Goal: Task Accomplishment & Management: Manage account settings

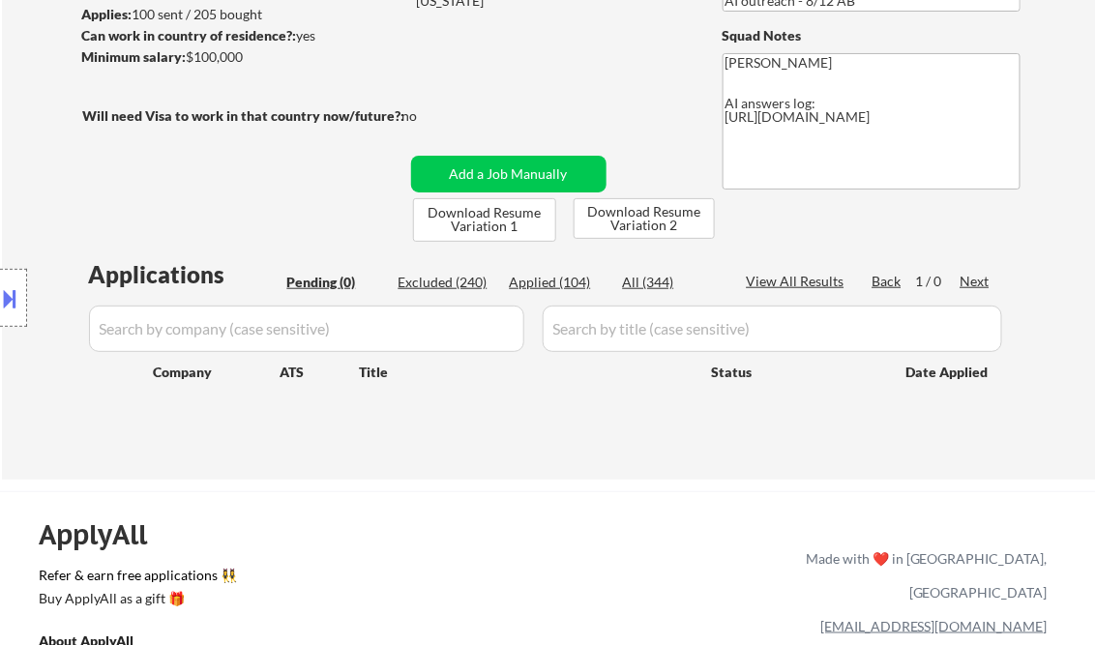
scroll to position [310, 0]
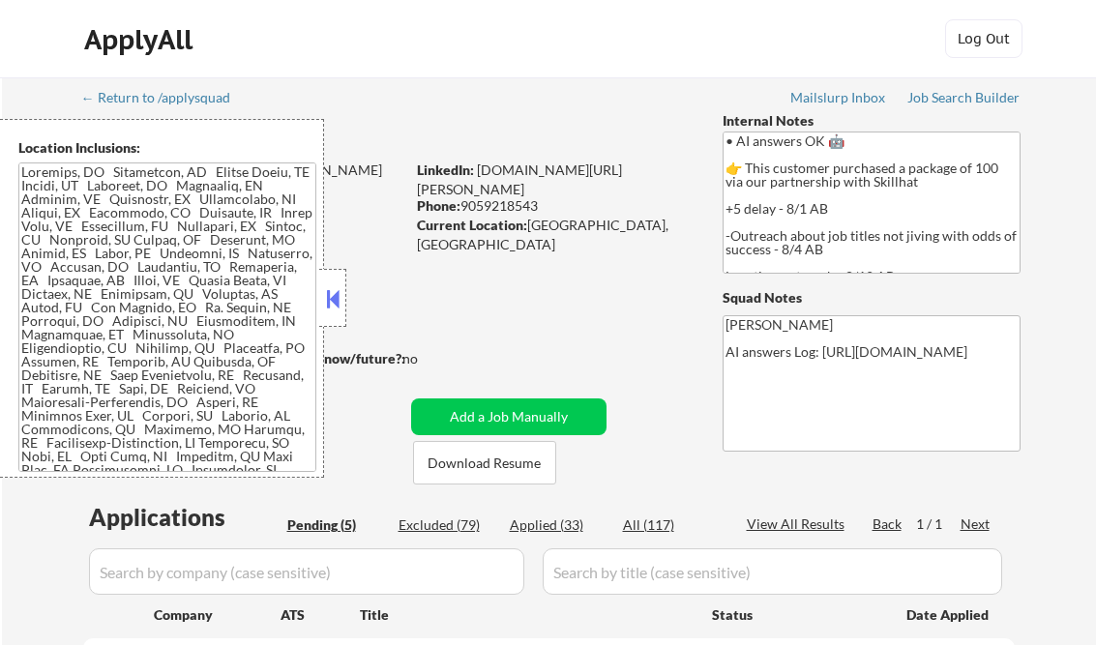
select select ""pending""
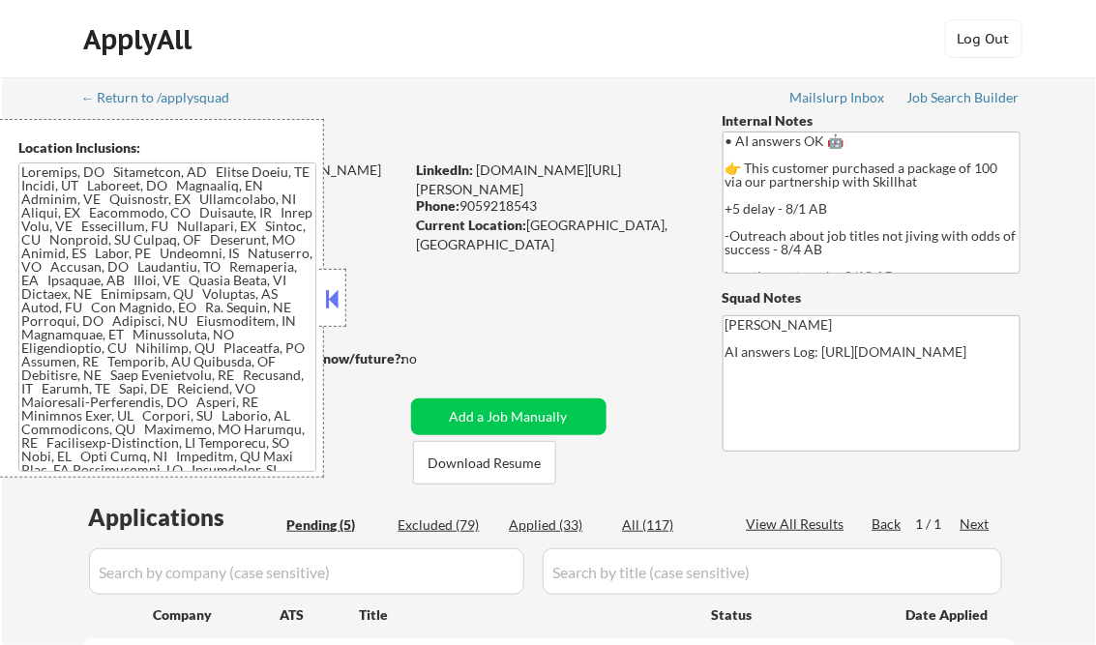
click at [325, 292] on button at bounding box center [332, 298] width 21 height 29
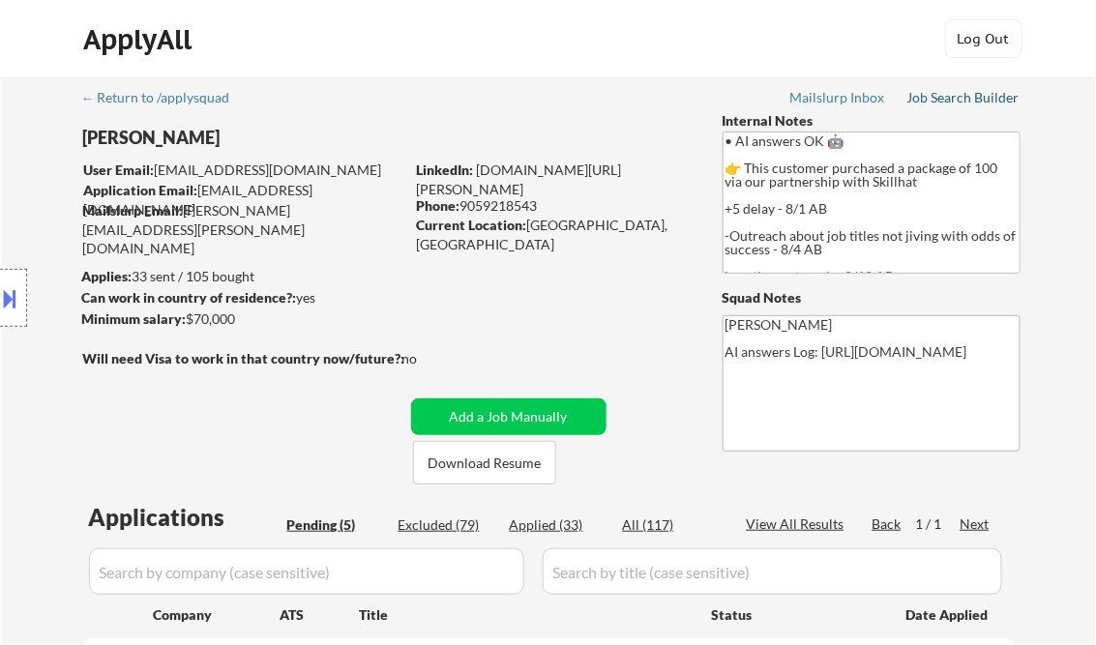
click at [955, 95] on div "Job Search Builder" at bounding box center [964, 98] width 113 height 14
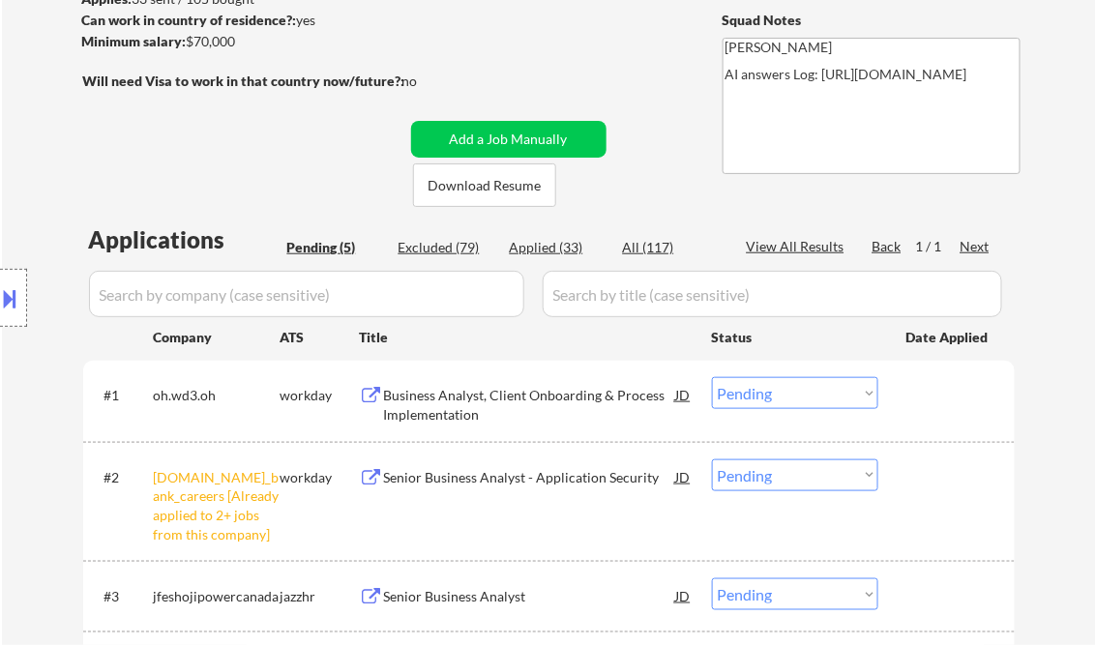
scroll to position [310, 0]
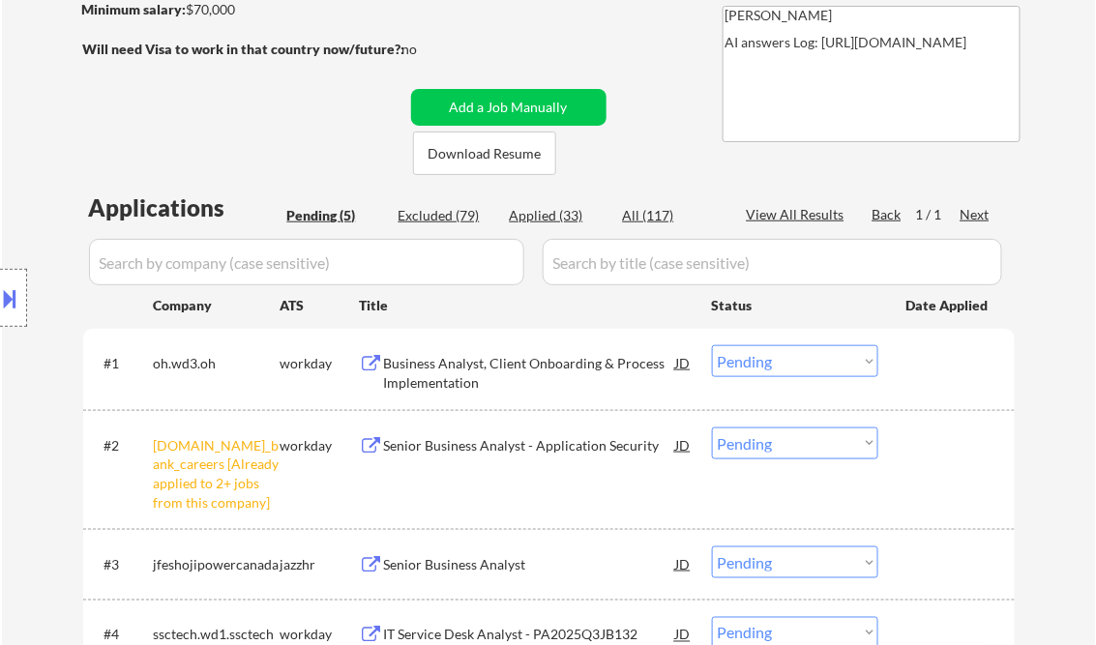
click at [791, 439] on select "Choose an option... Pending Applied Excluded (Questions) Excluded (Expired) Exc…" at bounding box center [795, 444] width 166 height 32
click at [712, 428] on select "Choose an option... Pending Applied Excluded (Questions) Excluded (Expired) Exc…" at bounding box center [795, 444] width 166 height 32
select select ""pending""
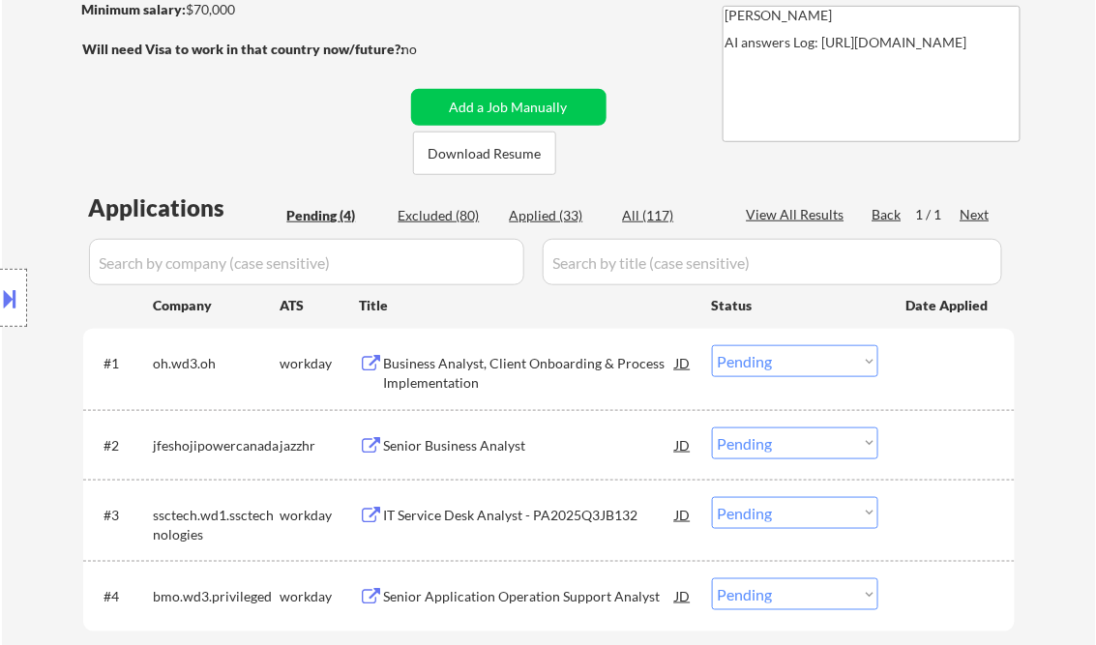
click at [499, 366] on div "Business Analyst, Client Onboarding & Process Implementation" at bounding box center [530, 373] width 292 height 38
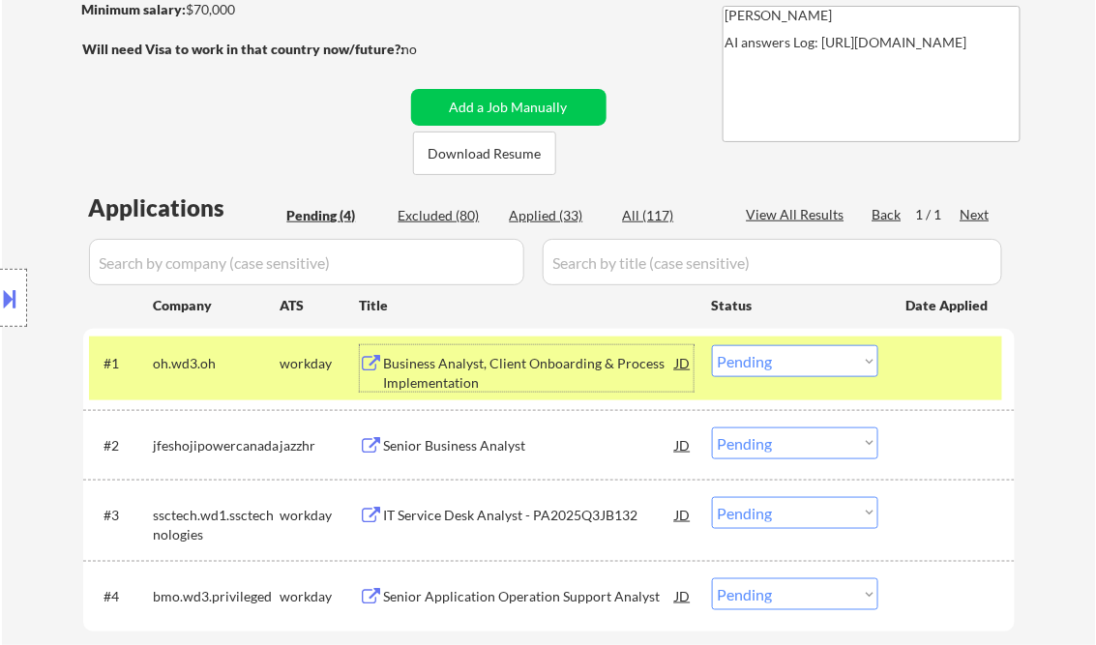
click at [496, 371] on div "Business Analyst, Client Onboarding & Process Implementation" at bounding box center [530, 373] width 292 height 38
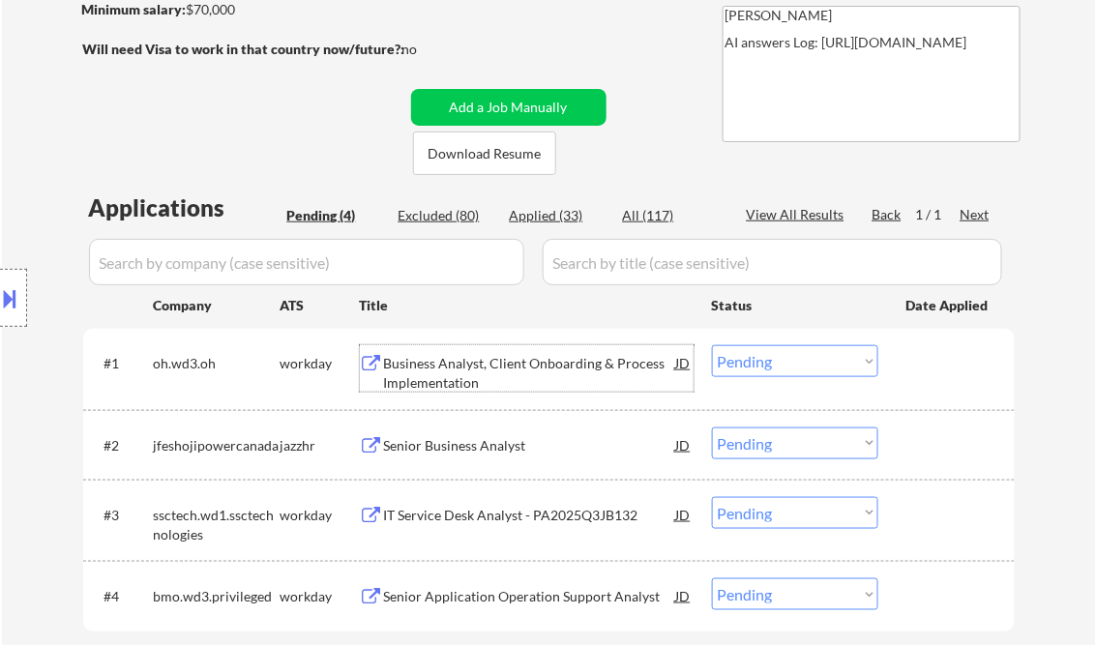
click at [443, 381] on div "Business Analyst, Client Onboarding & Process Implementation" at bounding box center [530, 373] width 292 height 38
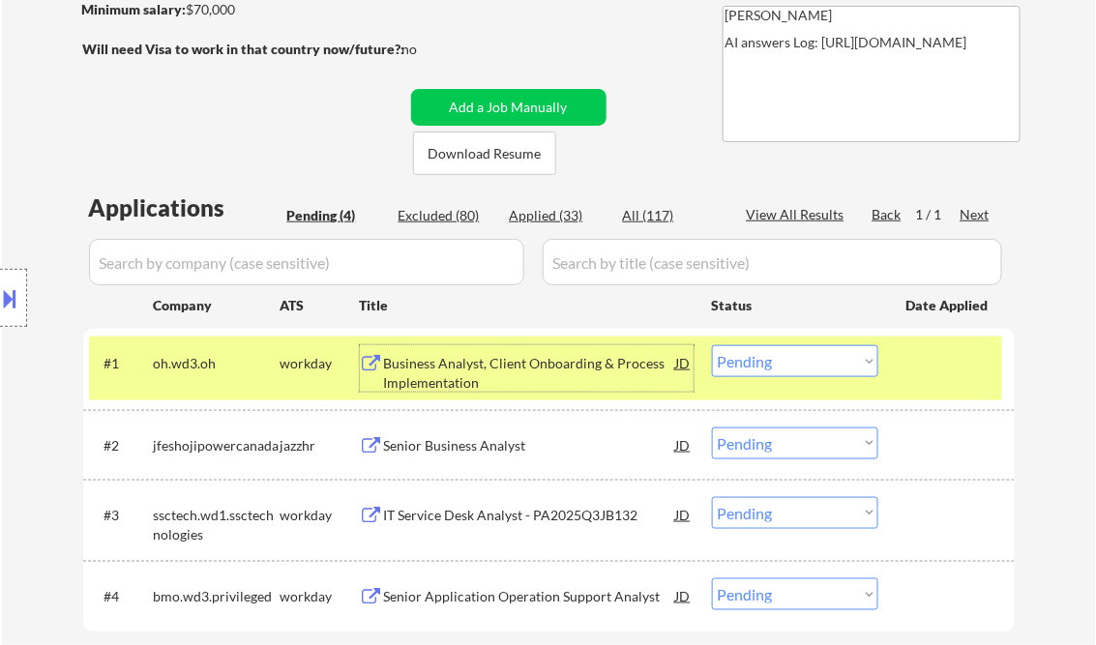
click at [8, 283] on button at bounding box center [10, 299] width 21 height 32
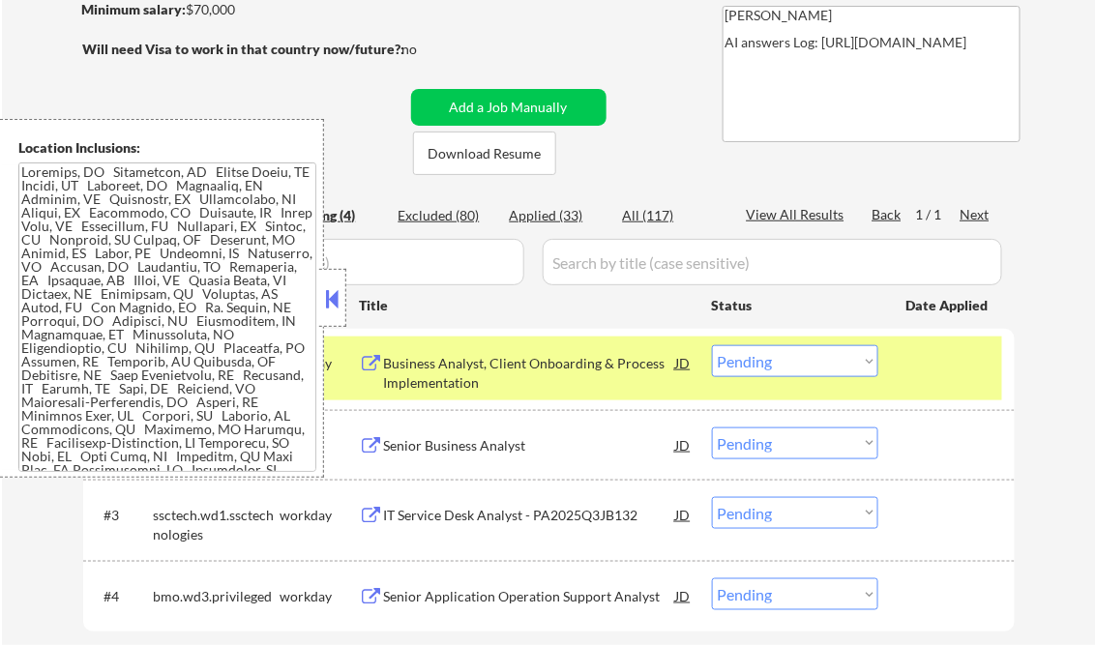
click at [335, 294] on button at bounding box center [332, 298] width 21 height 29
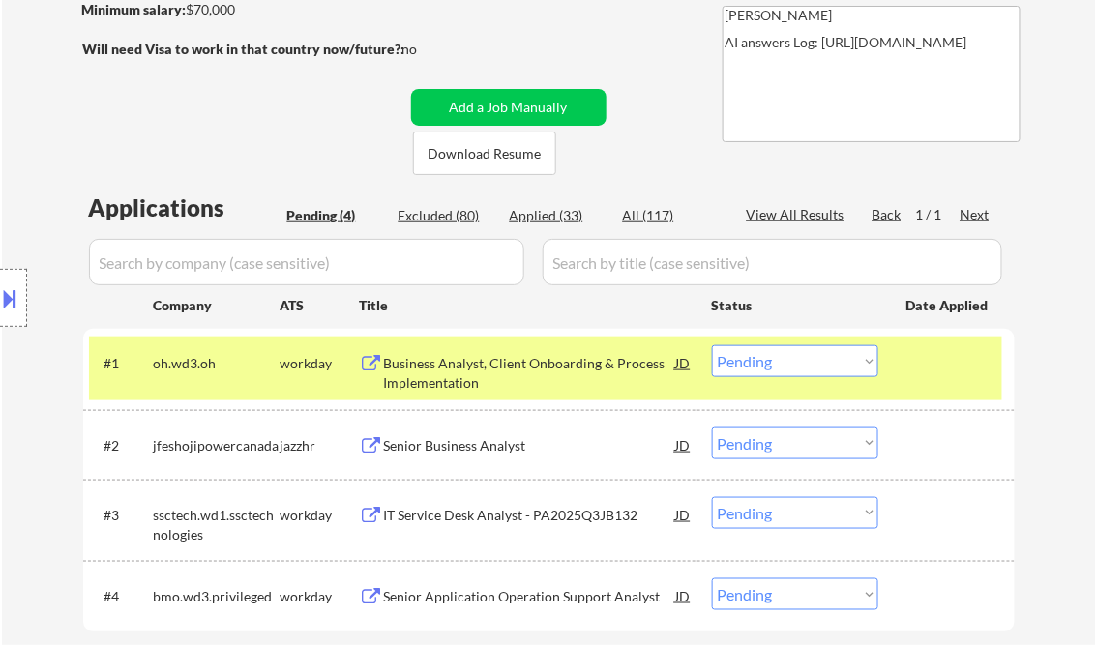
drag, startPoint x: 766, startPoint y: 365, endPoint x: 791, endPoint y: 380, distance: 29.5
click at [766, 365] on select "Choose an option... Pending Applied Excluded (Questions) Excluded (Expired) Exc…" at bounding box center [795, 361] width 166 height 32
click at [712, 345] on select "Choose an option... Pending Applied Excluded (Questions) Excluded (Expired) Exc…" at bounding box center [795, 361] width 166 height 32
click at [507, 440] on div "Senior Business Analyst" at bounding box center [530, 445] width 292 height 19
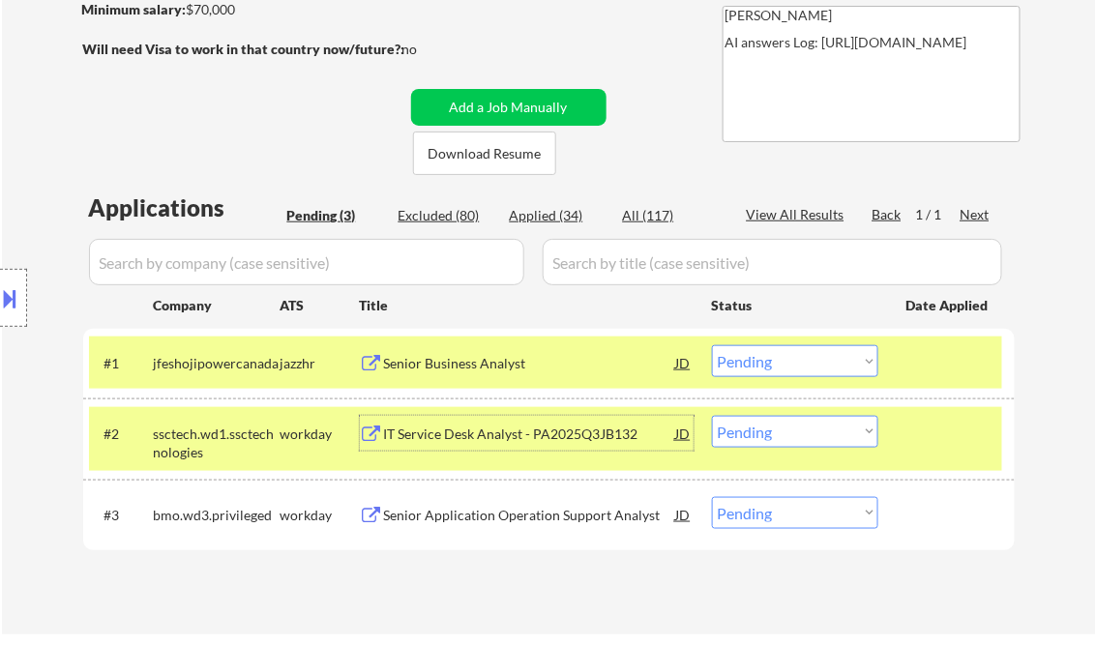
click at [17, 298] on button at bounding box center [10, 299] width 21 height 32
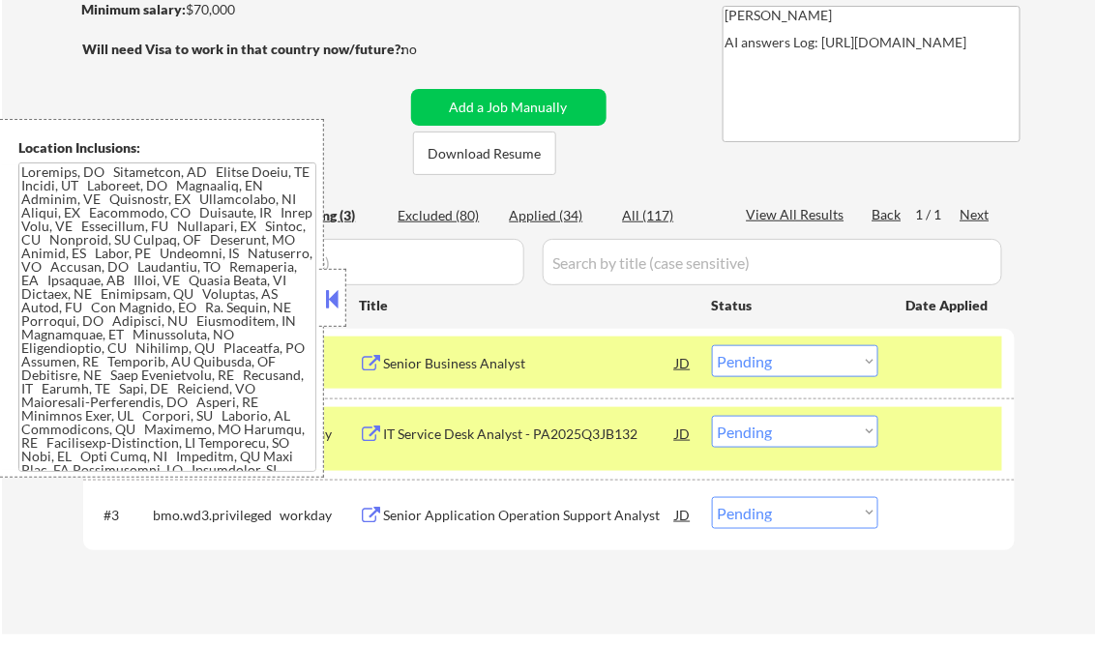
click at [785, 359] on select "Choose an option... Pending Applied Excluded (Questions) Excluded (Expired) Exc…" at bounding box center [795, 361] width 166 height 32
click at [712, 345] on select "Choose an option... Pending Applied Excluded (Questions) Excluded (Expired) Exc…" at bounding box center [795, 361] width 166 height 32
click at [333, 290] on button at bounding box center [332, 298] width 21 height 29
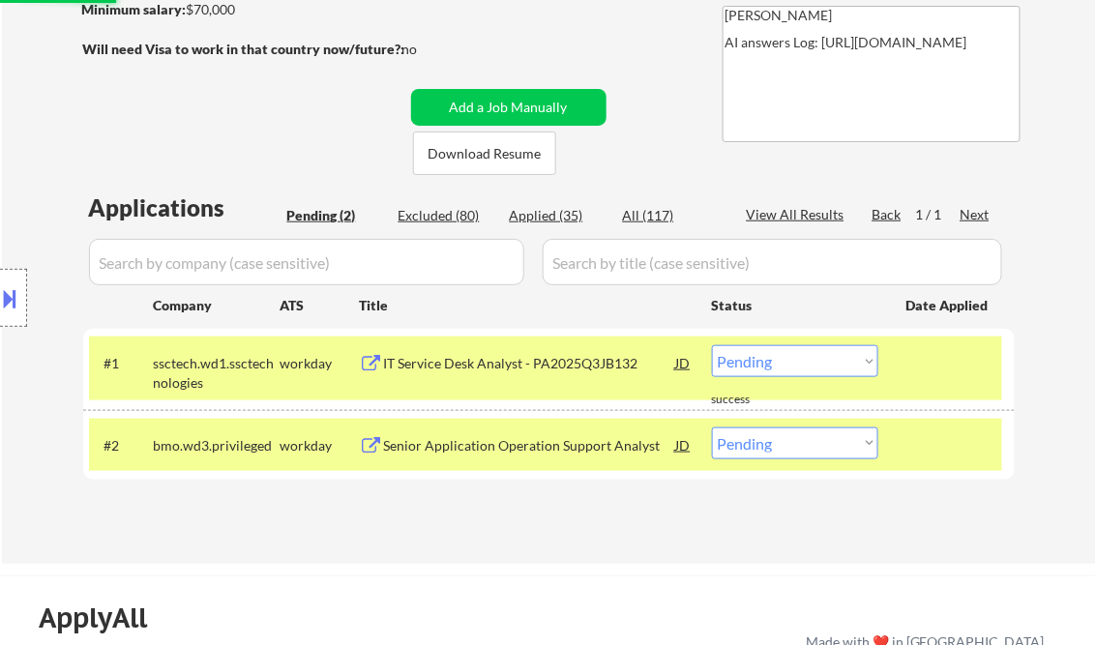
click at [517, 367] on div "IT Service Desk Analyst - PA2025Q3JB132" at bounding box center [530, 363] width 292 height 19
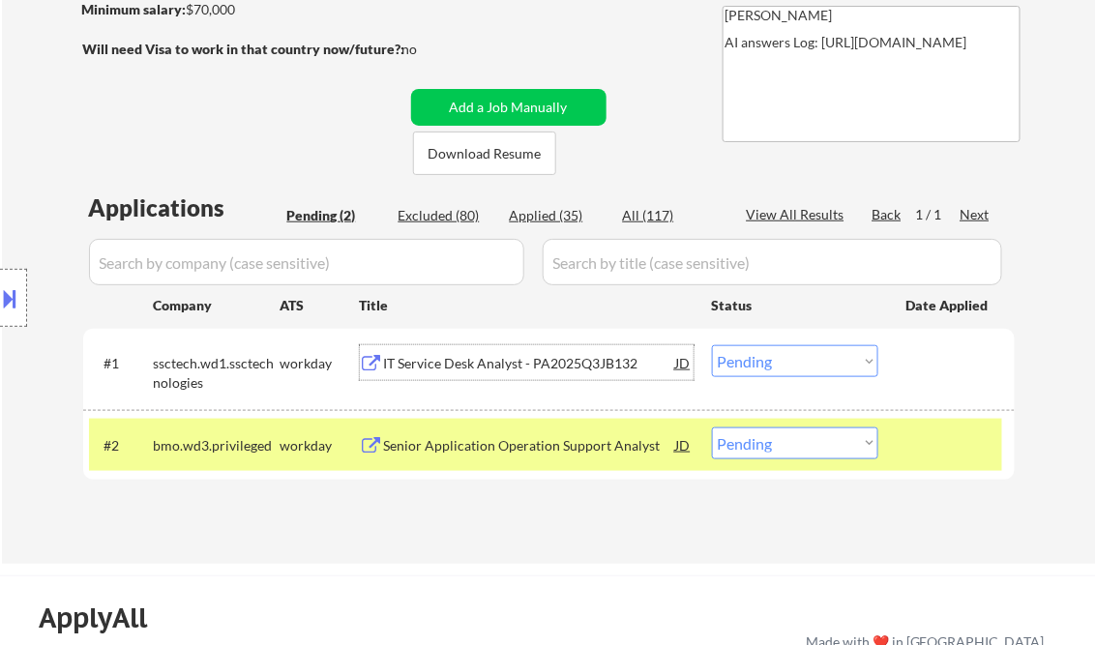
click at [774, 359] on select "Choose an option... Pending Applied Excluded (Questions) Excluded (Expired) Exc…" at bounding box center [795, 361] width 166 height 32
click at [712, 345] on select "Choose an option... Pending Applied Excluded (Questions) Excluded (Expired) Exc…" at bounding box center [795, 361] width 166 height 32
click at [522, 459] on div "Senior Application Operation Support Analyst" at bounding box center [530, 445] width 292 height 35
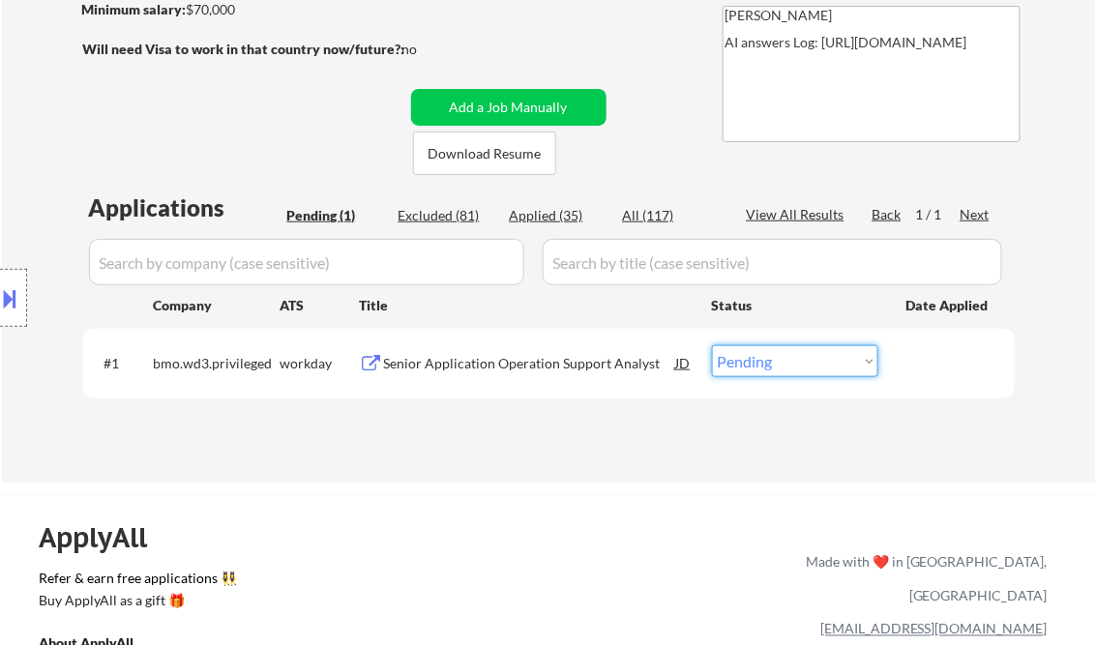
click at [806, 377] on select "Choose an option... Pending Applied Excluded (Questions) Excluded (Expired) Exc…" at bounding box center [795, 361] width 166 height 32
select select ""excluded__expired_""
click at [712, 345] on select "Choose an option... Pending Applied Excluded (Questions) Excluded (Expired) Exc…" at bounding box center [795, 361] width 166 height 32
click at [524, 423] on div "Applications Pending (1) Excluded (81) Applied (35) All (117) View All Results …" at bounding box center [549, 319] width 932 height 254
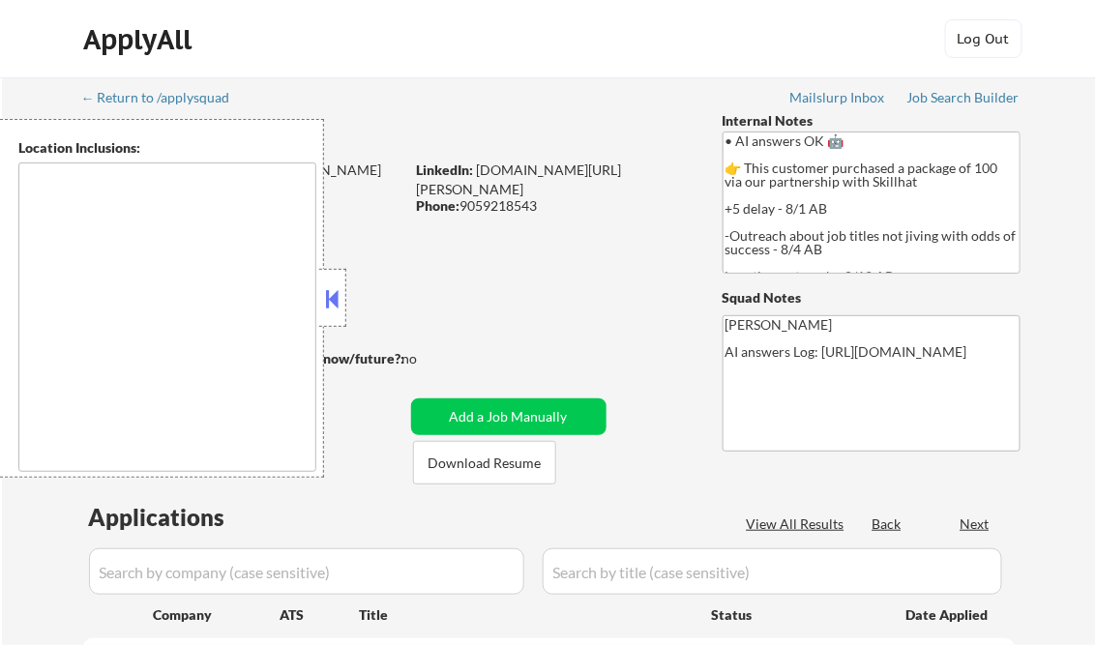
type textarea "[GEOGRAPHIC_DATA], ON [GEOGRAPHIC_DATA], ON [GEOGRAPHIC_DATA], ON [GEOGRAPHIC_D…"
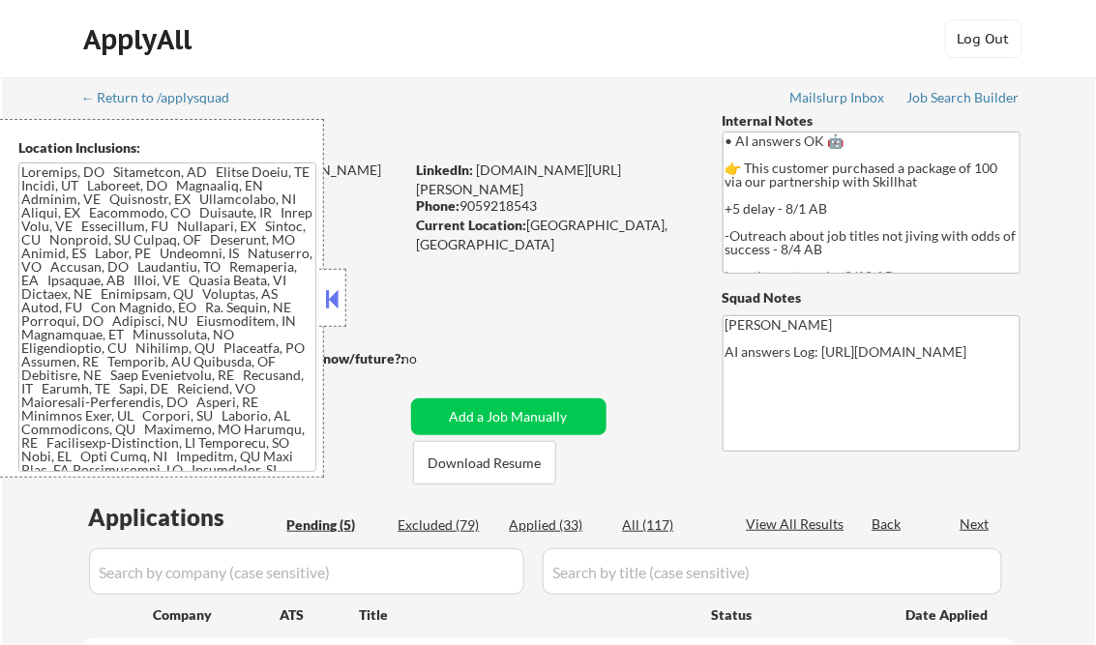
select select ""pending""
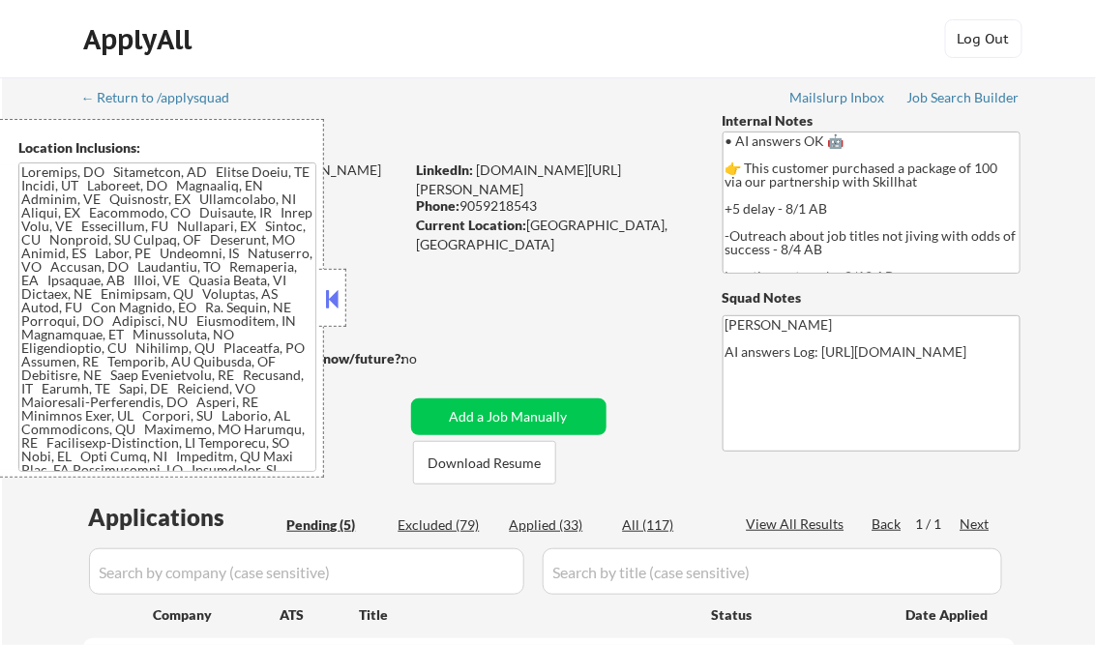
click at [341, 298] on button at bounding box center [332, 298] width 21 height 29
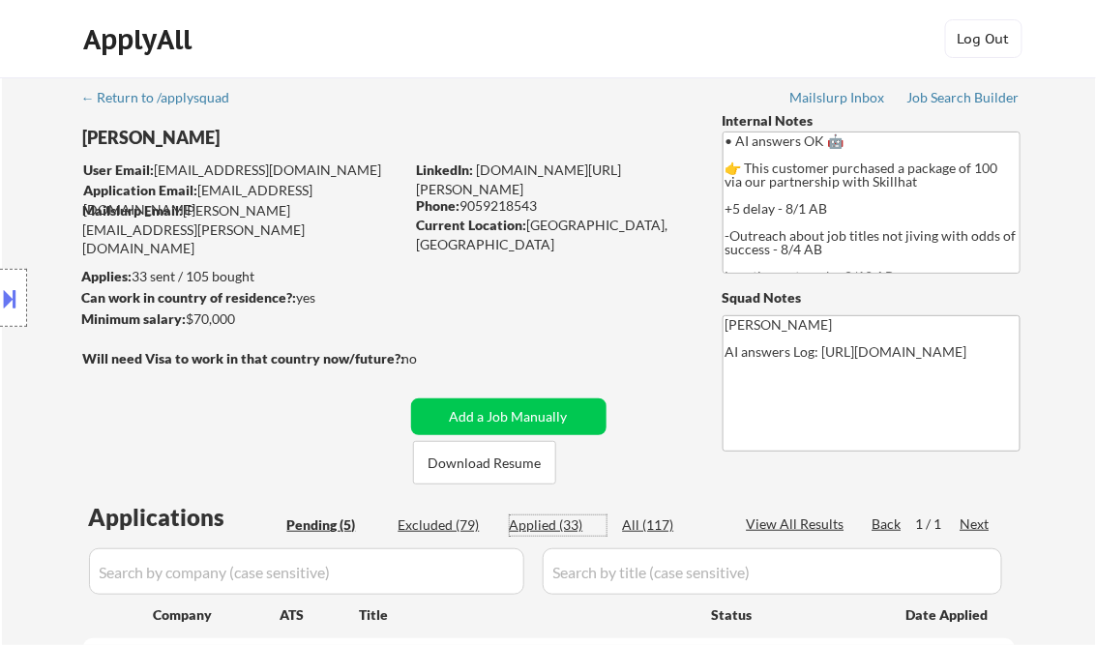
click at [561, 526] on div "Applied (33)" at bounding box center [558, 525] width 97 height 19
select select ""applied""
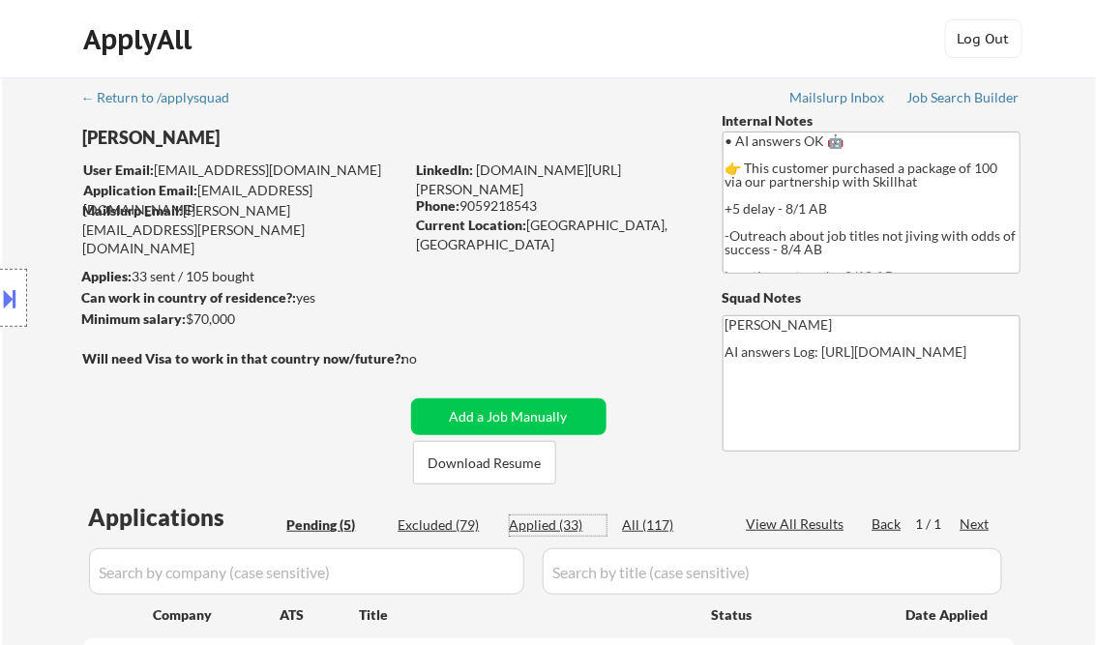
select select ""applied""
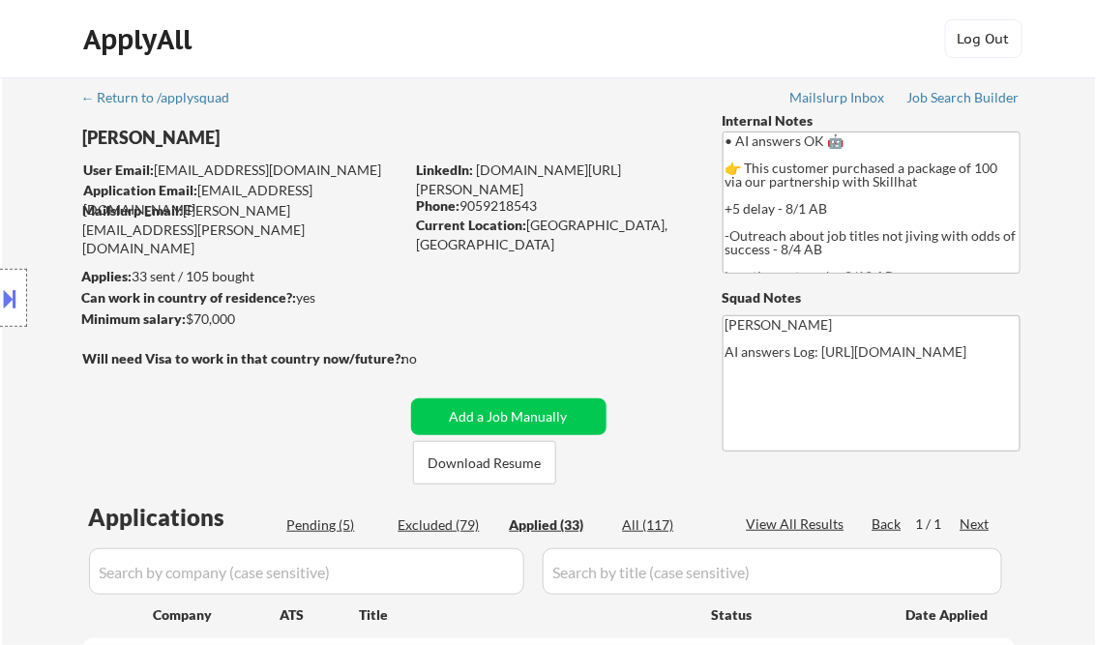
select select ""applied""
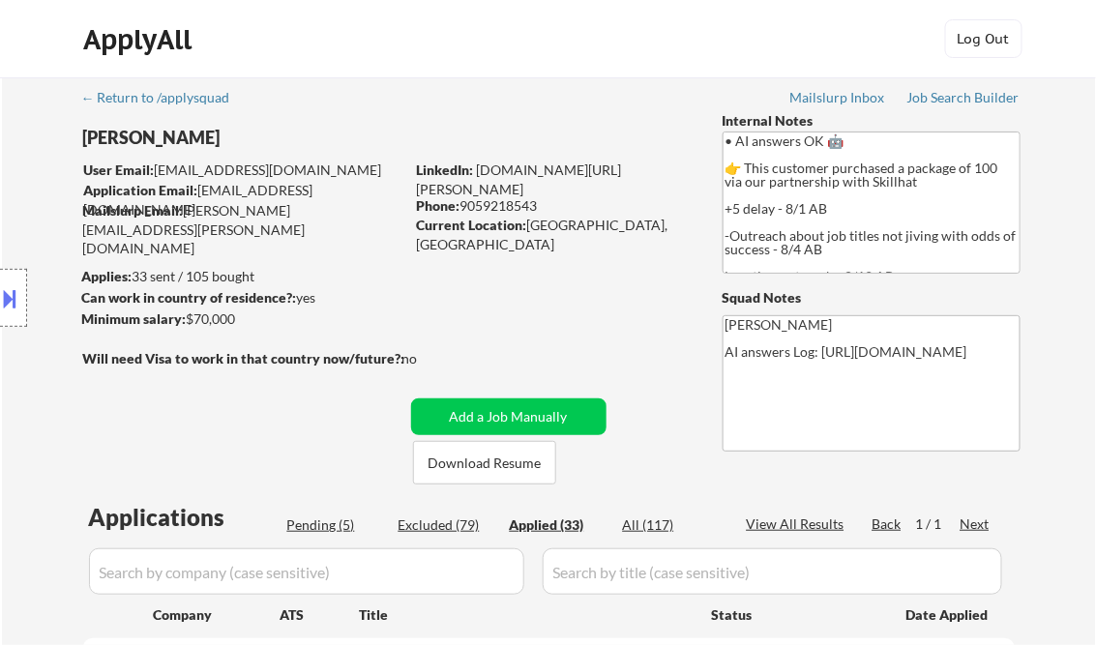
select select ""applied""
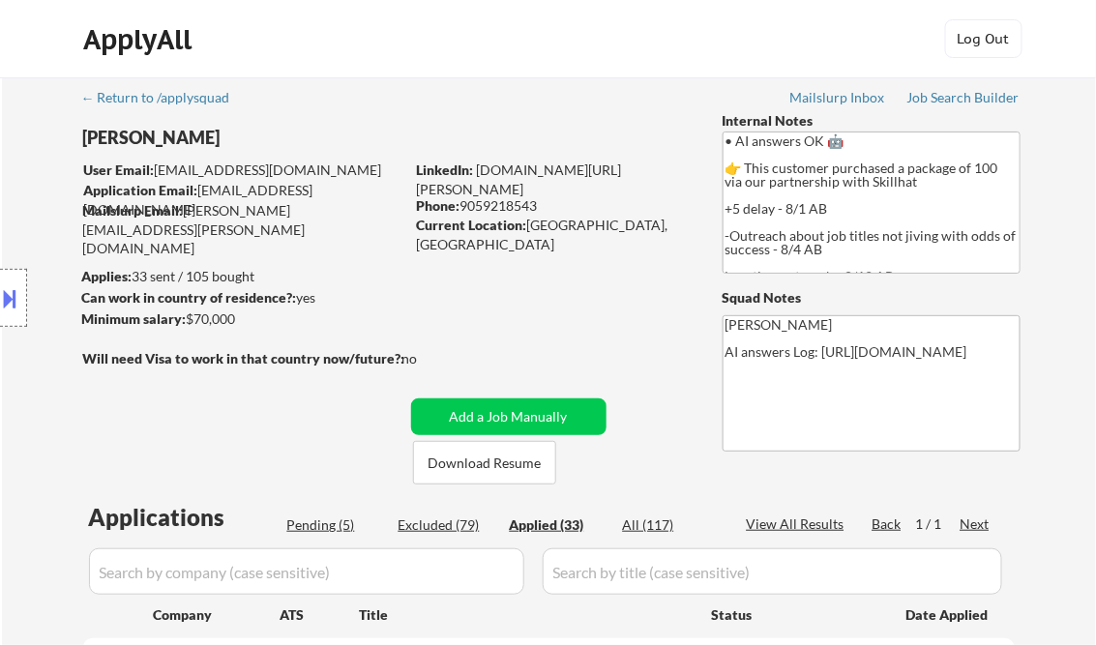
select select ""applied""
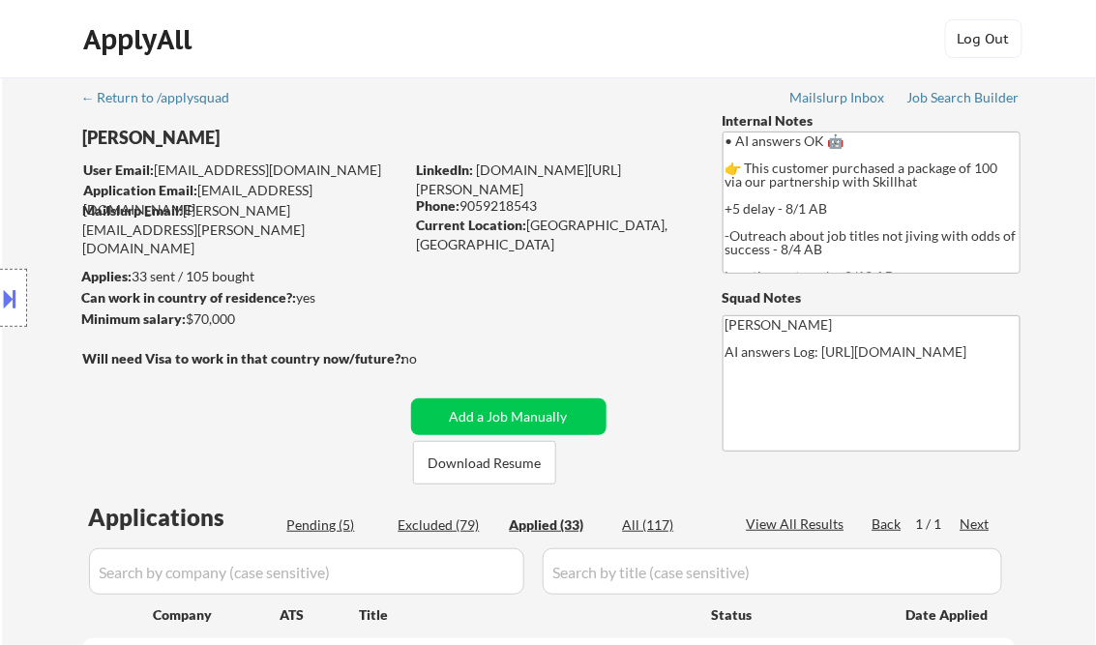
select select ""applied""
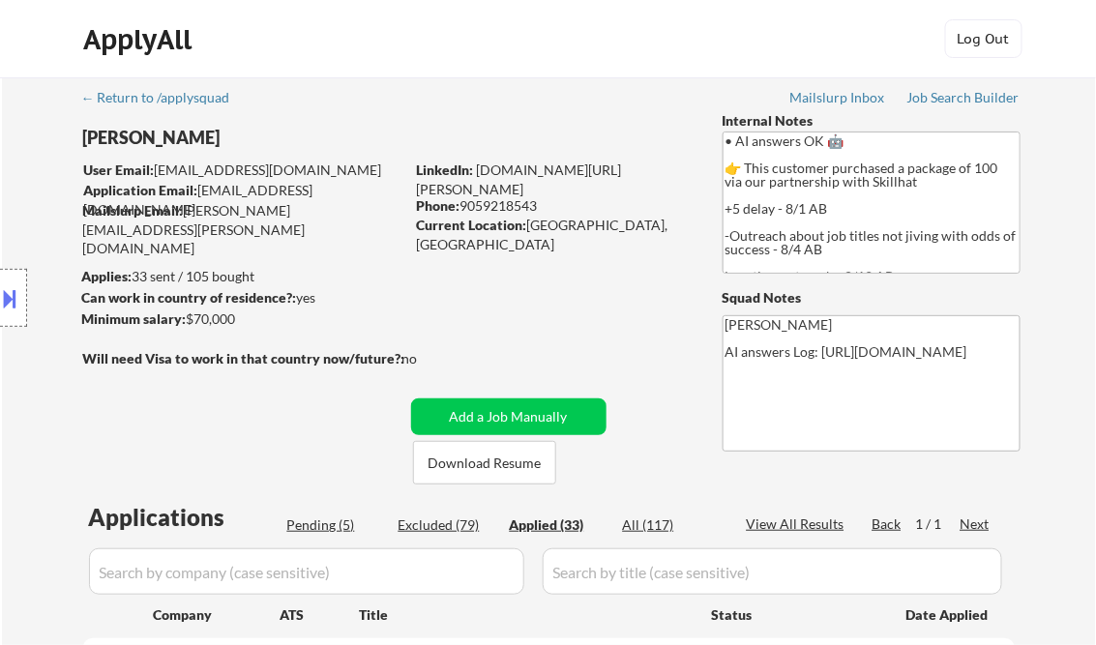
select select ""applied""
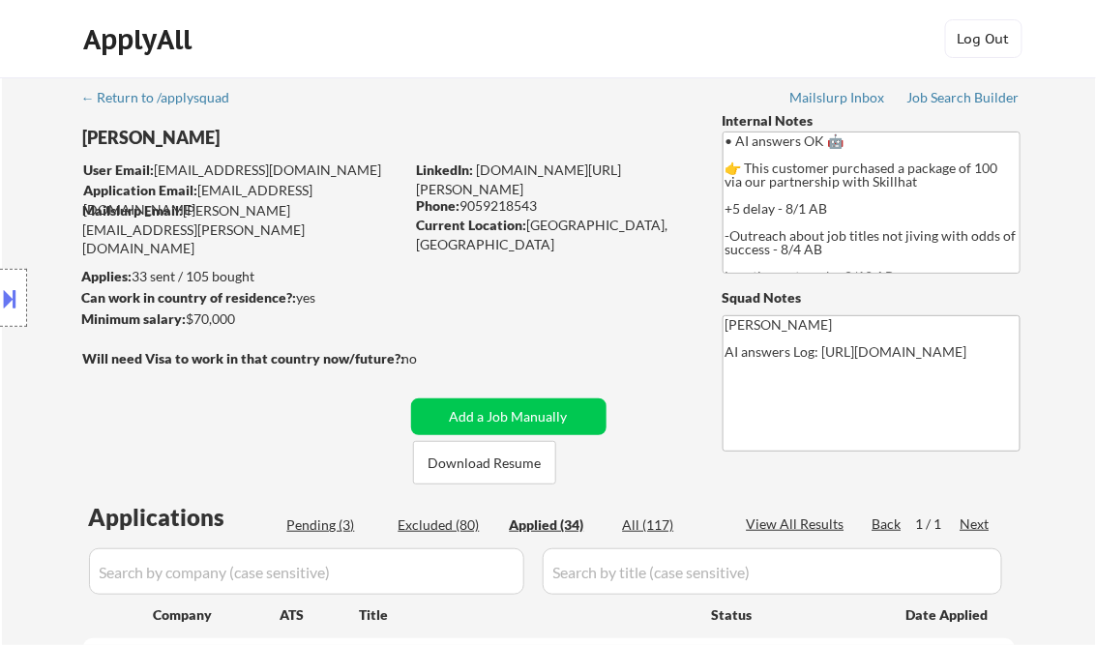
select select ""applied""
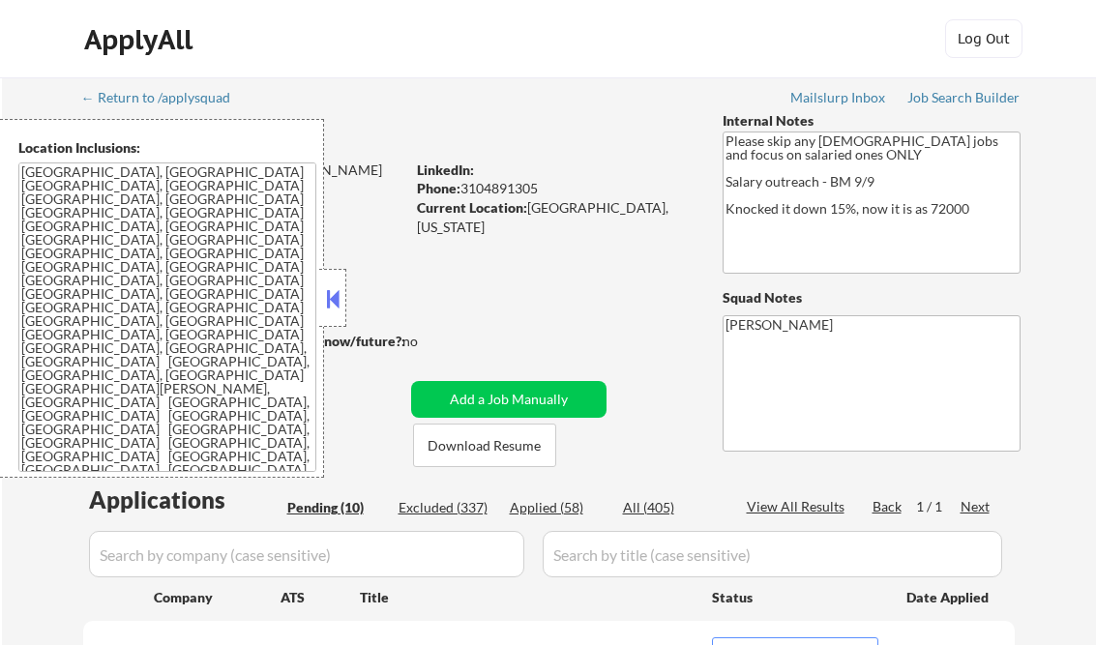
select select ""pending""
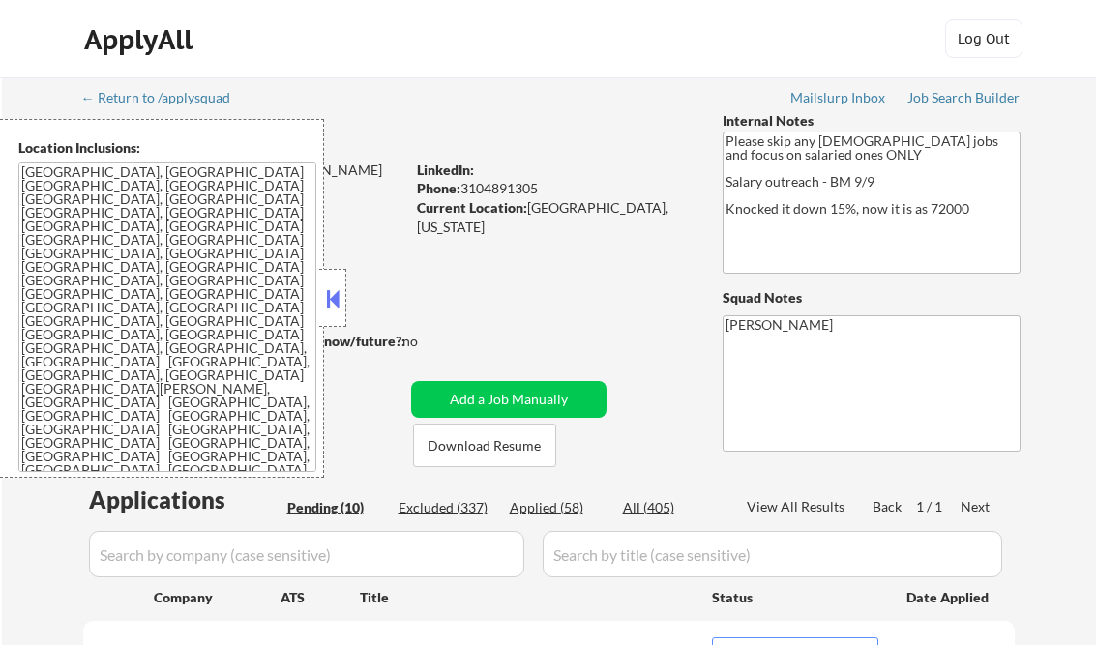
select select ""pending""
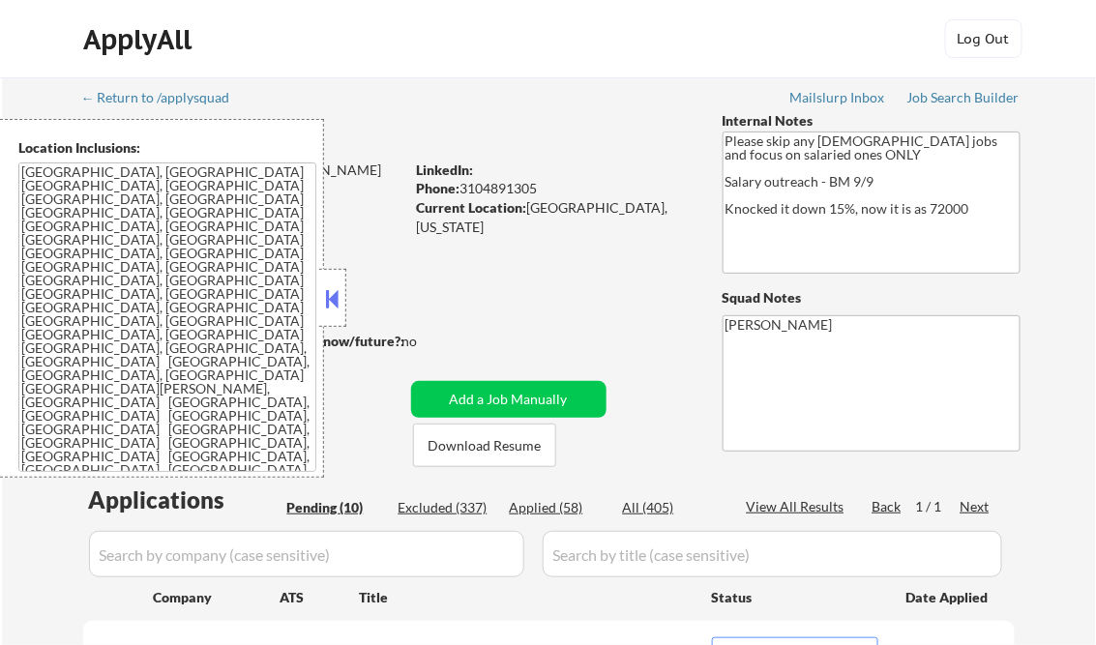
click at [329, 293] on button at bounding box center [332, 298] width 21 height 29
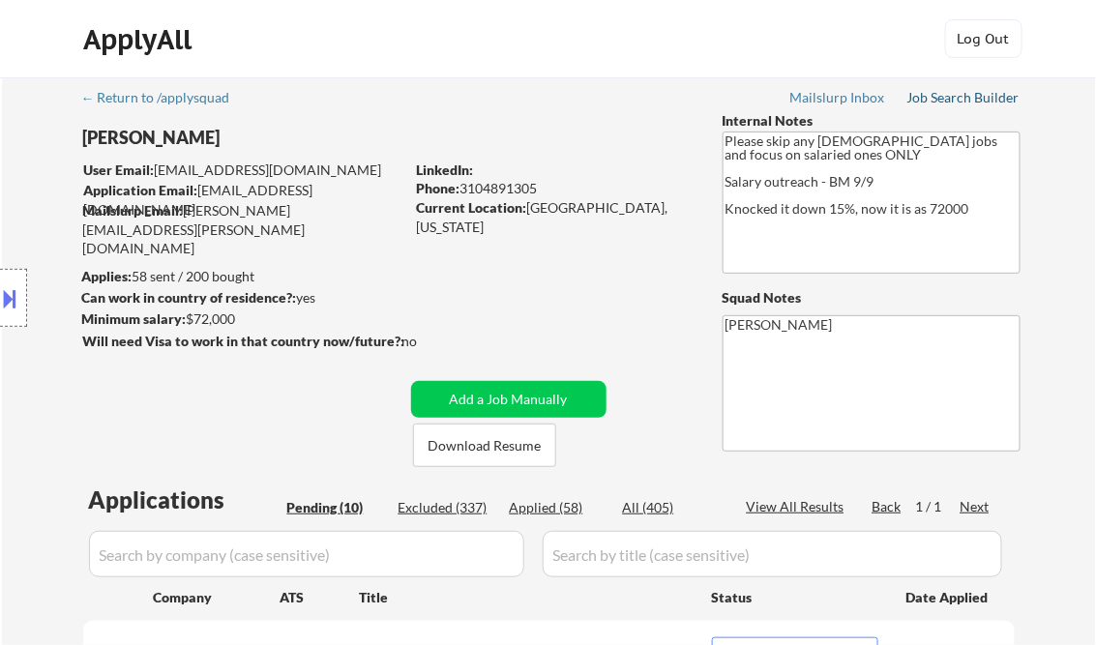
click at [968, 103] on div "Job Search Builder" at bounding box center [964, 98] width 113 height 14
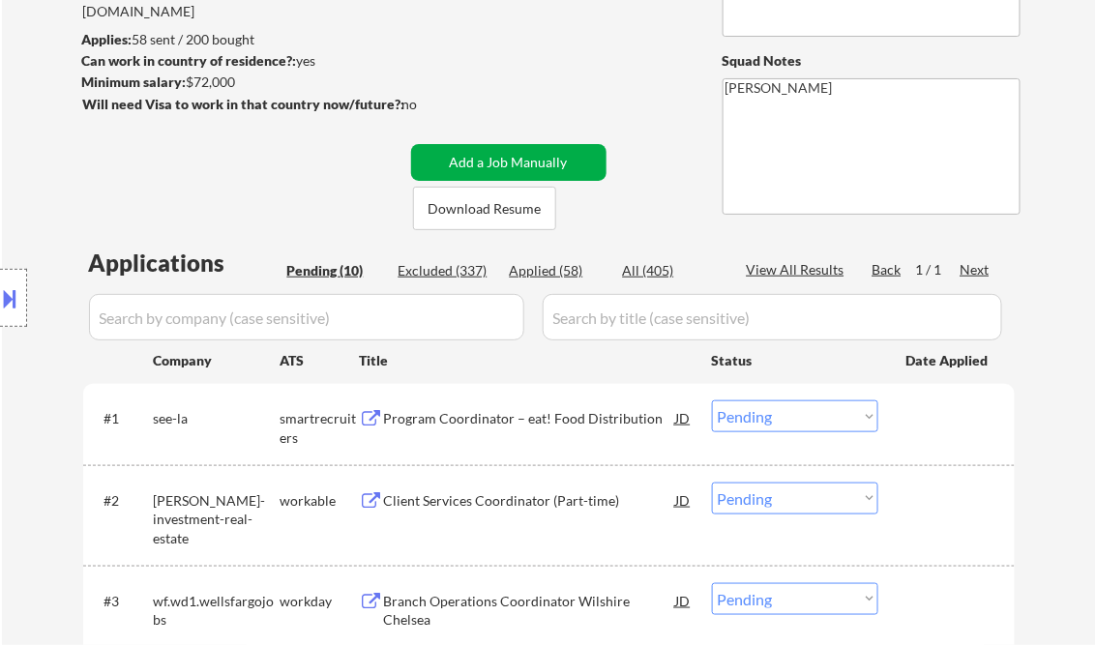
scroll to position [387, 0]
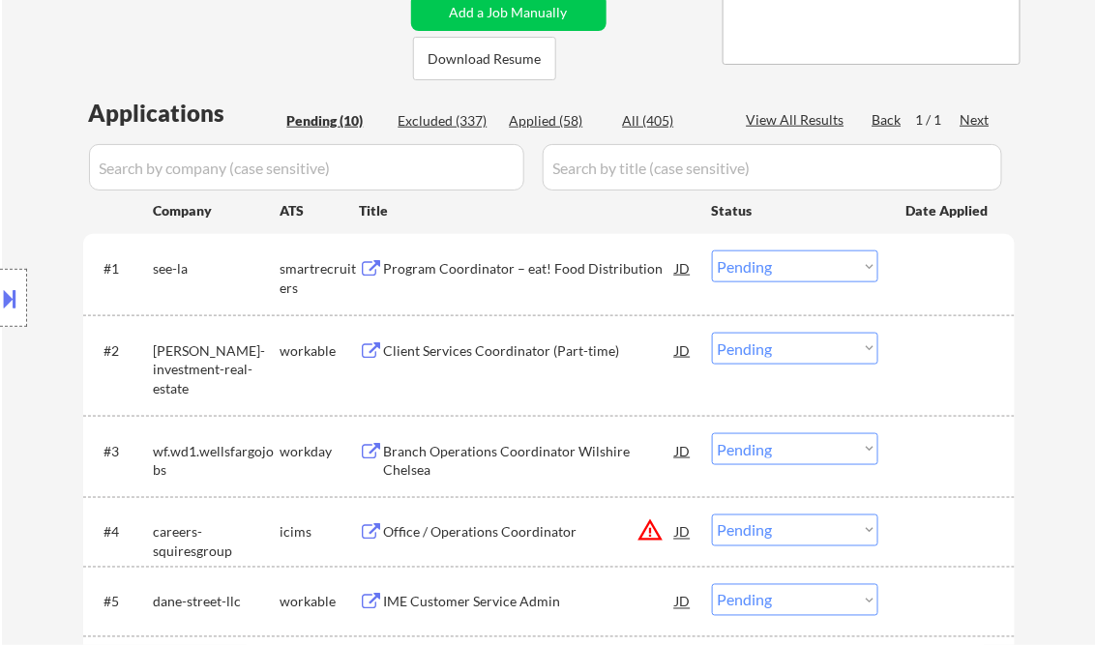
drag, startPoint x: 448, startPoint y: 257, endPoint x: 464, endPoint y: 261, distance: 16.9
click at [448, 258] on div "Program Coordinator – eat! Food Distribution" at bounding box center [530, 268] width 292 height 35
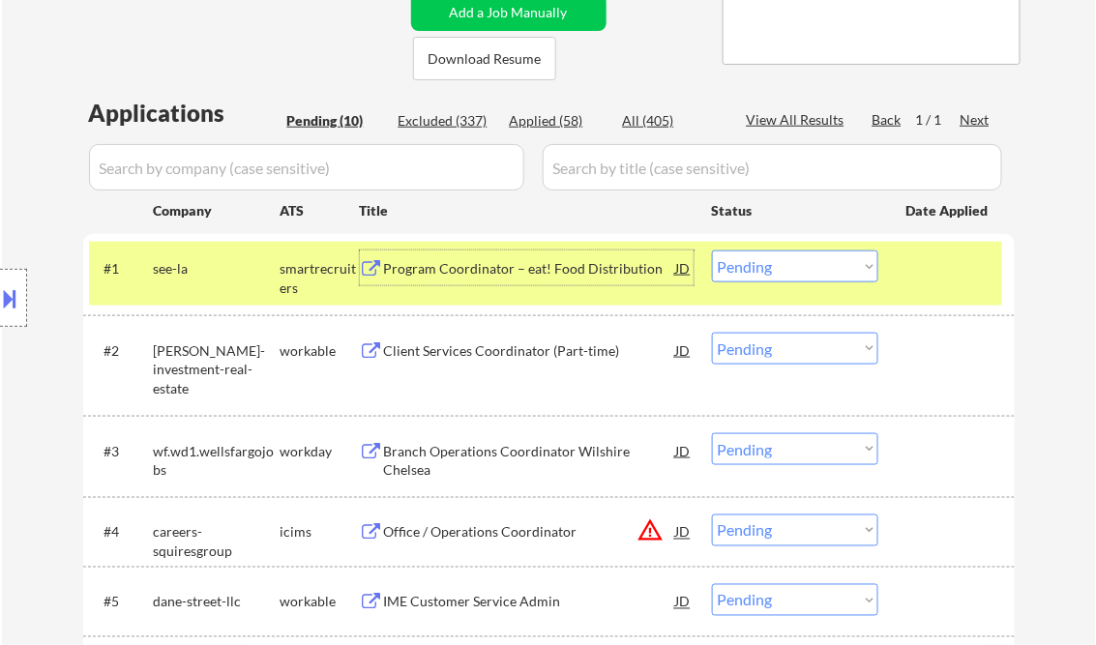
click at [758, 260] on select "Choose an option... Pending Applied Excluded (Questions) Excluded (Expired) Exc…" at bounding box center [795, 267] width 166 height 32
click at [712, 251] on select "Choose an option... Pending Applied Excluded (Questions) Excluded (Expired) Exc…" at bounding box center [795, 267] width 166 height 32
click at [524, 362] on div "Client Services Coordinator (Part-time)" at bounding box center [530, 350] width 292 height 35
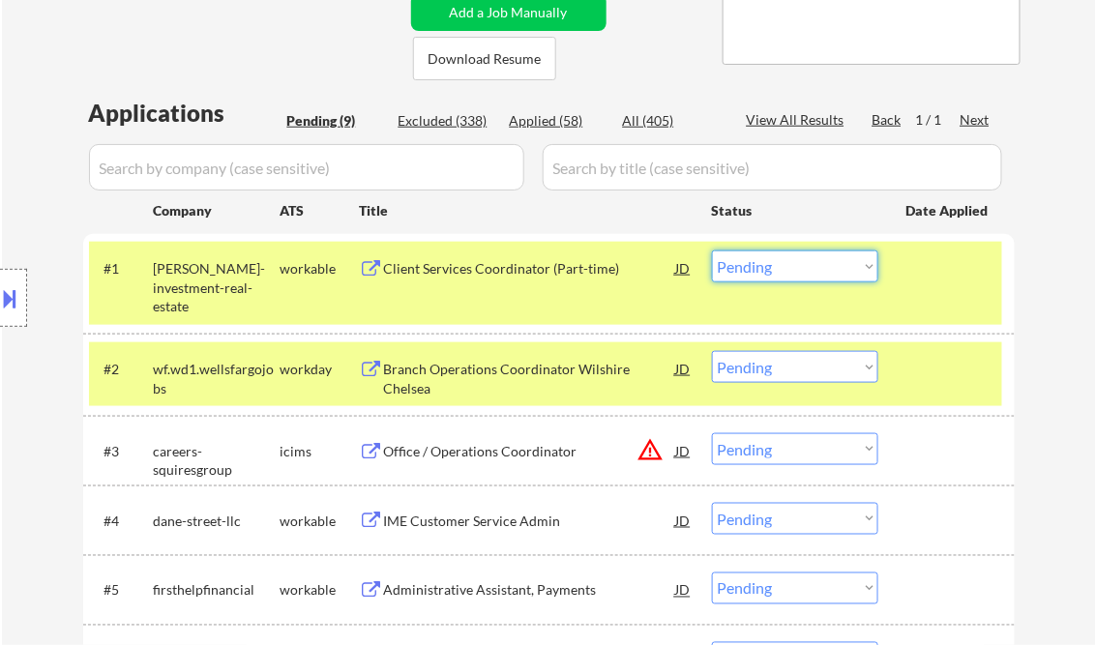
drag, startPoint x: 772, startPoint y: 265, endPoint x: 782, endPoint y: 272, distance: 11.8
click at [772, 267] on select "Choose an option... Pending Applied Excluded (Questions) Excluded (Expired) Exc…" at bounding box center [795, 267] width 166 height 32
click at [712, 251] on select "Choose an option... Pending Applied Excluded (Questions) Excluded (Expired) Exc…" at bounding box center [795, 267] width 166 height 32
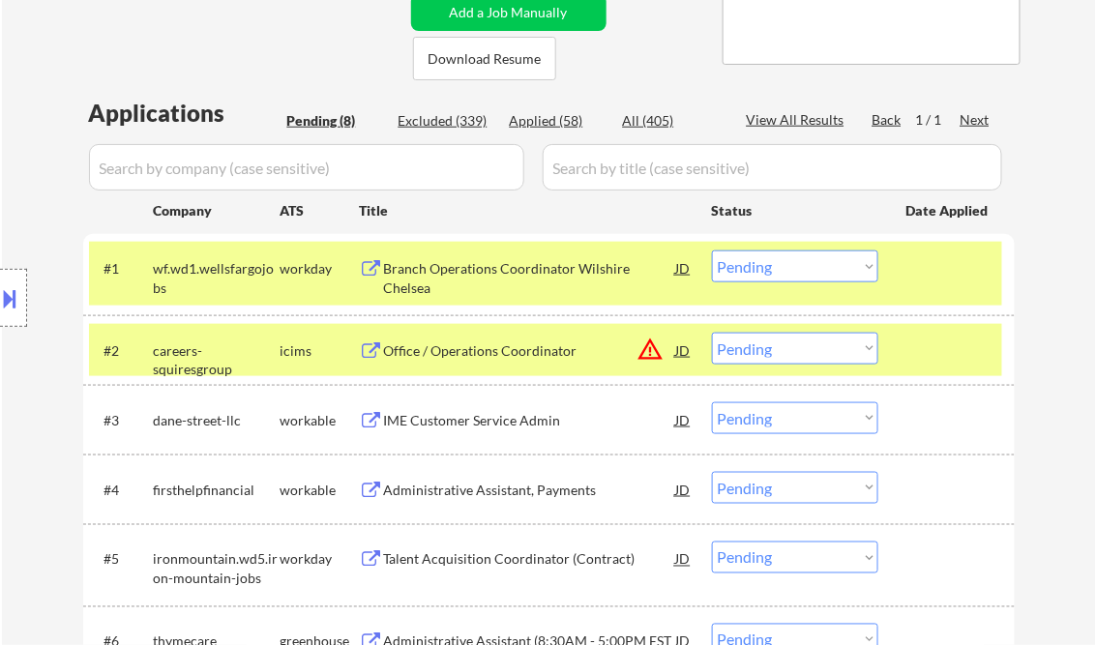
click at [523, 273] on div "Branch Operations Coordinator Wilshire Chelsea" at bounding box center [530, 278] width 292 height 38
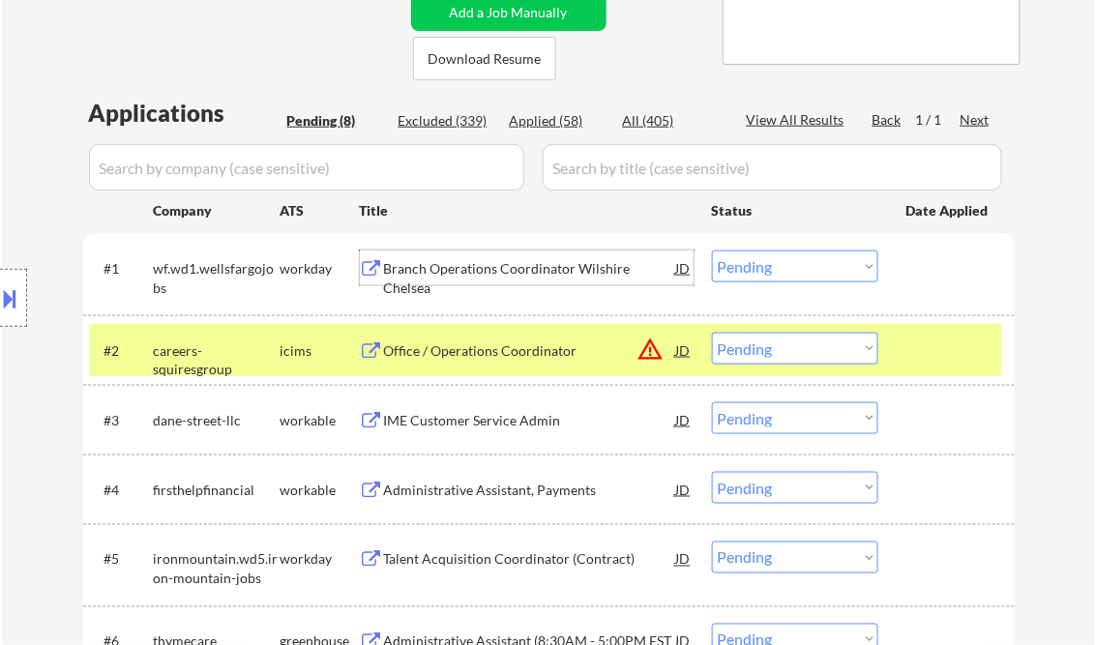
drag, startPoint x: 755, startPoint y: 269, endPoint x: 788, endPoint y: 283, distance: 35.6
click at [756, 269] on select "Choose an option... Pending Applied Excluded (Questions) Excluded (Expired) Exc…" at bounding box center [795, 267] width 166 height 32
click at [712, 251] on select "Choose an option... Pending Applied Excluded (Questions) Excluded (Expired) Exc…" at bounding box center [795, 267] width 166 height 32
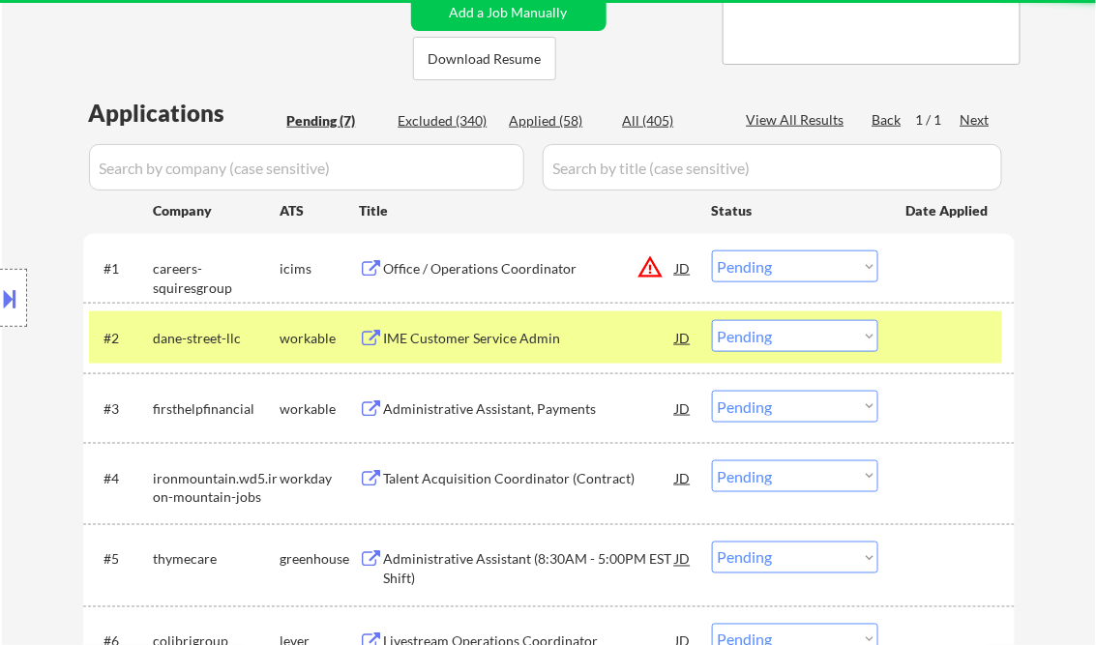
click at [522, 268] on div "Office / Operations Coordinator" at bounding box center [530, 268] width 292 height 19
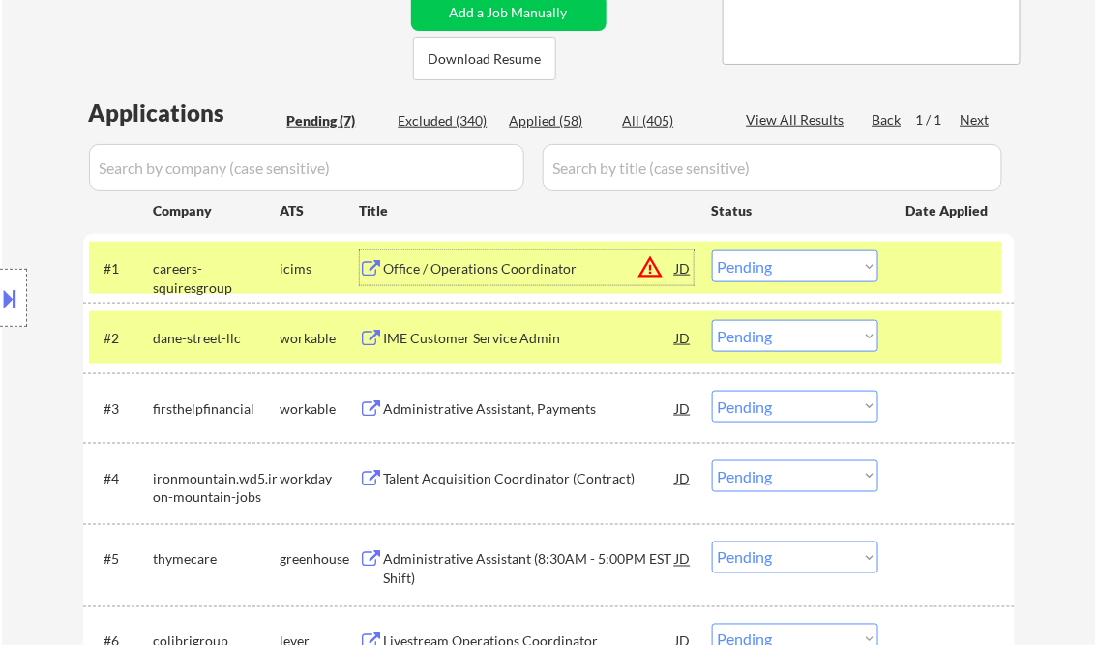
click at [762, 263] on select "Choose an option... Pending Applied Excluded (Questions) Excluded (Expired) Exc…" at bounding box center [795, 267] width 166 height 32
click at [712, 251] on select "Choose an option... Pending Applied Excluded (Questions) Excluded (Expired) Exc…" at bounding box center [795, 267] width 166 height 32
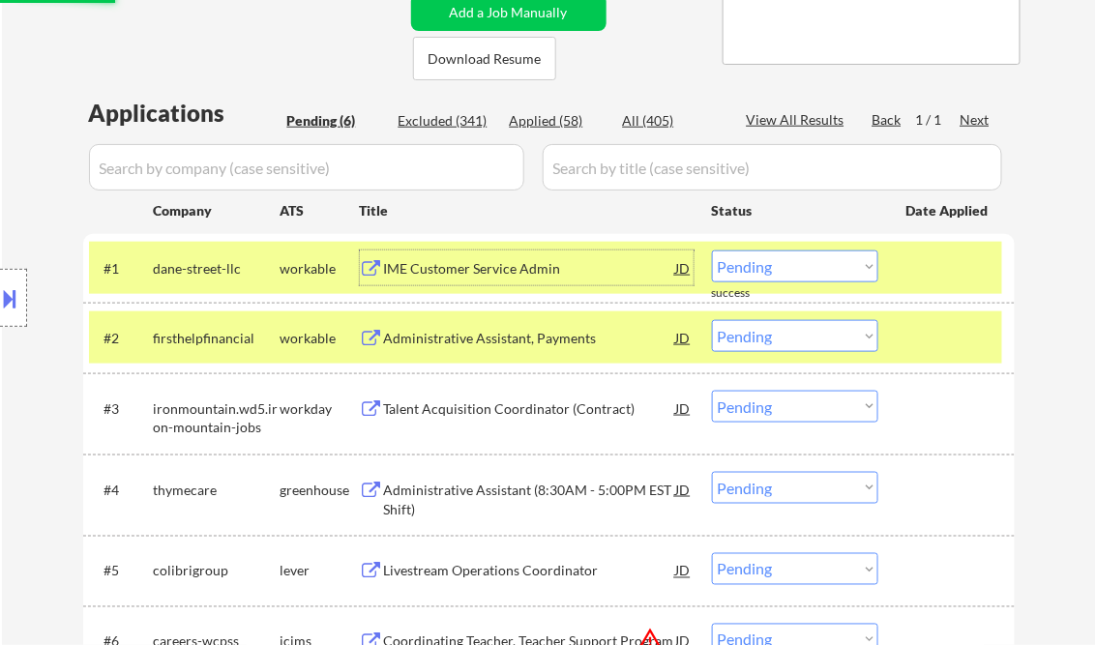
click at [468, 273] on div "IME Customer Service Admin" at bounding box center [530, 268] width 292 height 19
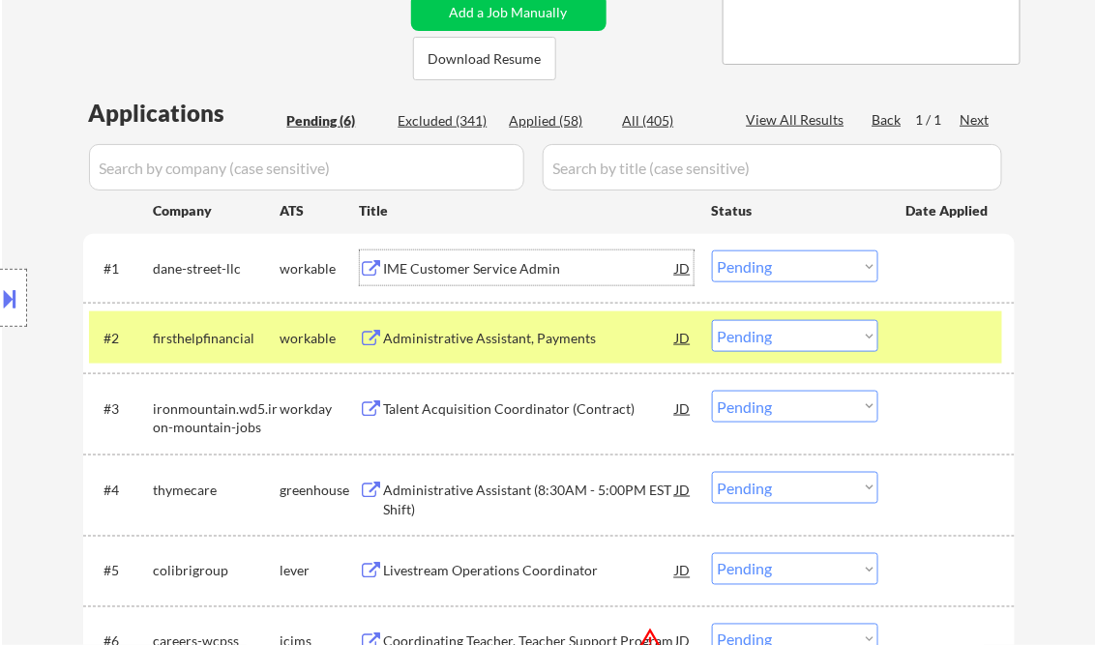
click at [766, 263] on select "Choose an option... Pending Applied Excluded (Questions) Excluded (Expired) Exc…" at bounding box center [795, 267] width 166 height 32
click at [712, 251] on select "Choose an option... Pending Applied Excluded (Questions) Excluded (Expired) Exc…" at bounding box center [795, 267] width 166 height 32
click at [527, 339] on div "Administrative Assistant, Payments" at bounding box center [530, 338] width 292 height 19
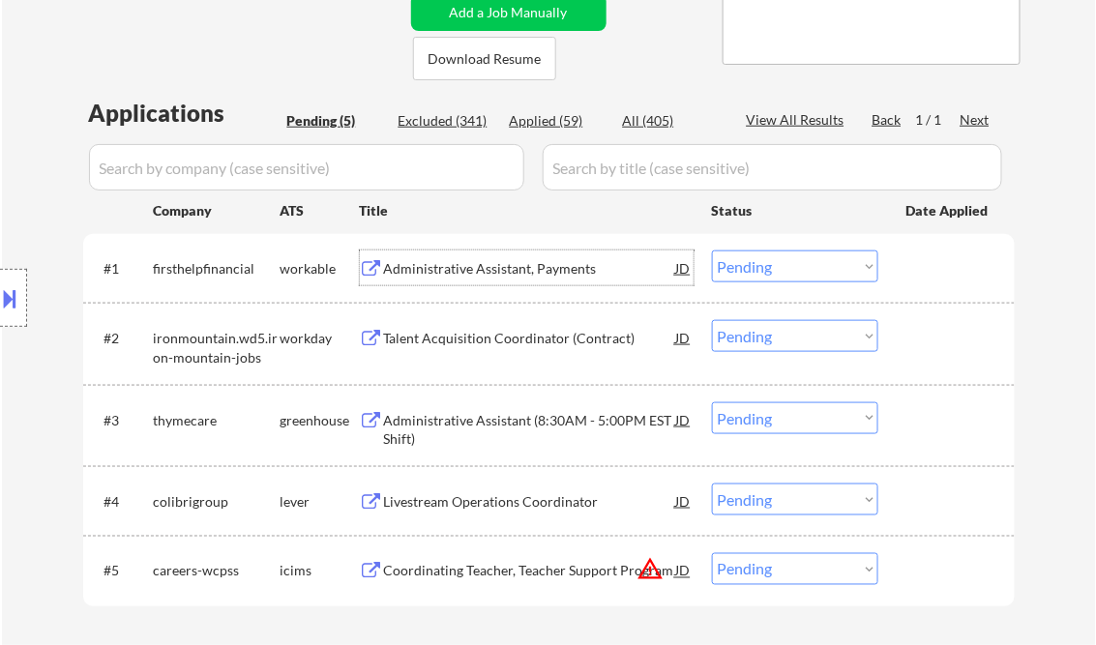
click at [583, 263] on div "Administrative Assistant, Payments" at bounding box center [530, 268] width 292 height 19
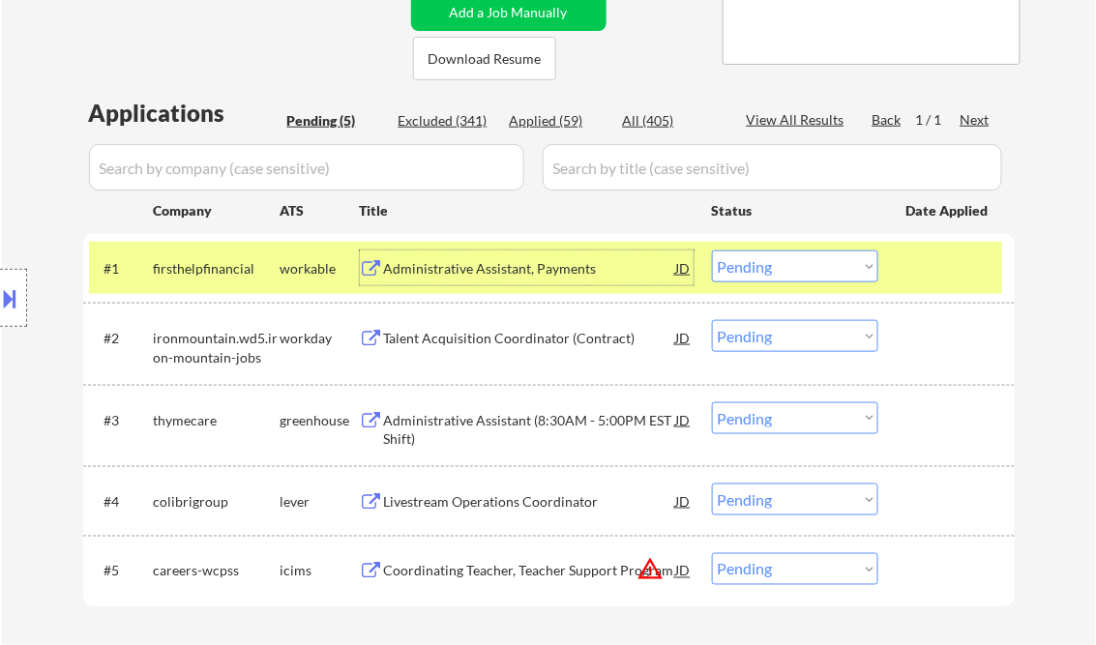
drag, startPoint x: 776, startPoint y: 270, endPoint x: 793, endPoint y: 281, distance: 20.4
click at [776, 270] on select "Choose an option... Pending Applied Excluded (Questions) Excluded (Expired) Exc…" at bounding box center [795, 267] width 166 height 32
click at [712, 251] on select "Choose an option... Pending Applied Excluded (Questions) Excluded (Expired) Exc…" at bounding box center [795, 267] width 166 height 32
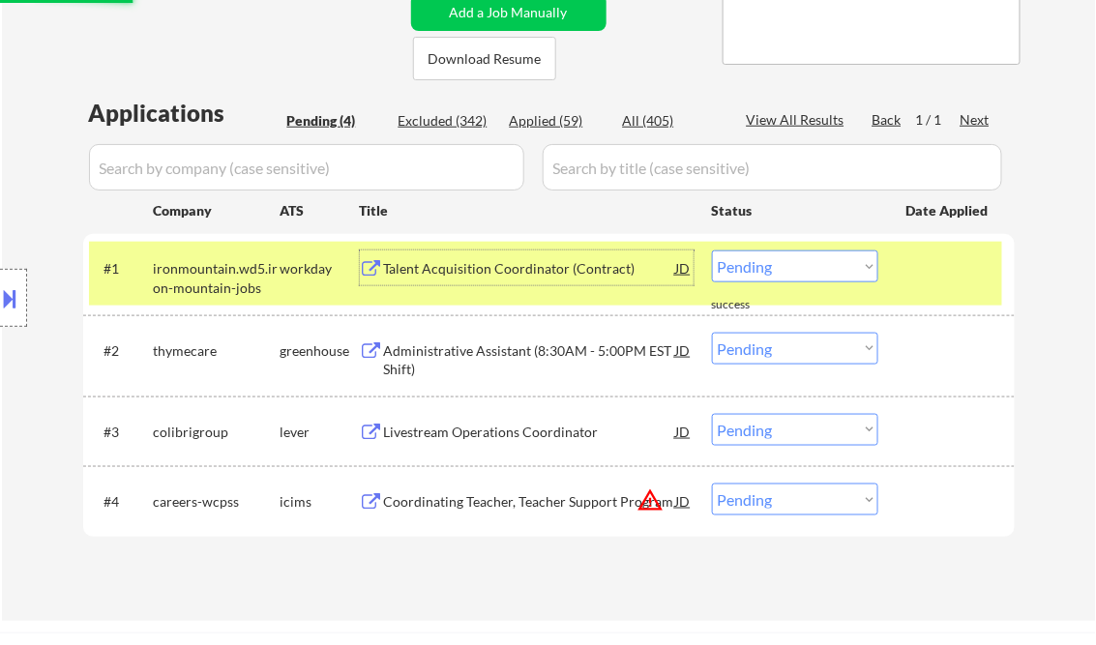
click at [523, 274] on div "Talent Acquisition Coordinator (Contract)" at bounding box center [530, 268] width 292 height 19
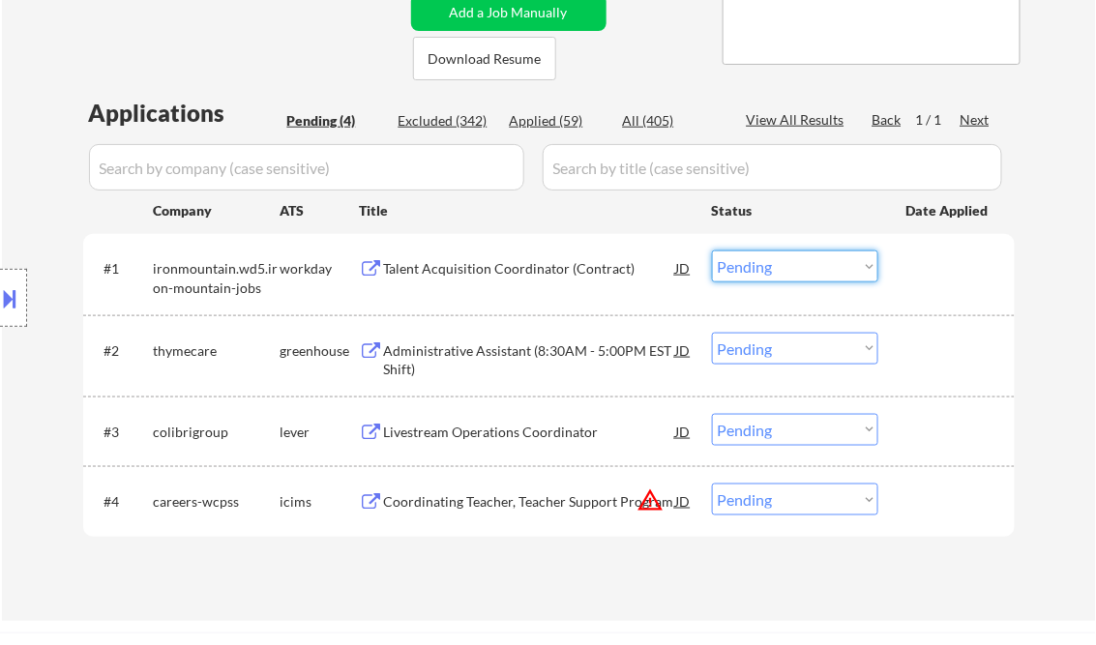
click at [781, 272] on select "Choose an option... Pending Applied Excluded (Questions) Excluded (Expired) Exc…" at bounding box center [795, 267] width 166 height 32
click at [712, 251] on select "Choose an option... Pending Applied Excluded (Questions) Excluded (Expired) Exc…" at bounding box center [795, 267] width 166 height 32
click at [502, 348] on div "Administrative Assistant (8:30AM - 5:00PM EST Shift)" at bounding box center [530, 361] width 292 height 38
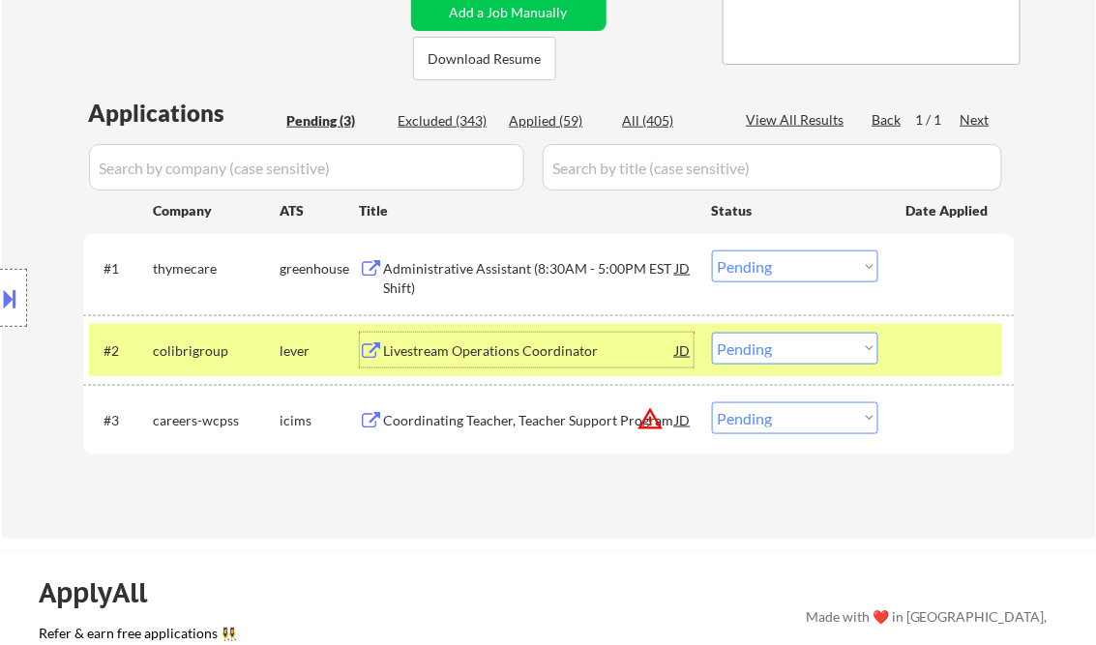
drag, startPoint x: 770, startPoint y: 265, endPoint x: 808, endPoint y: 283, distance: 41.6
click at [771, 265] on select "Choose an option... Pending Applied Excluded (Questions) Excluded (Expired) Exc…" at bounding box center [795, 267] width 166 height 32
click at [712, 251] on select "Choose an option... Pending Applied Excluded (Questions) Excluded (Expired) Exc…" at bounding box center [795, 267] width 166 height 32
click at [514, 352] on div "Livestream Operations Coordinator" at bounding box center [530, 351] width 292 height 19
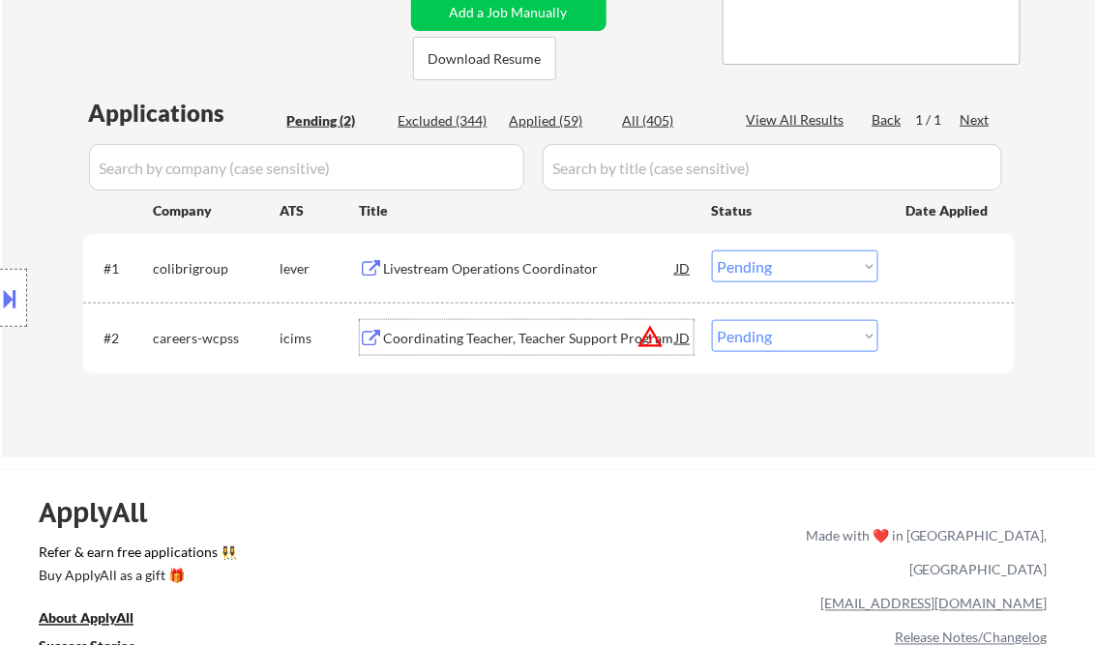
click at [754, 279] on select "Choose an option... Pending Applied Excluded (Questions) Excluded (Expired) Exc…" at bounding box center [795, 267] width 166 height 32
click at [712, 251] on select "Choose an option... Pending Applied Excluded (Questions) Excluded (Expired) Exc…" at bounding box center [795, 267] width 166 height 32
click at [520, 331] on div "Coordinating Teacher, Teacher Support Program" at bounding box center [530, 338] width 292 height 19
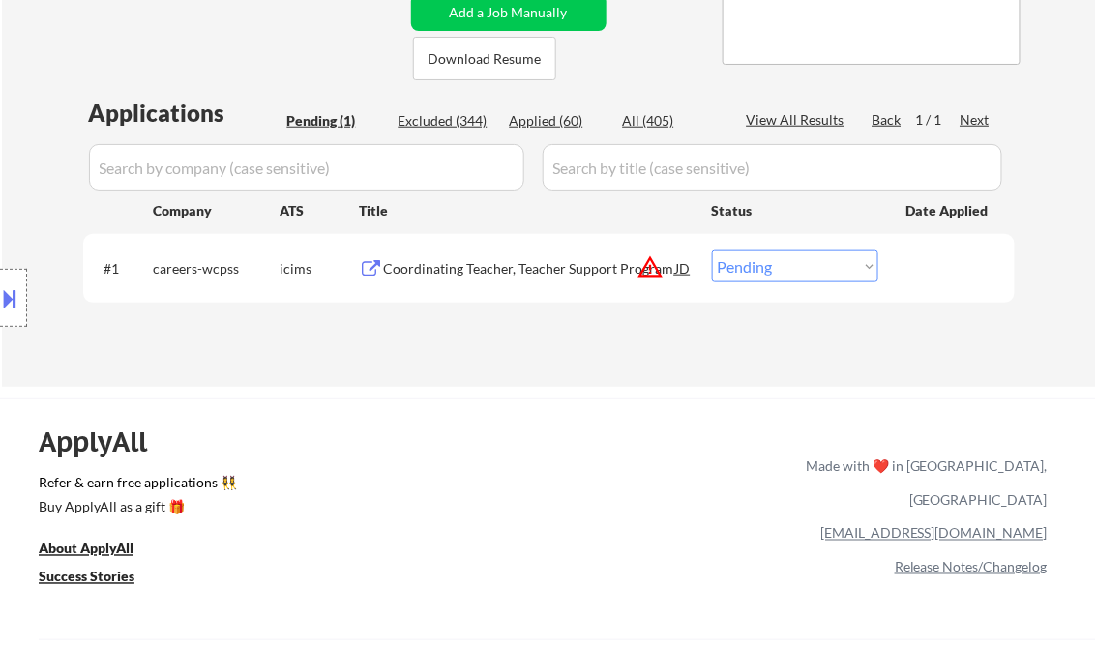
drag, startPoint x: 785, startPoint y: 258, endPoint x: 820, endPoint y: 283, distance: 43.2
click at [787, 260] on select "Choose an option... Pending Applied Excluded (Questions) Excluded (Expired) Exc…" at bounding box center [795, 267] width 166 height 32
select select ""excluded__bad_match_""
click at [712, 251] on select "Choose an option... Pending Applied Excluded (Questions) Excluded (Expired) Exc…" at bounding box center [795, 267] width 166 height 32
click at [635, 400] on div "ApplyAll Refer & earn free applications 👯‍♀️ Buy ApplyAll as a gift 🎁 About App…" at bounding box center [548, 549] width 1096 height 301
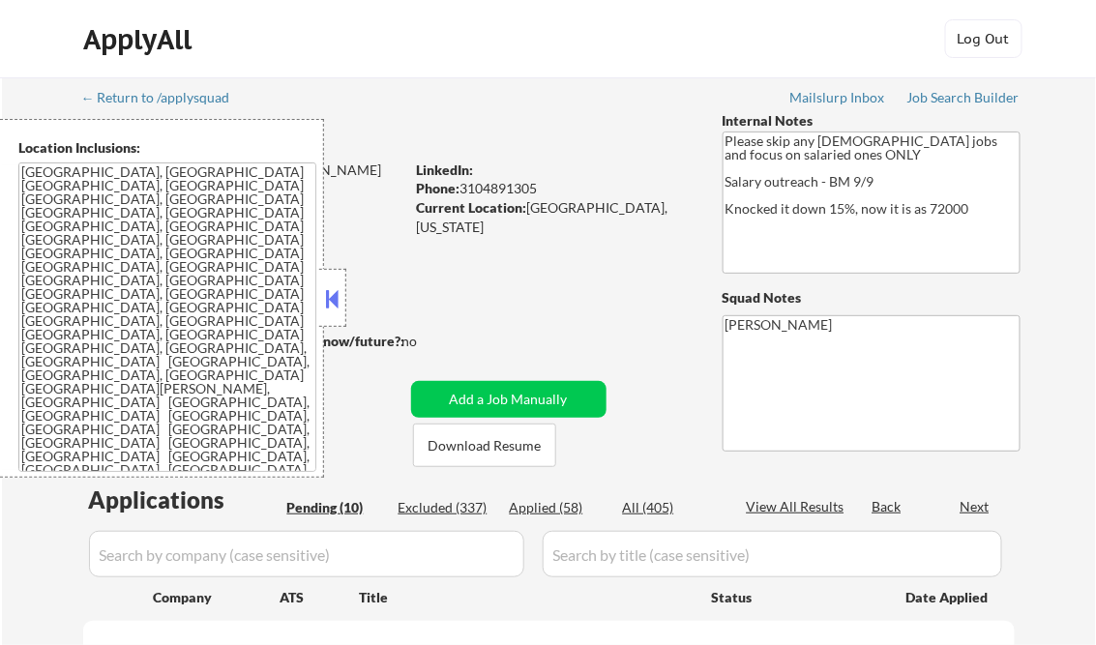
select select ""pending""
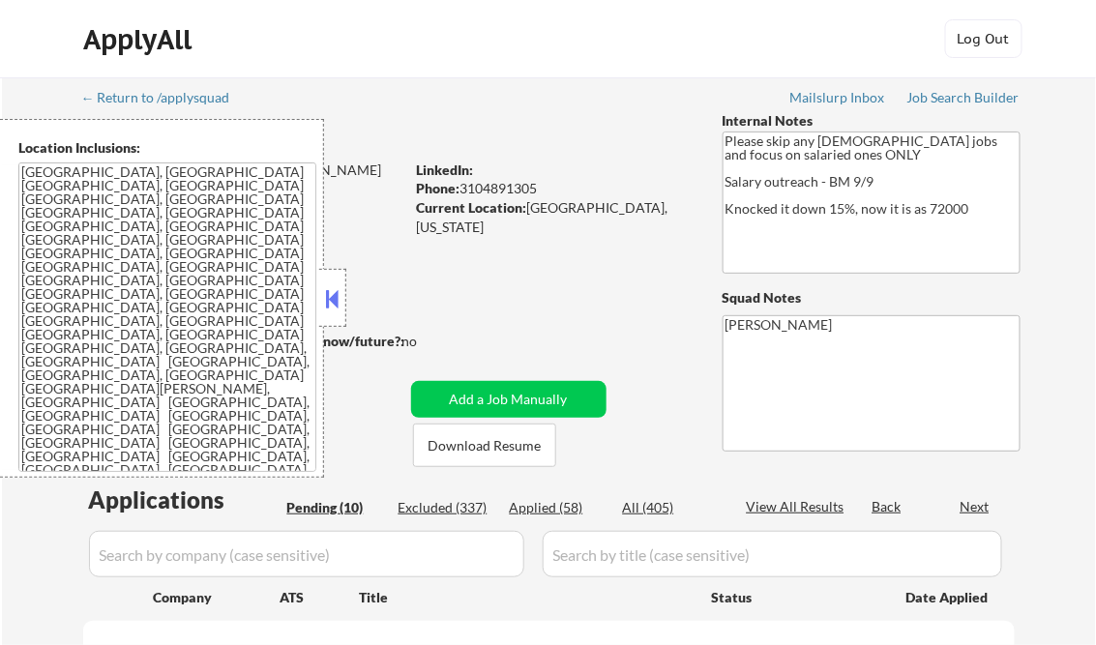
select select ""pending""
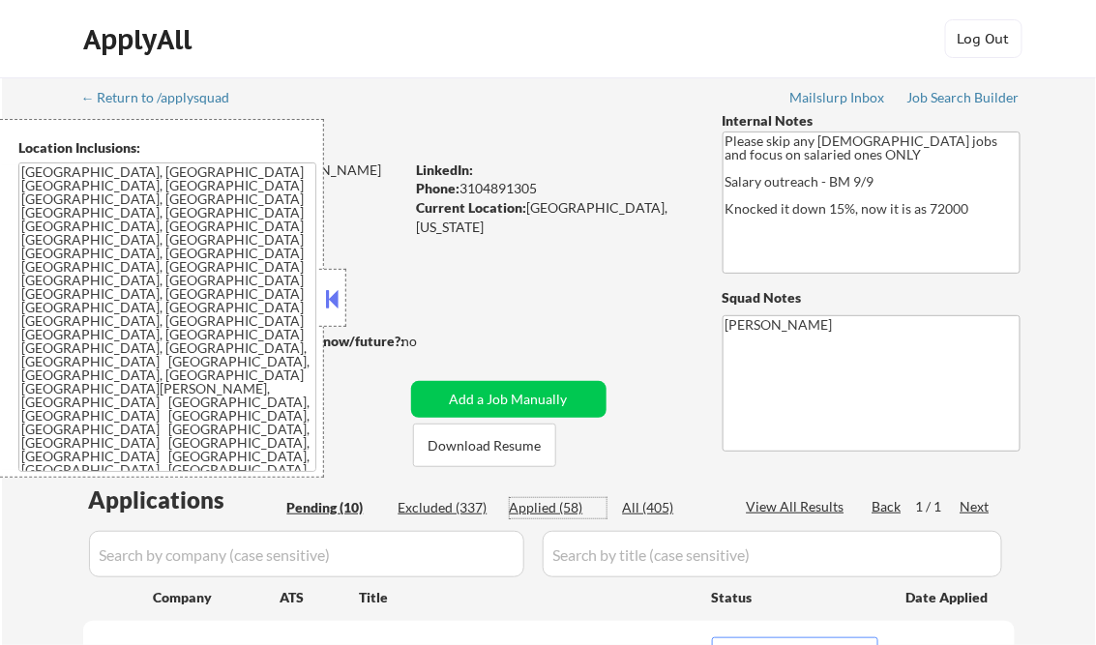
click at [561, 517] on div "Applied (58)" at bounding box center [558, 507] width 97 height 19
select select ""applied""
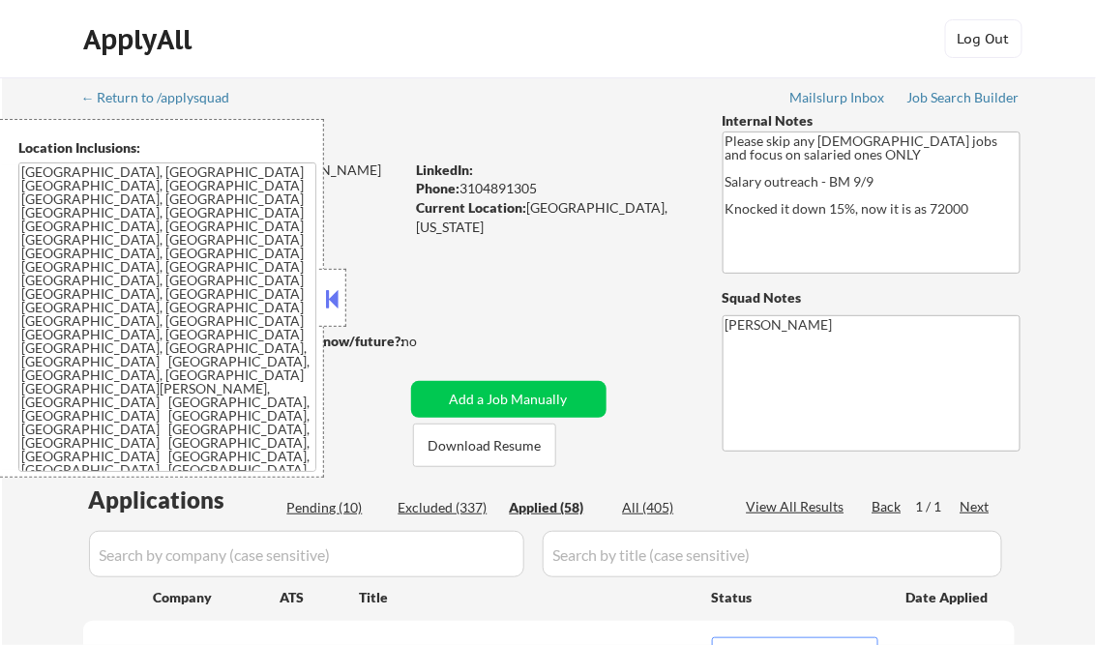
select select ""applied""
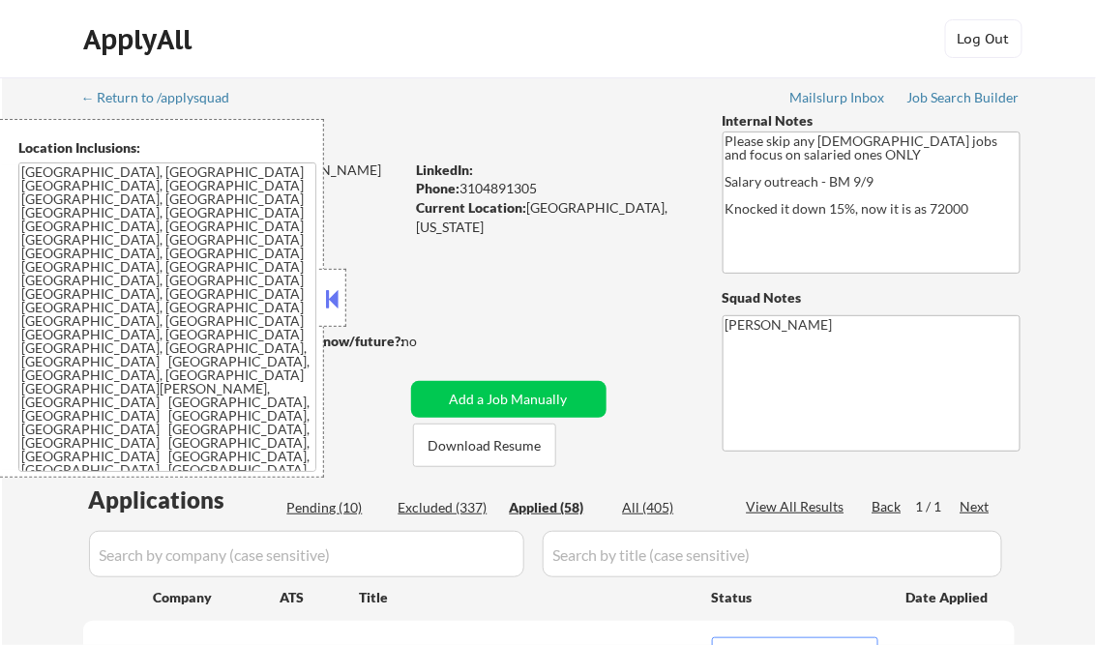
select select ""applied""
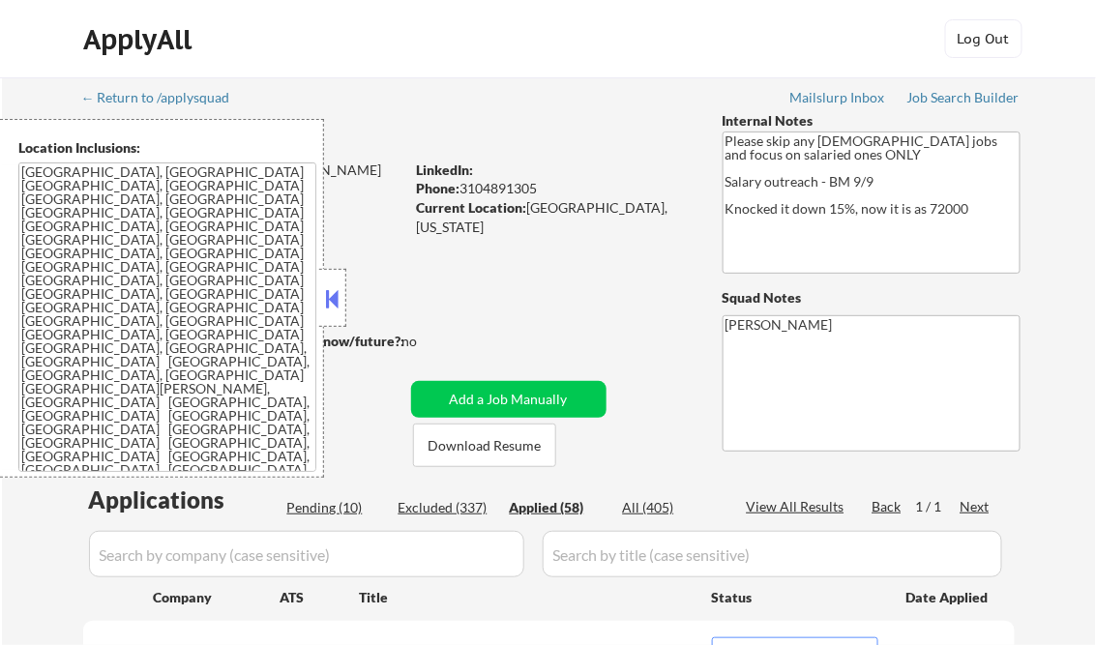
select select ""applied""
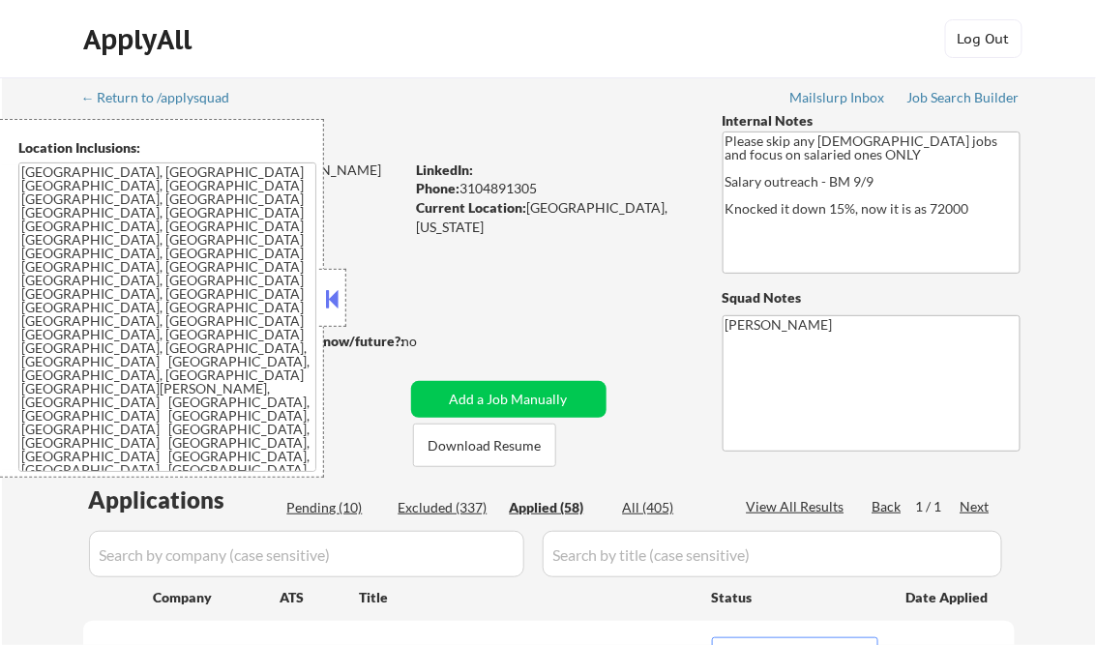
select select ""applied""
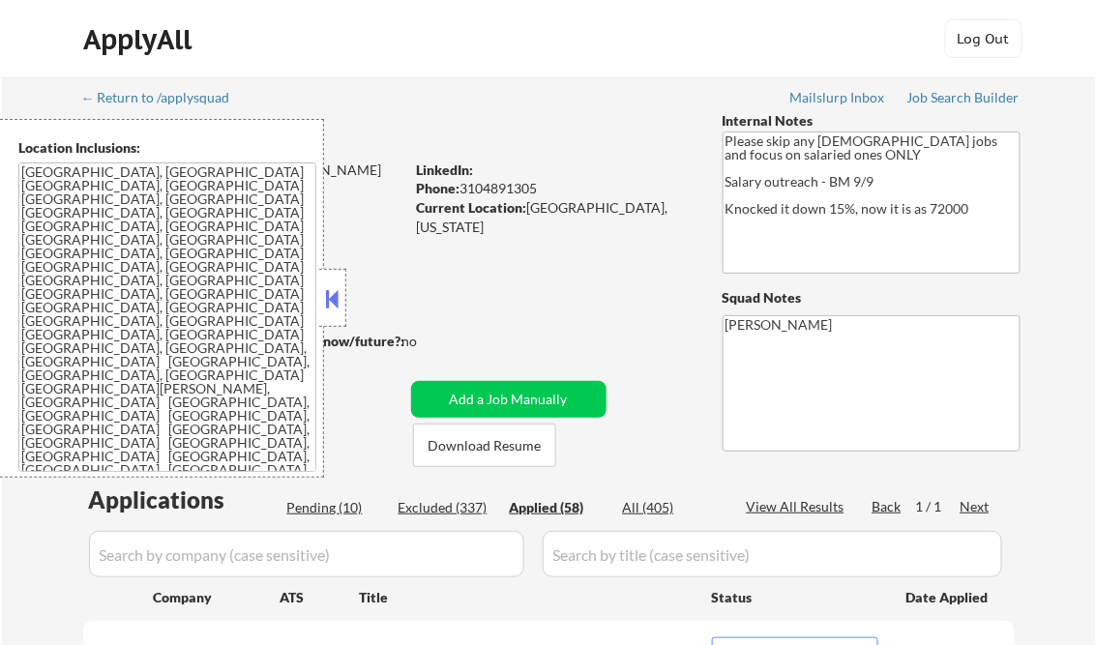
select select ""applied""
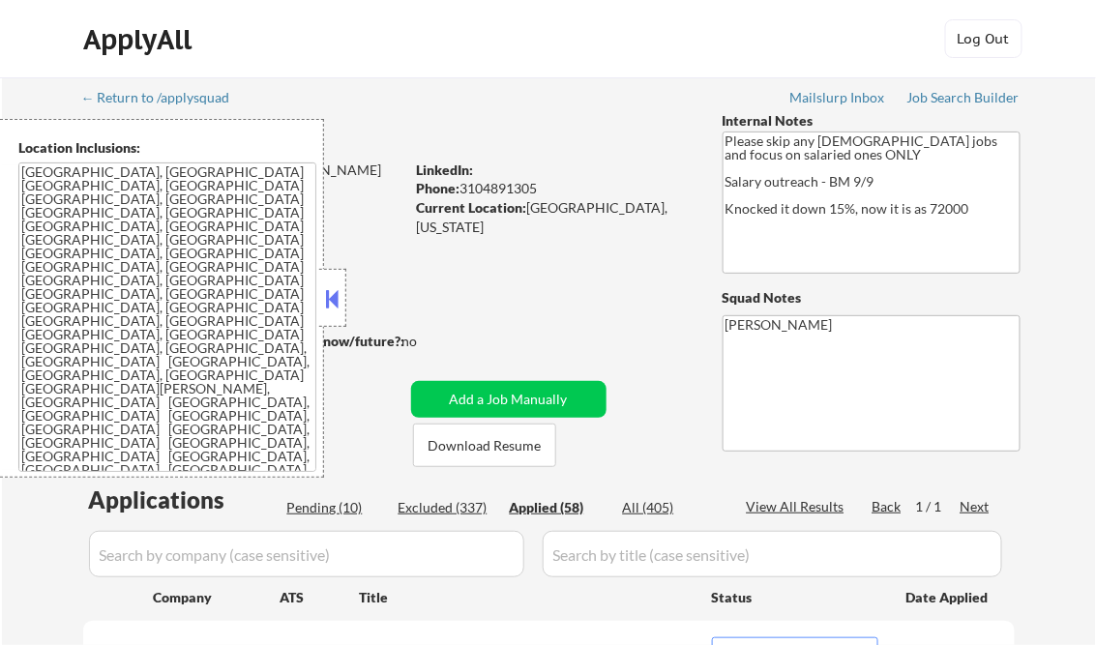
select select ""applied""
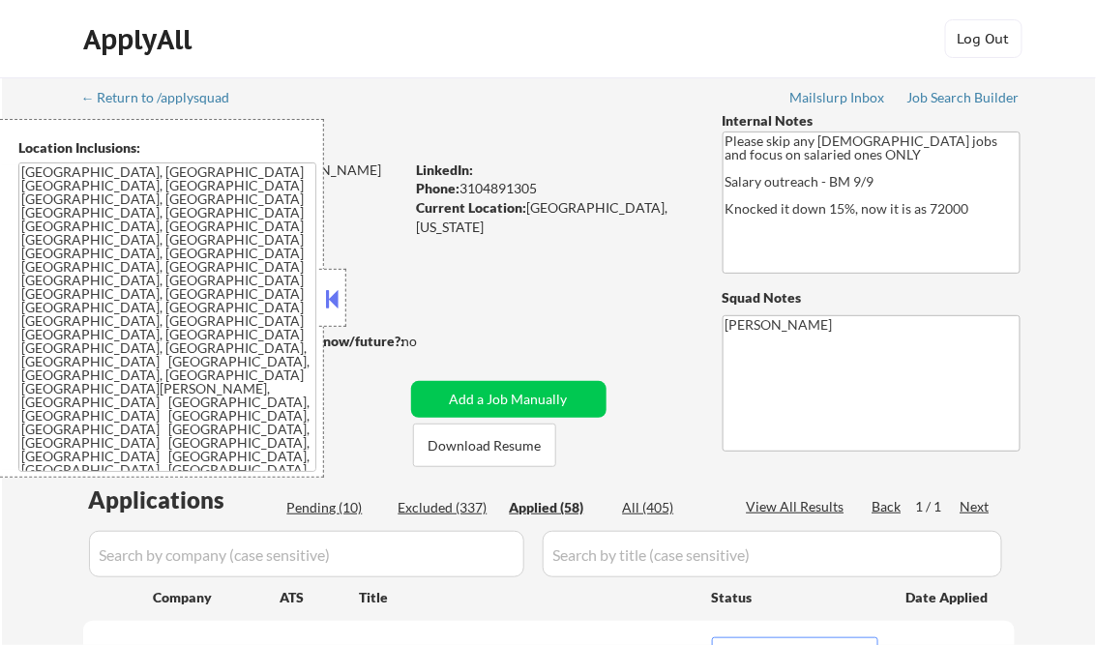
select select ""applied""
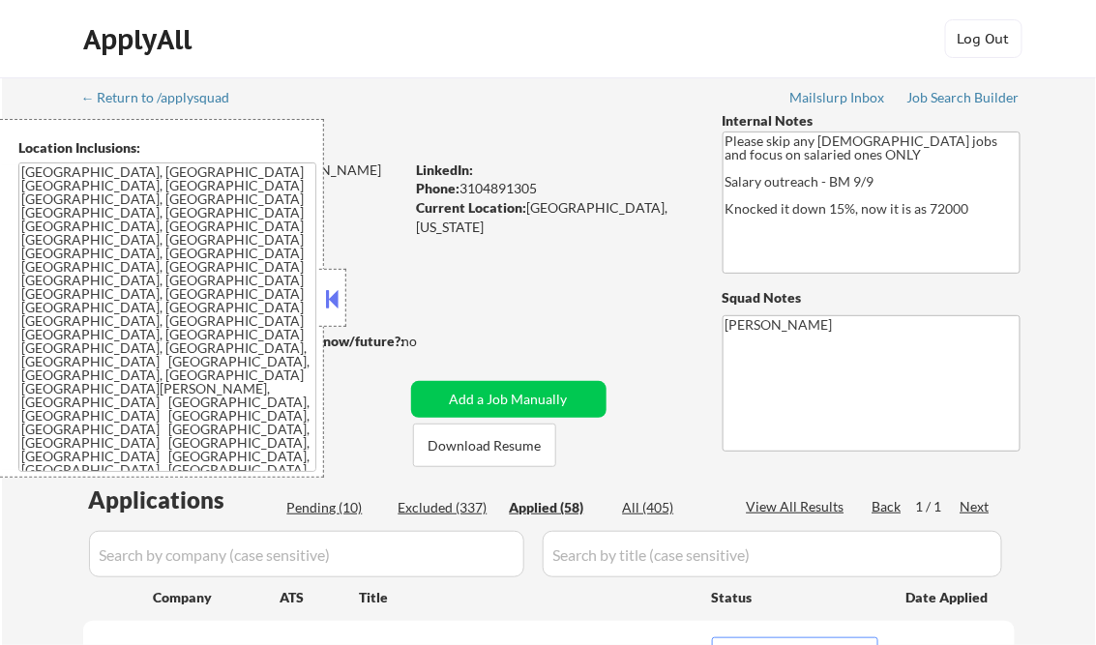
select select ""applied""
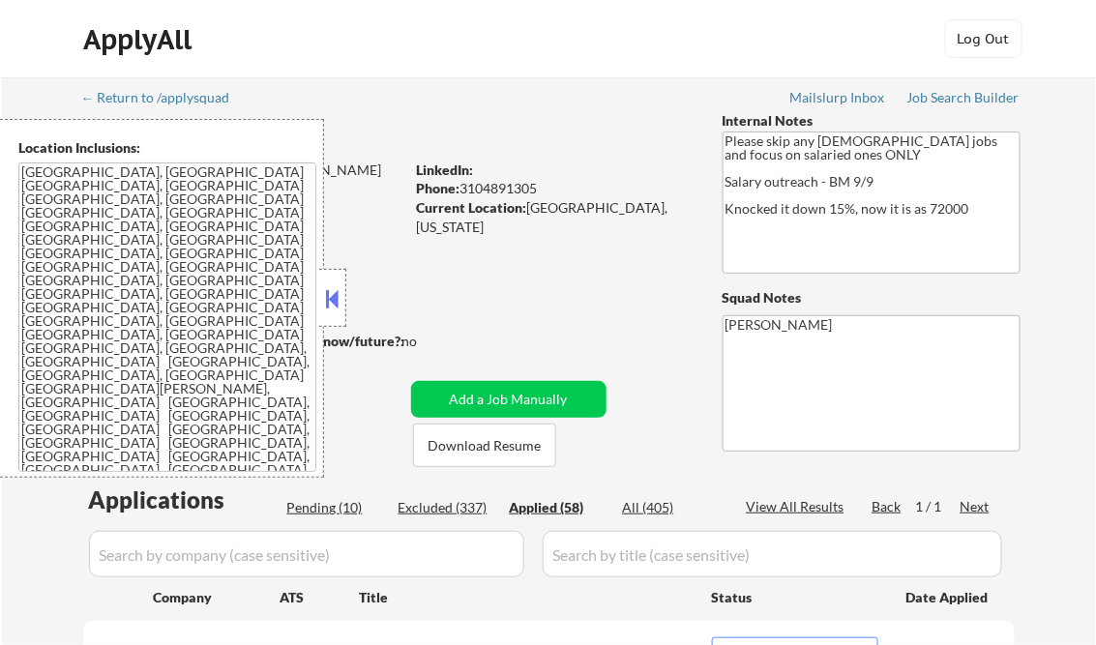
select select ""applied""
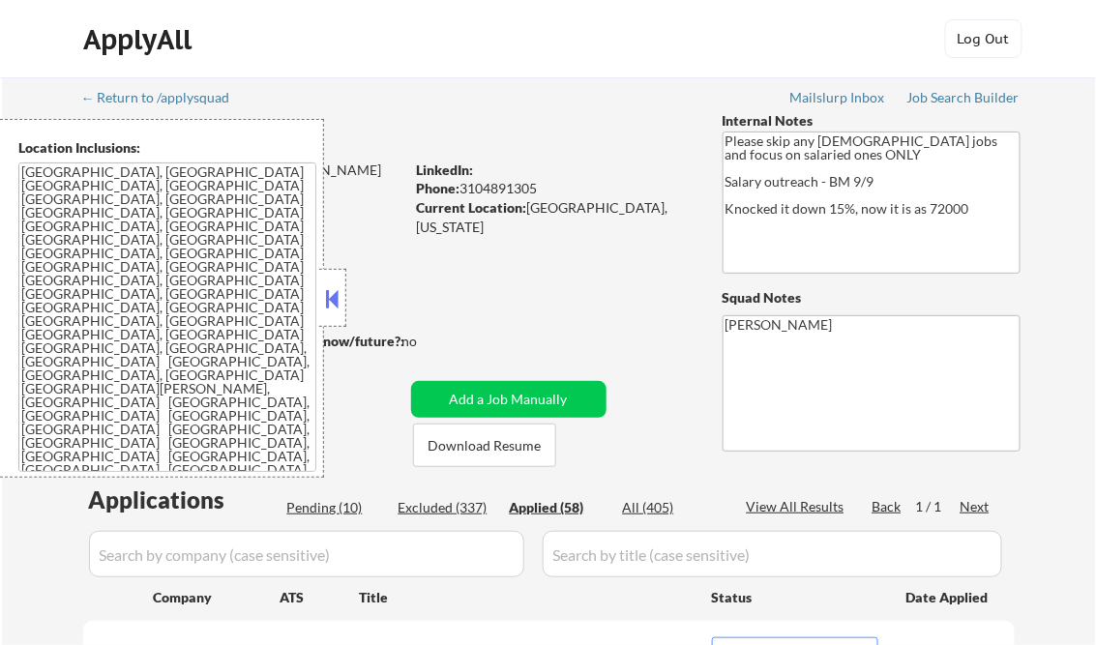
select select ""applied""
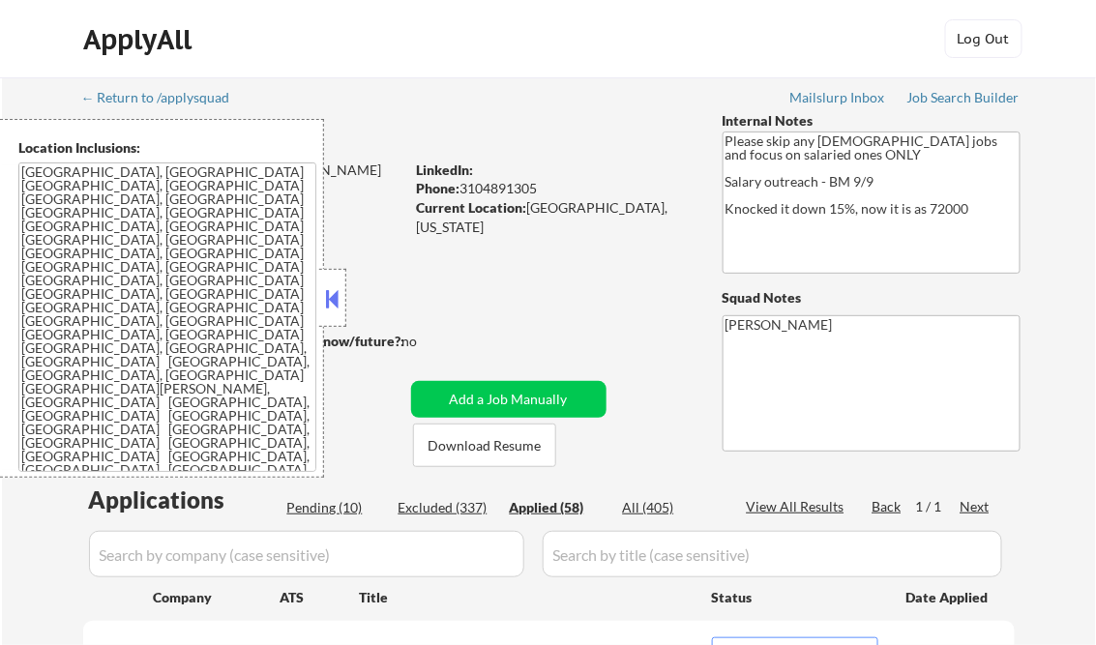
select select ""applied""
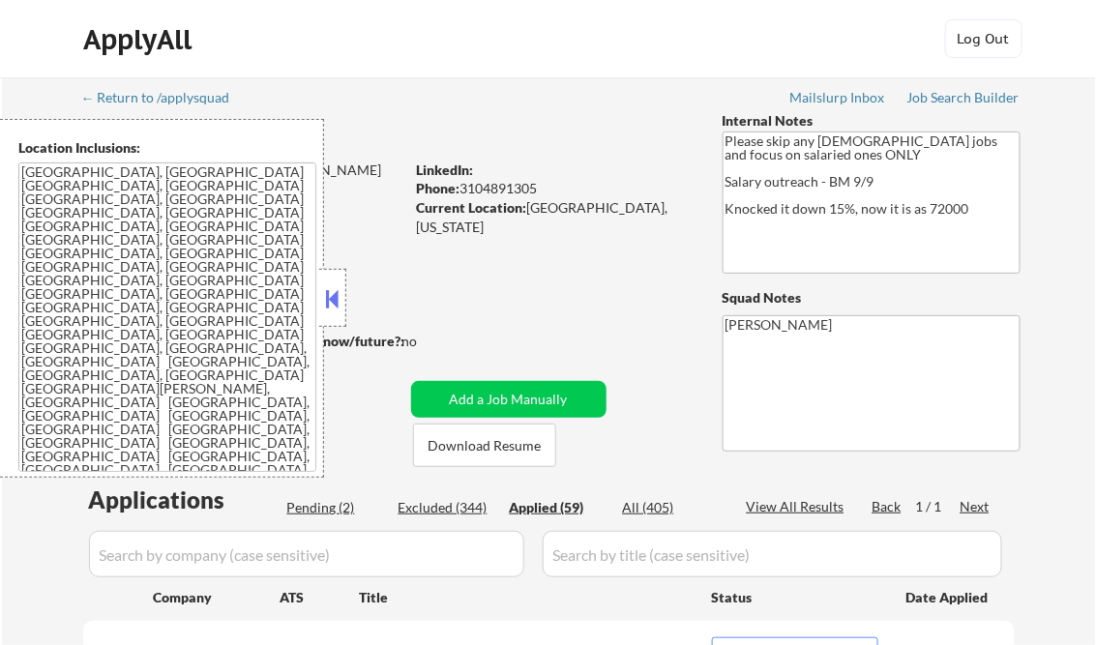
click at [329, 290] on button at bounding box center [332, 298] width 21 height 29
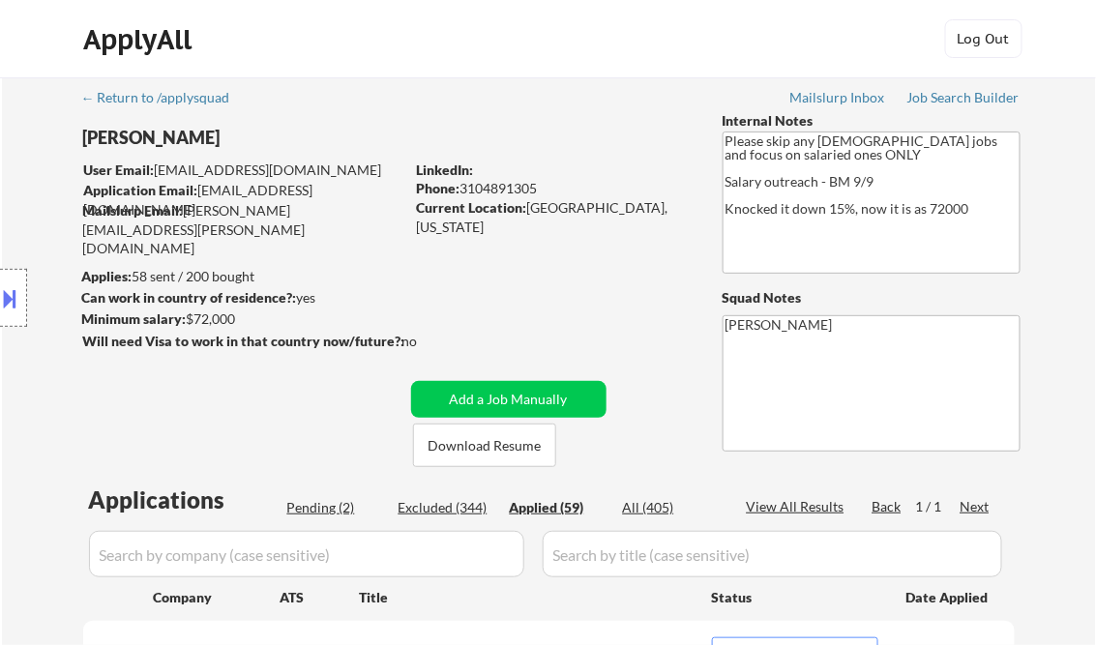
select select ""applied""
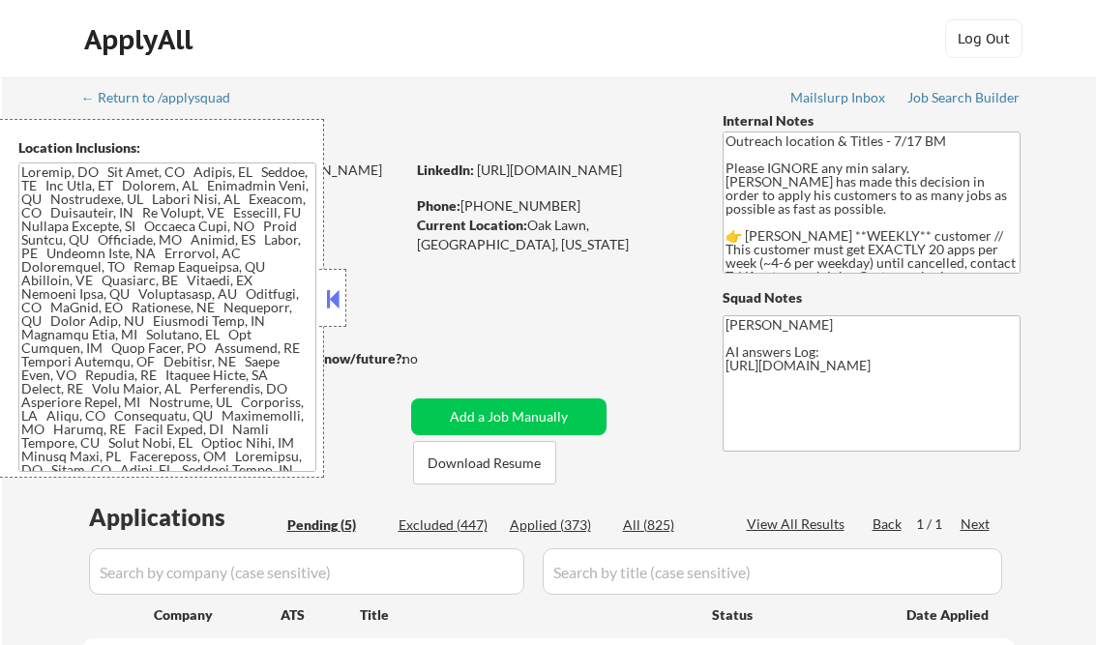
select select ""pending""
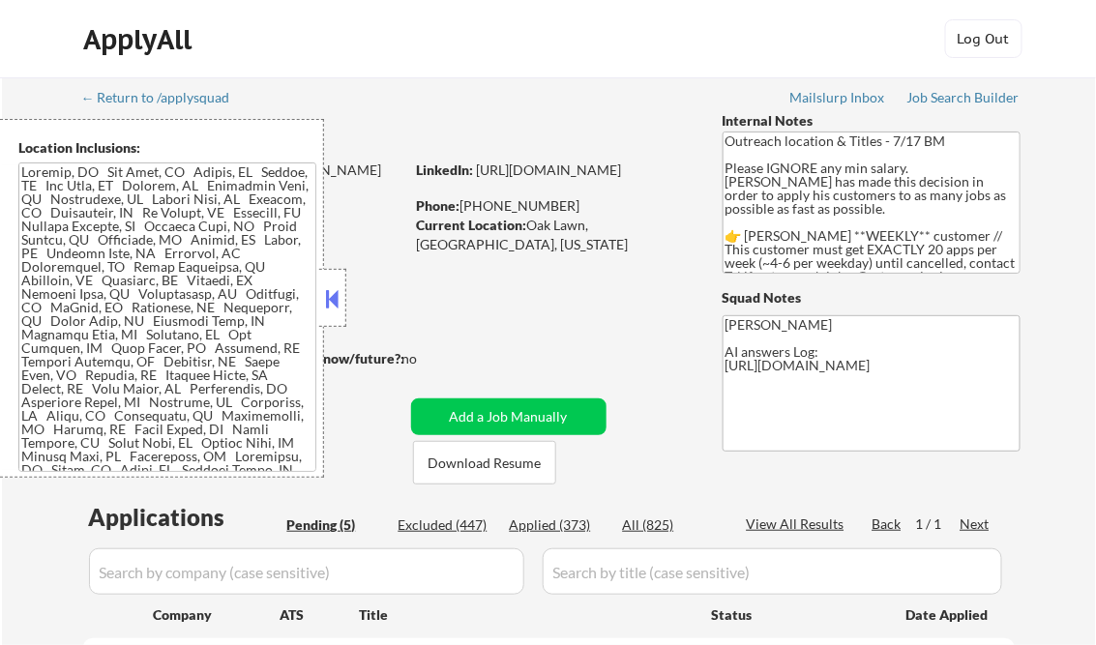
click at [343, 290] on button at bounding box center [332, 298] width 21 height 29
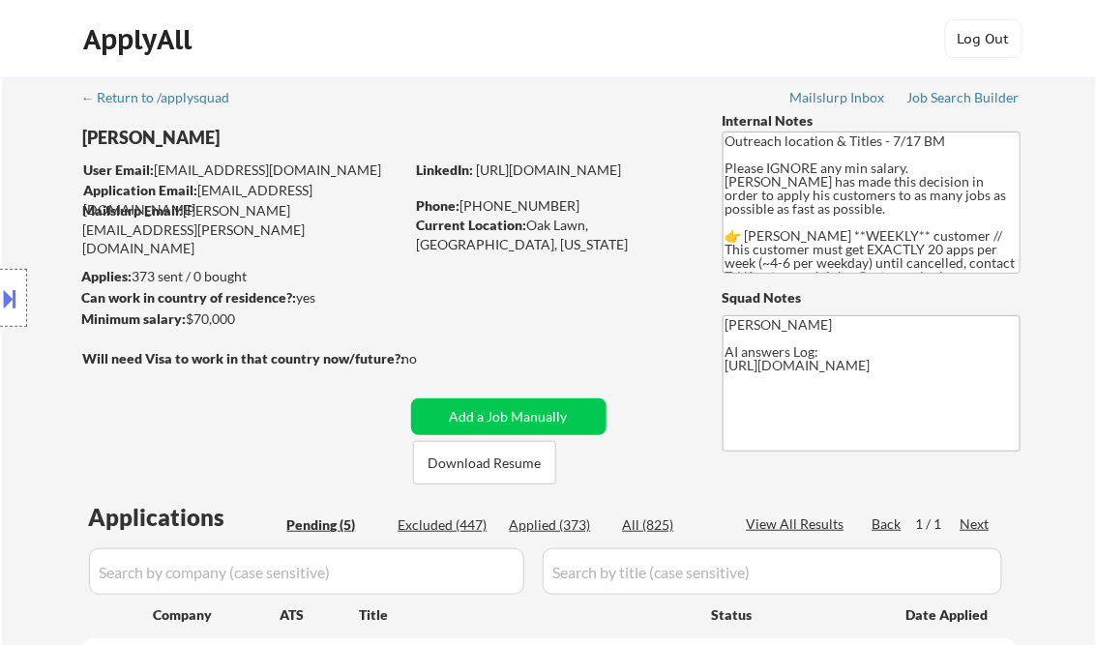
click at [939, 88] on div "← Return to /applysquad Mailslurp Inbox Job Search Builder [PERSON_NAME] User E…" at bounding box center [550, 597] width 966 height 1041
click at [946, 93] on div "Job Search Builder" at bounding box center [964, 98] width 113 height 14
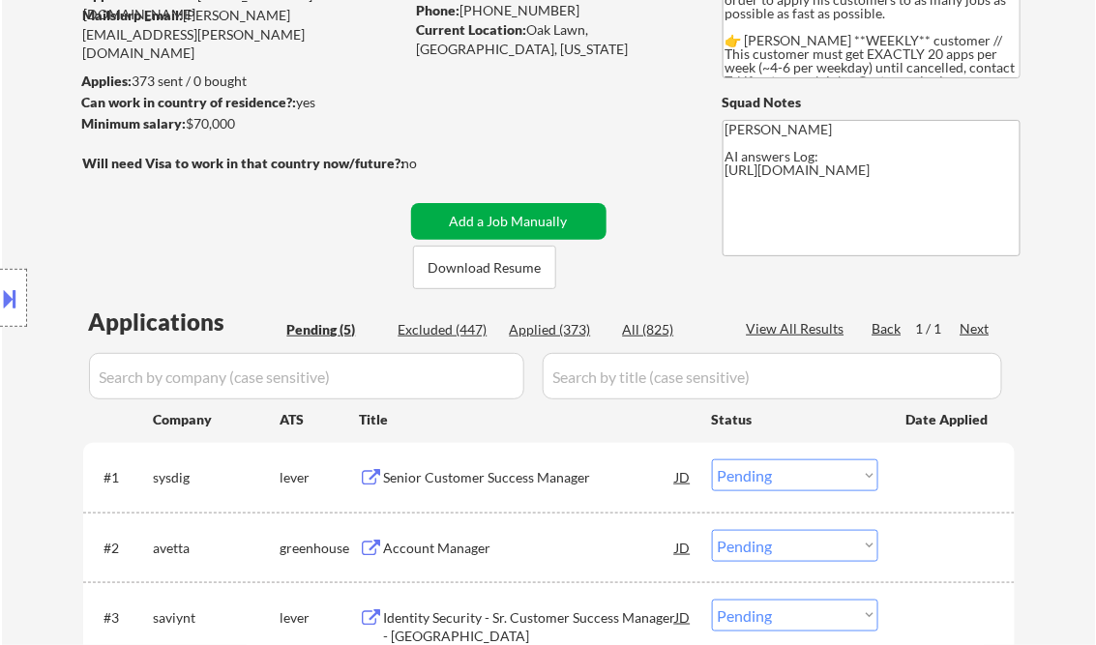
scroll to position [232, 0]
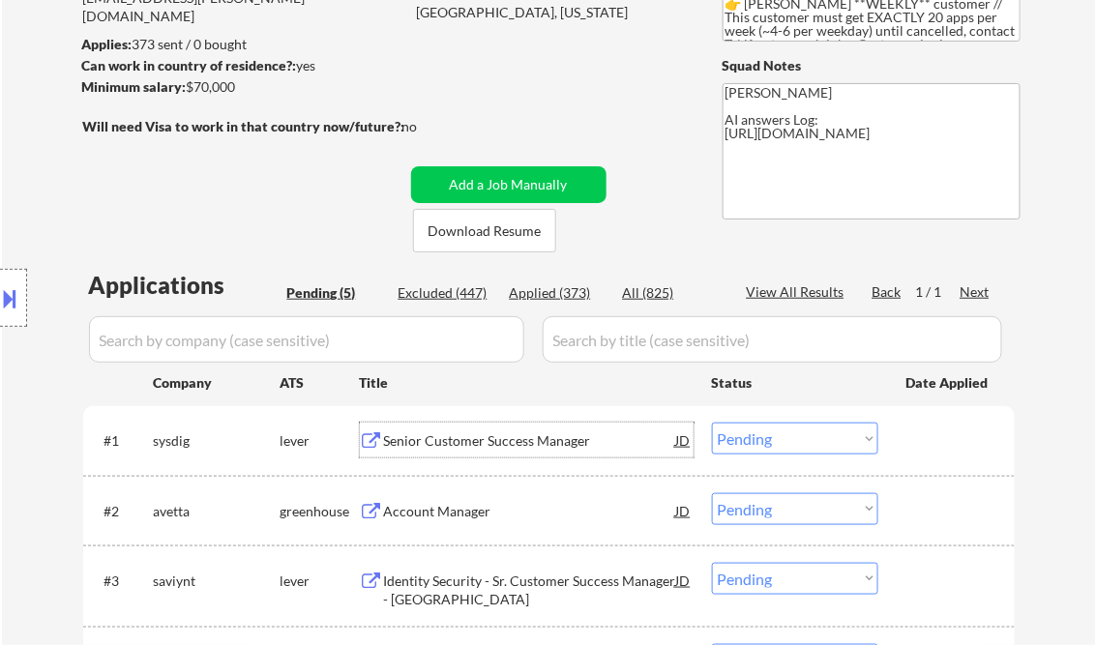
click at [506, 450] on div "Senior Customer Success Manager" at bounding box center [530, 441] width 292 height 19
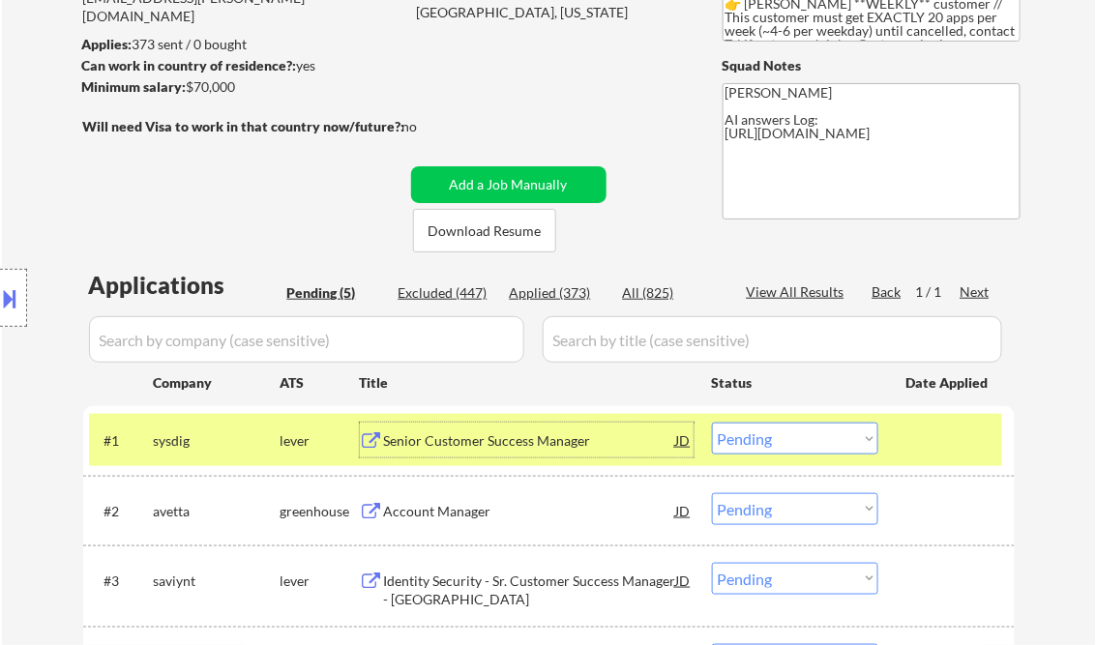
click at [765, 448] on select "Choose an option... Pending Applied Excluded (Questions) Excluded (Expired) Exc…" at bounding box center [795, 439] width 166 height 32
click at [712, 423] on select "Choose an option... Pending Applied Excluded (Questions) Excluded (Expired) Exc…" at bounding box center [795, 439] width 166 height 32
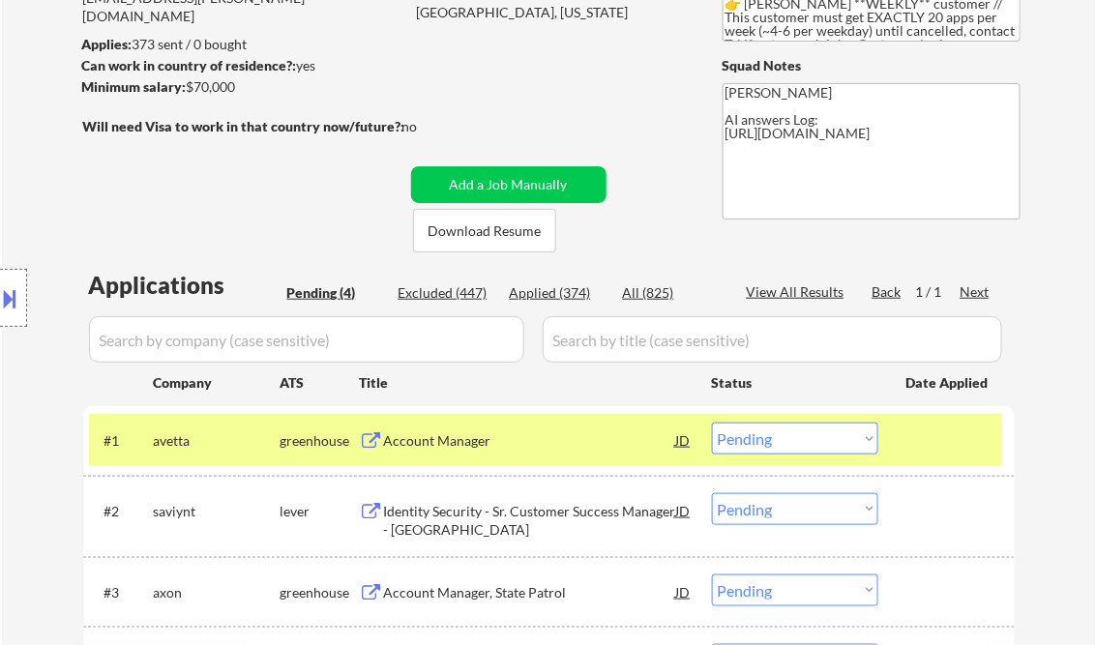
scroll to position [387, 0]
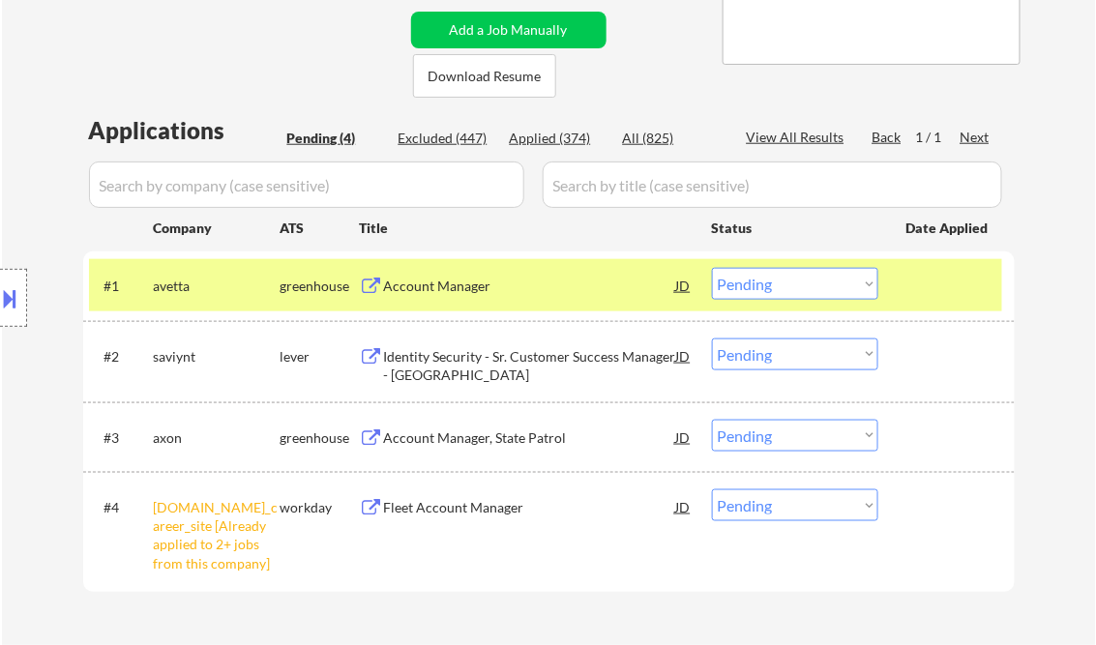
click at [462, 277] on div "Account Manager" at bounding box center [530, 286] width 292 height 19
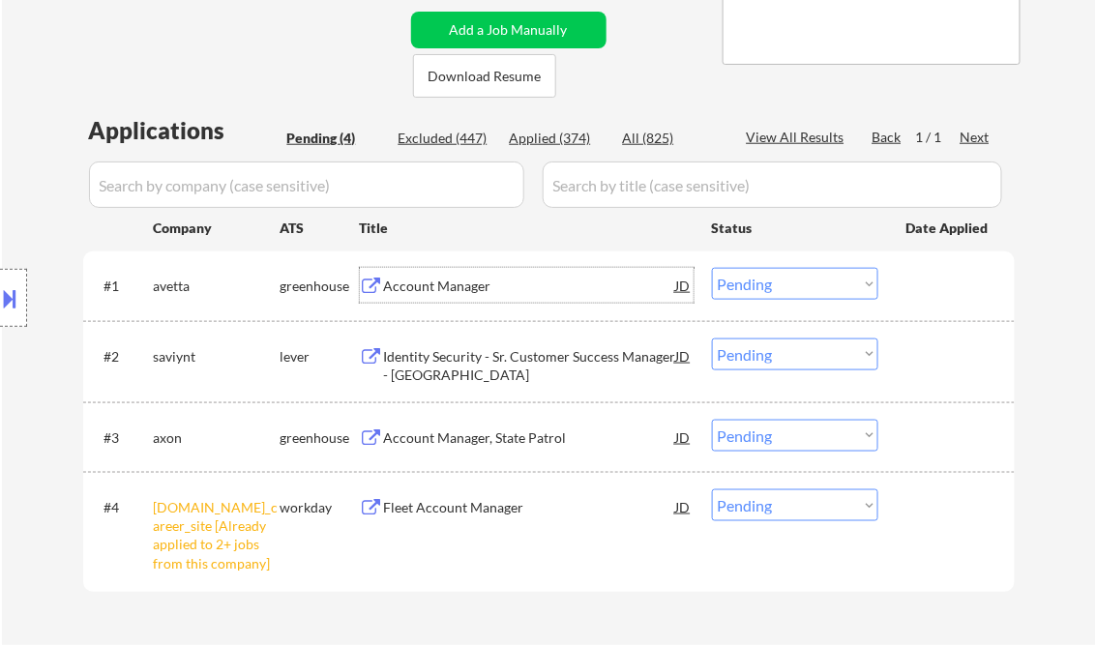
click at [753, 284] on select "Choose an option... Pending Applied Excluded (Questions) Excluded (Expired) Exc…" at bounding box center [795, 284] width 166 height 32
click at [712, 268] on select "Choose an option... Pending Applied Excluded (Questions) Excluded (Expired) Exc…" at bounding box center [795, 284] width 166 height 32
click at [494, 356] on div "Identity Security - Sr. Customer Success Manager - [GEOGRAPHIC_DATA]" at bounding box center [530, 366] width 292 height 38
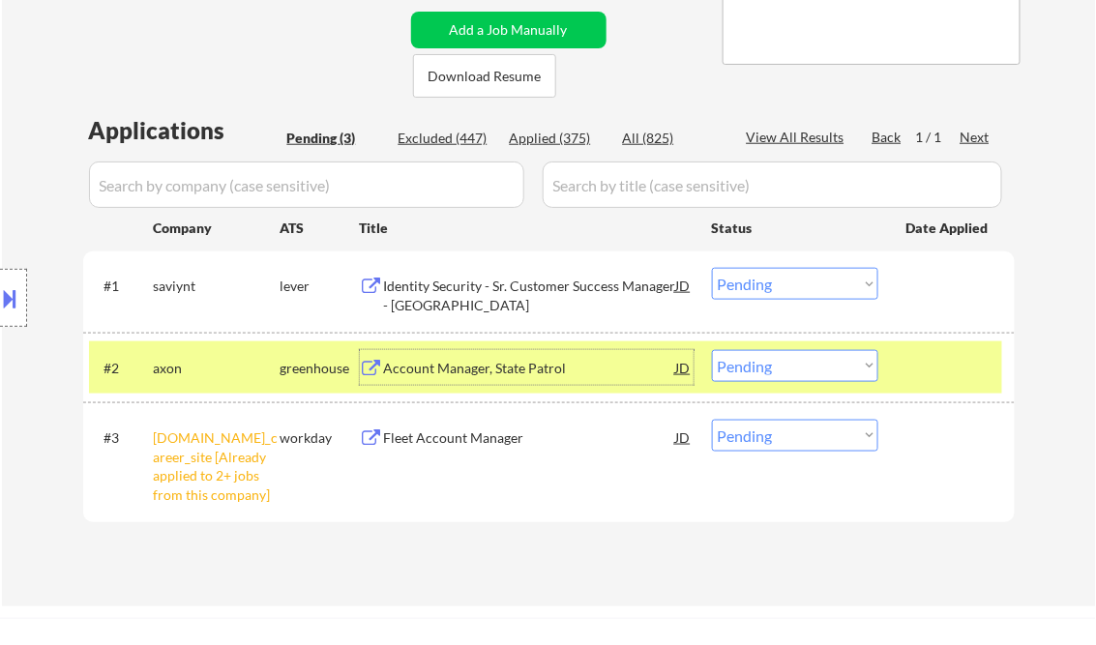
click at [516, 301] on div "Identity Security - Sr. Customer Success Manager - [GEOGRAPHIC_DATA]" at bounding box center [530, 296] width 292 height 38
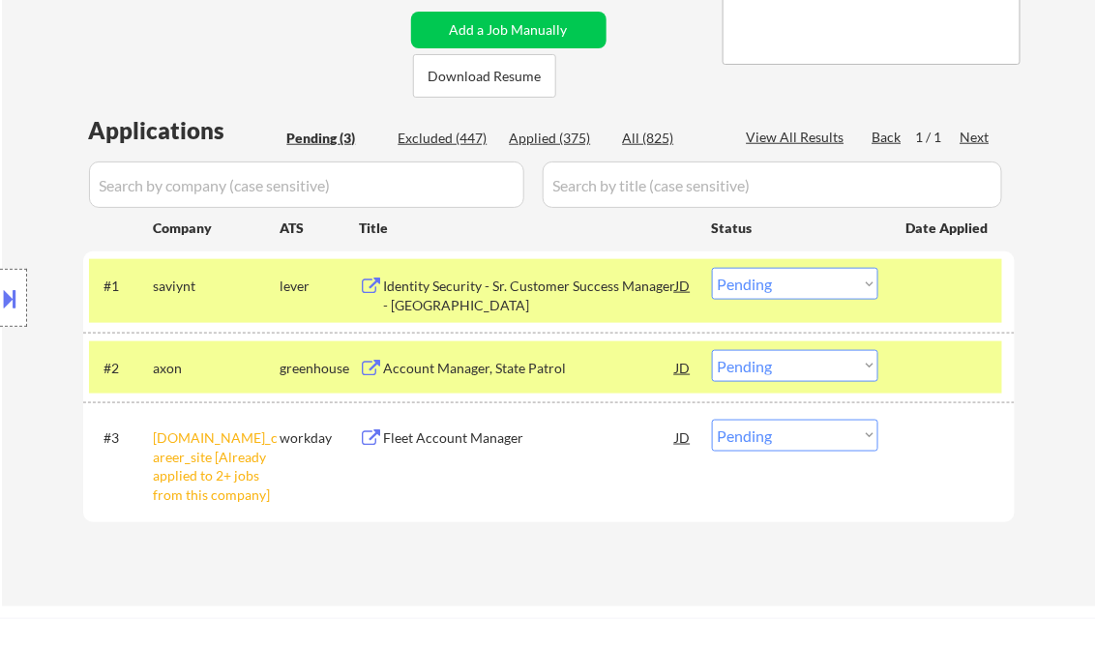
click at [13, 284] on button at bounding box center [10, 299] width 21 height 32
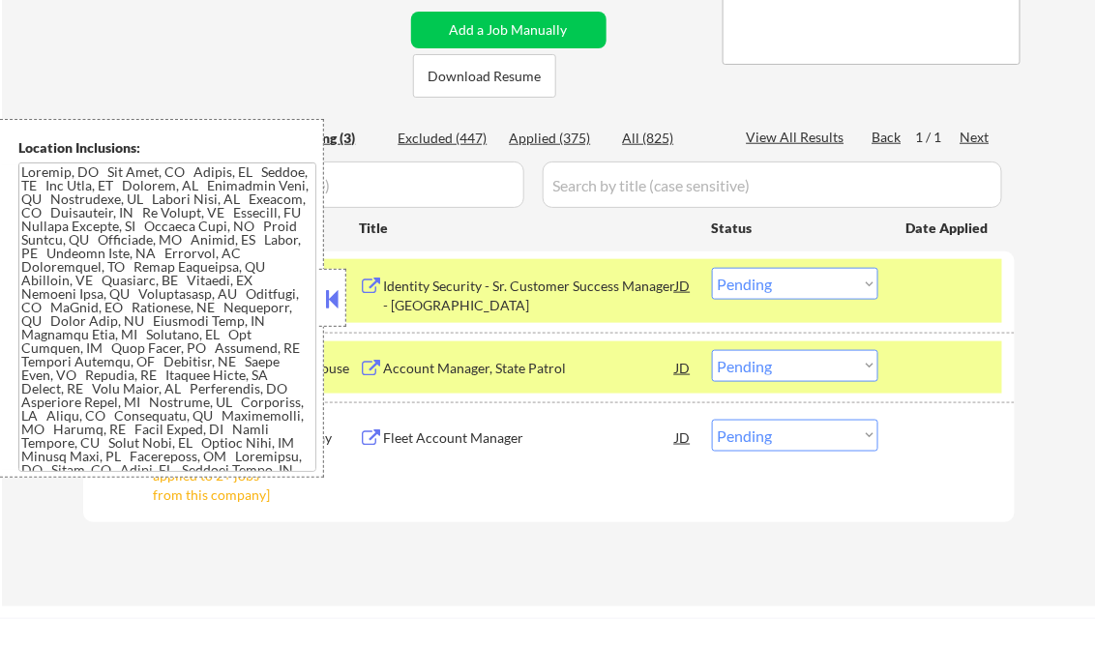
click at [331, 286] on button at bounding box center [332, 298] width 21 height 29
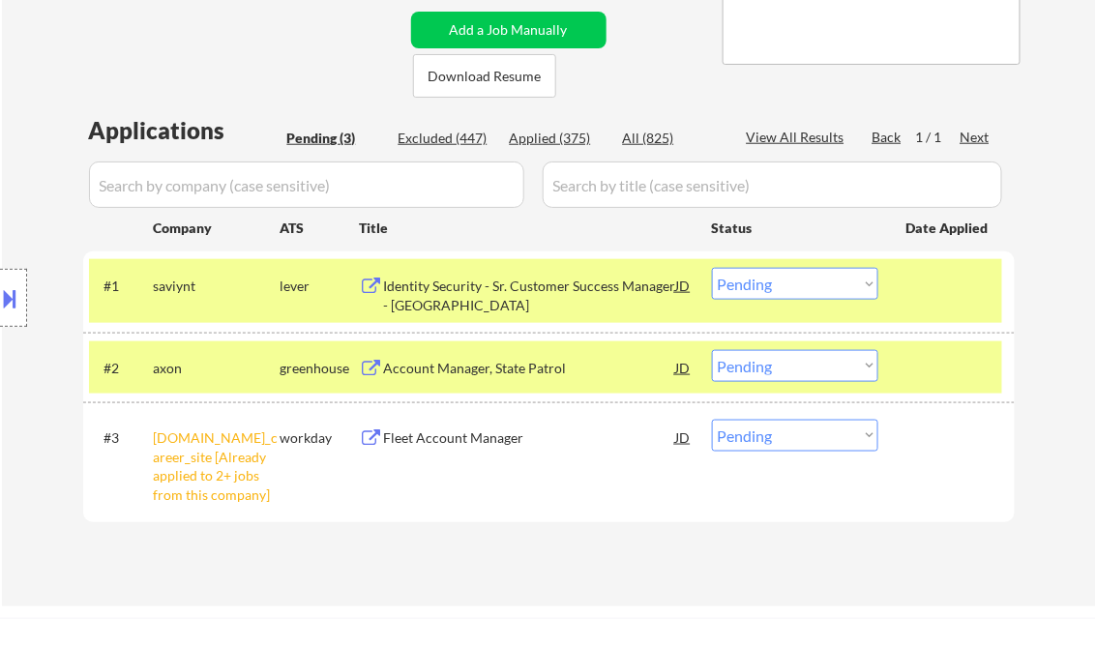
click at [825, 292] on select "Choose an option... Pending Applied Excluded (Questions) Excluded (Expired) Exc…" at bounding box center [795, 284] width 166 height 32
click at [712, 268] on select "Choose an option... Pending Applied Excluded (Questions) Excluded (Expired) Exc…" at bounding box center [795, 284] width 166 height 32
click at [486, 368] on div "Account Manager, State Patrol" at bounding box center [530, 368] width 292 height 19
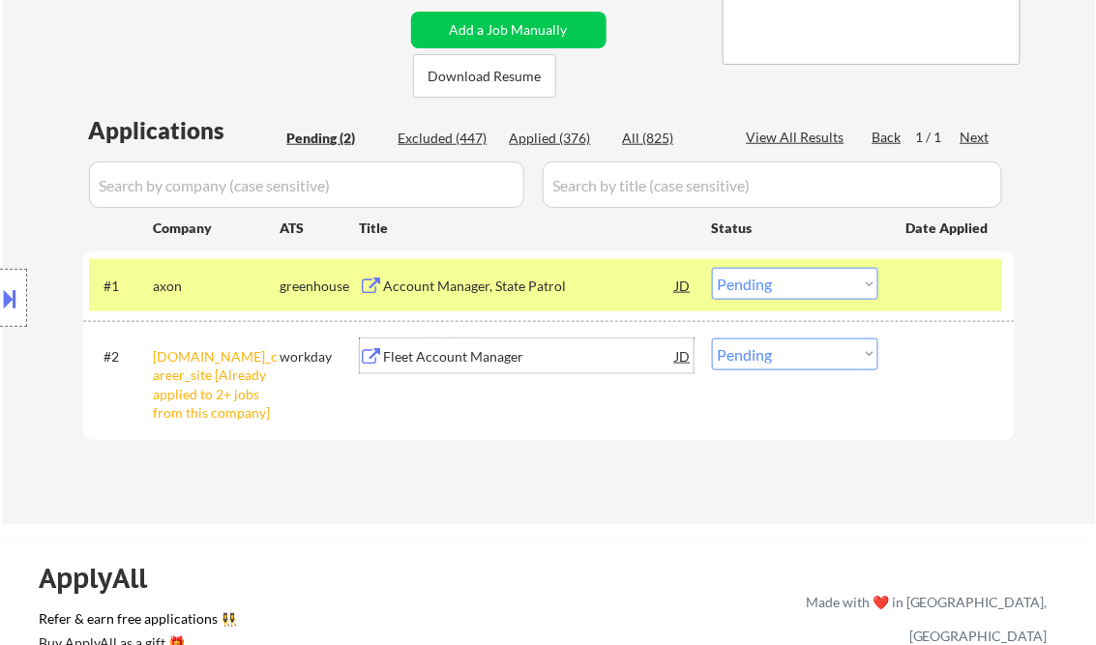
click at [12, 292] on button at bounding box center [10, 299] width 21 height 32
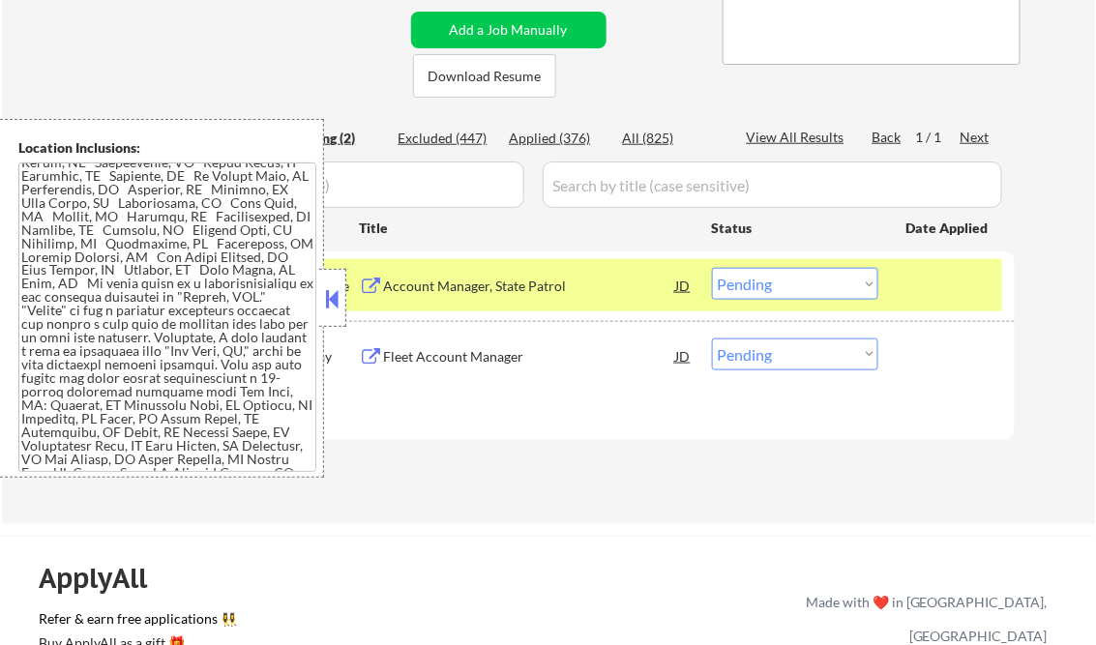
scroll to position [851, 0]
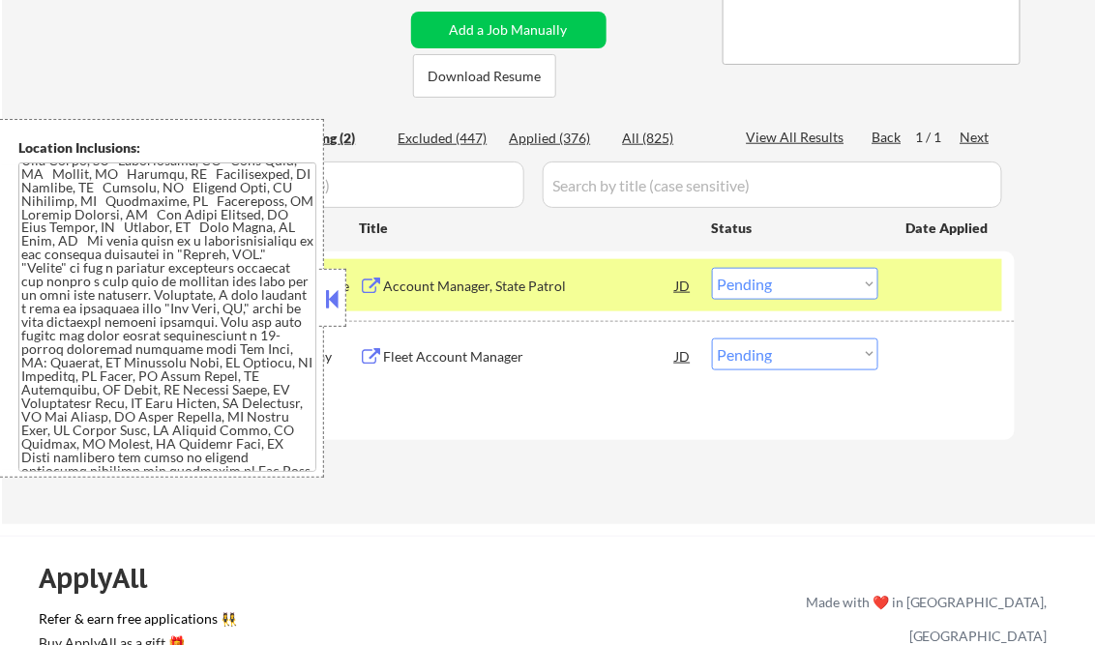
click at [324, 297] on button at bounding box center [332, 298] width 21 height 29
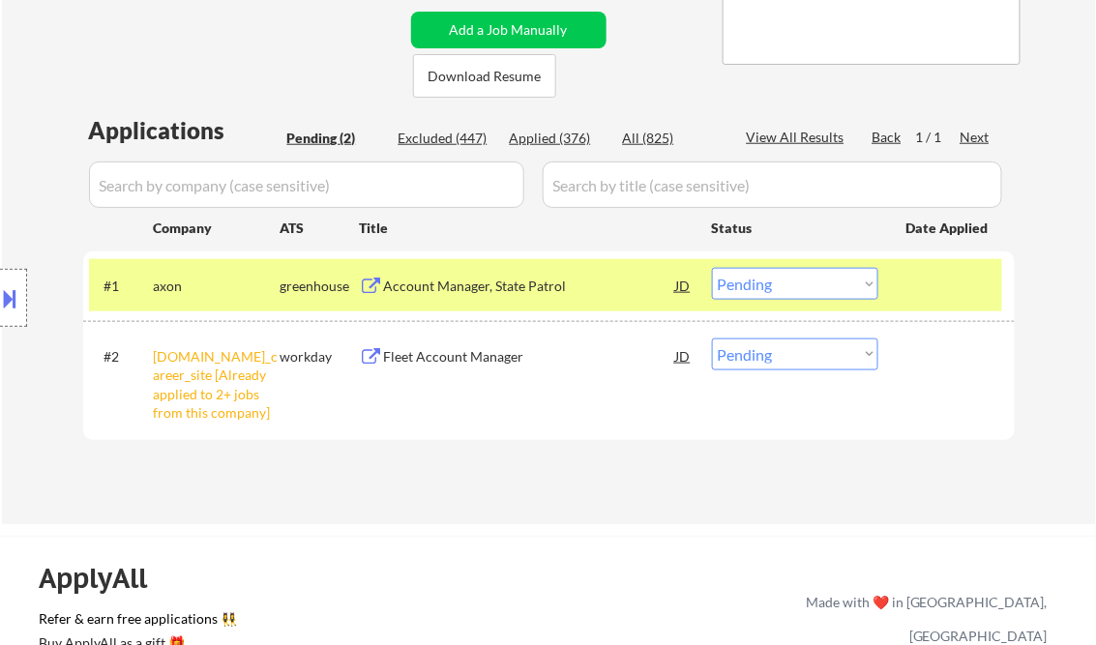
drag, startPoint x: 769, startPoint y: 288, endPoint x: 778, endPoint y: 301, distance: 15.3
click at [769, 288] on select "Choose an option... Pending Applied Excluded (Questions) Excluded (Expired) Exc…" at bounding box center [795, 284] width 166 height 32
click at [712, 268] on select "Choose an option... Pending Applied Excluded (Questions) Excluded (Expired) Exc…" at bounding box center [795, 284] width 166 height 32
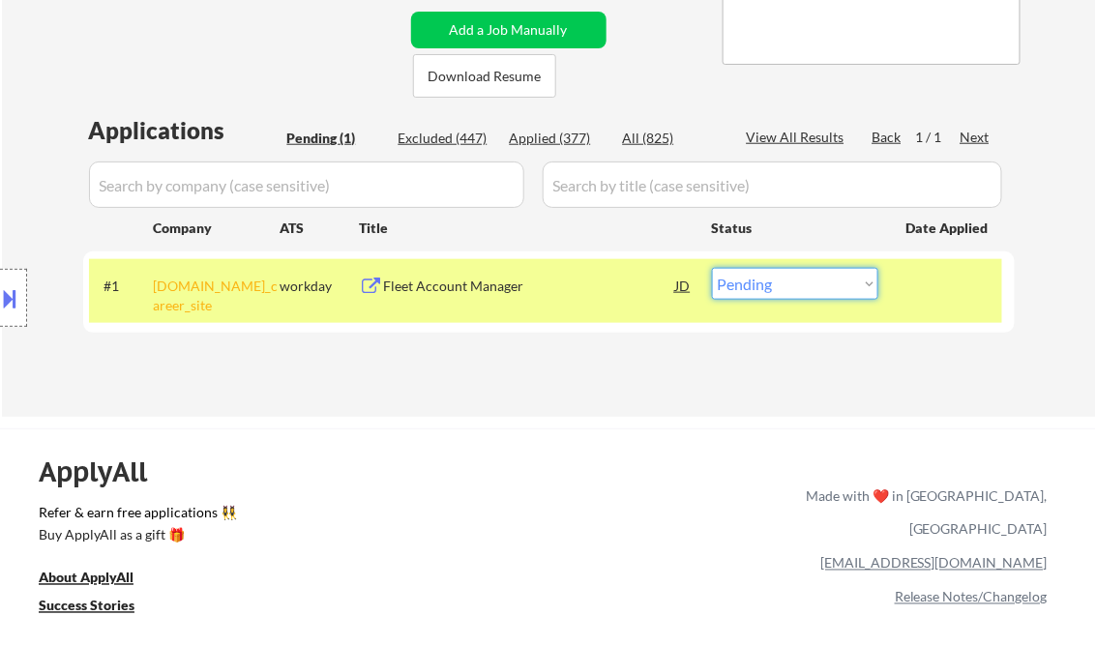
click at [768, 295] on select "Choose an option... Pending Applied Excluded (Questions) Excluded (Expired) Exc…" at bounding box center [795, 284] width 166 height 32
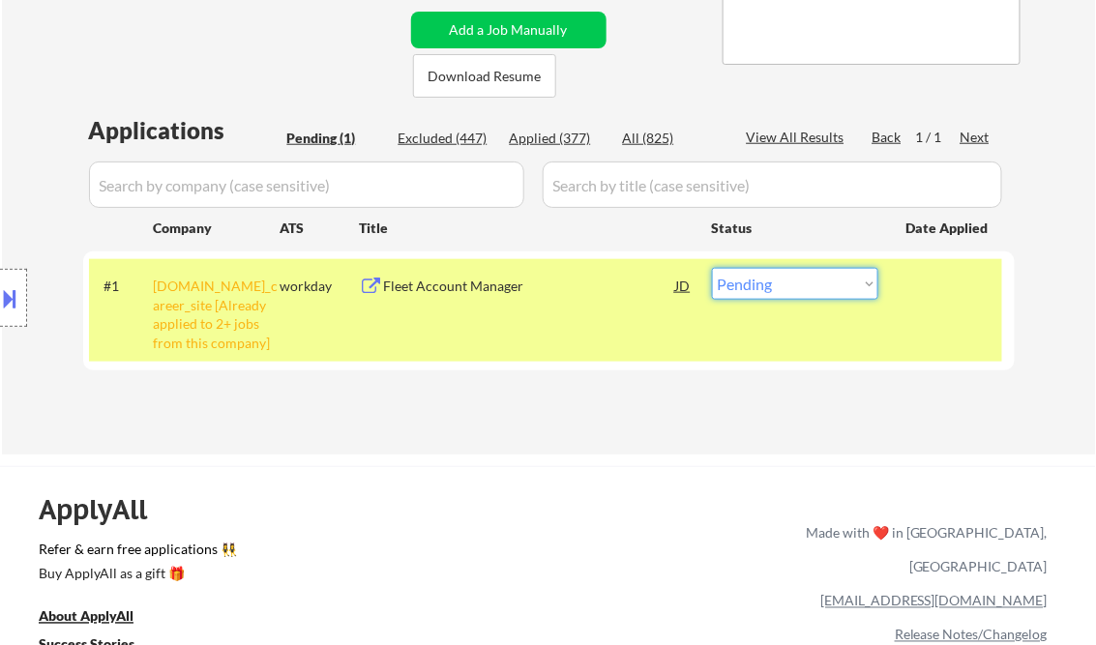
select select ""excluded__other_""
click at [712, 268] on select "Choose an option... Pending Applied Excluded (Questions) Excluded (Expired) Exc…" at bounding box center [795, 284] width 166 height 32
click at [668, 480] on div "ApplyAll Refer & earn free applications 👯‍♀️ Buy ApplyAll as a gift 🎁 About App…" at bounding box center [548, 633] width 1096 height 307
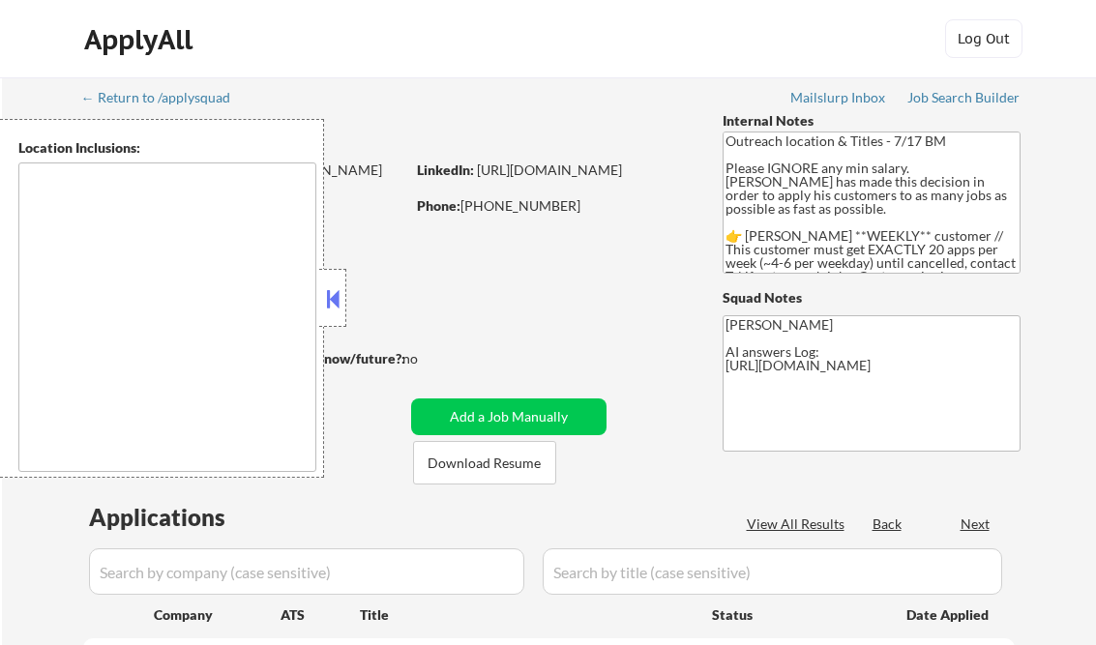
type textarea "Chicago, IL Oak Lawn, IL Cicero, IL Berwyn, IL Oak Park, IL Burbank, IL Evergre…"
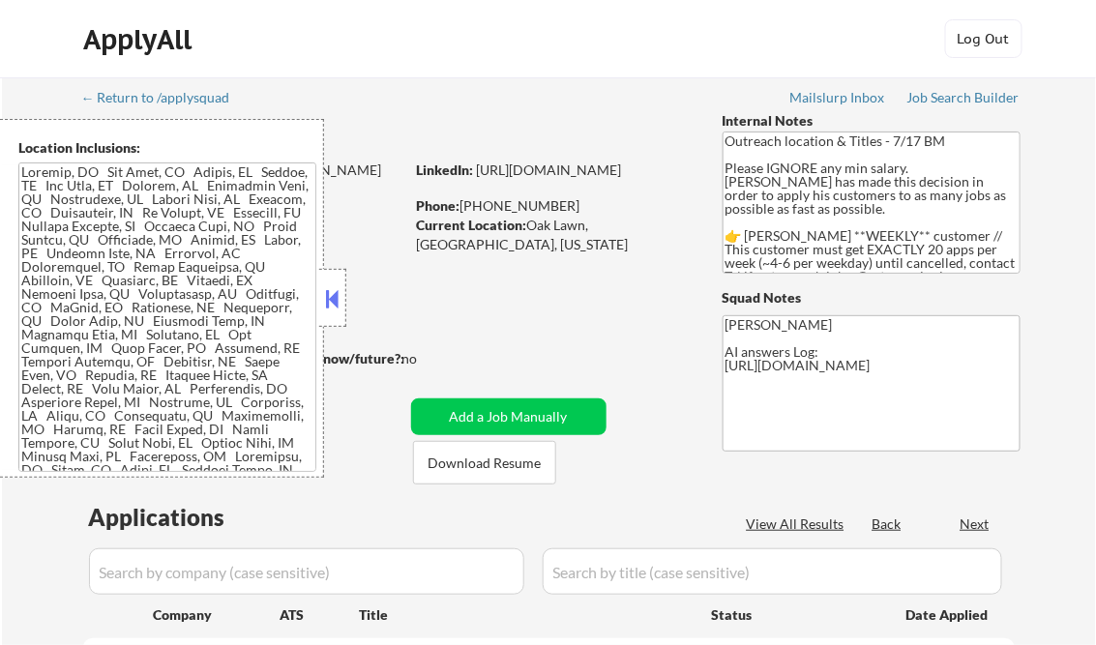
select select ""pending""
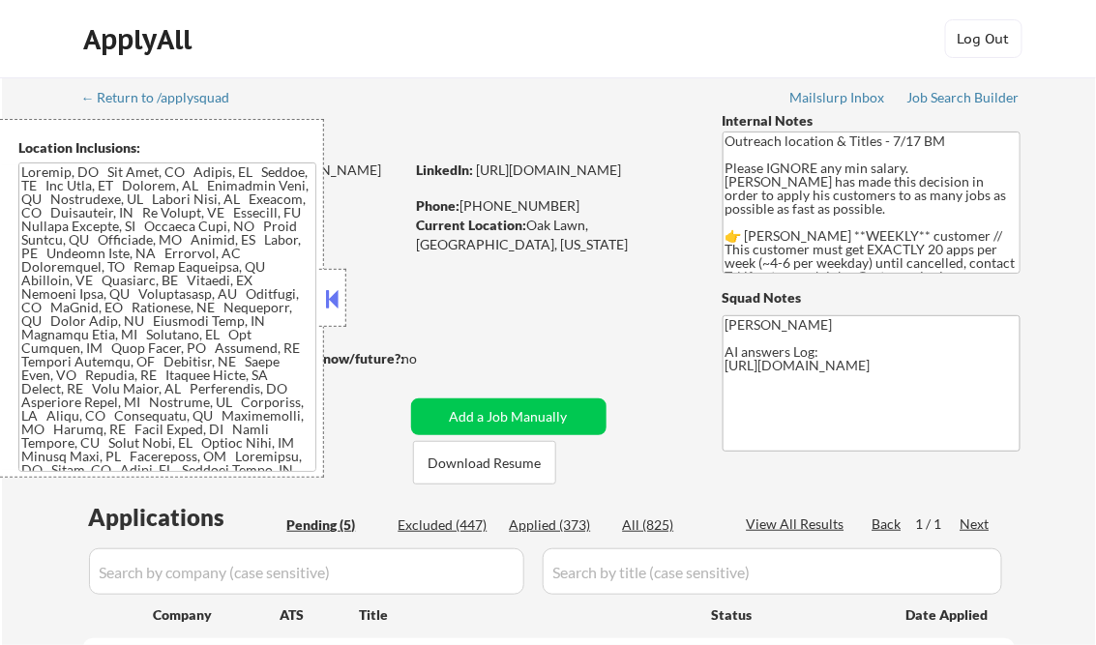
click at [333, 284] on button at bounding box center [332, 298] width 21 height 29
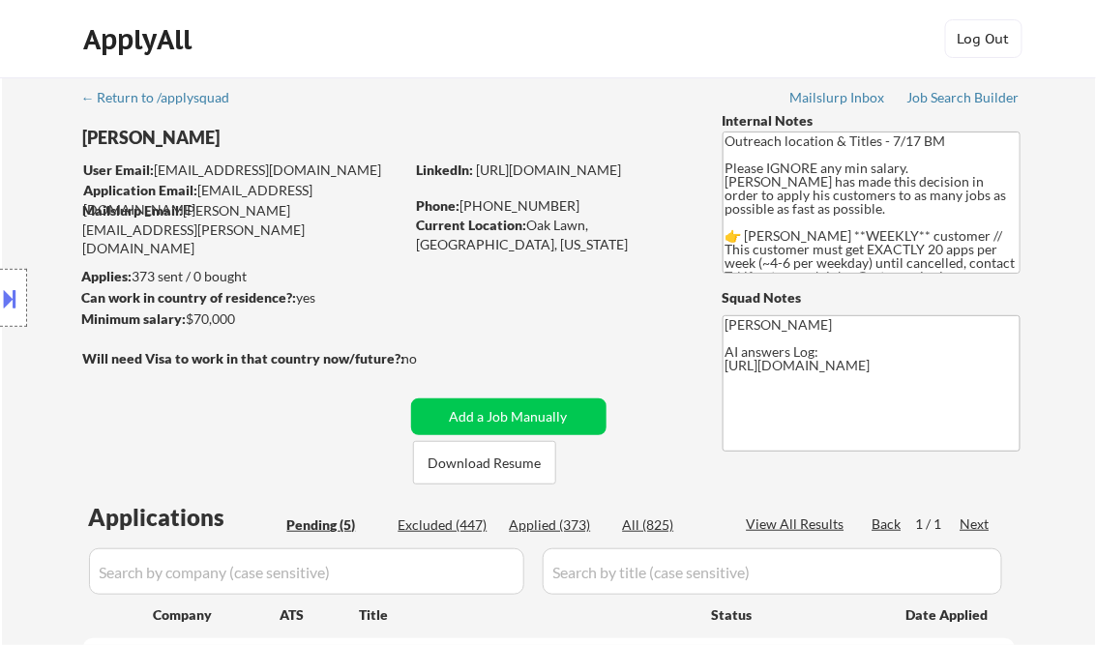
click at [561, 527] on div "Applied (373)" at bounding box center [558, 525] width 97 height 19
click at [816, 525] on div "View All Results" at bounding box center [799, 524] width 104 height 19
select select ""applied""
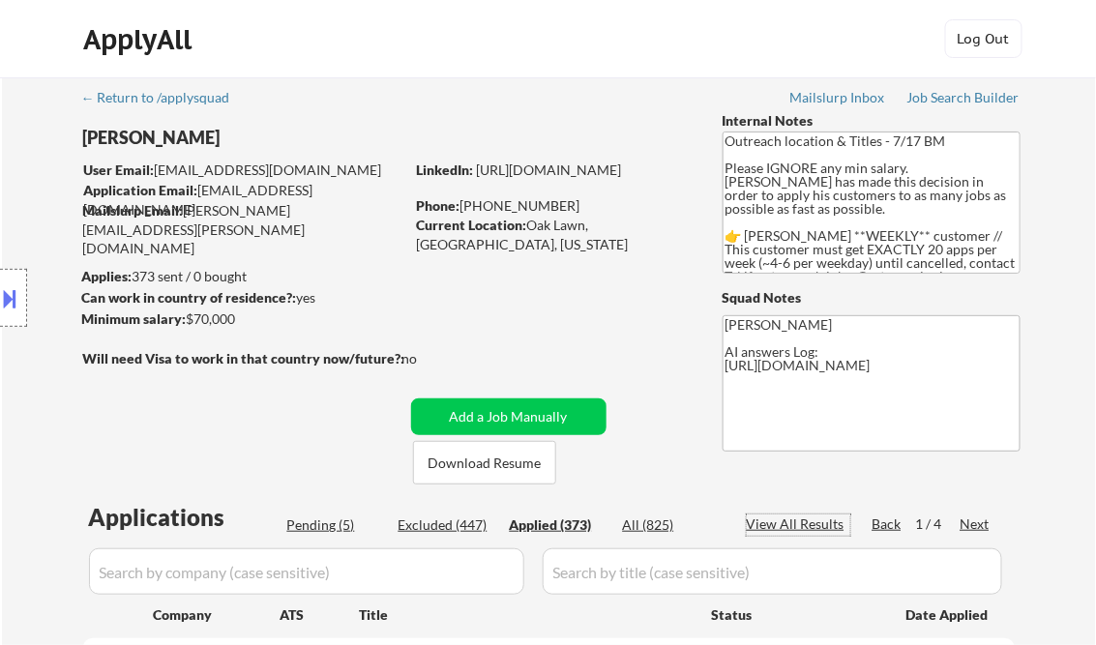
select select ""applied""
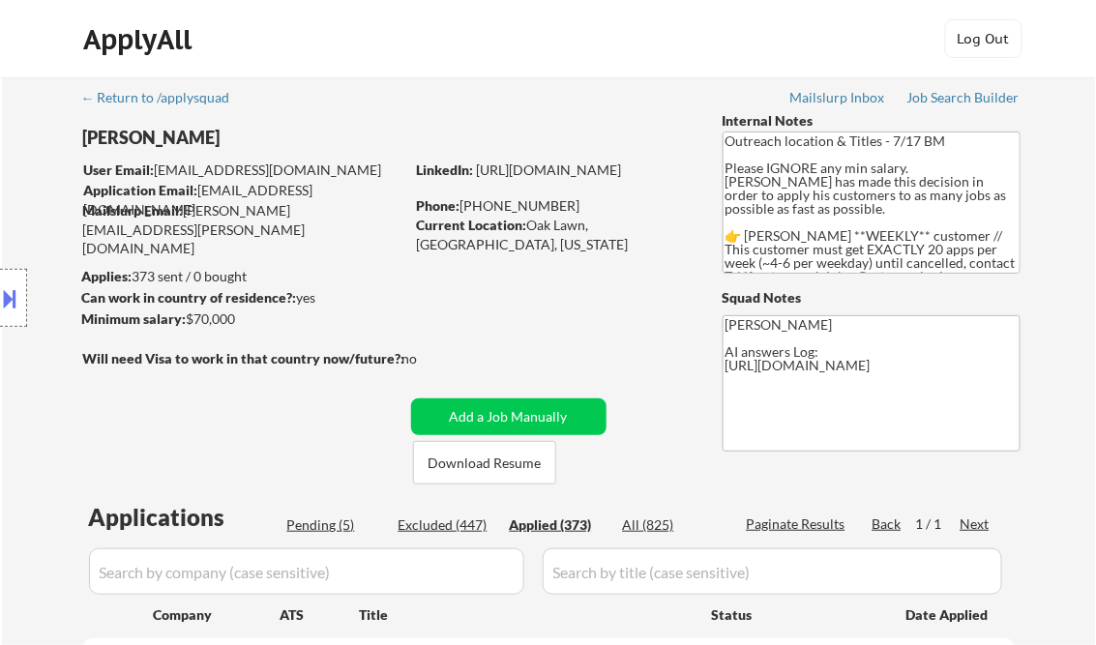
select select ""applied""
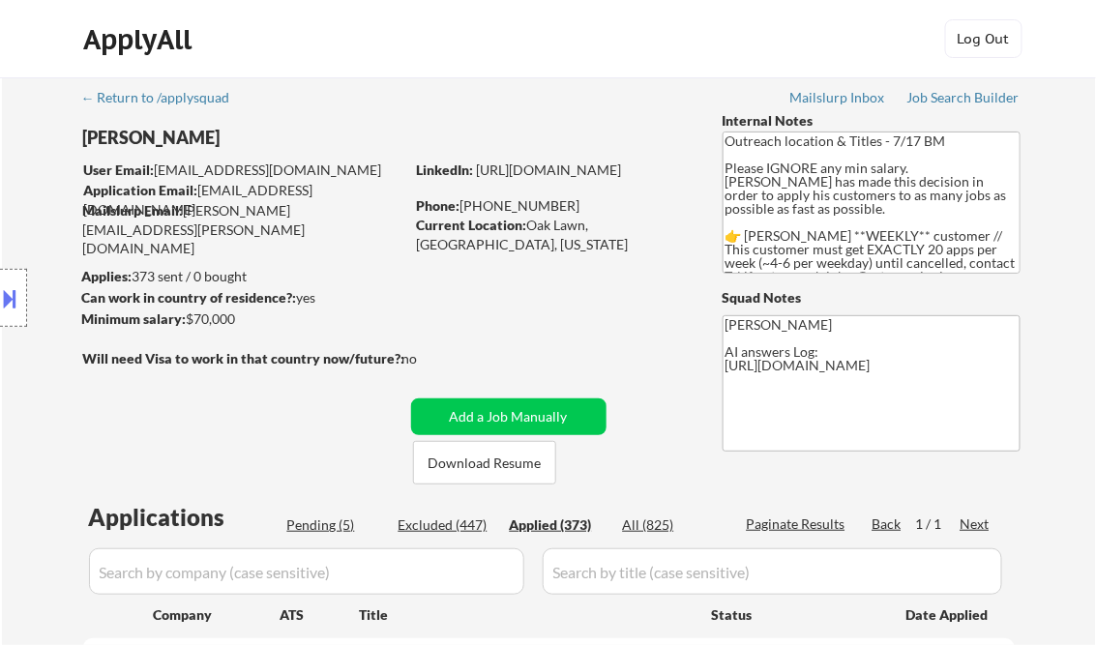
select select ""applied""
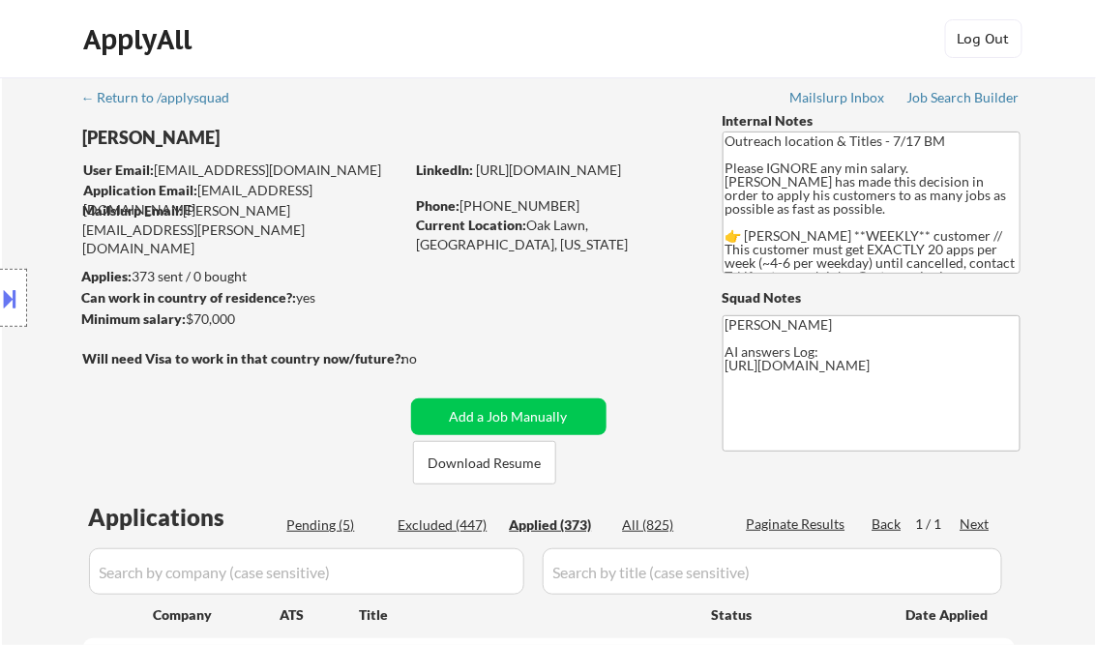
select select ""applied""
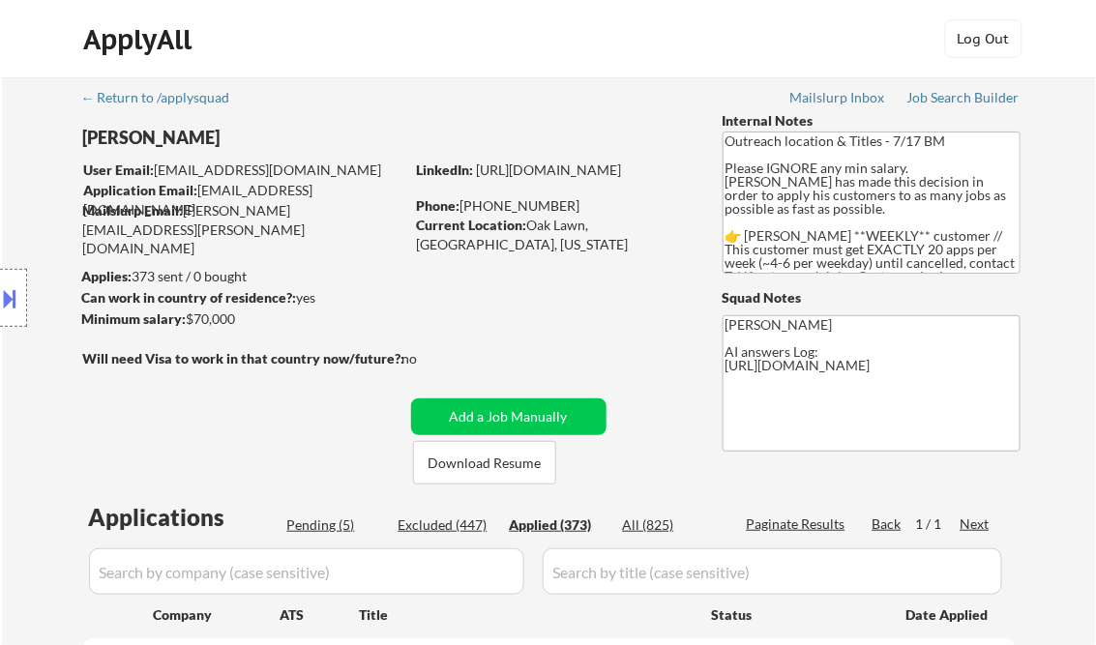
select select ""applied""
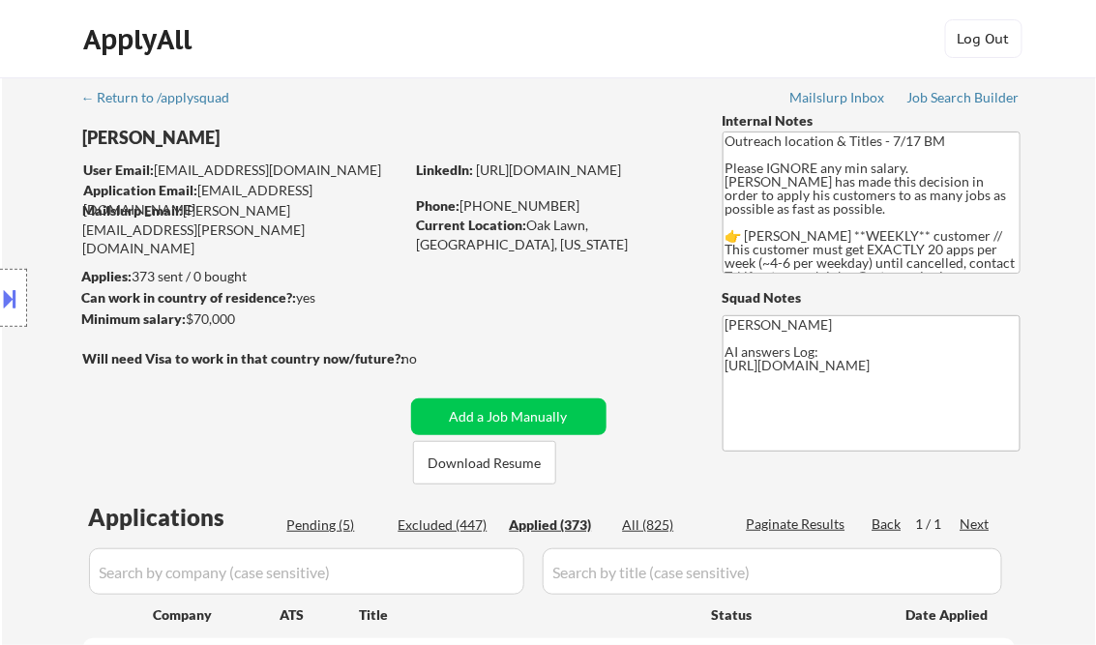
select select ""applied""
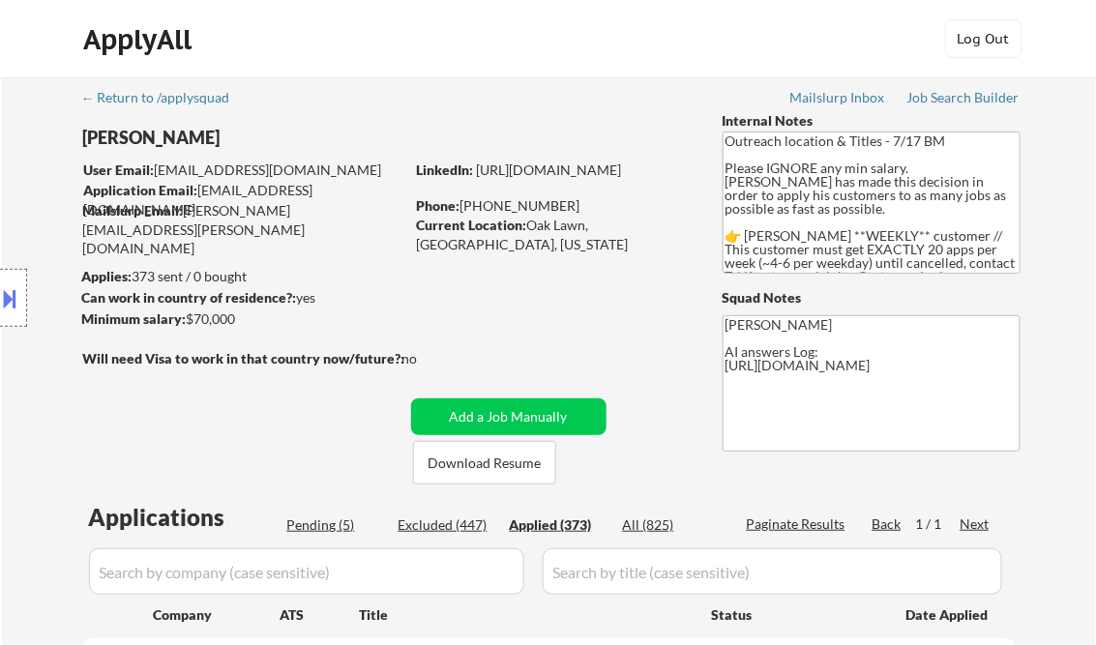
select select ""applied""
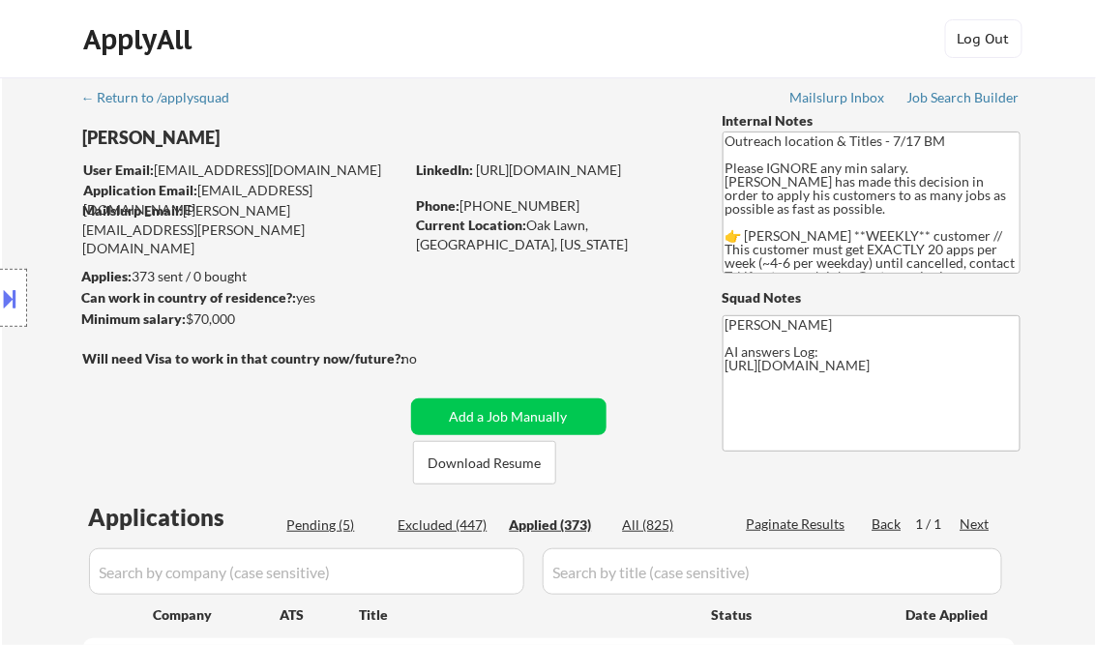
select select ""applied""
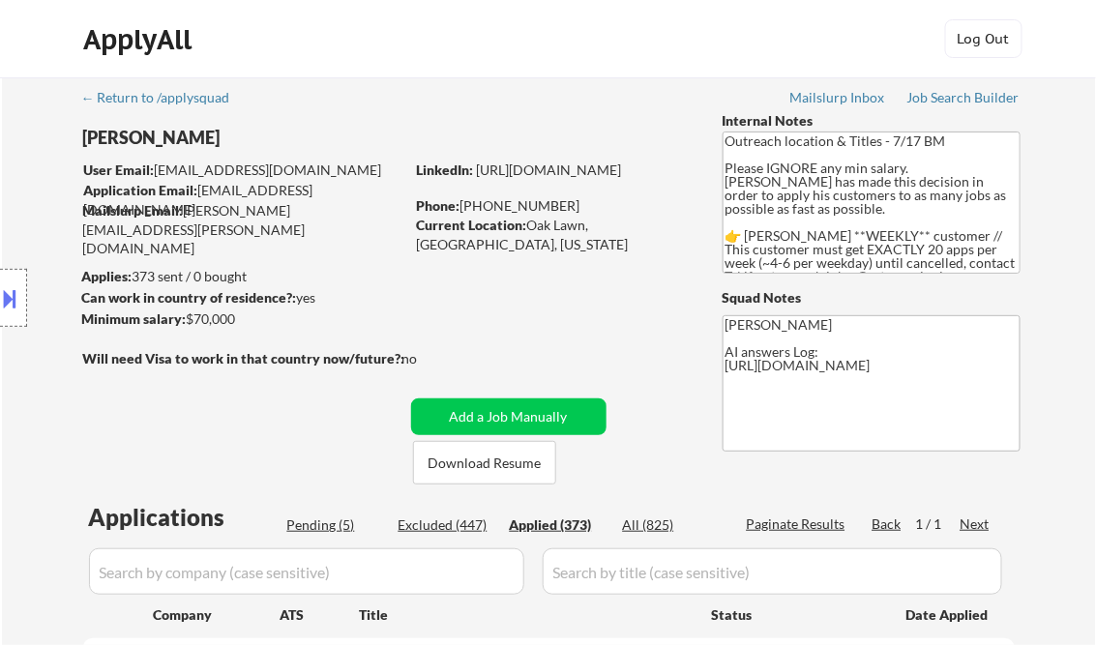
select select ""applied""
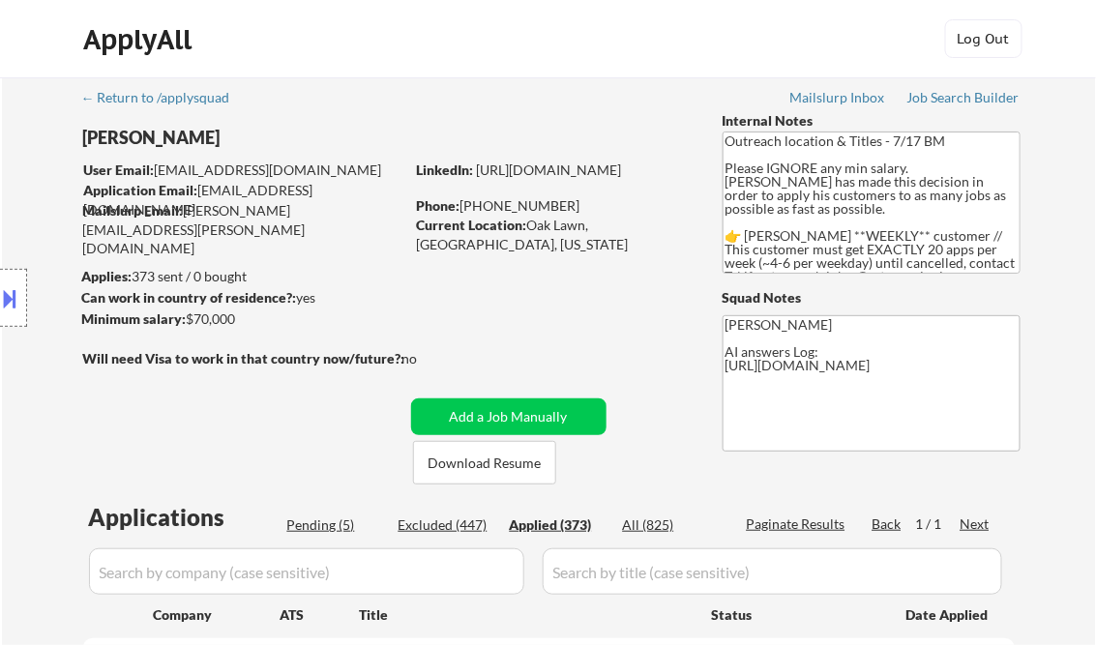
select select ""applied""
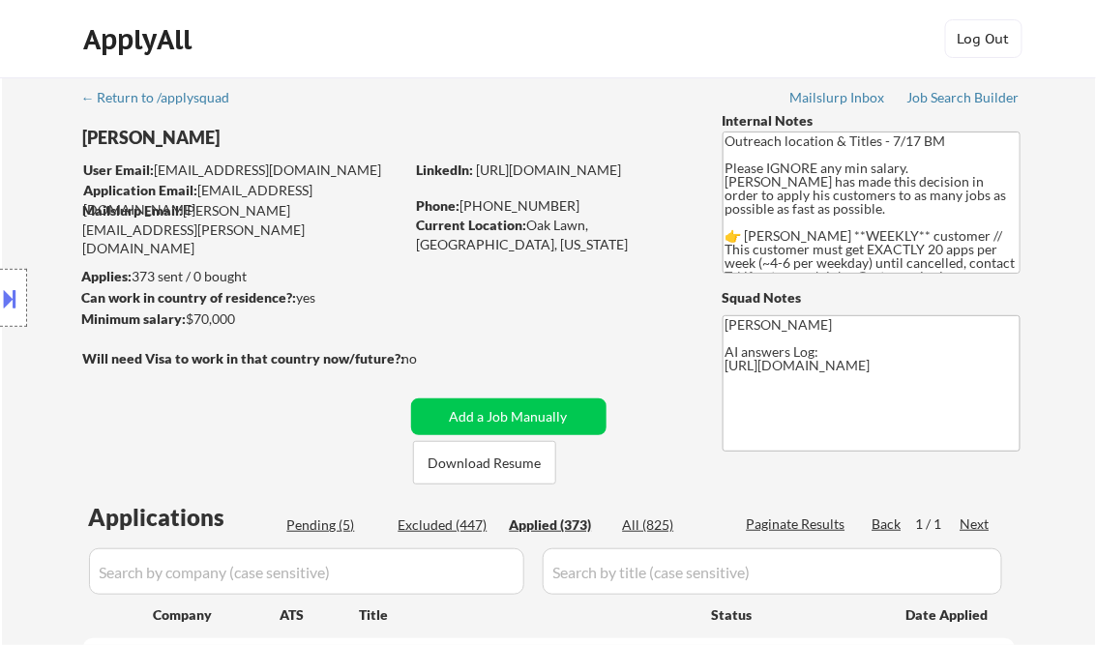
select select ""applied""
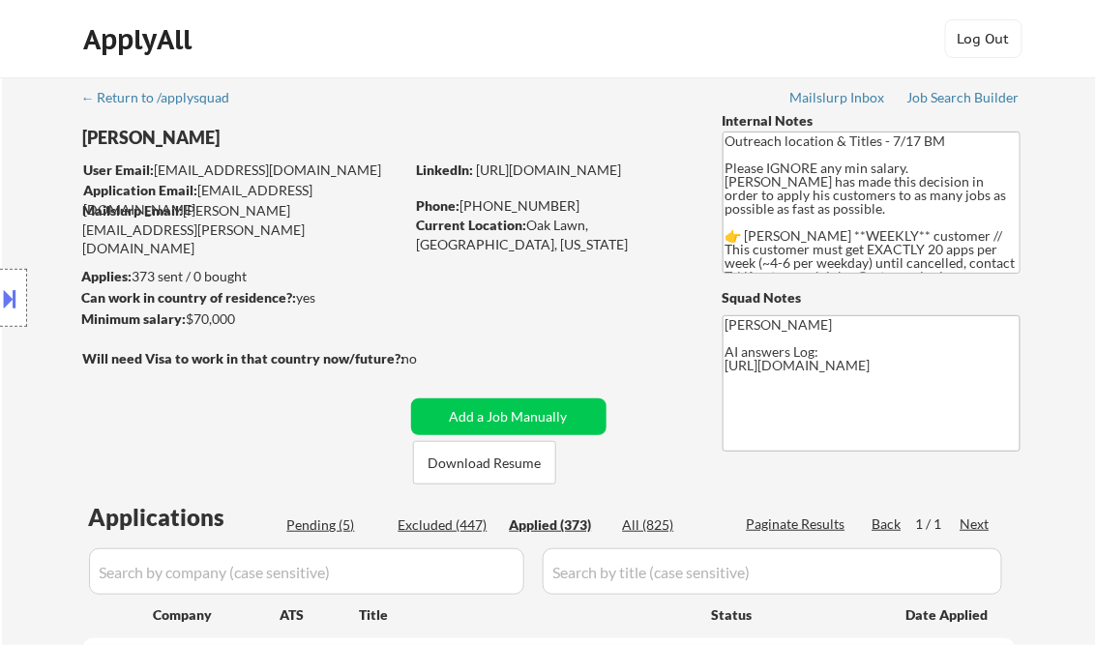
select select ""applied""
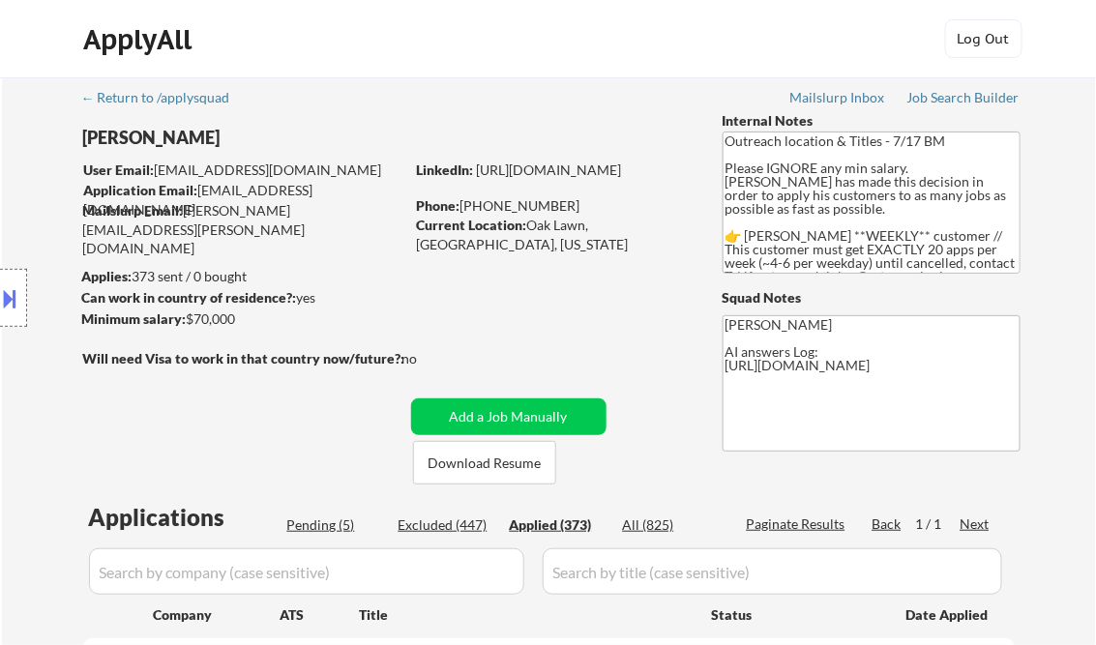
select select ""applied""
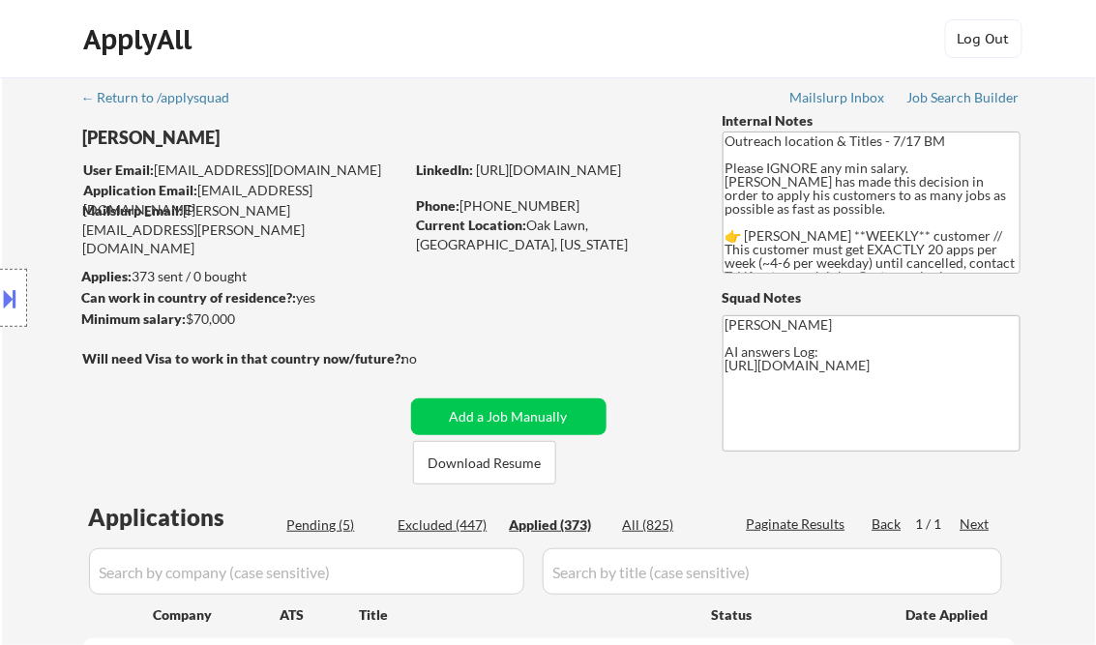
select select ""applied""
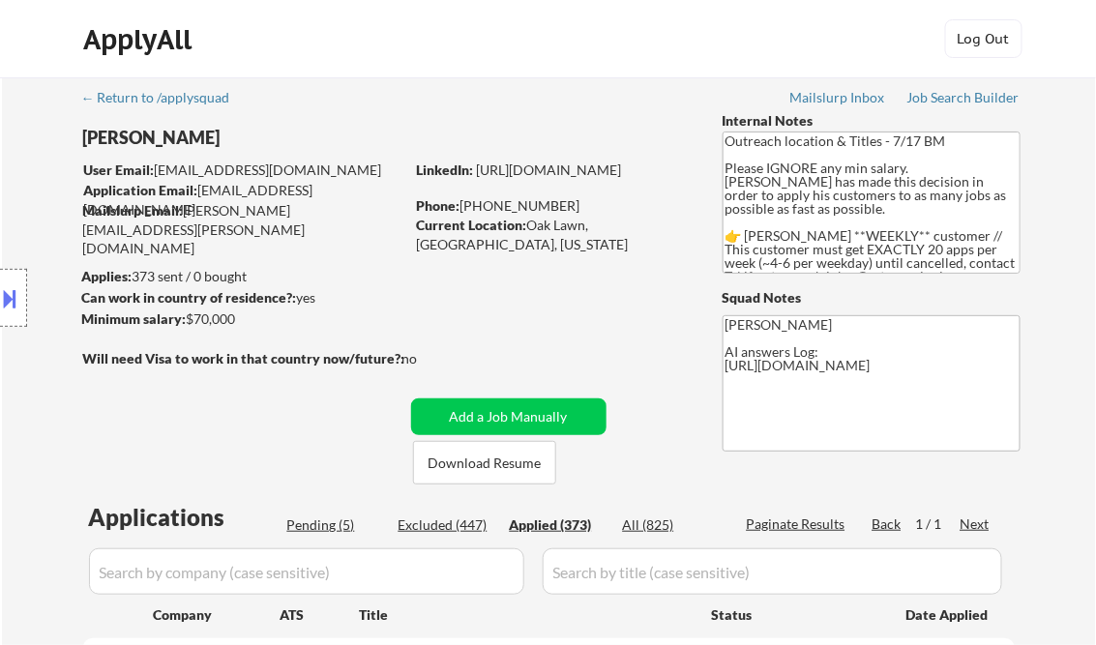
select select ""applied""
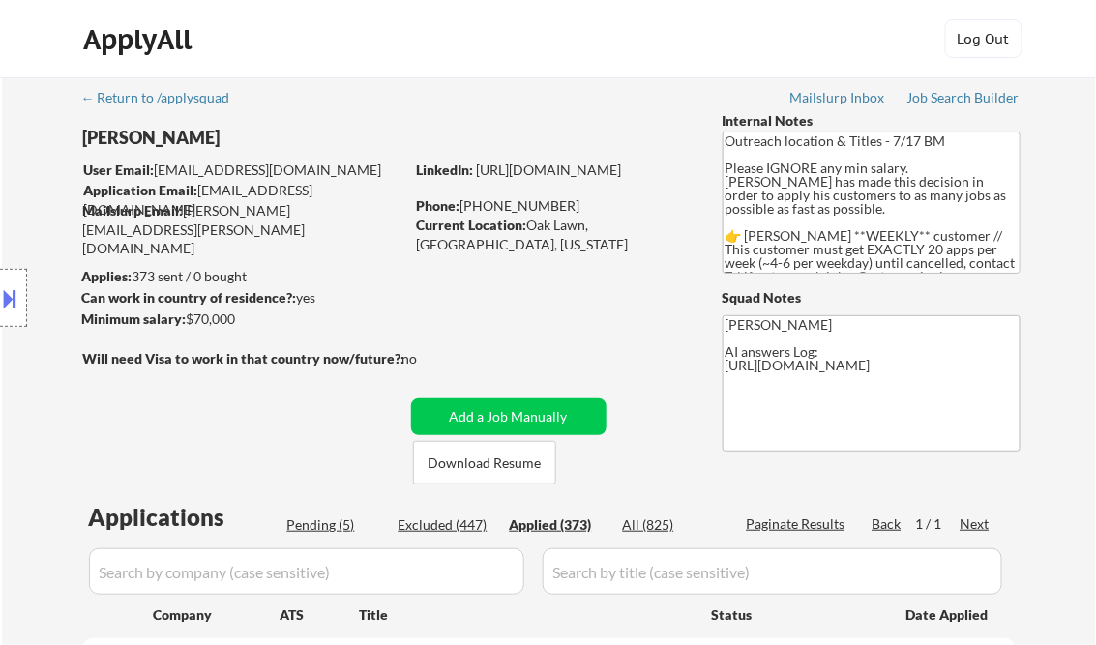
select select ""applied""
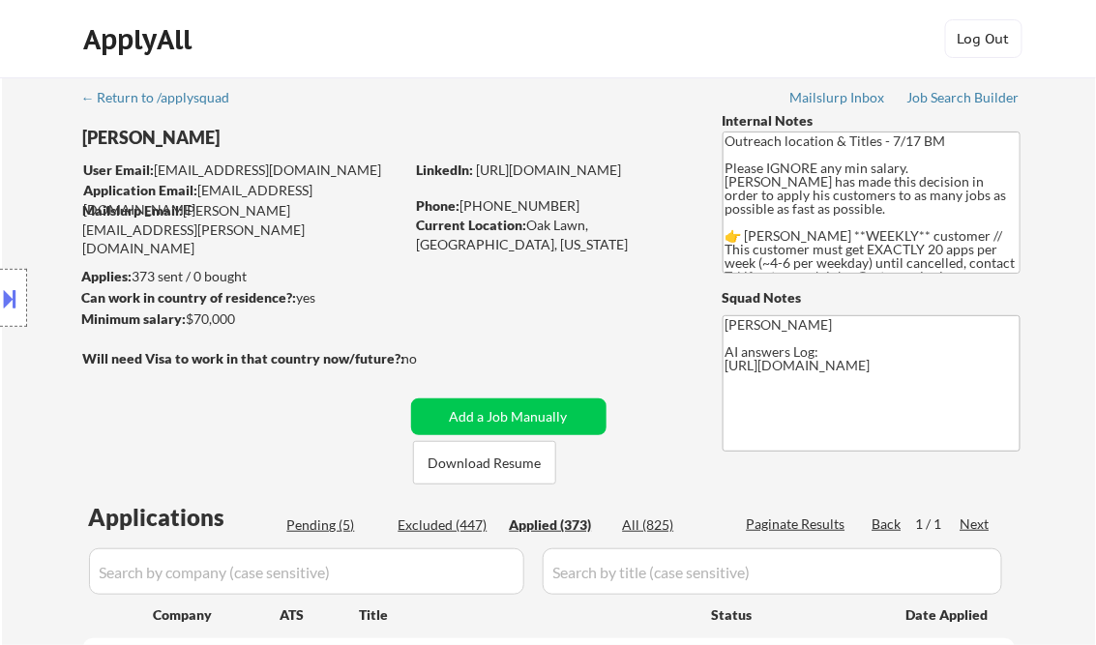
select select ""applied""
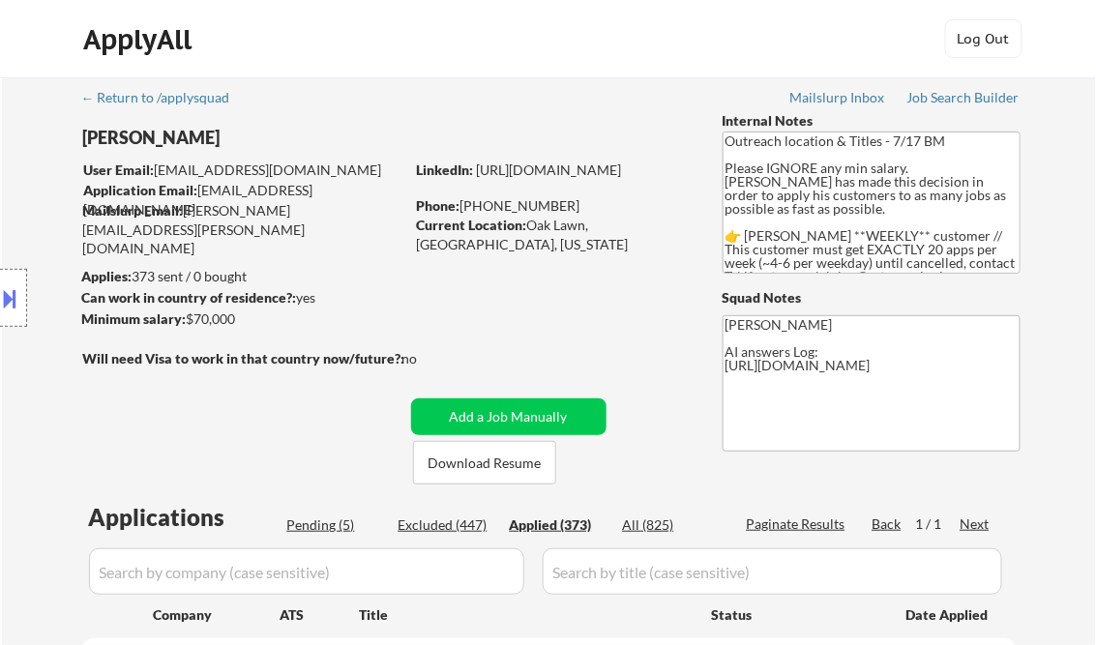
select select ""applied""
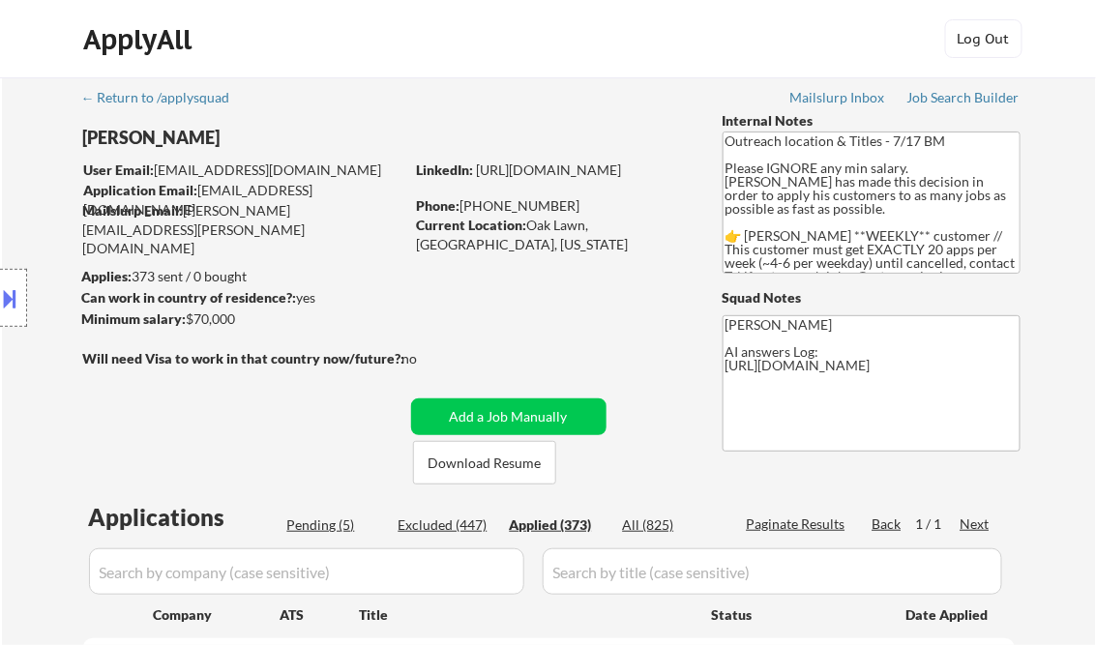
select select ""applied""
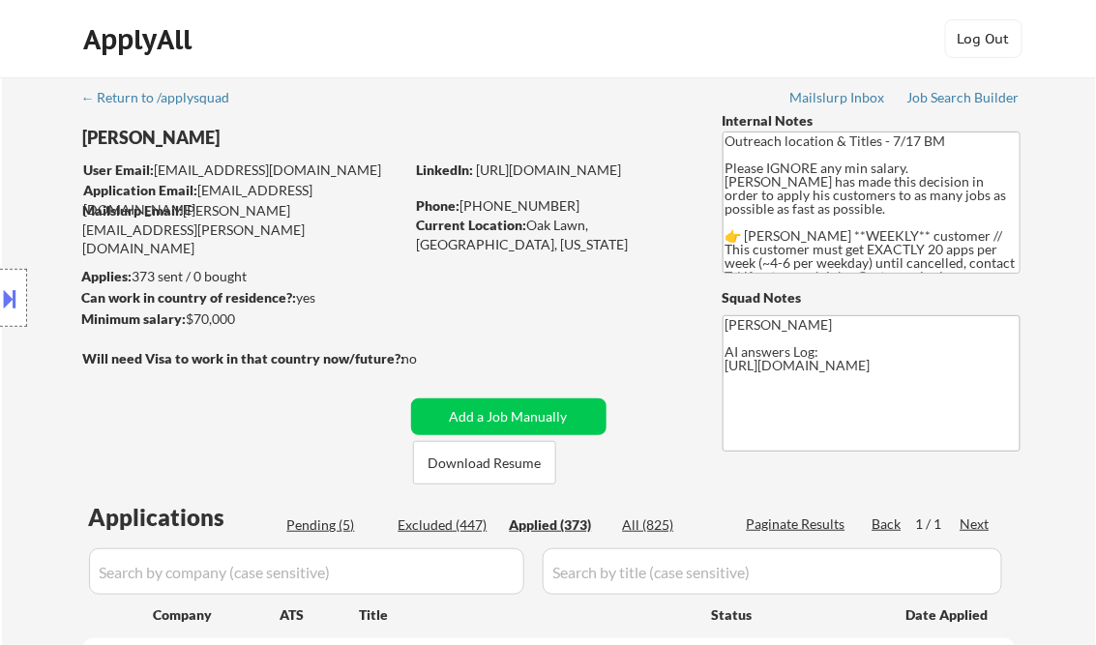
select select ""applied""
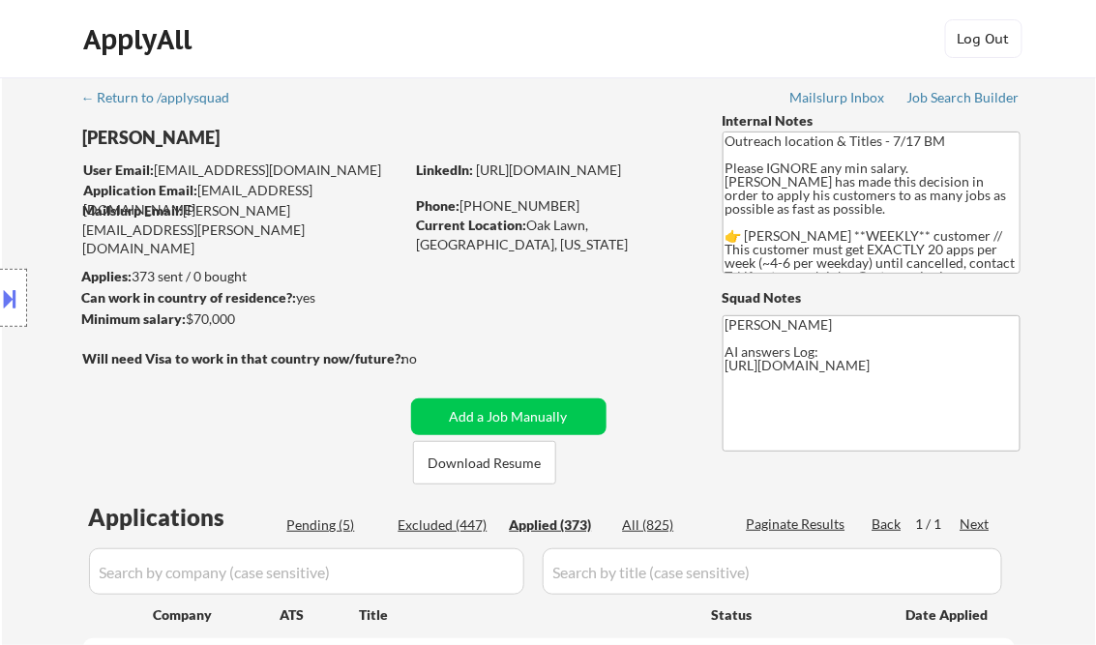
select select ""applied""
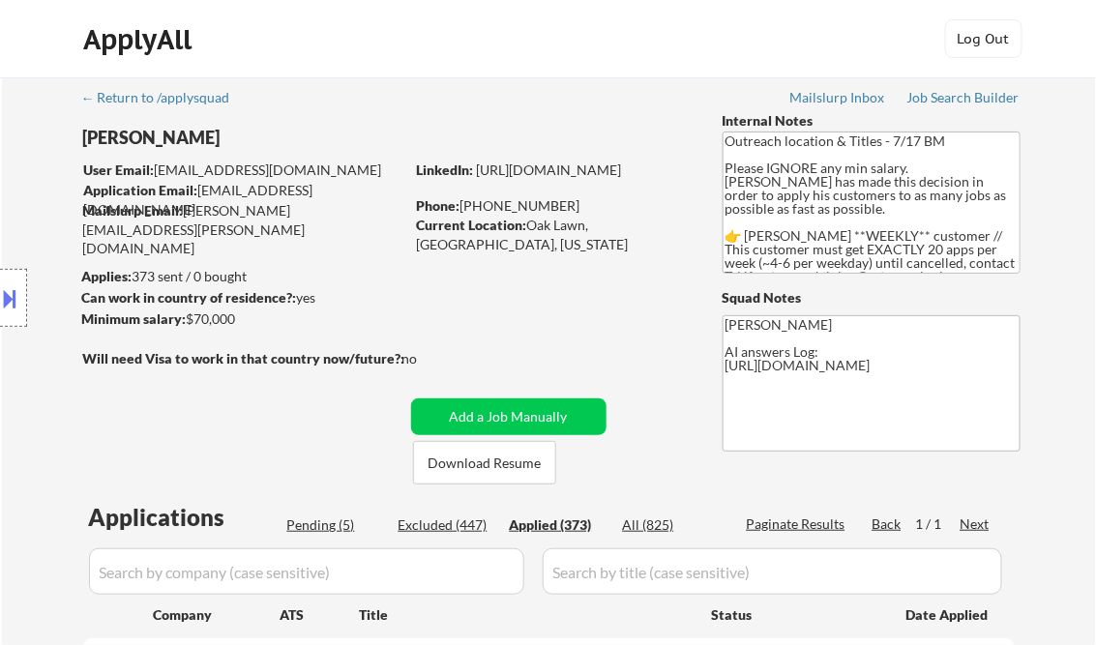
select select ""applied""
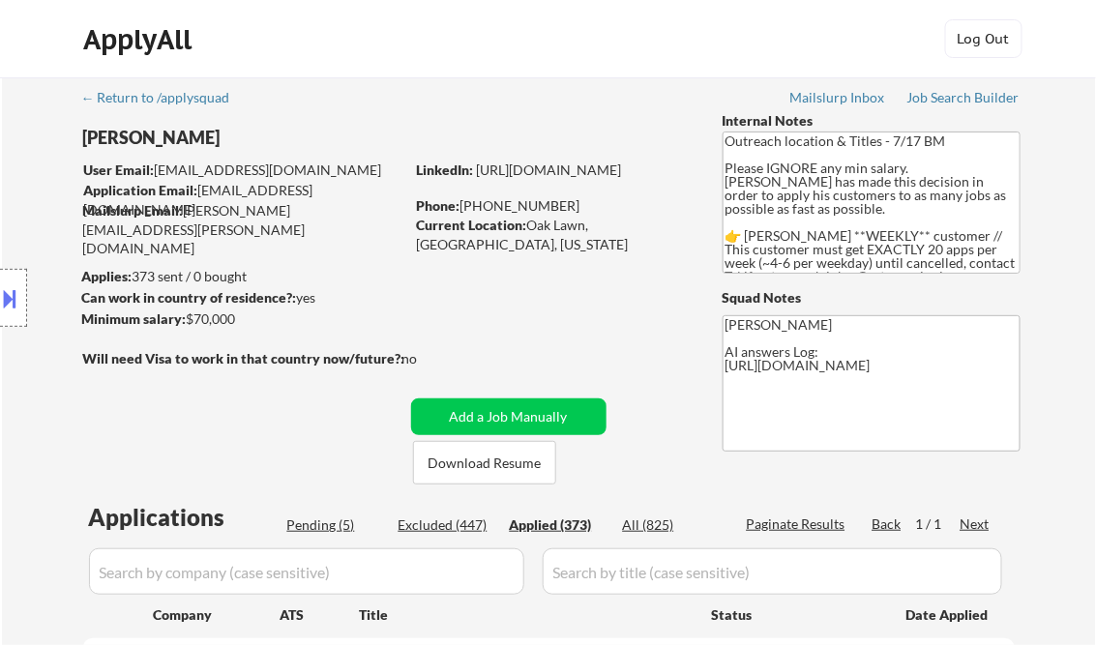
select select ""applied""
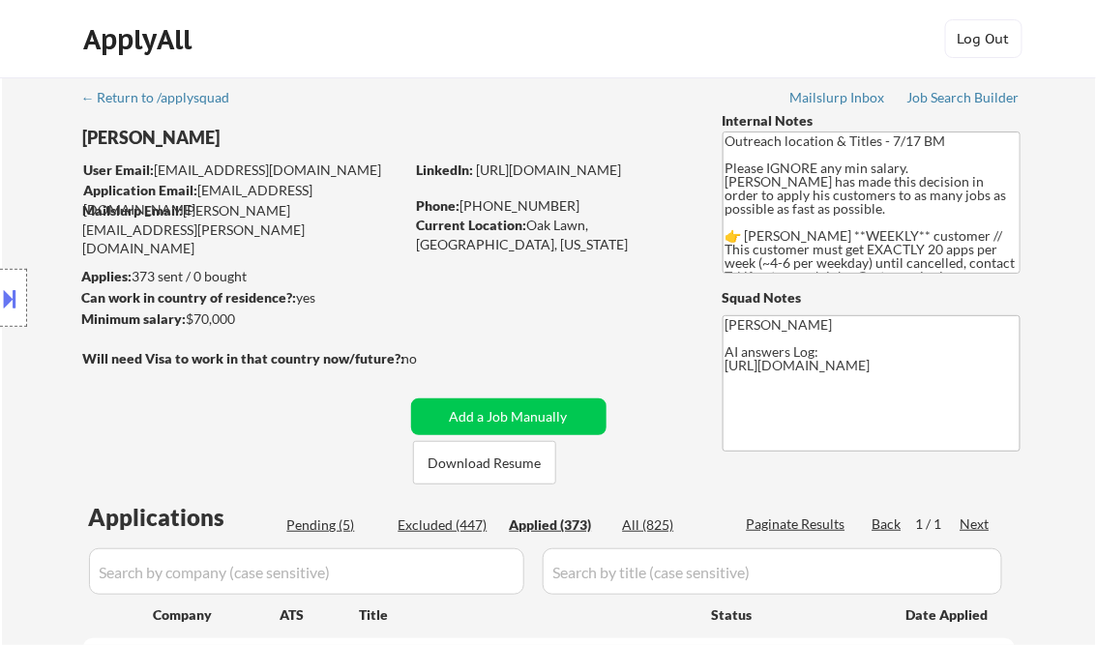
select select ""applied""
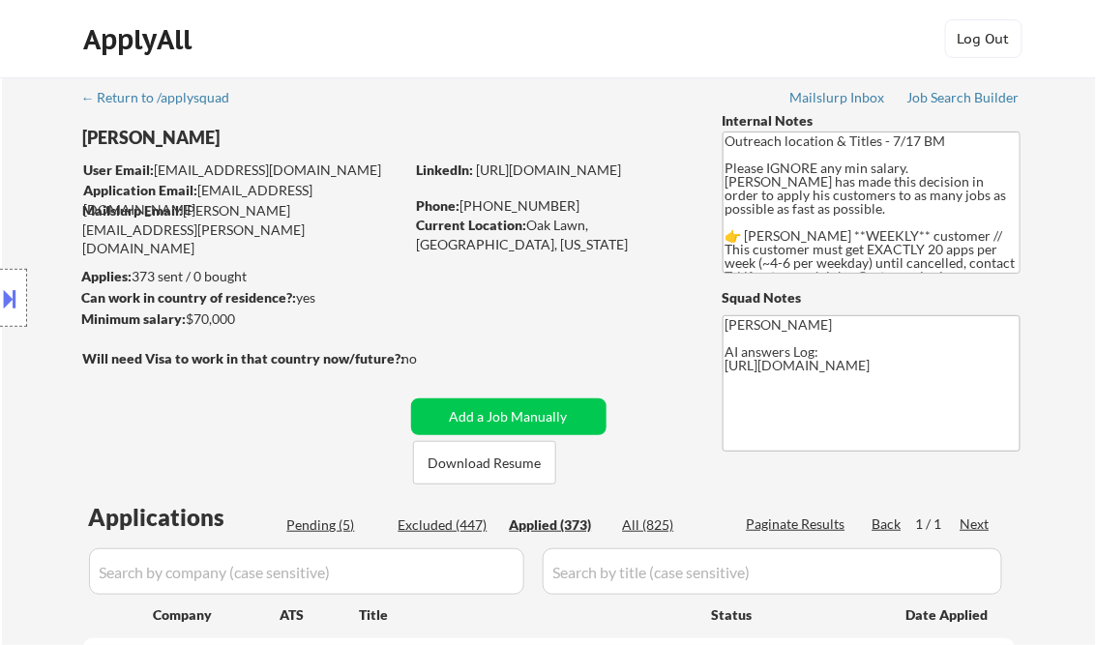
select select ""applied""
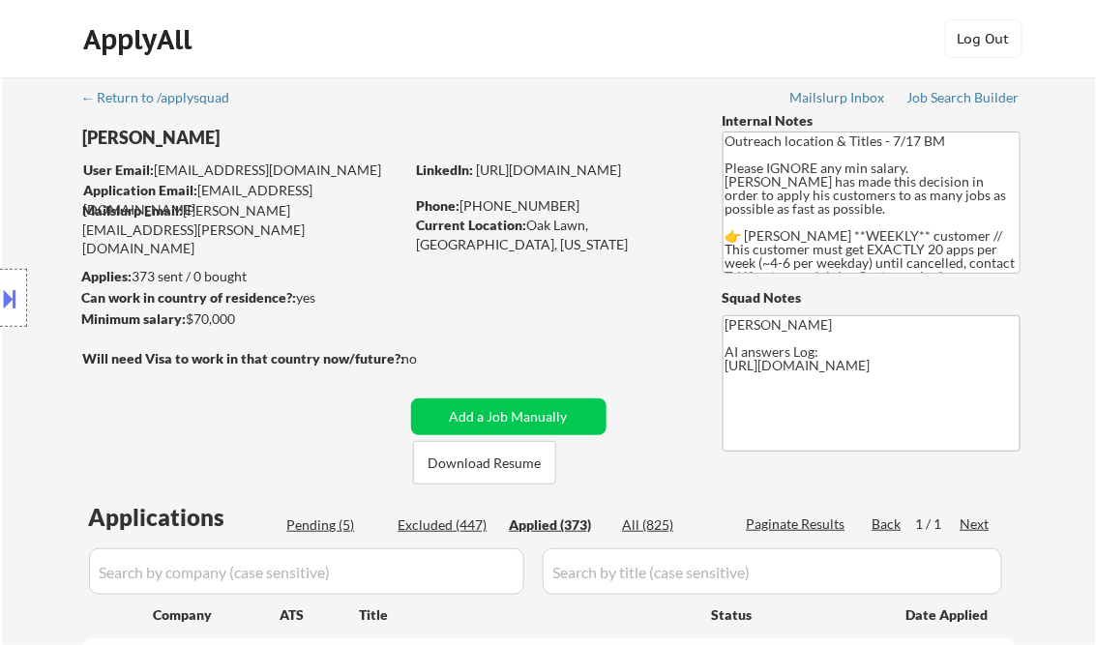
select select ""applied""
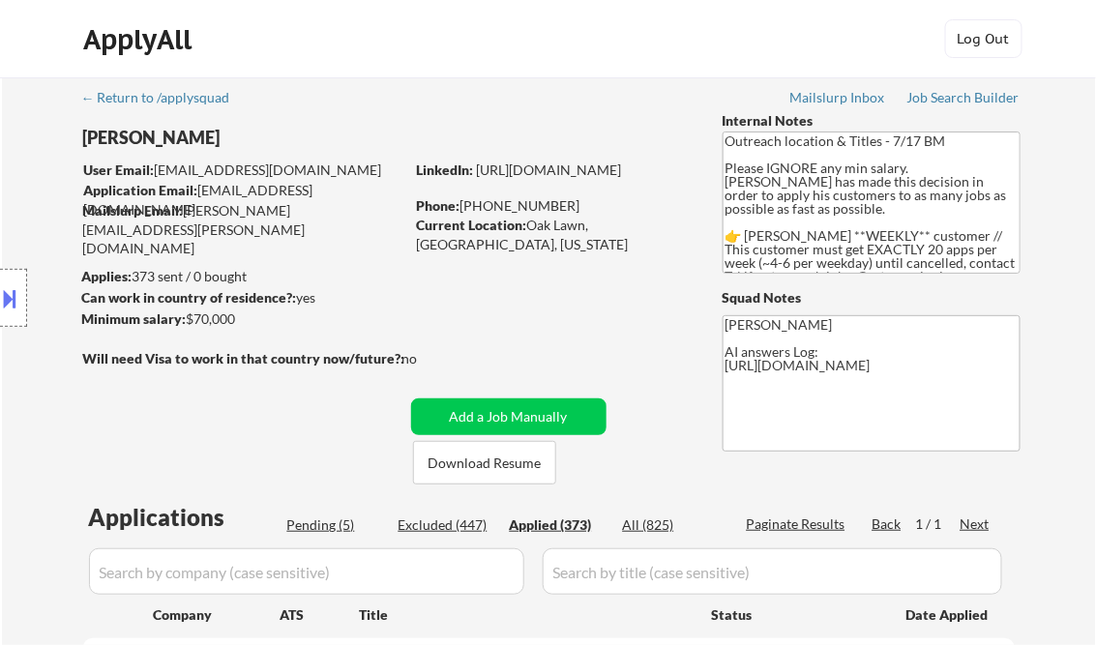
select select ""applied""
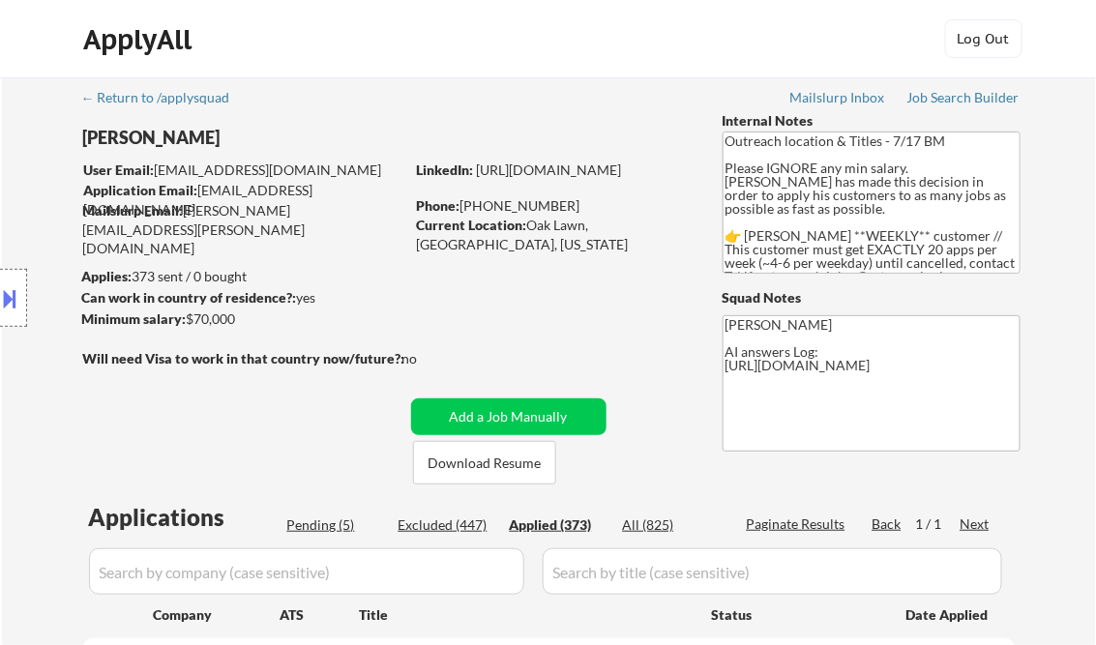
select select ""applied""
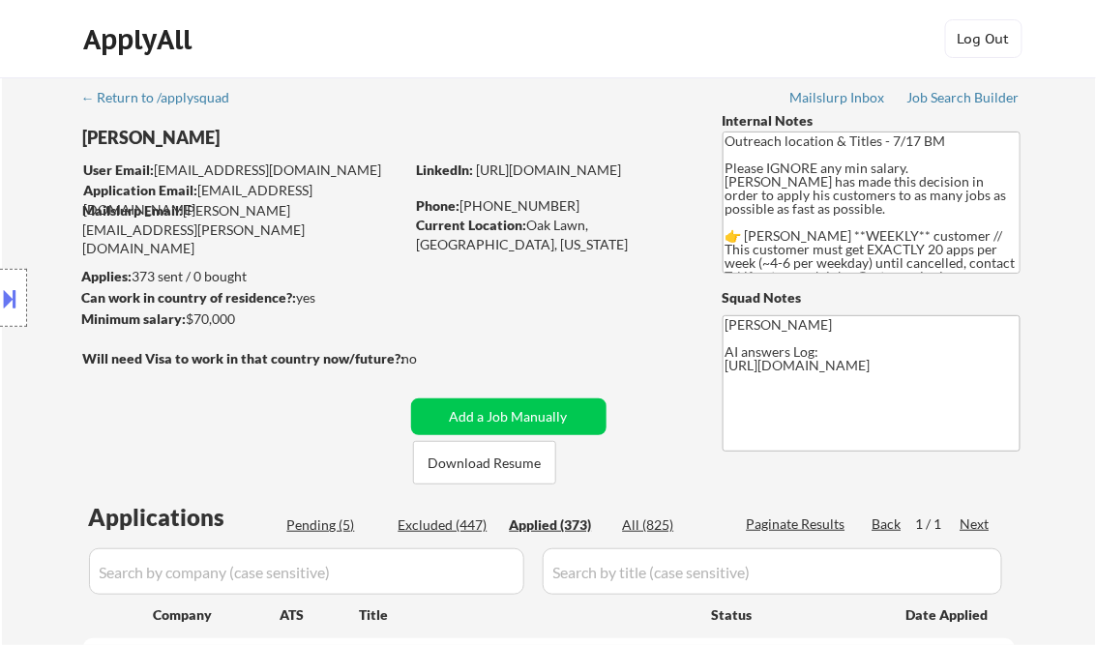
select select ""applied""
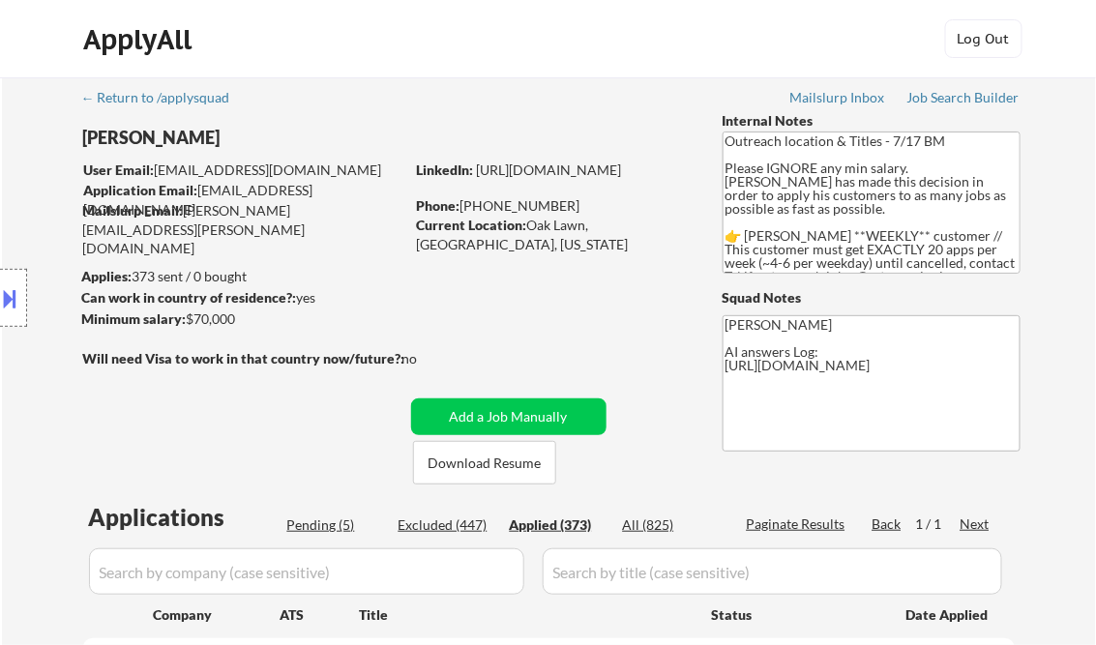
select select ""applied""
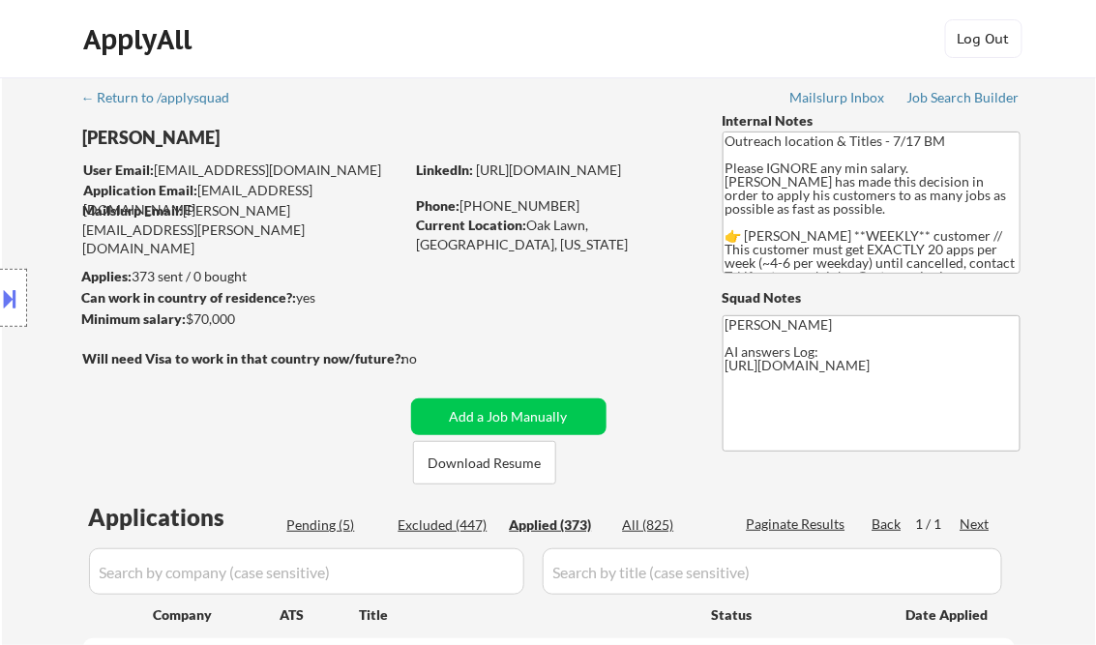
select select ""applied""
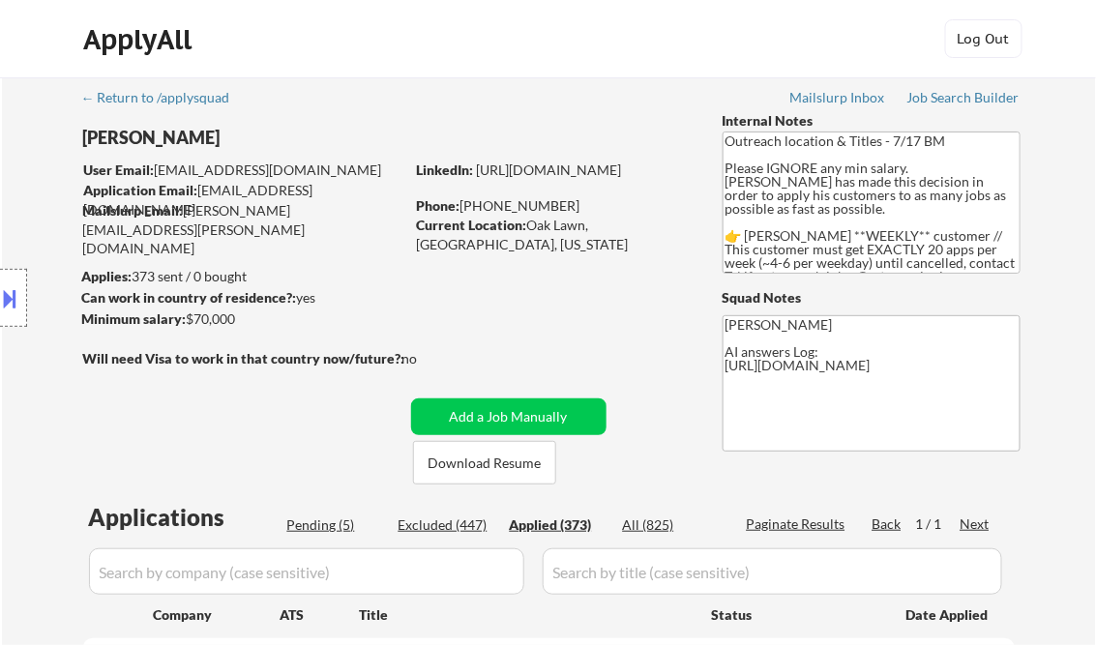
select select ""applied""
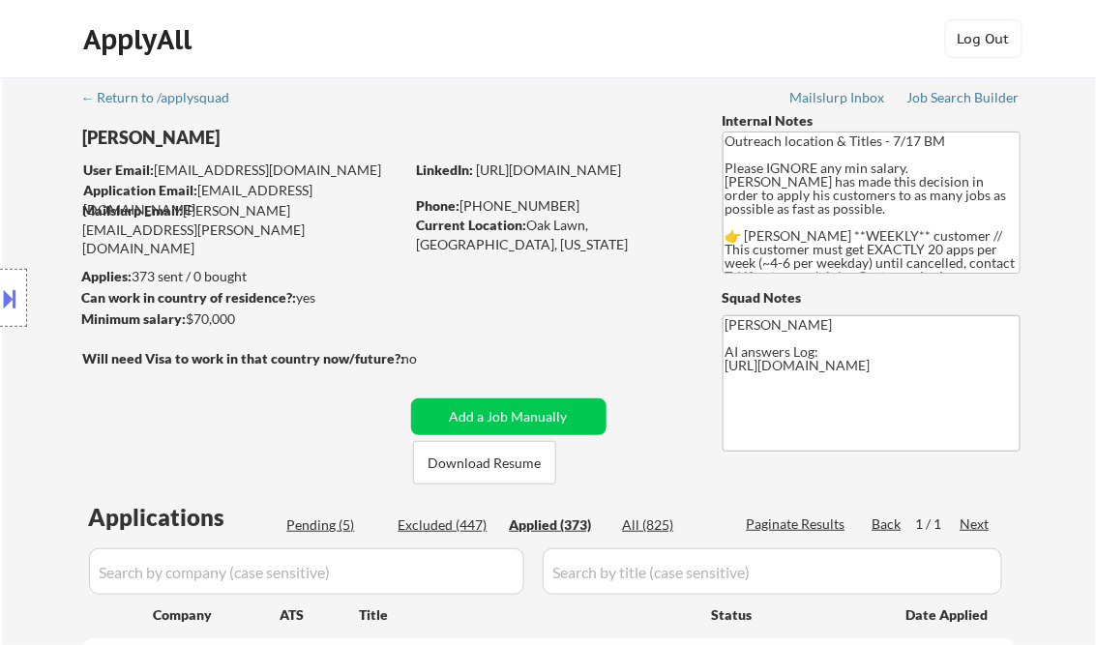
select select ""applied""
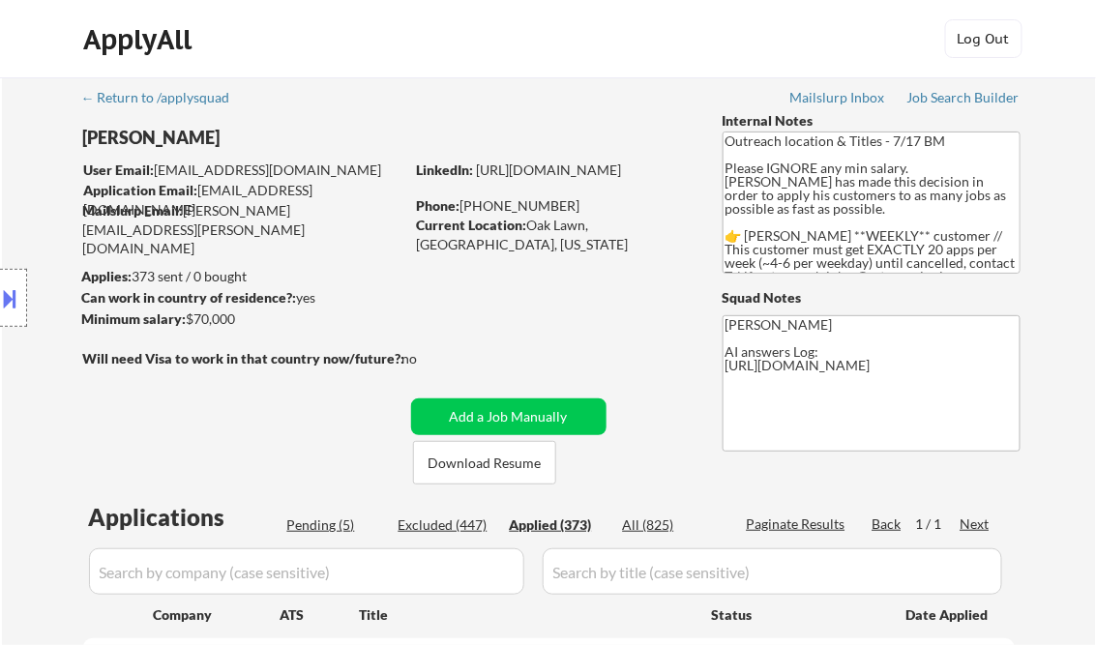
select select ""applied""
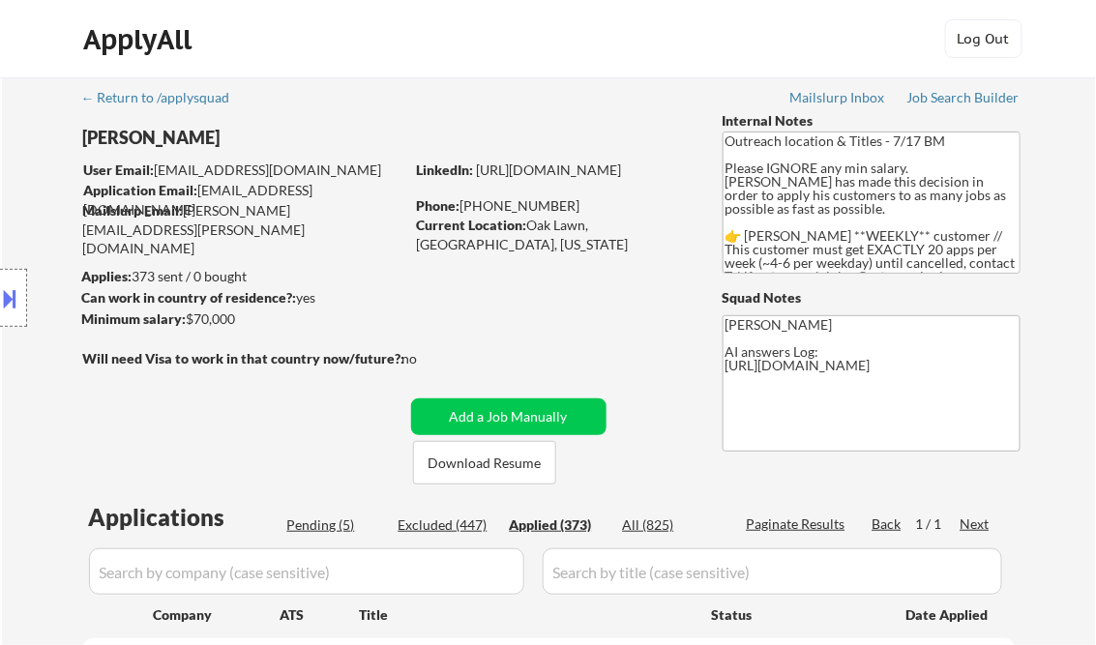
select select ""applied""
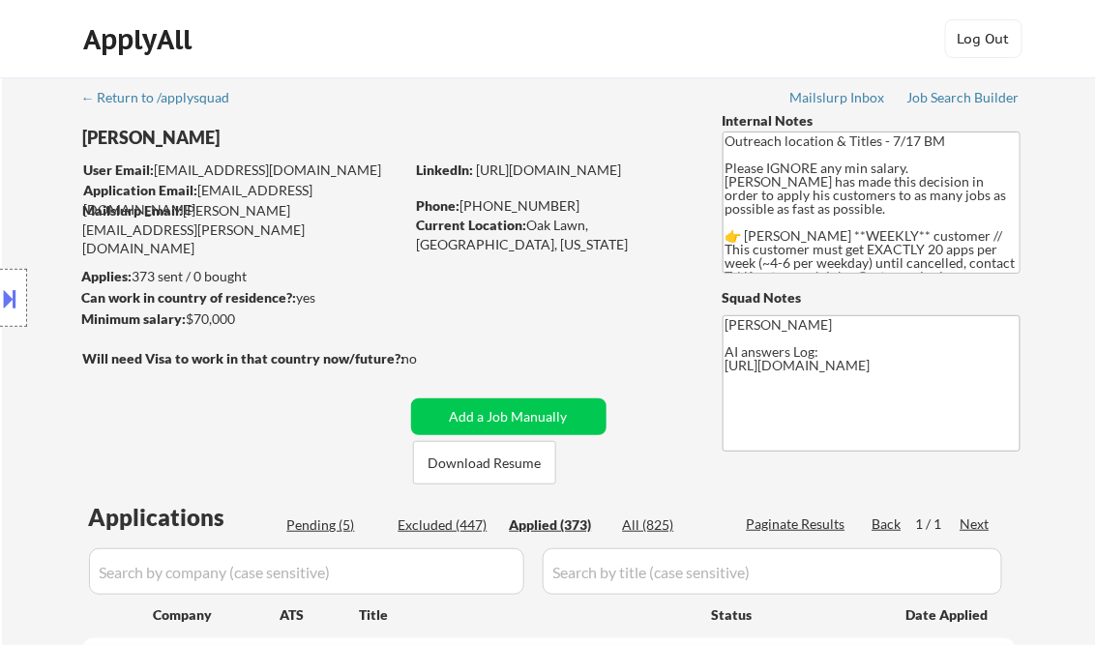
select select ""applied""
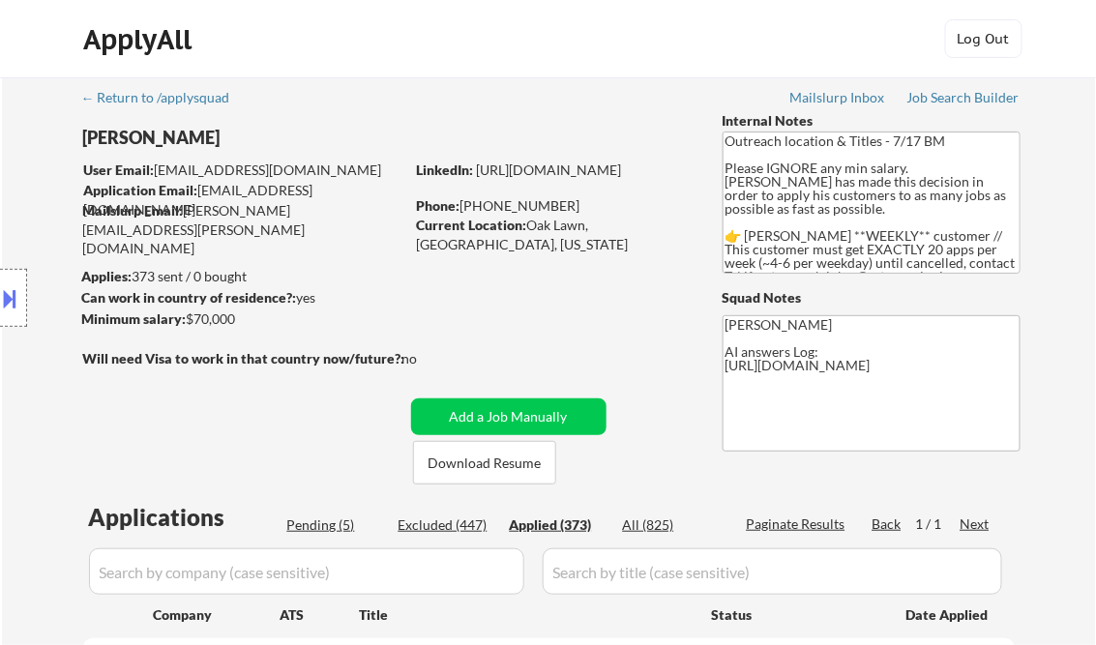
select select ""applied""
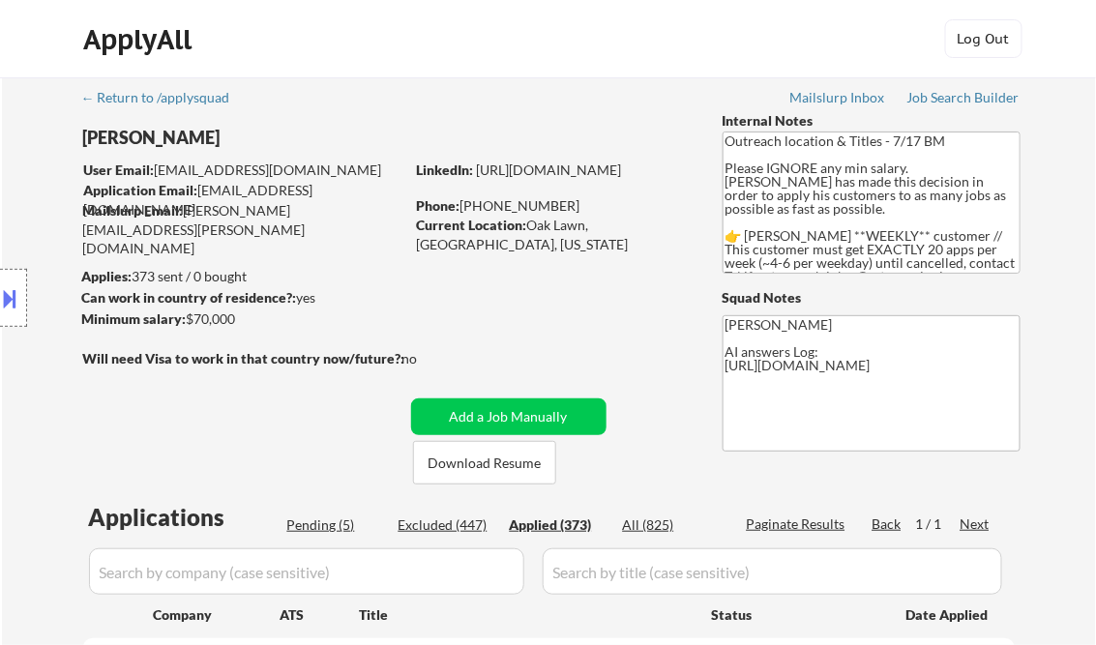
select select ""applied""
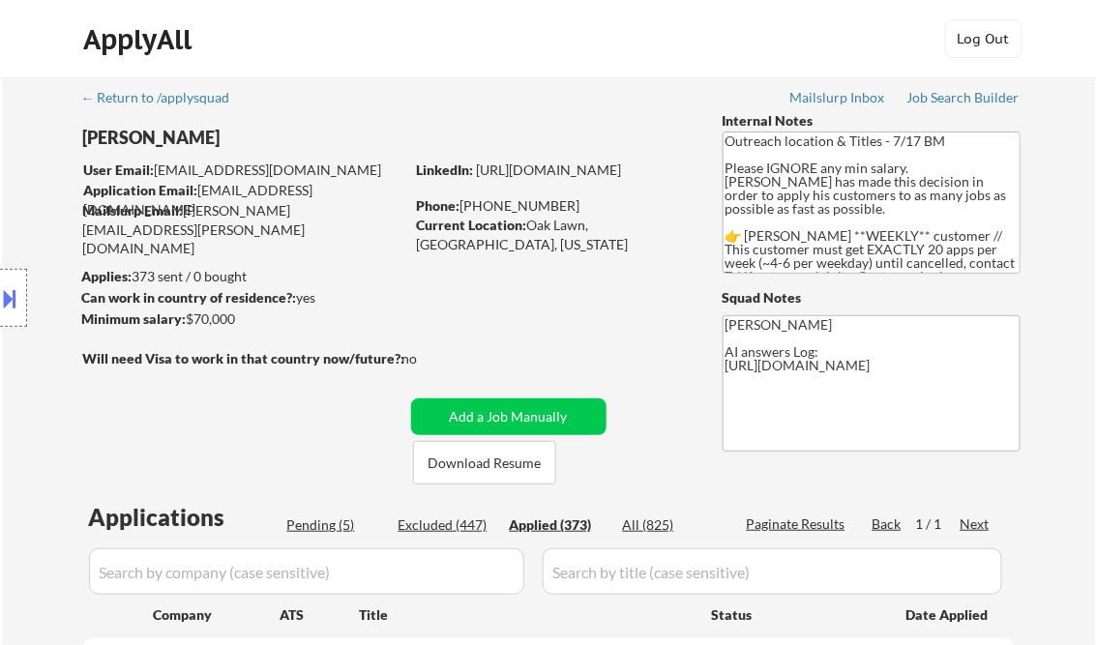
select select ""applied""
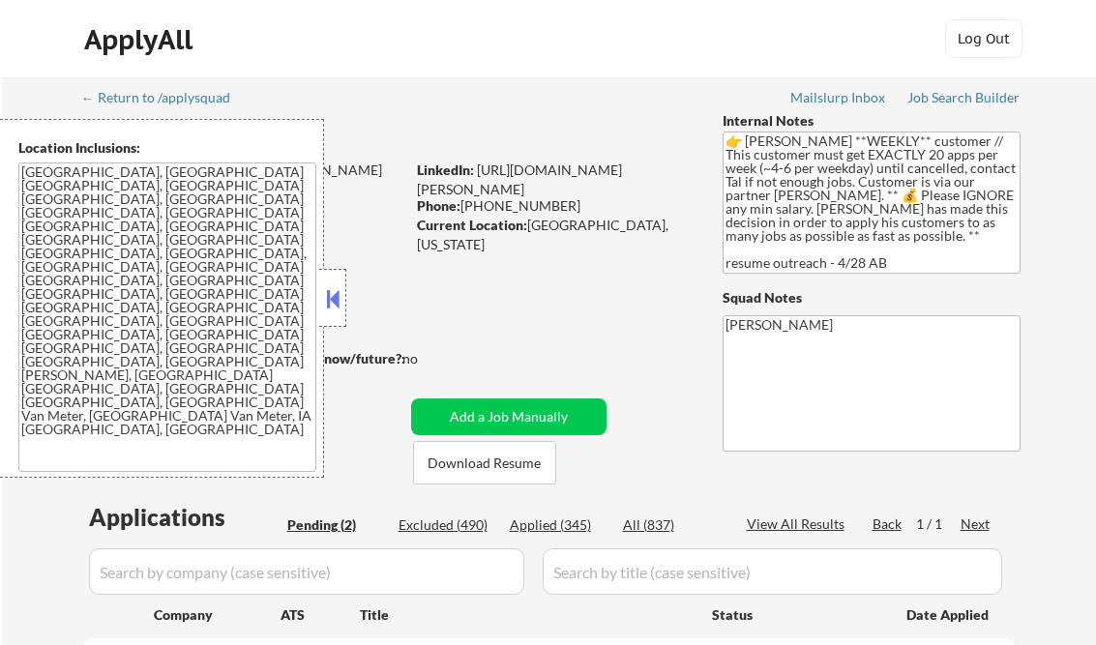
select select ""pending""
click at [338, 291] on button at bounding box center [332, 298] width 21 height 29
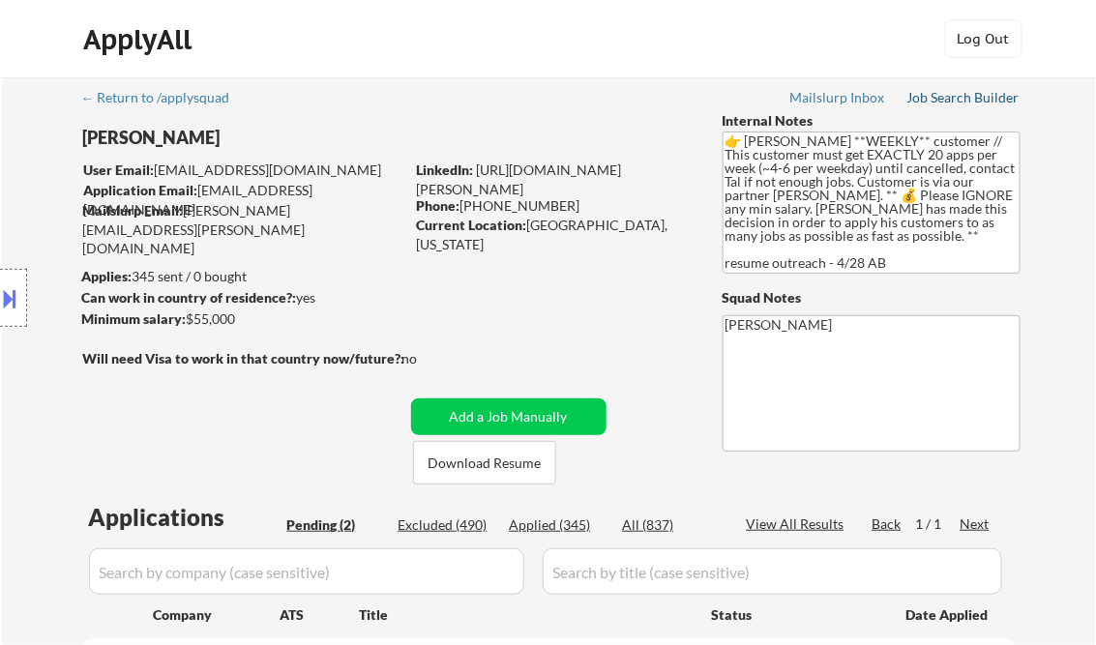
click at [956, 98] on div "Job Search Builder" at bounding box center [964, 98] width 113 height 14
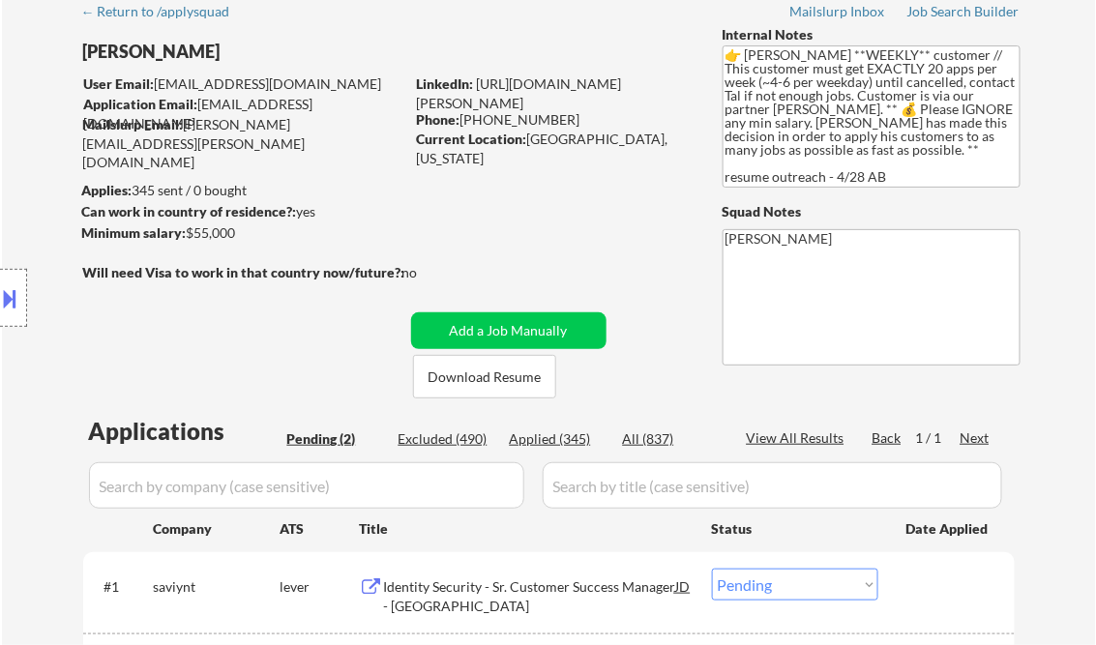
scroll to position [310, 0]
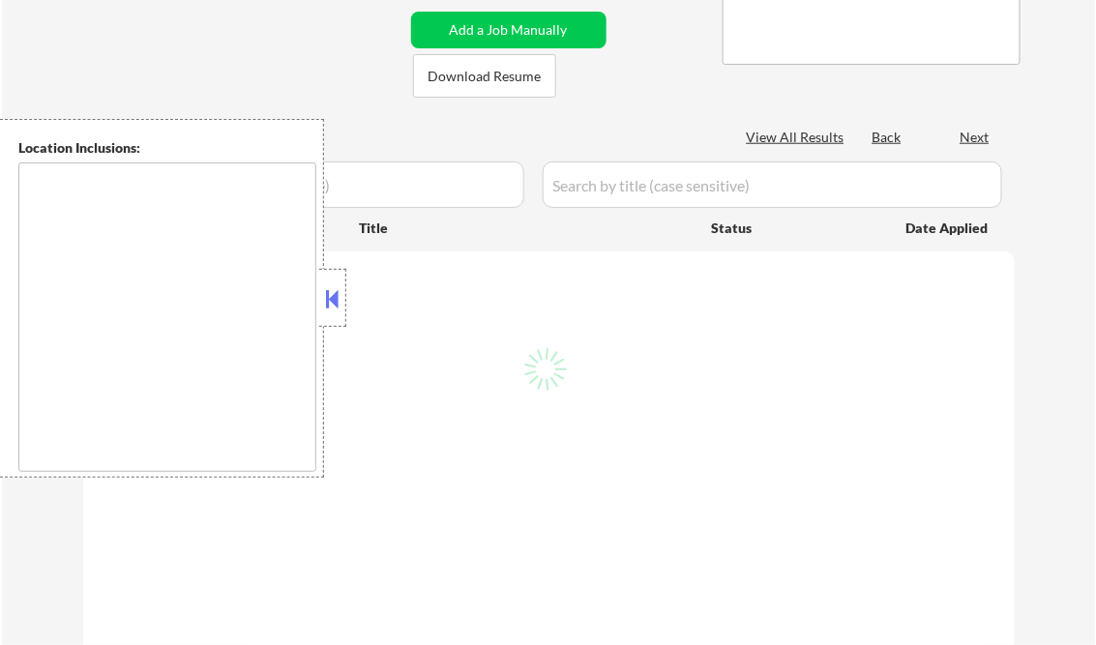
select select ""pending""
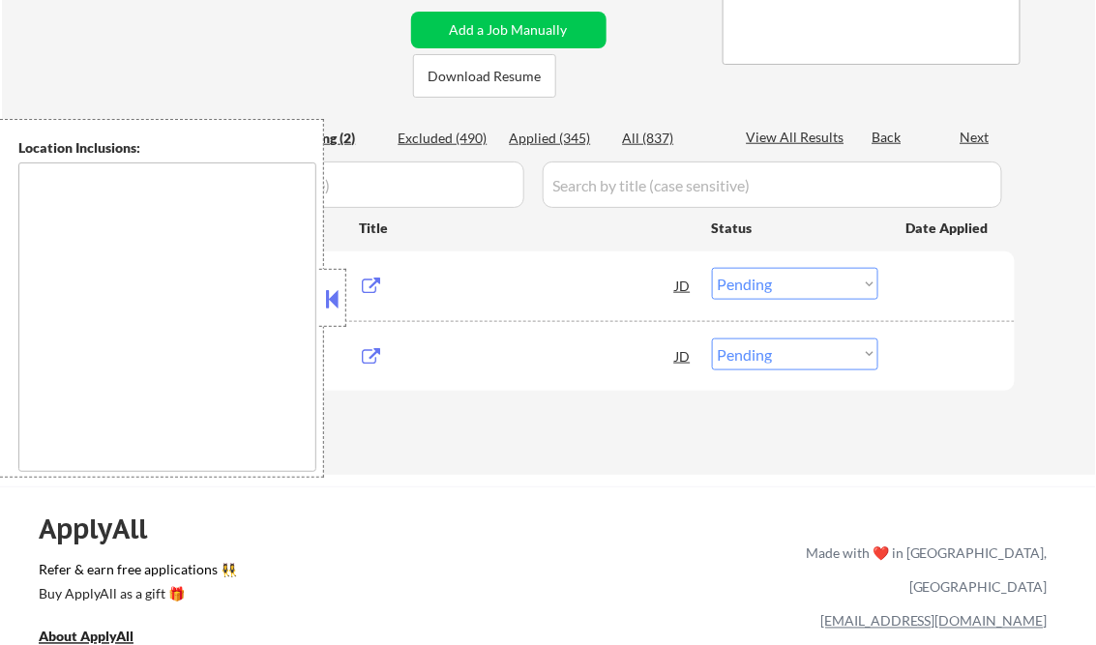
type textarea "[GEOGRAPHIC_DATA], [GEOGRAPHIC_DATA] [GEOGRAPHIC_DATA], [GEOGRAPHIC_DATA] [GEOG…"
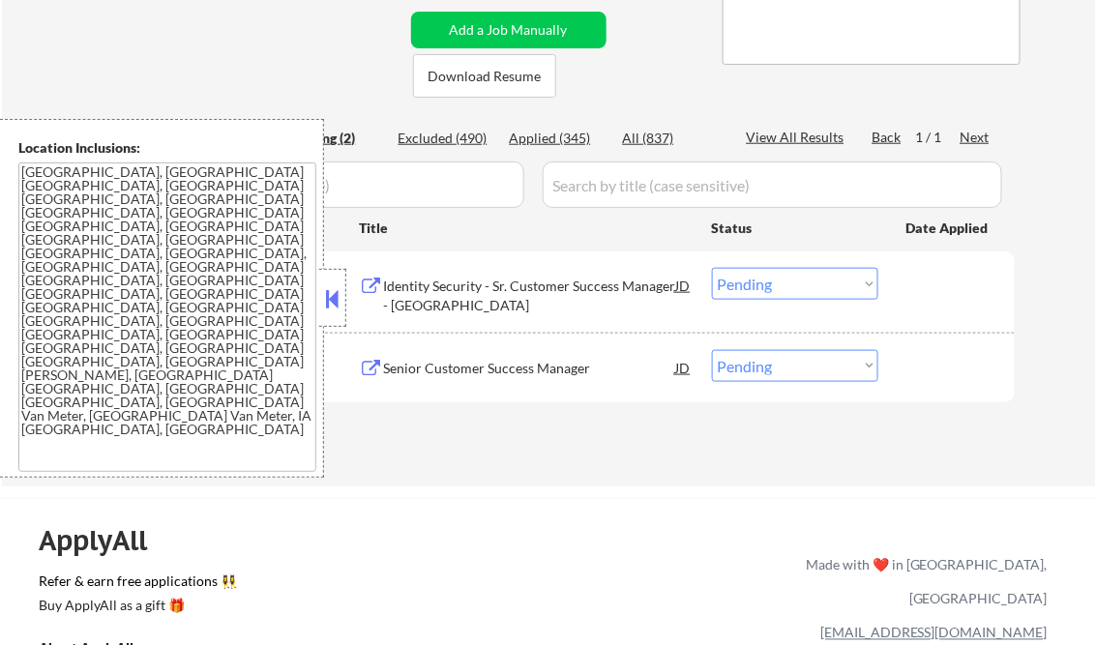
scroll to position [310, 0]
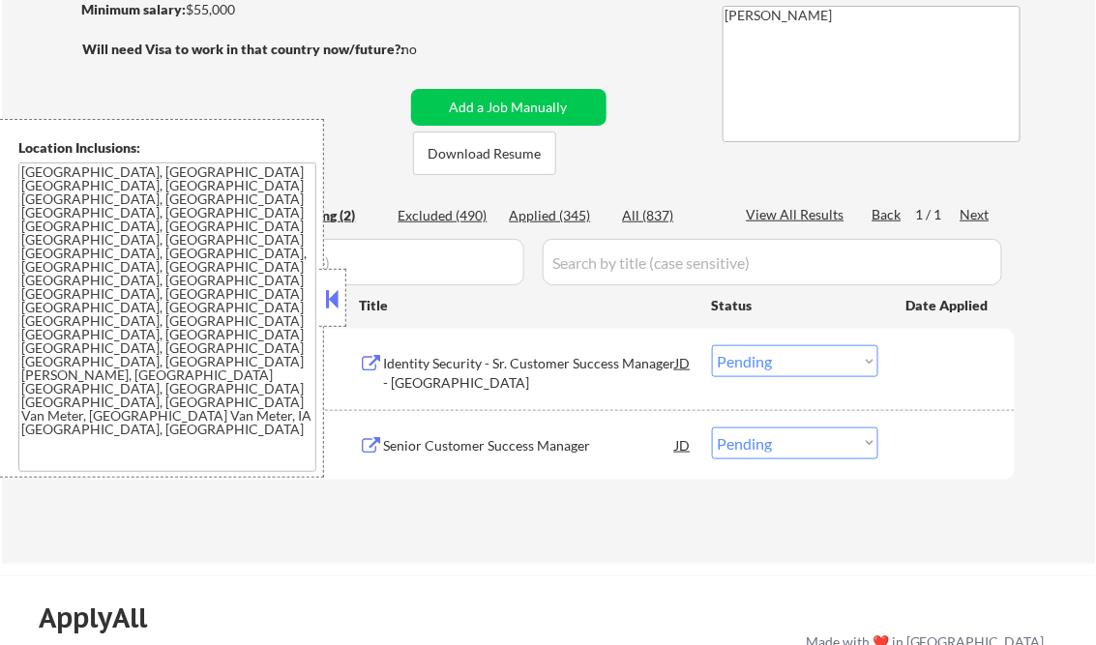
click at [327, 308] on button at bounding box center [332, 298] width 21 height 29
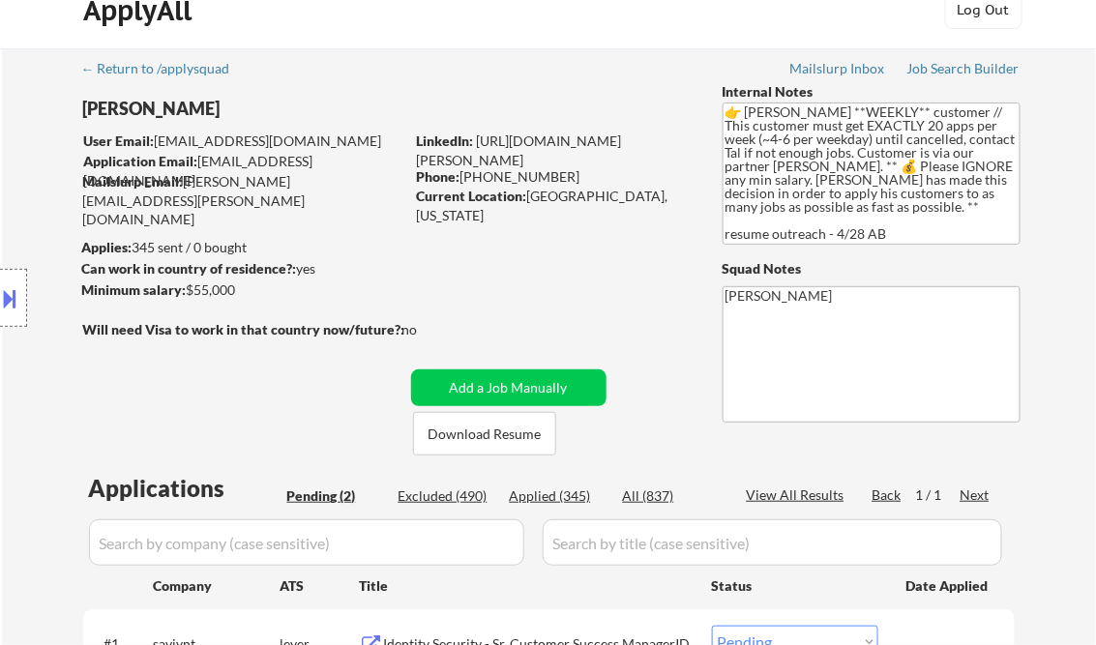
scroll to position [0, 0]
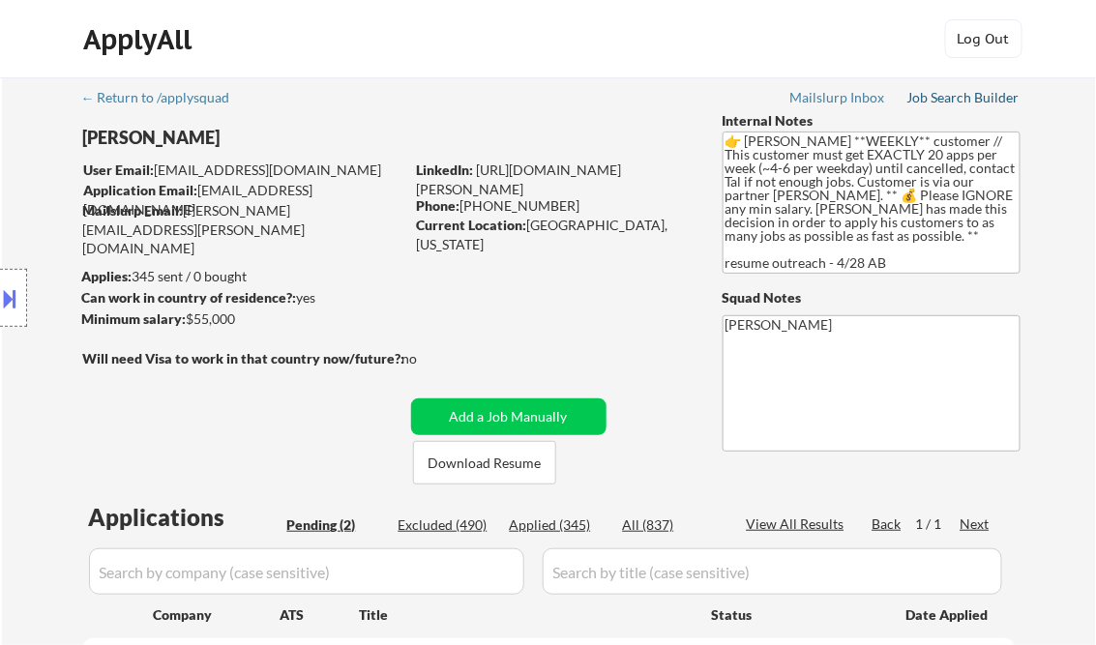
click at [932, 99] on div "Job Search Builder" at bounding box center [964, 98] width 113 height 14
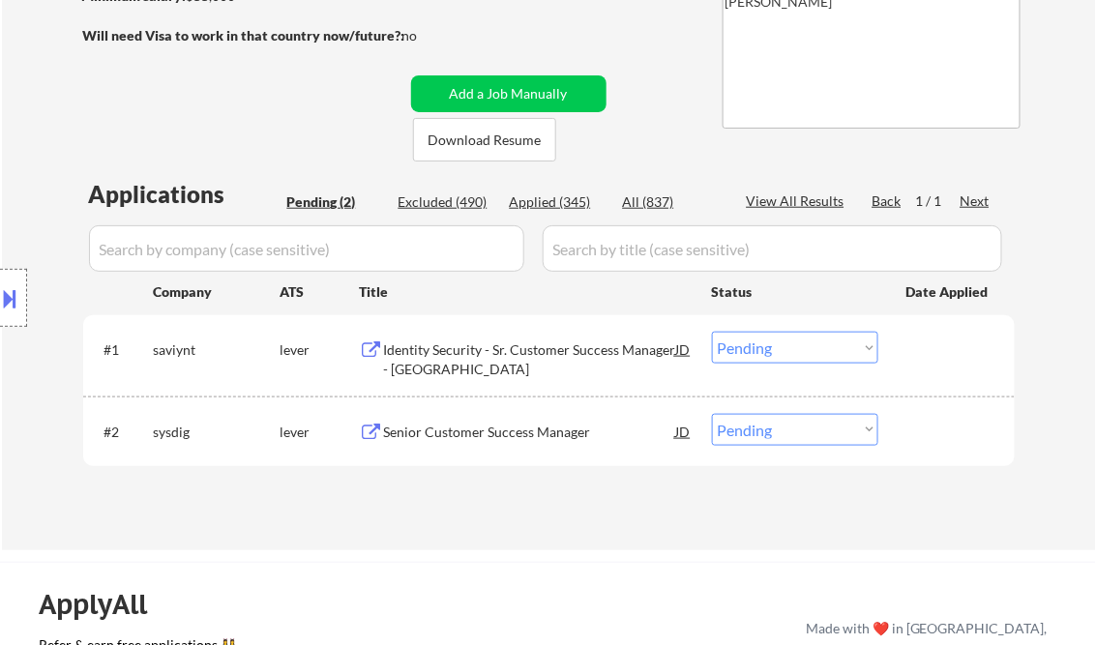
scroll to position [387, 0]
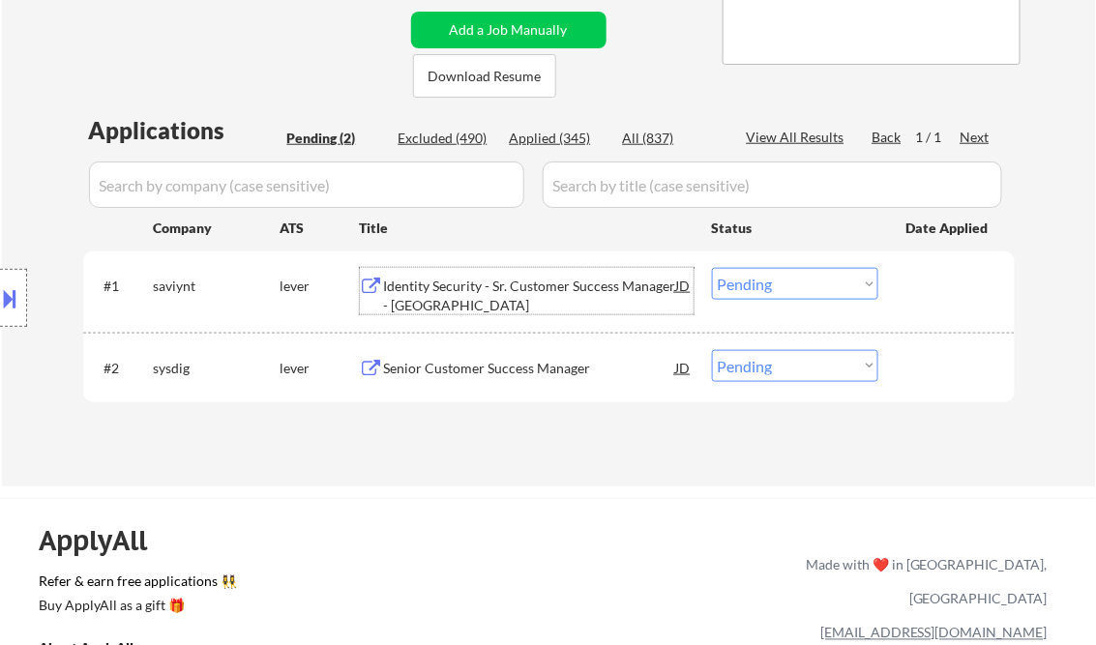
click at [546, 292] on div "Identity Security - Sr. Customer Success Manager - [GEOGRAPHIC_DATA]" at bounding box center [530, 296] width 292 height 38
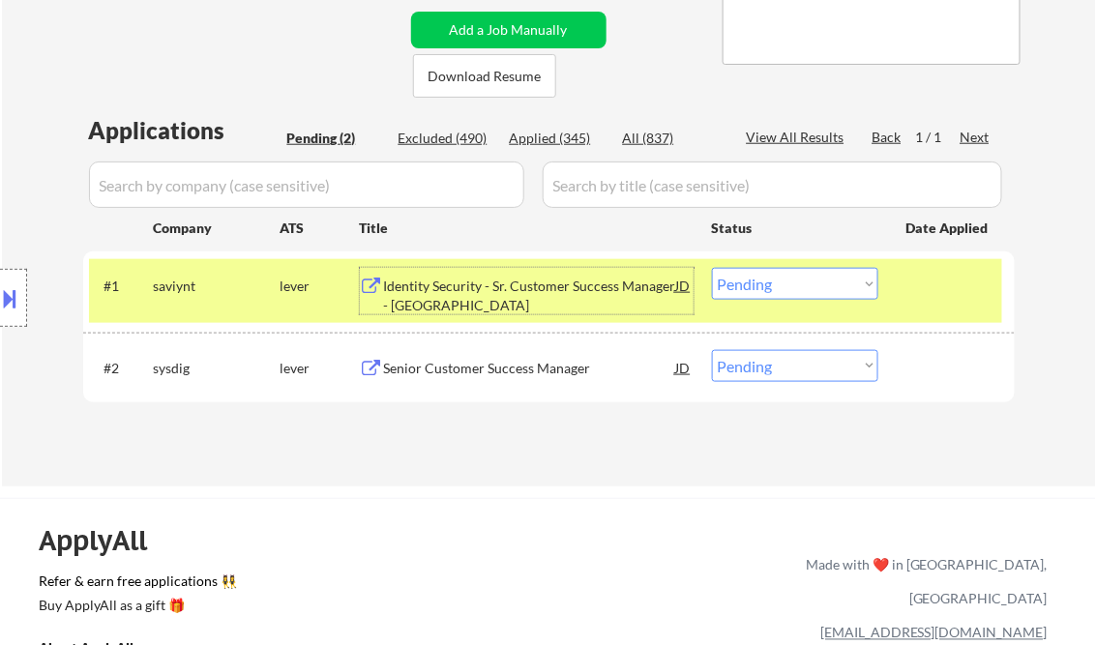
click at [776, 293] on select "Choose an option... Pending Applied Excluded (Questions) Excluded (Expired) Exc…" at bounding box center [795, 284] width 166 height 32
click at [712, 268] on select "Choose an option... Pending Applied Excluded (Questions) Excluded (Expired) Exc…" at bounding box center [795, 284] width 166 height 32
click at [582, 366] on div "Senior Customer Success Manager" at bounding box center [530, 368] width 292 height 19
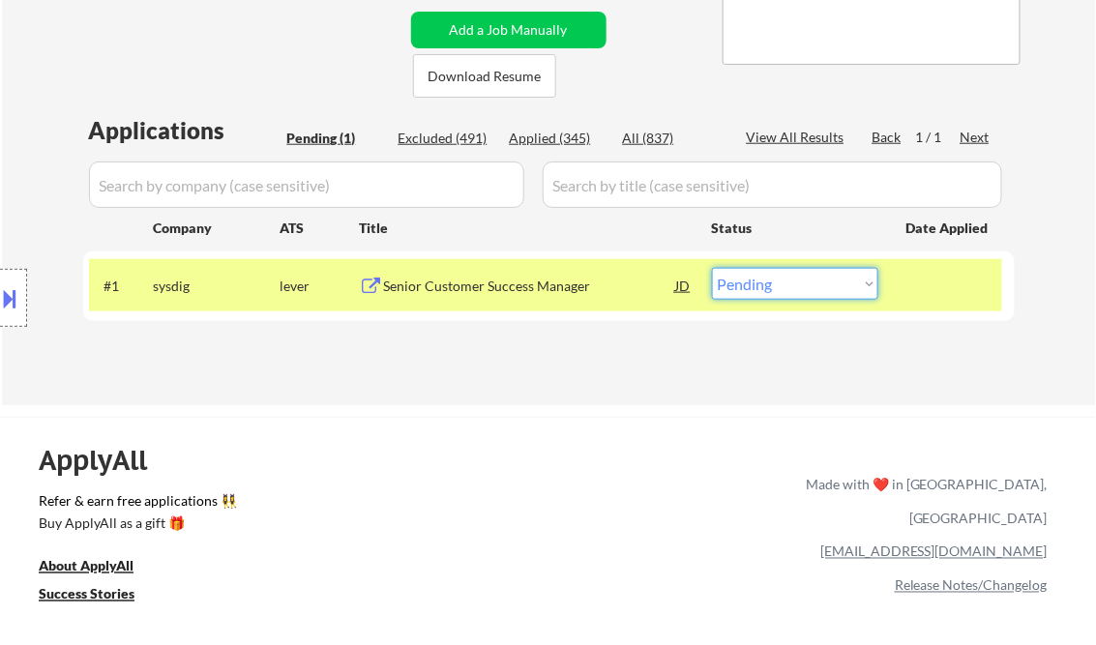
drag, startPoint x: 774, startPoint y: 286, endPoint x: 788, endPoint y: 296, distance: 16.6
click at [774, 286] on select "Choose an option... Pending Applied Excluded (Questions) Excluded (Expired) Exc…" at bounding box center [795, 284] width 166 height 32
select select ""applied""
click at [712, 268] on select "Choose an option... Pending Applied Excluded (Questions) Excluded (Expired) Exc…" at bounding box center [795, 284] width 166 height 32
click at [653, 362] on div "Applications Pending (1) Excluded (491) Applied (345) All (837) View All Result…" at bounding box center [549, 241] width 932 height 254
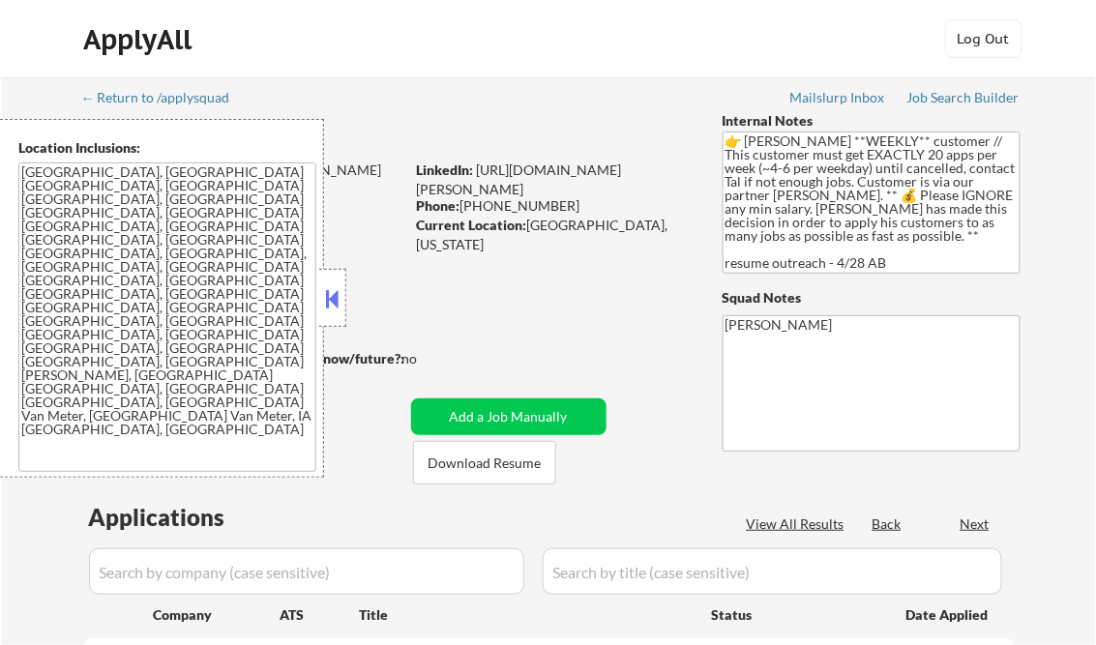
select select ""pending""
click at [338, 290] on button at bounding box center [332, 298] width 21 height 29
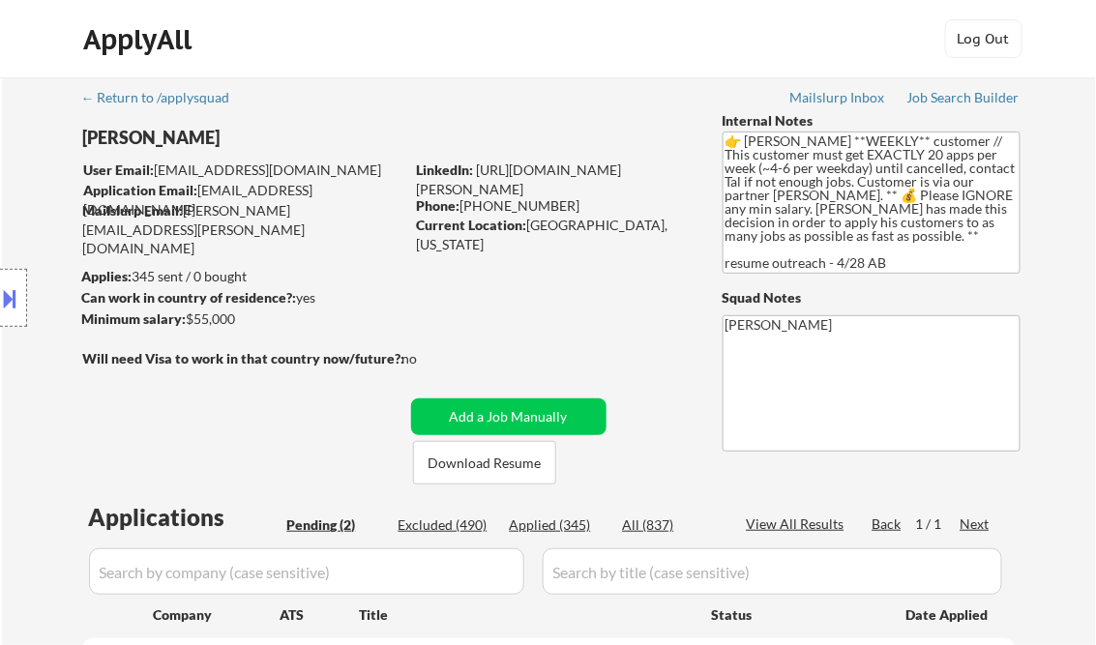
click at [559, 526] on div "Applied (345)" at bounding box center [558, 525] width 97 height 19
click at [809, 521] on div "View All Results" at bounding box center [799, 524] width 104 height 19
select select ""applied""
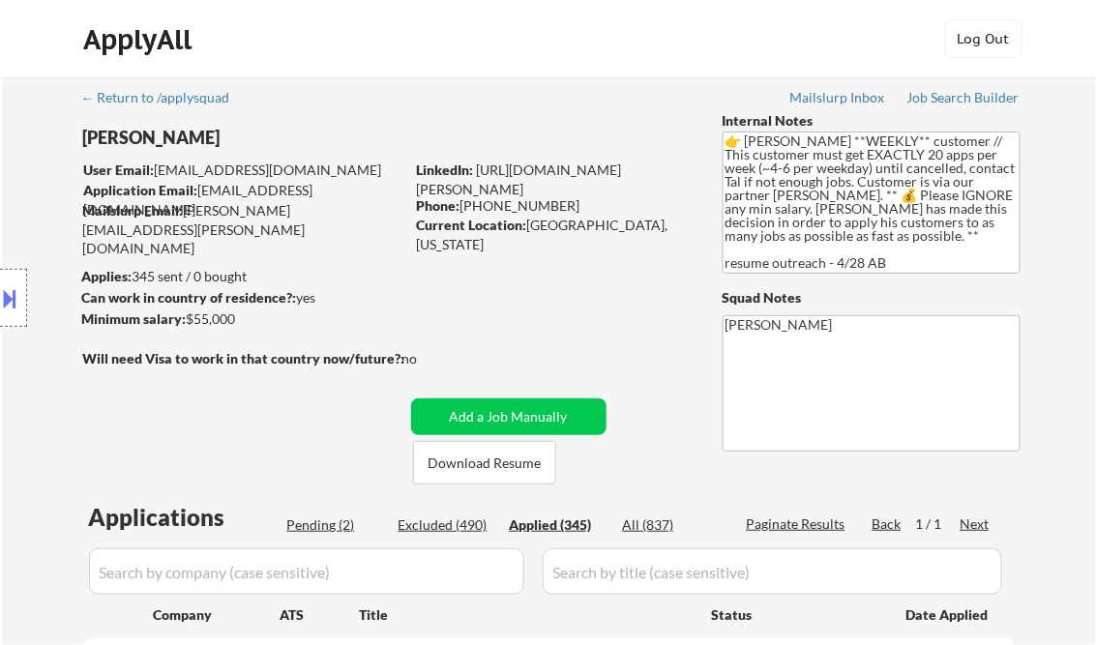
select select ""applied""
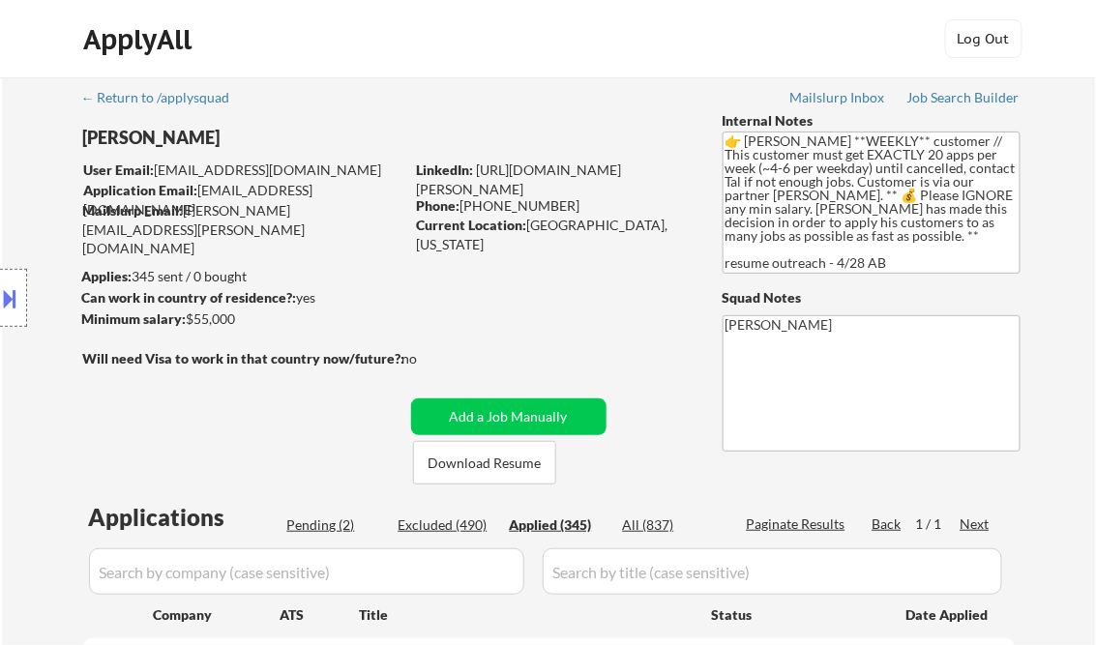
select select ""applied""
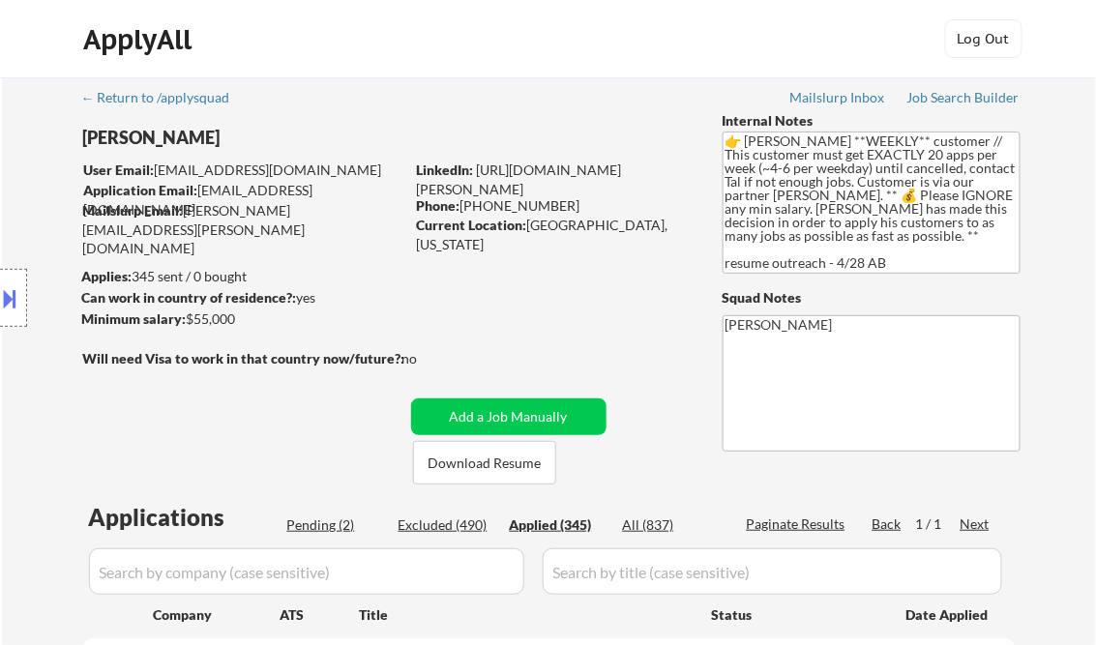
select select ""applied""
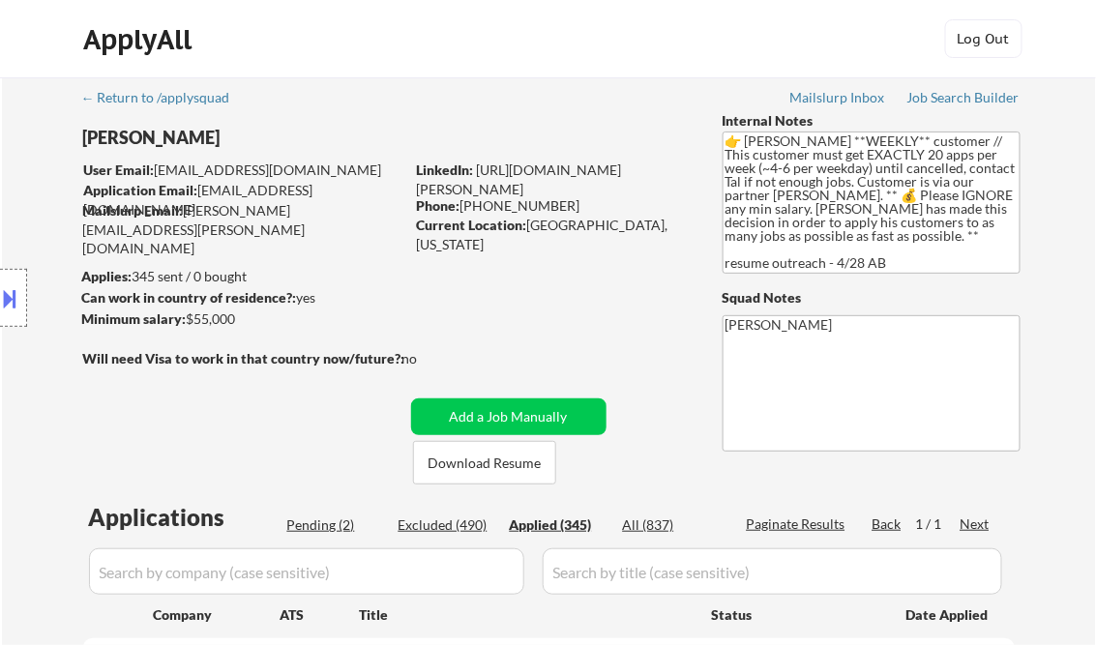
select select ""applied""
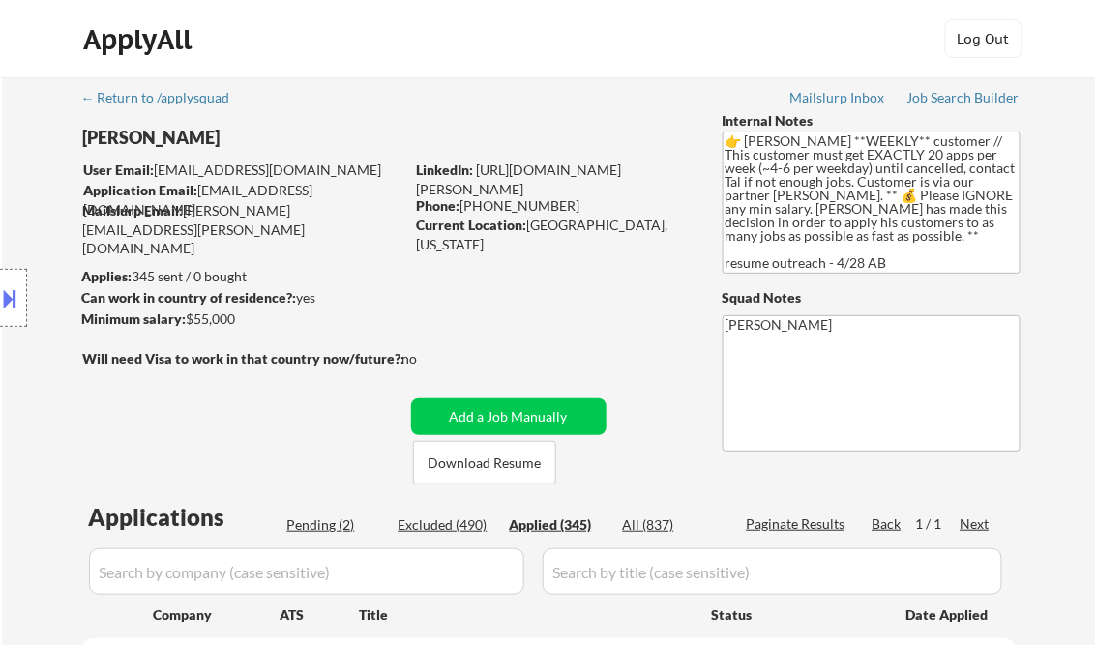
select select ""applied""
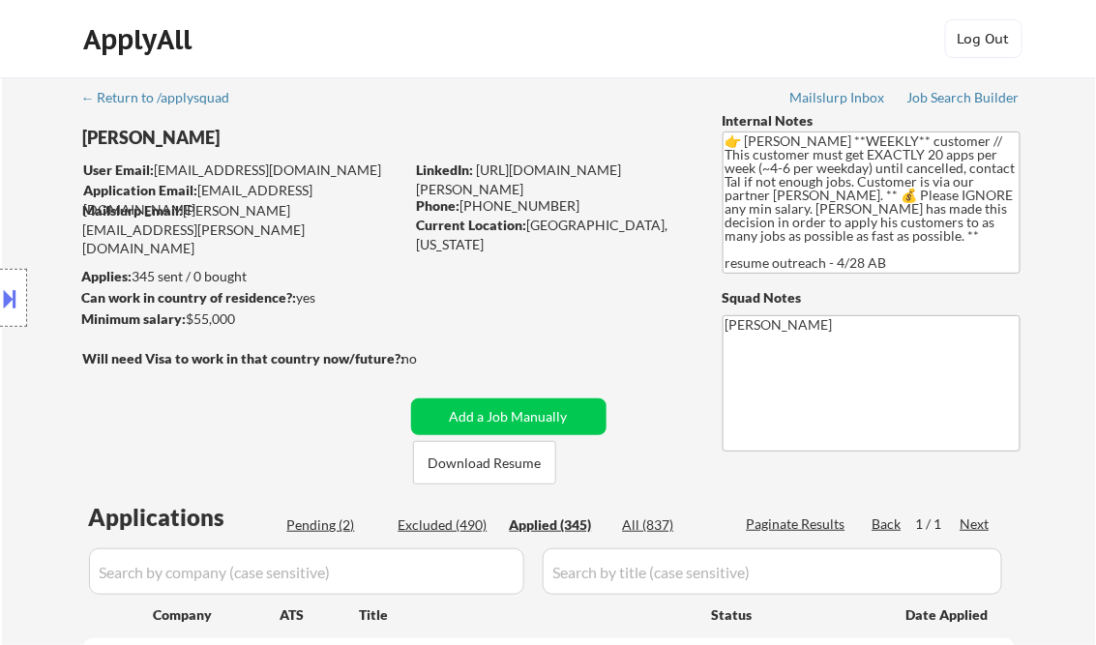
select select ""applied""
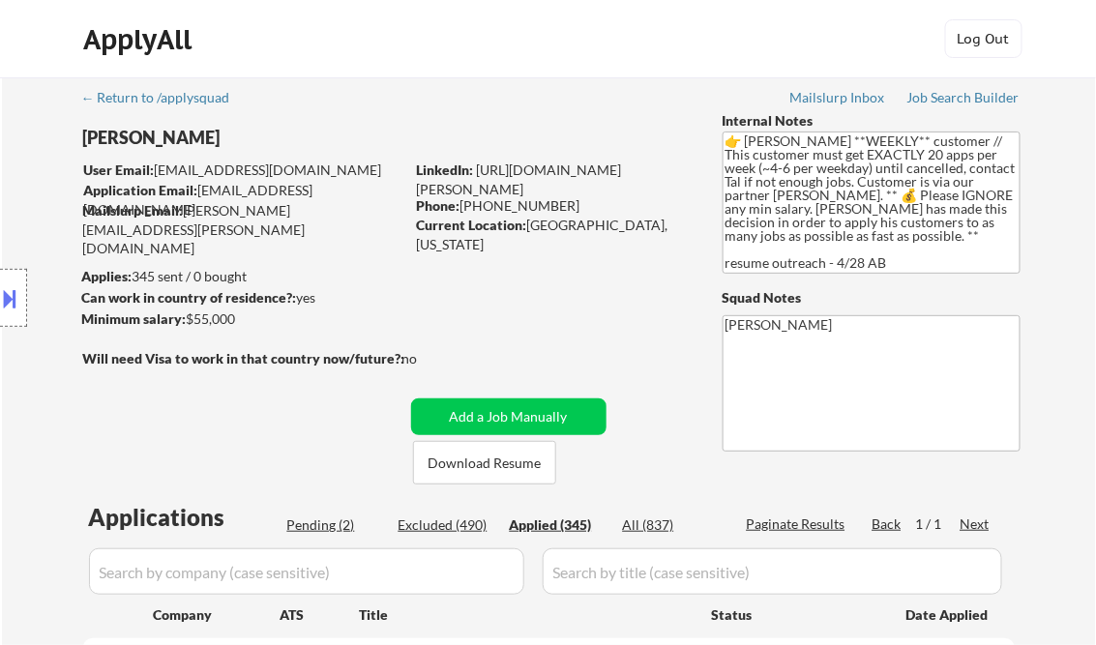
select select ""applied""
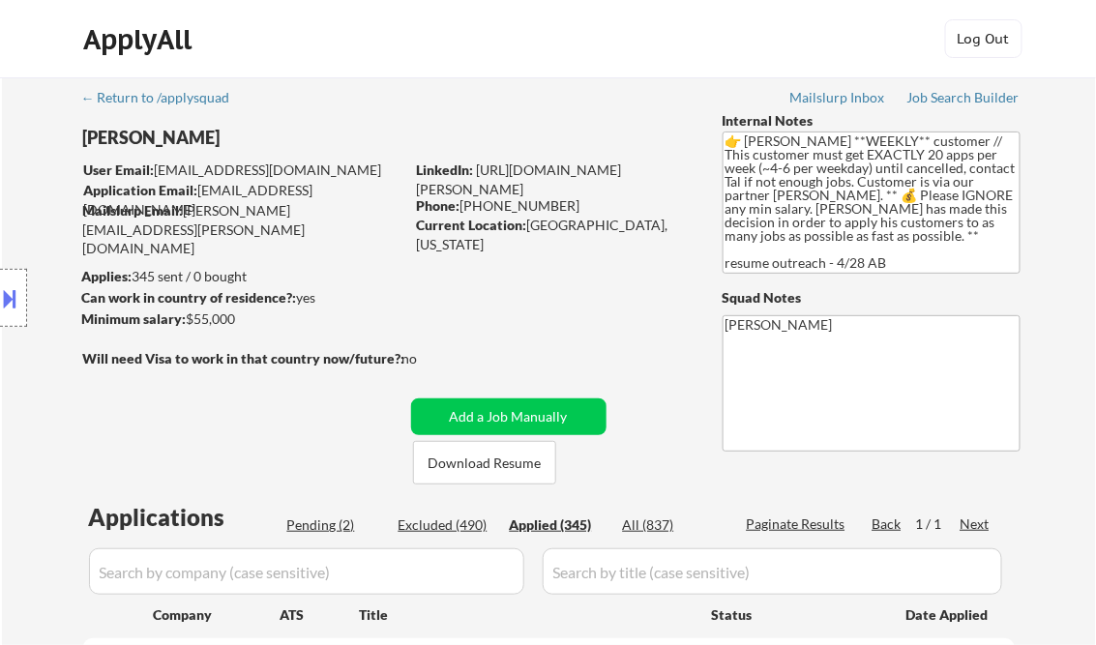
select select ""applied""
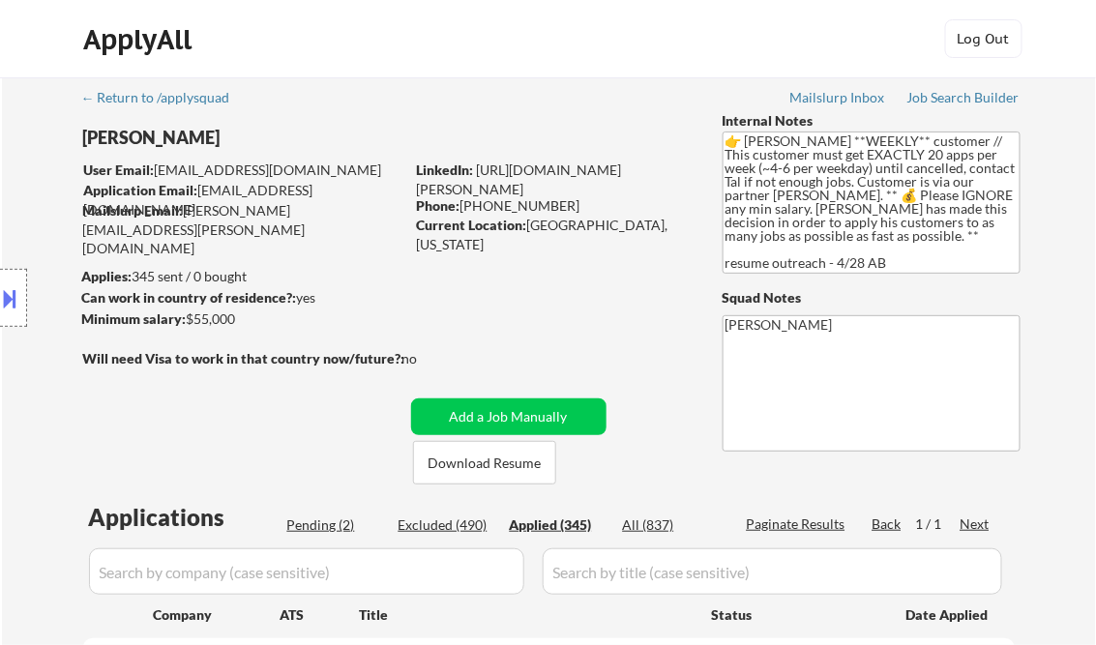
select select ""applied""
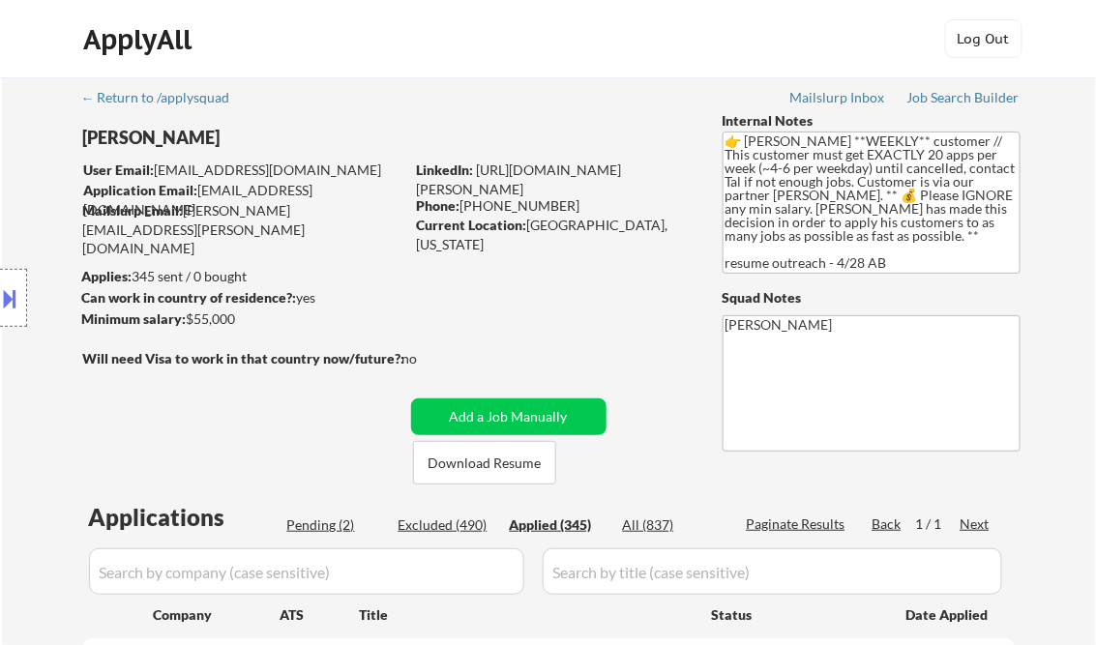
select select ""applied""
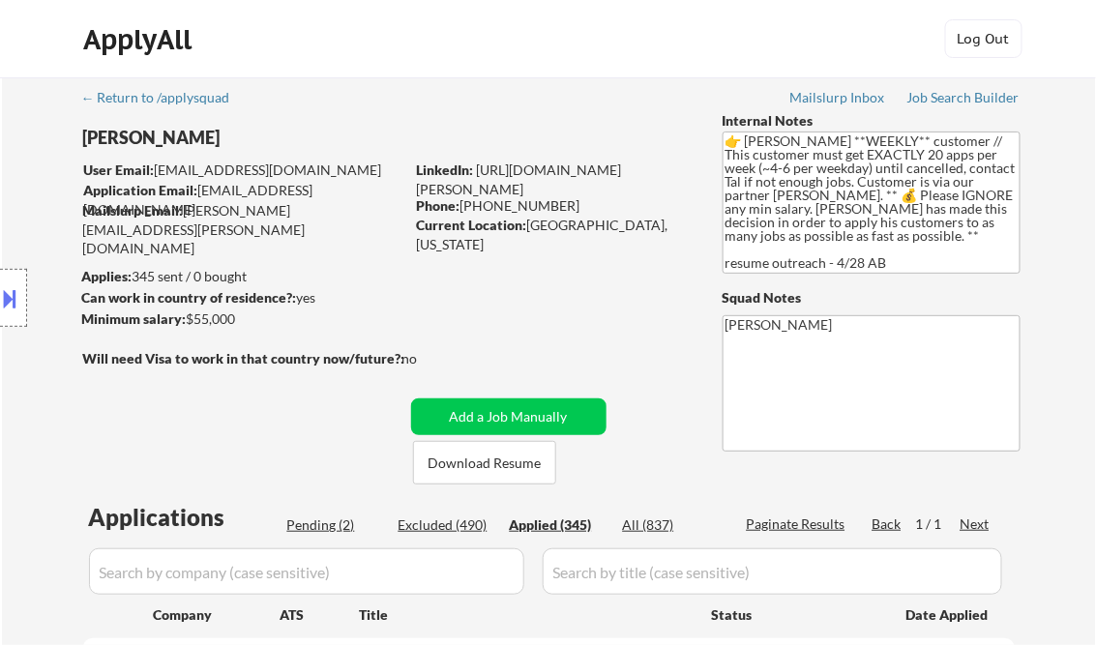
select select ""applied""
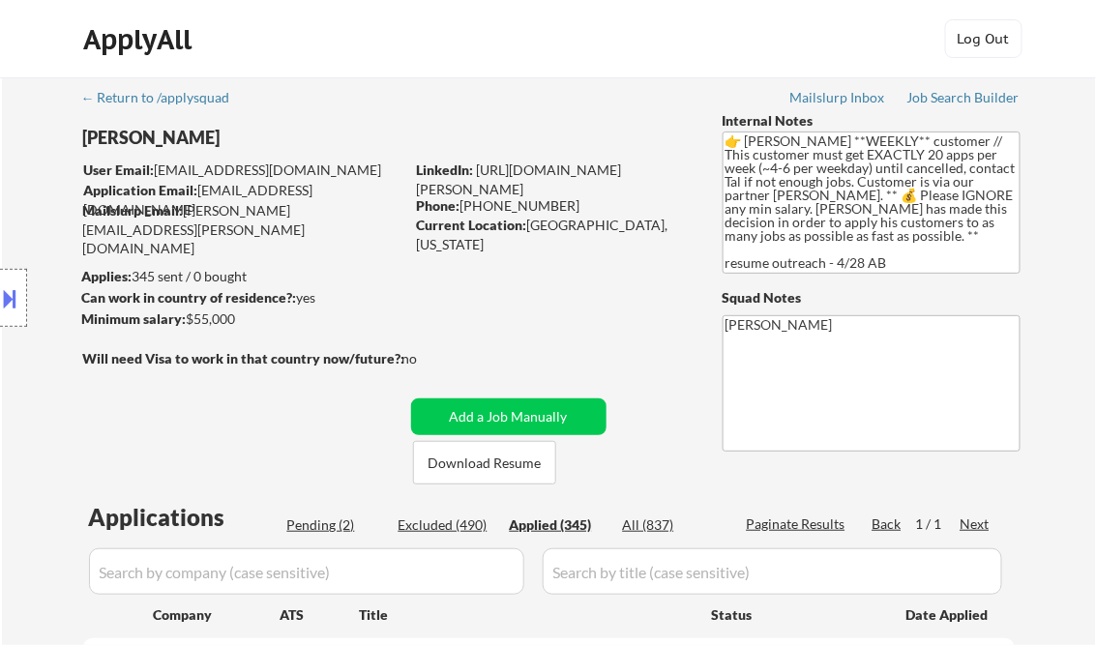
select select ""applied""
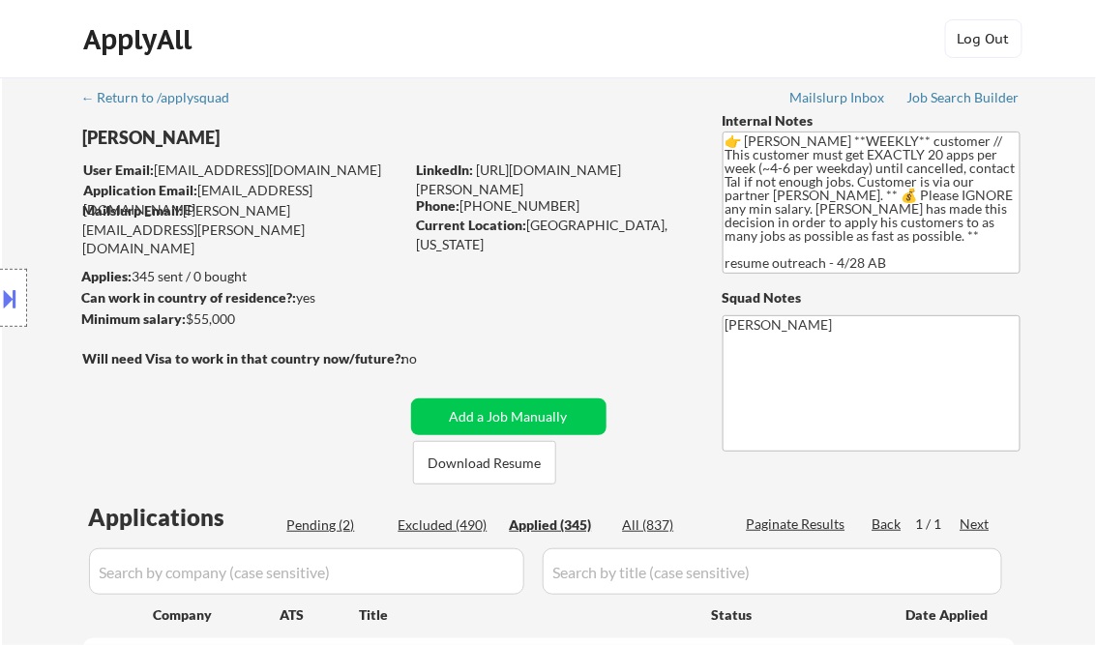
select select ""applied""
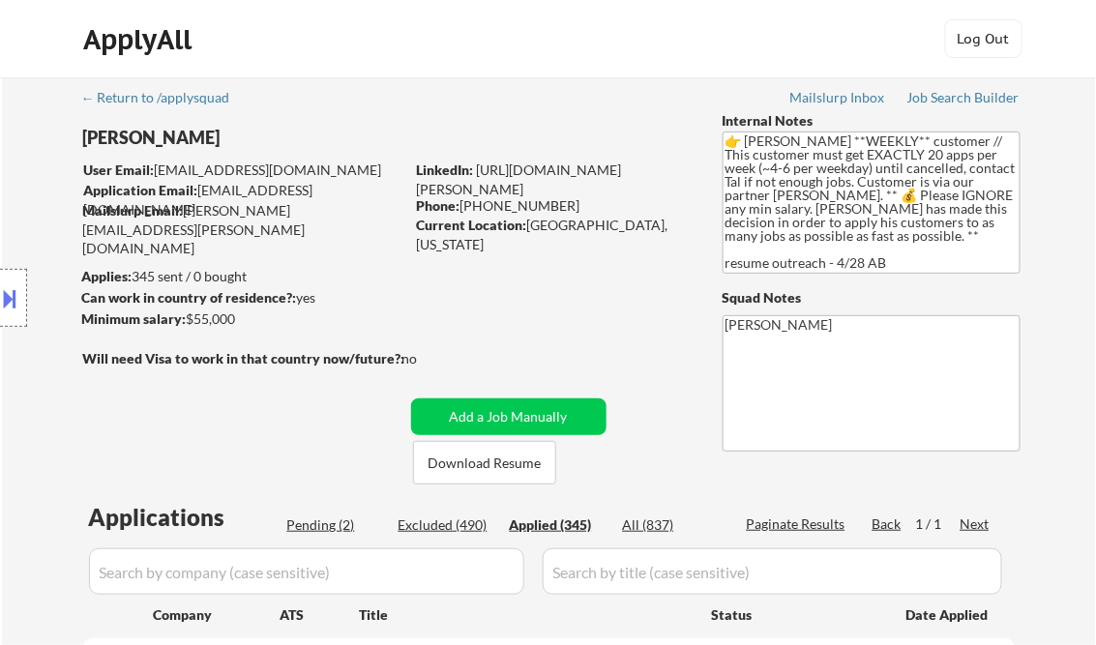
select select ""applied""
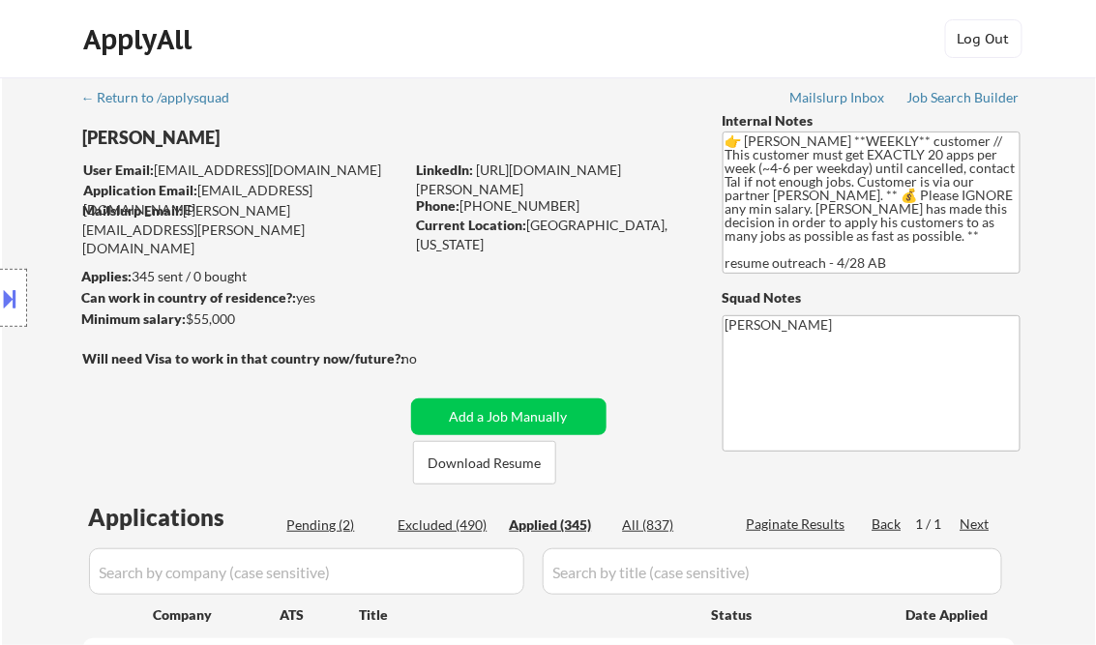
select select ""applied""
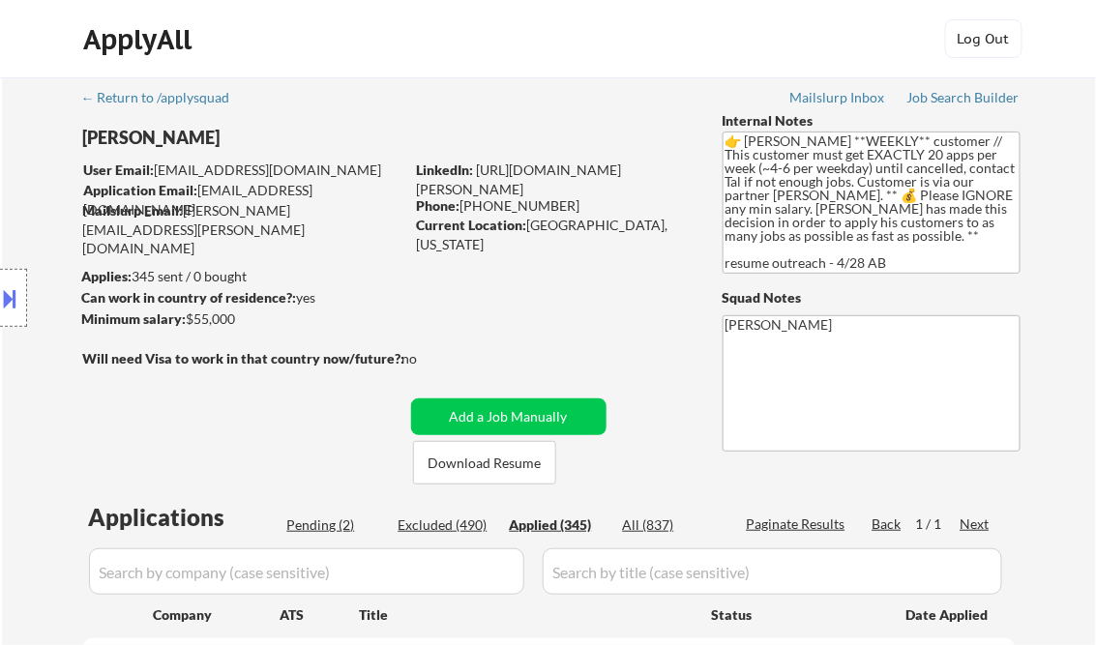
select select ""applied""
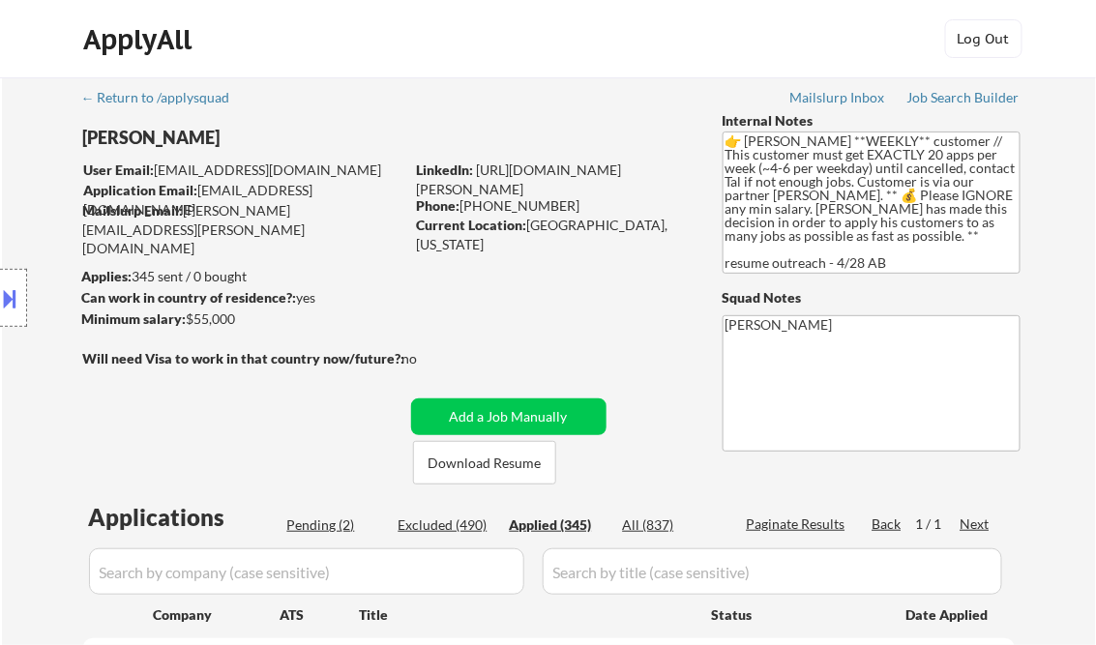
select select ""applied""
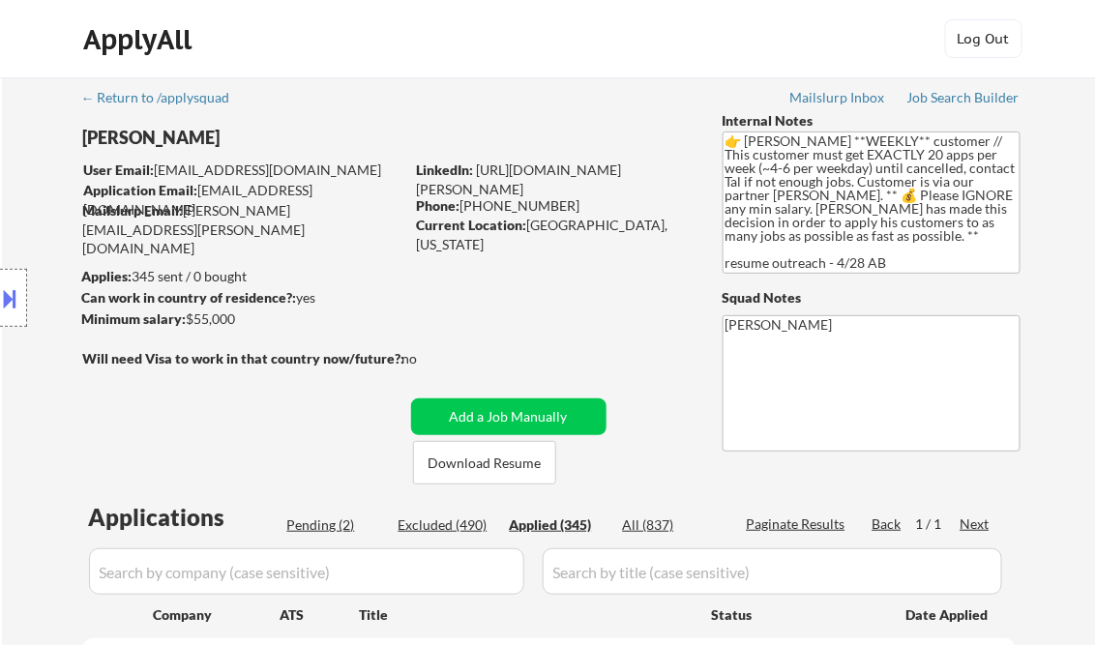
select select ""applied""
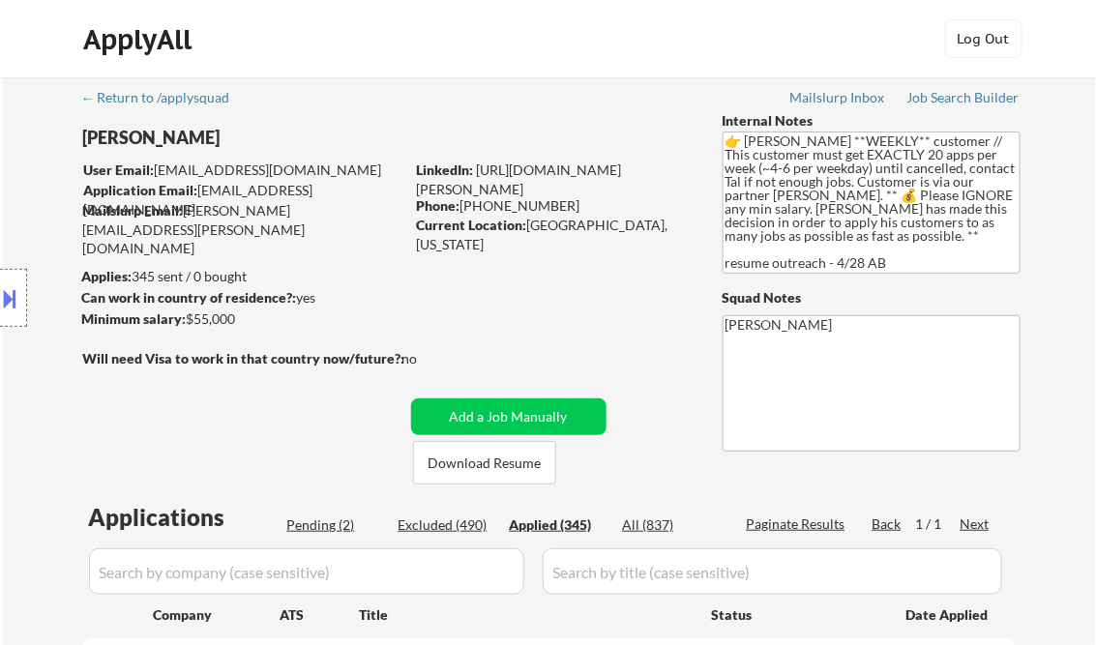
select select ""applied""
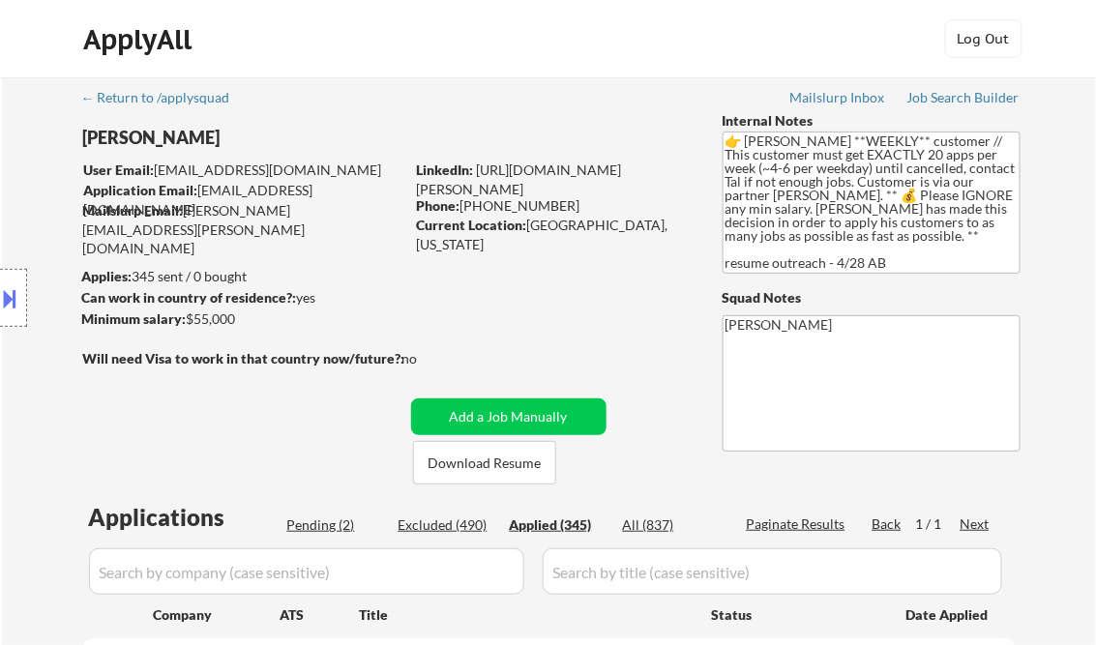
select select ""applied""
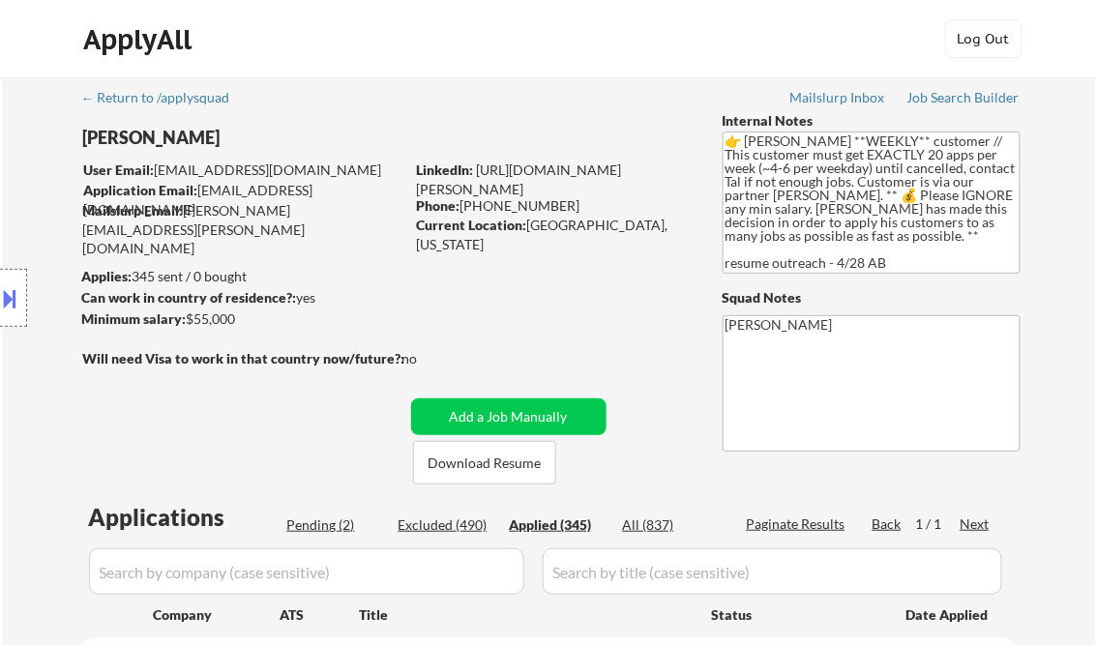
select select ""applied""
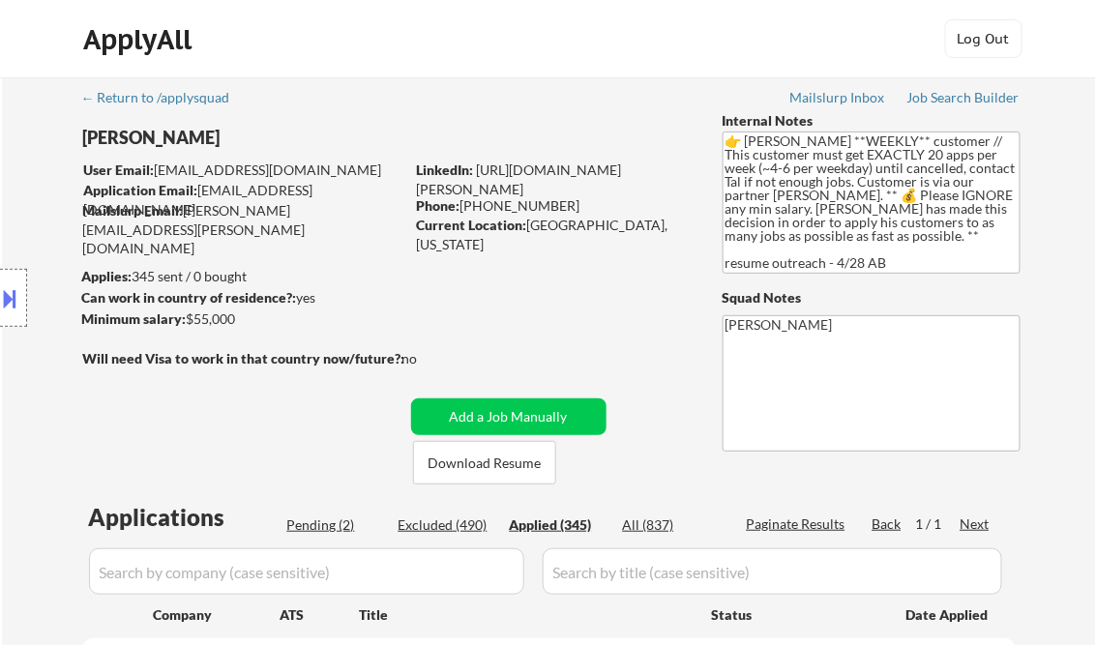
select select ""applied""
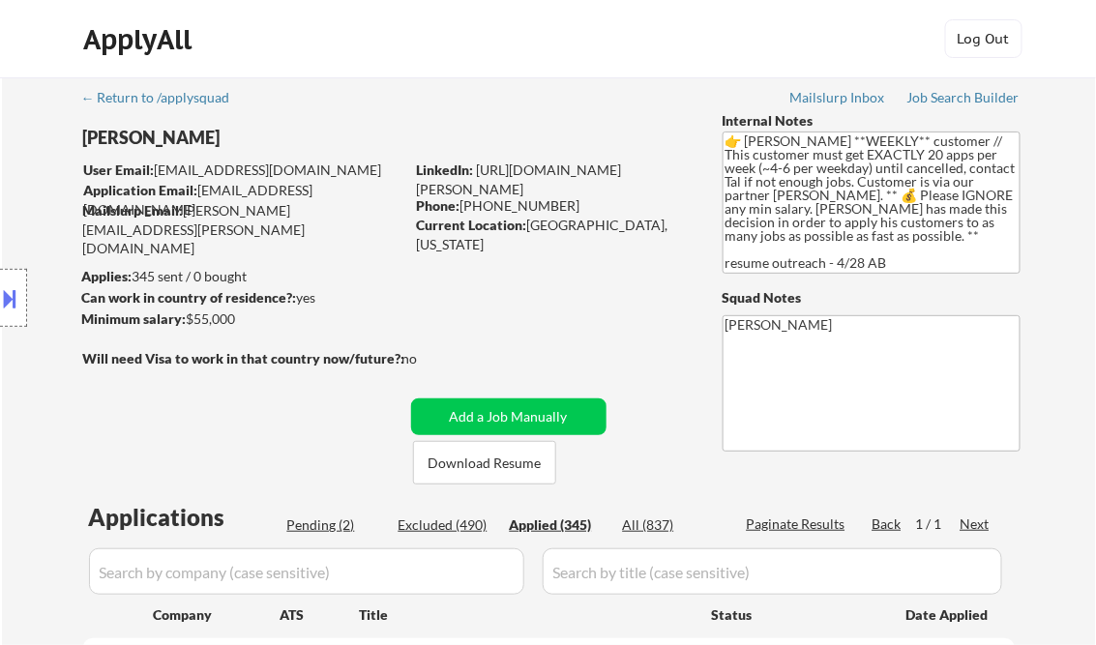
select select ""applied""
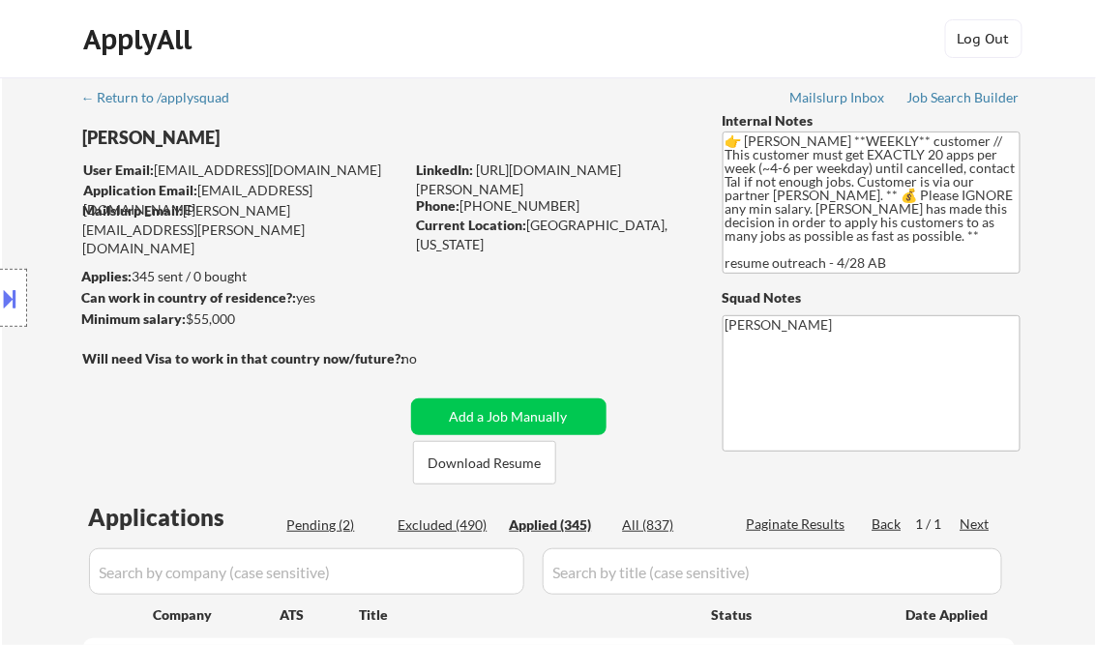
select select ""applied""
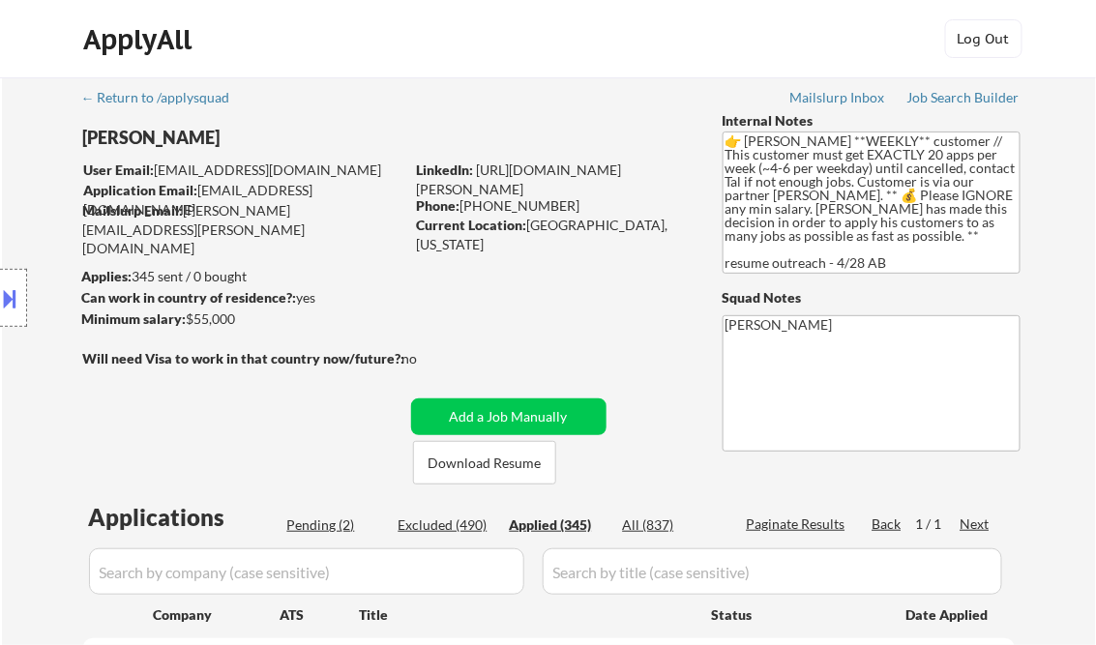
select select ""applied""
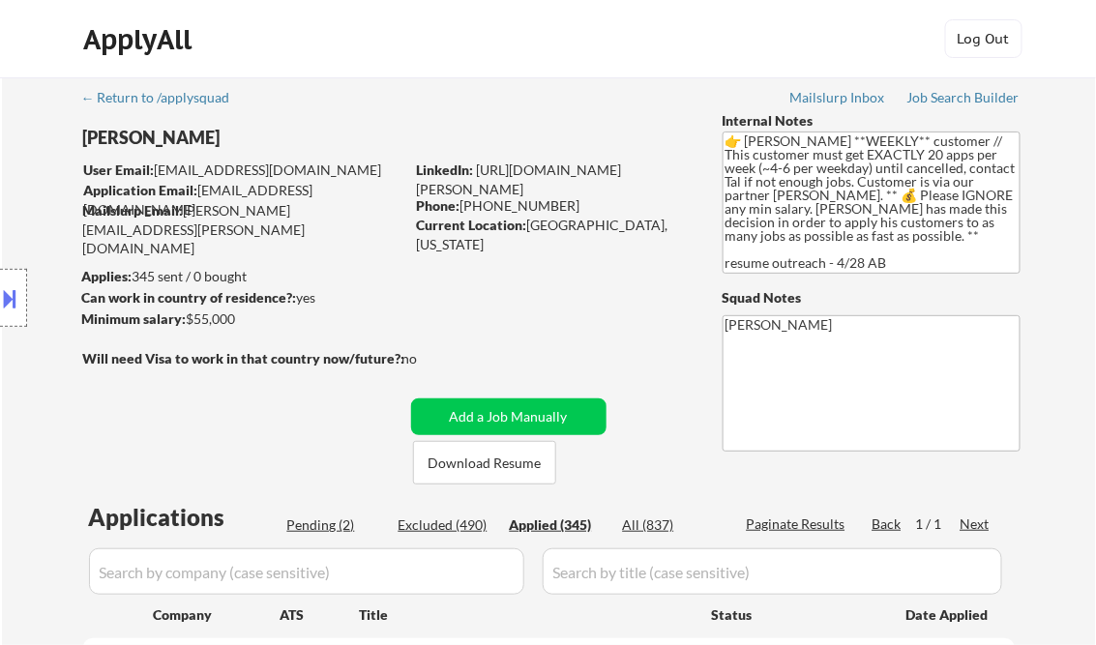
select select ""applied""
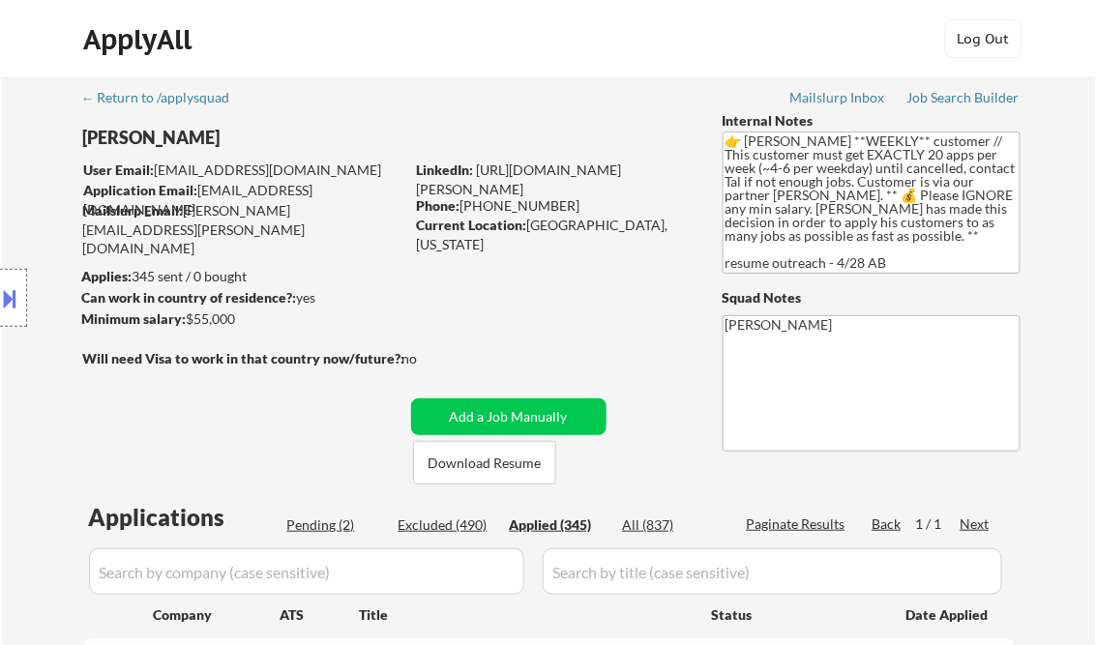
select select ""applied""
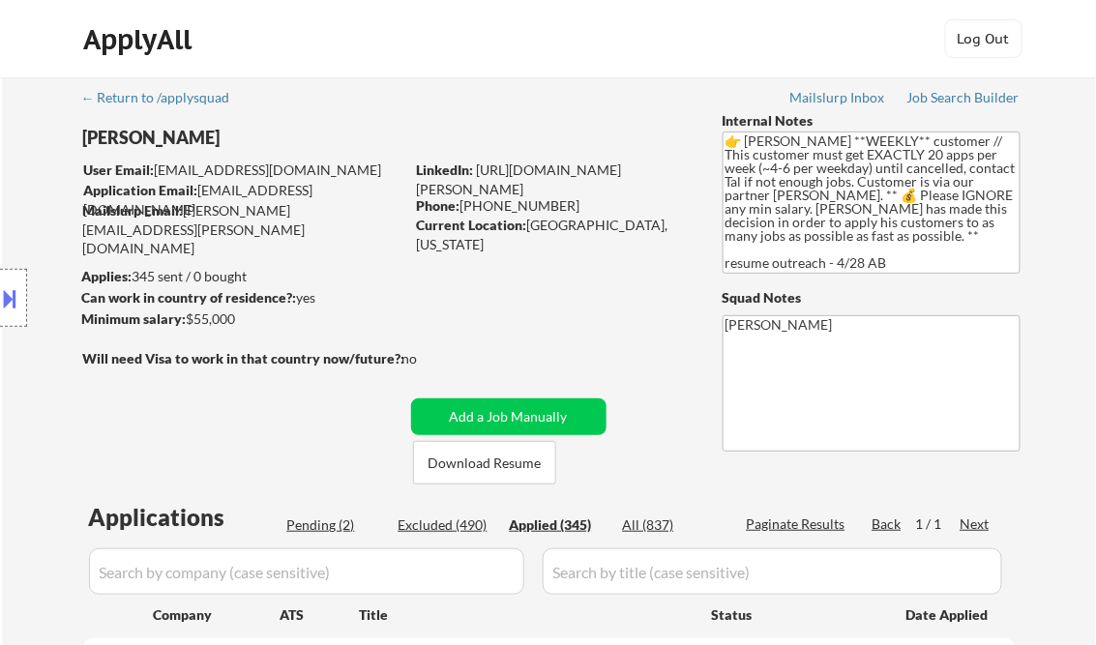
select select ""applied""
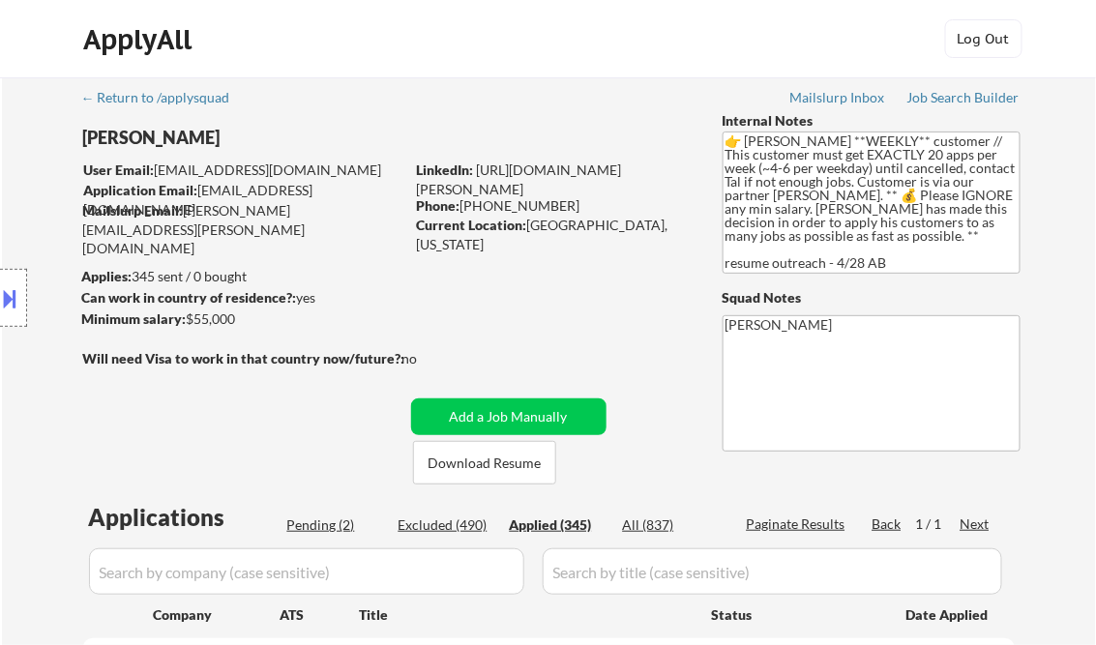
select select ""applied""
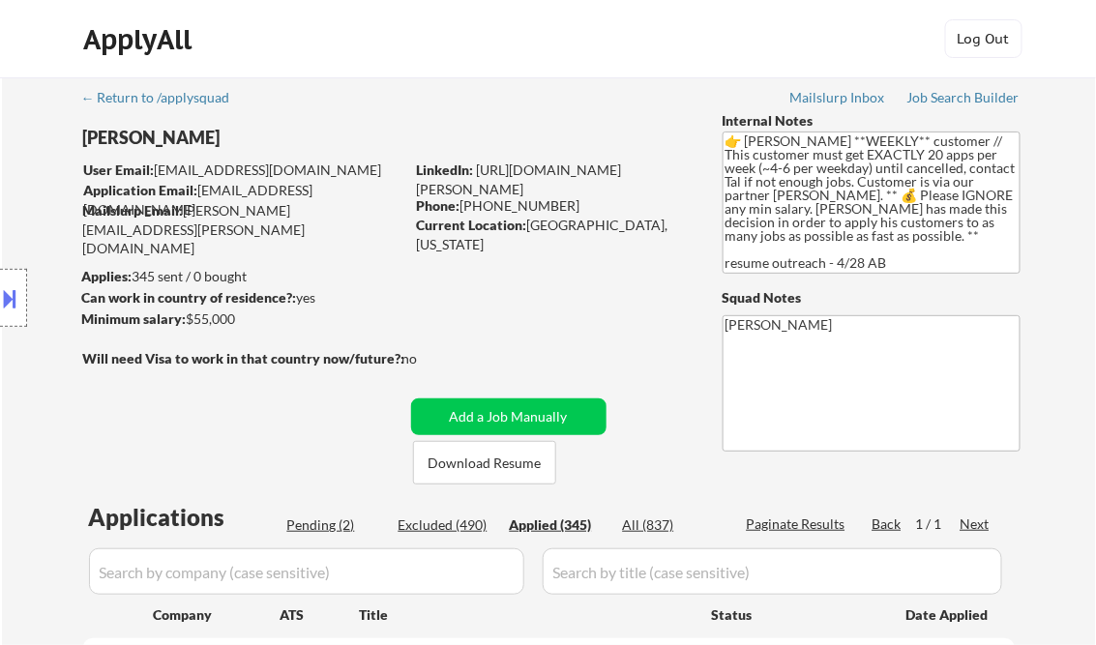
select select ""applied""
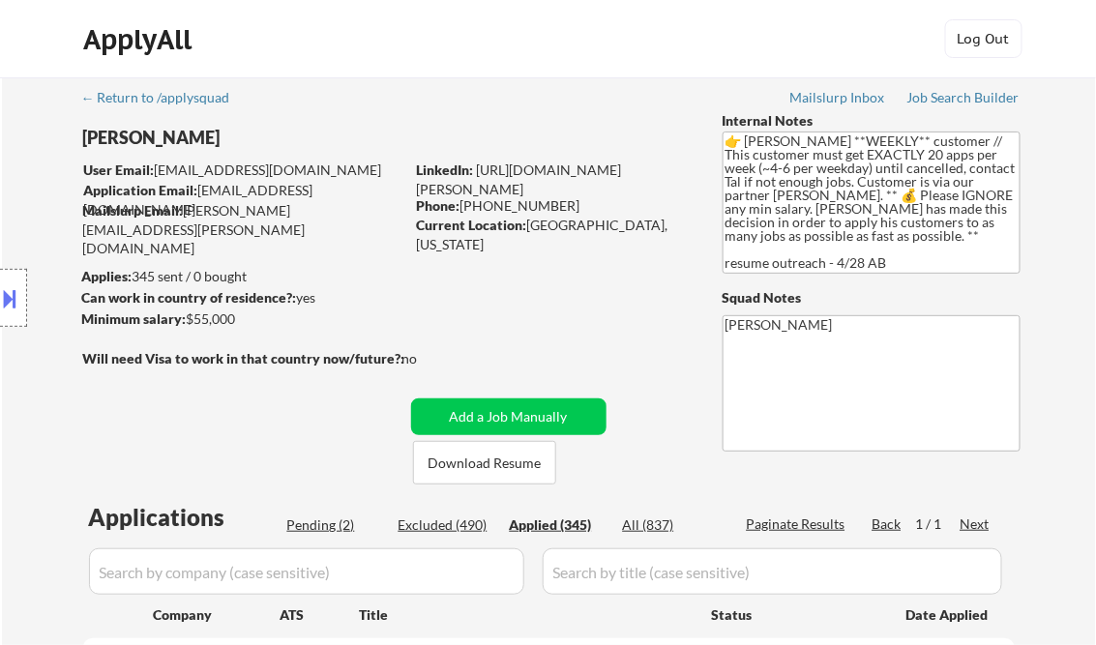
select select ""applied""
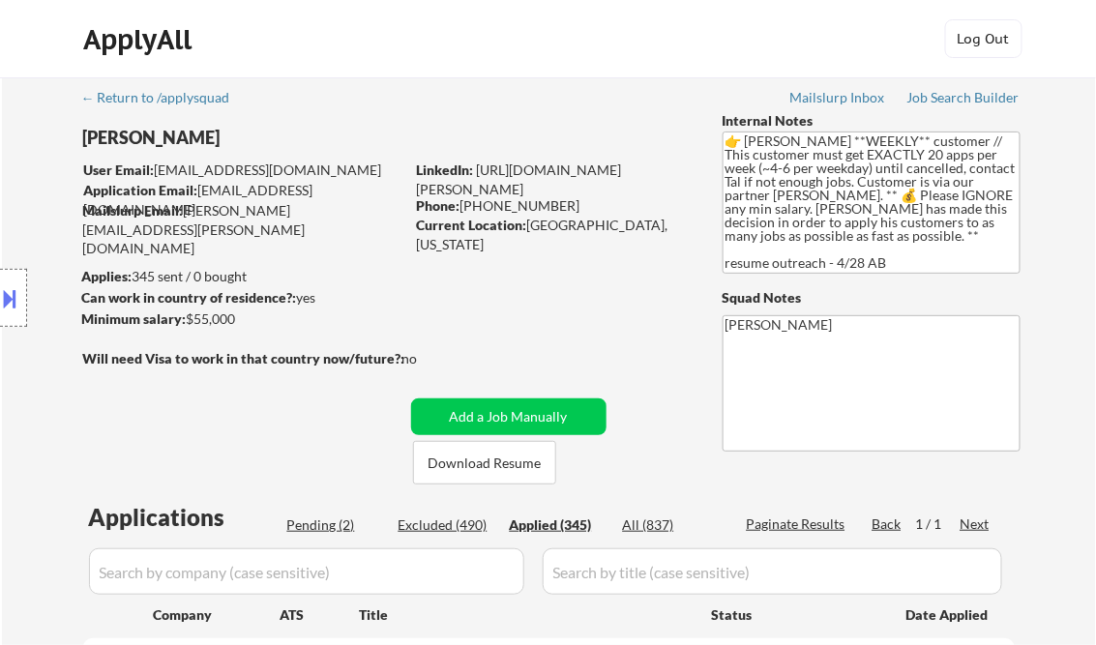
select select ""applied""
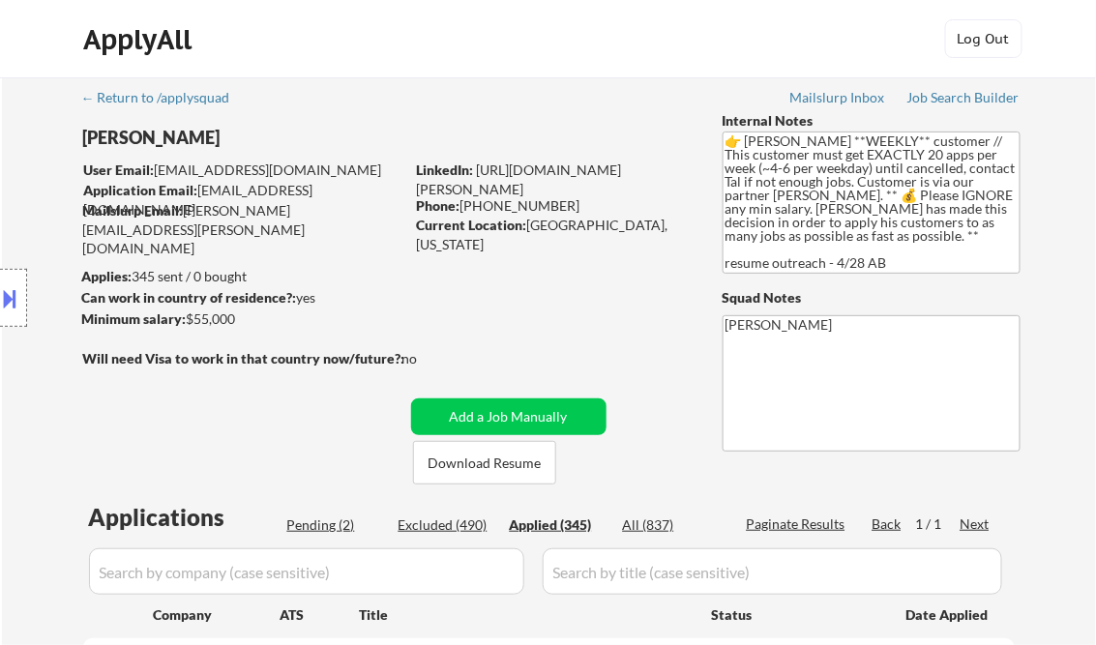
select select ""applied""
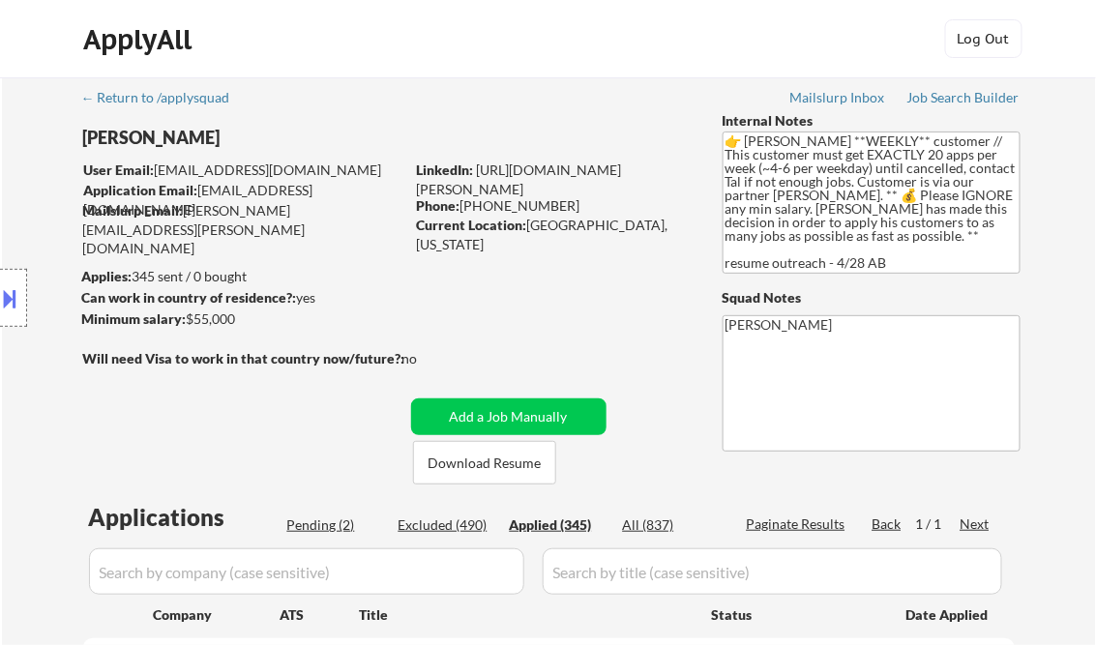
select select ""applied""
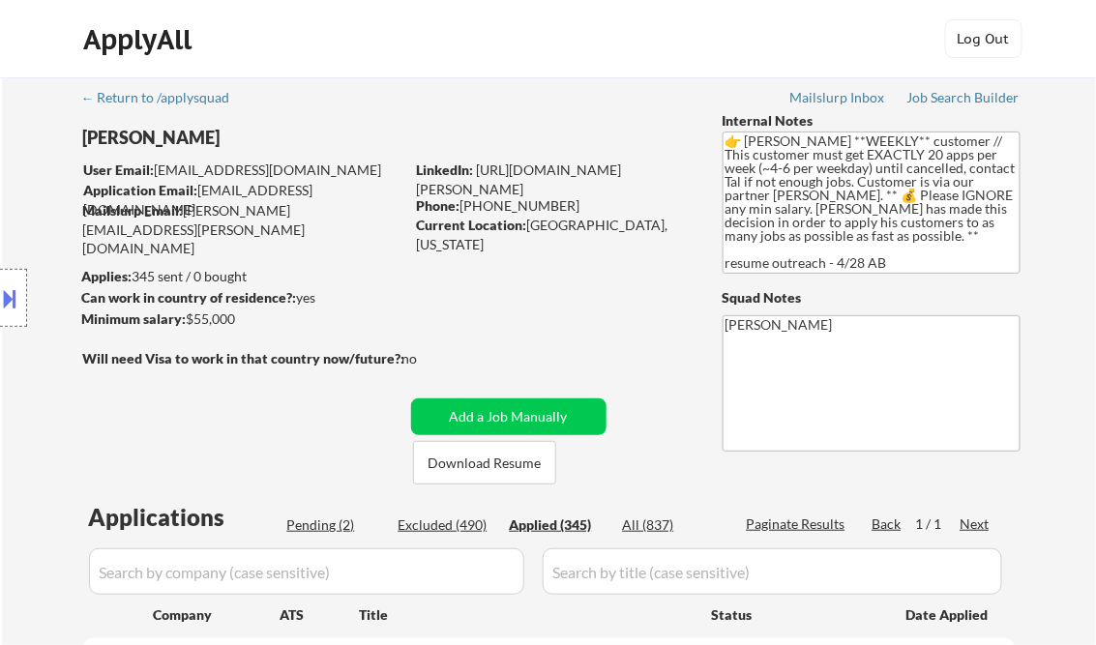
select select ""applied""
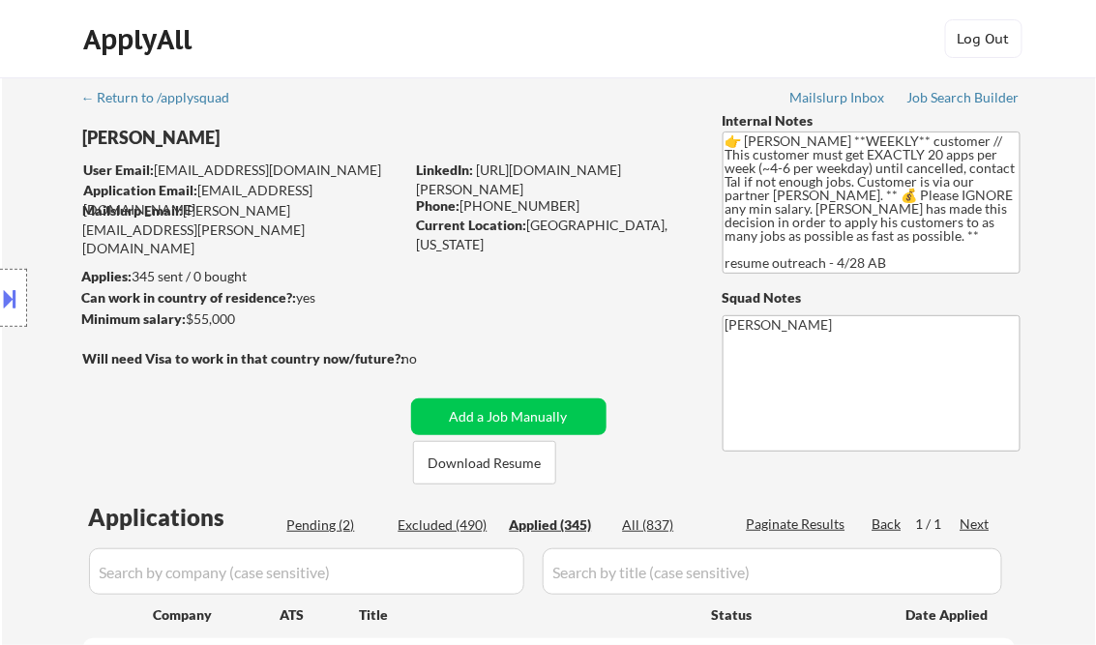
select select ""applied""
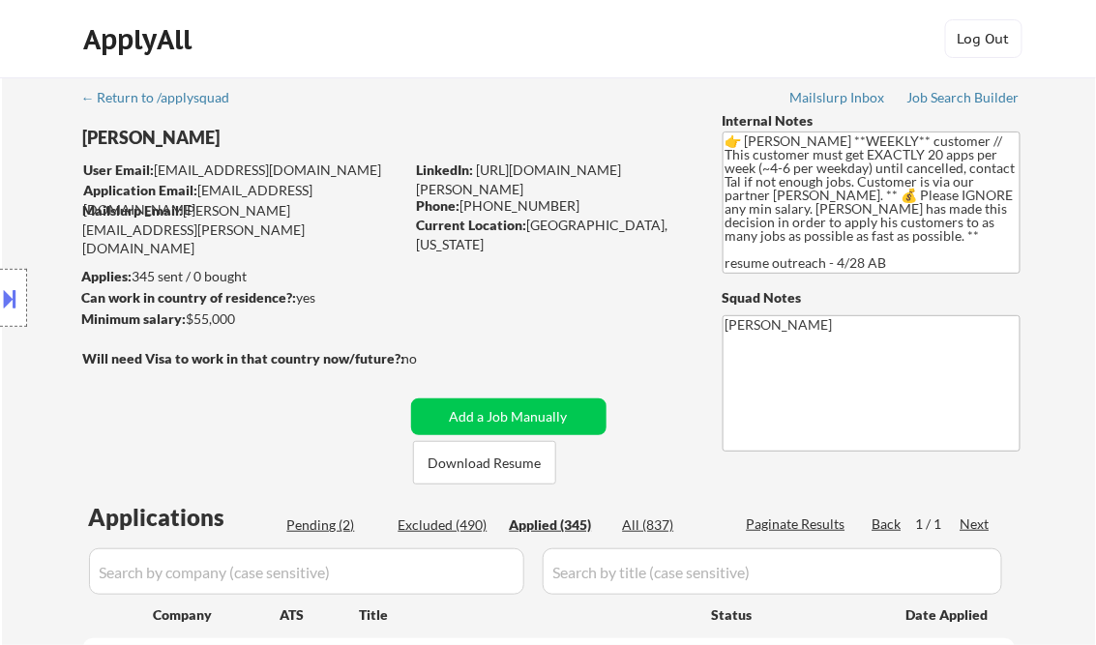
select select ""applied""
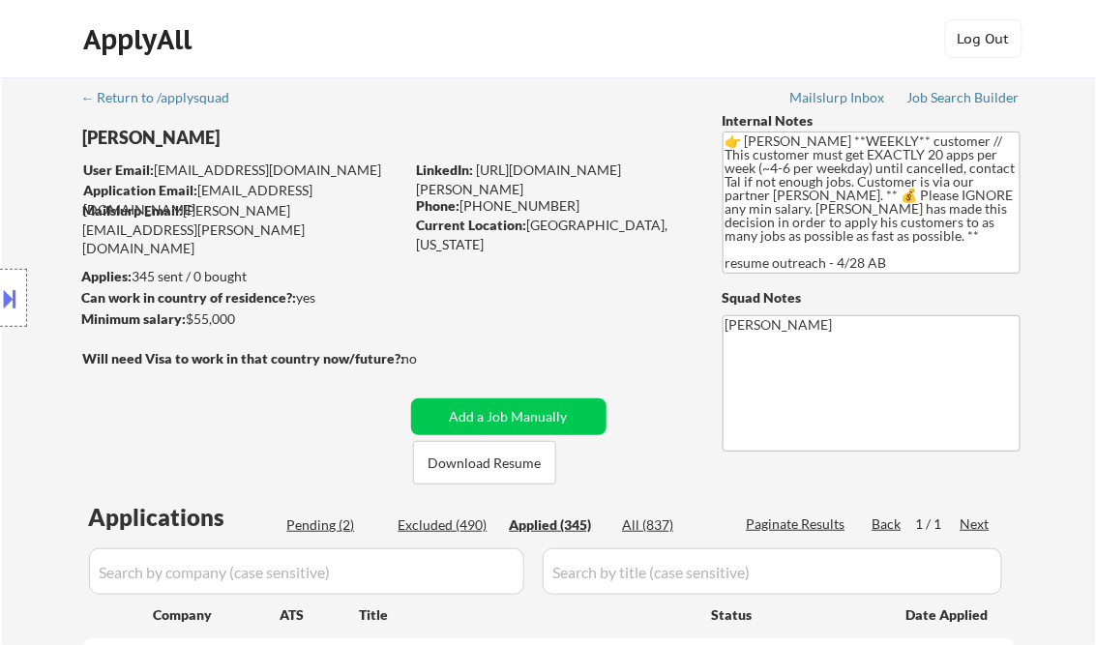
select select ""applied""
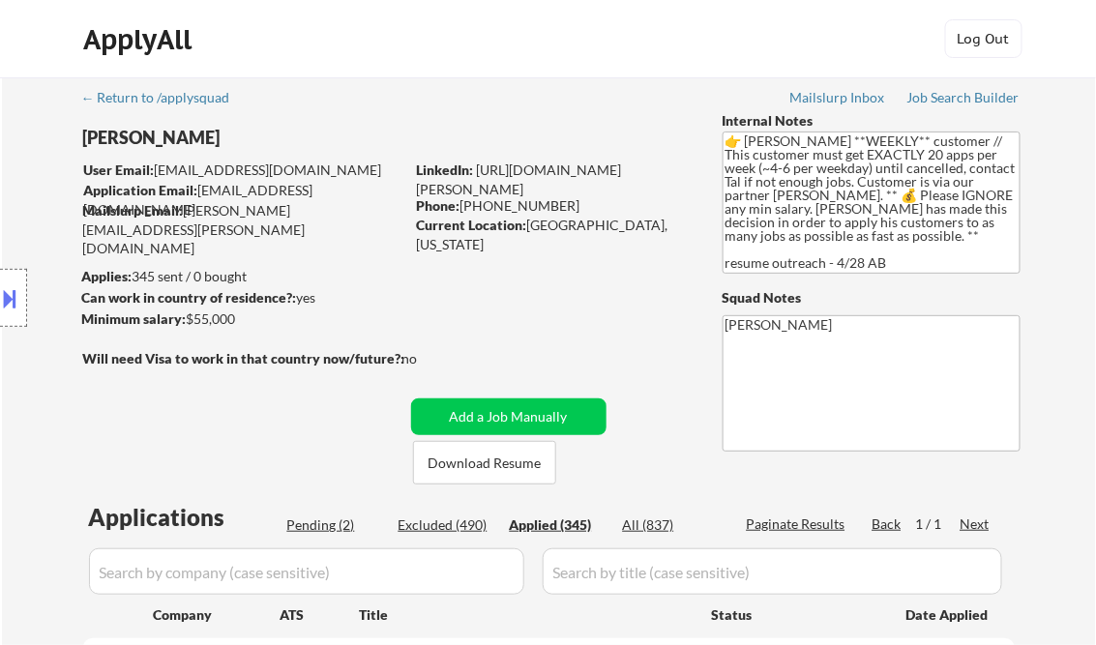
select select ""applied""
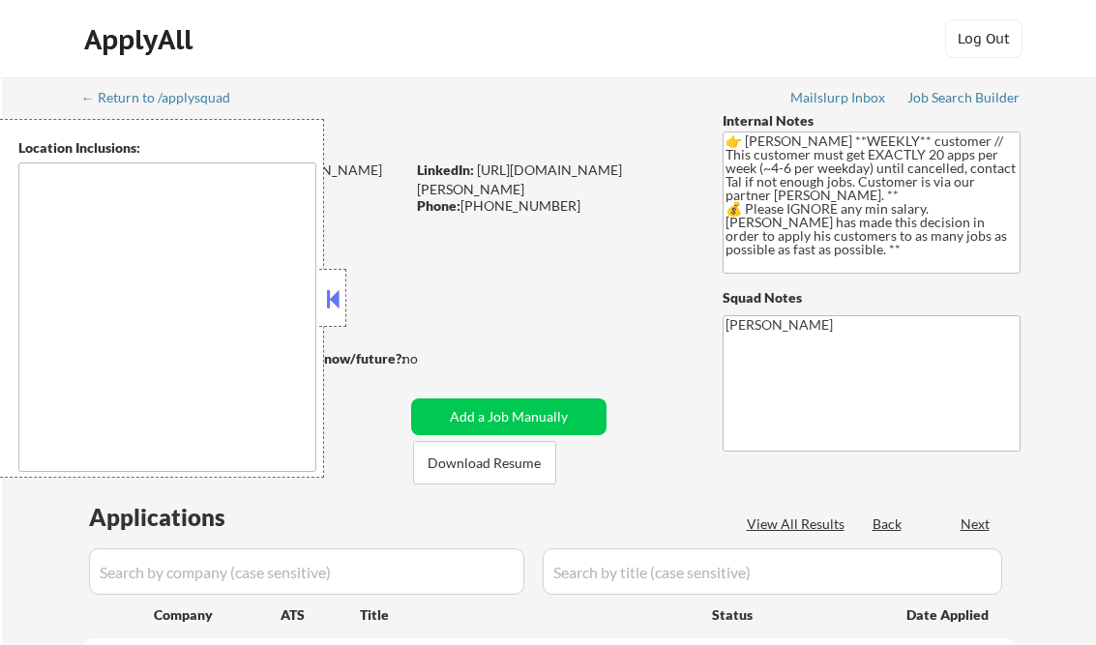
select select ""pending""
type textarea "[GEOGRAPHIC_DATA], [GEOGRAPHIC_DATA] [GEOGRAPHIC_DATA], [GEOGRAPHIC_DATA], [GEO…"
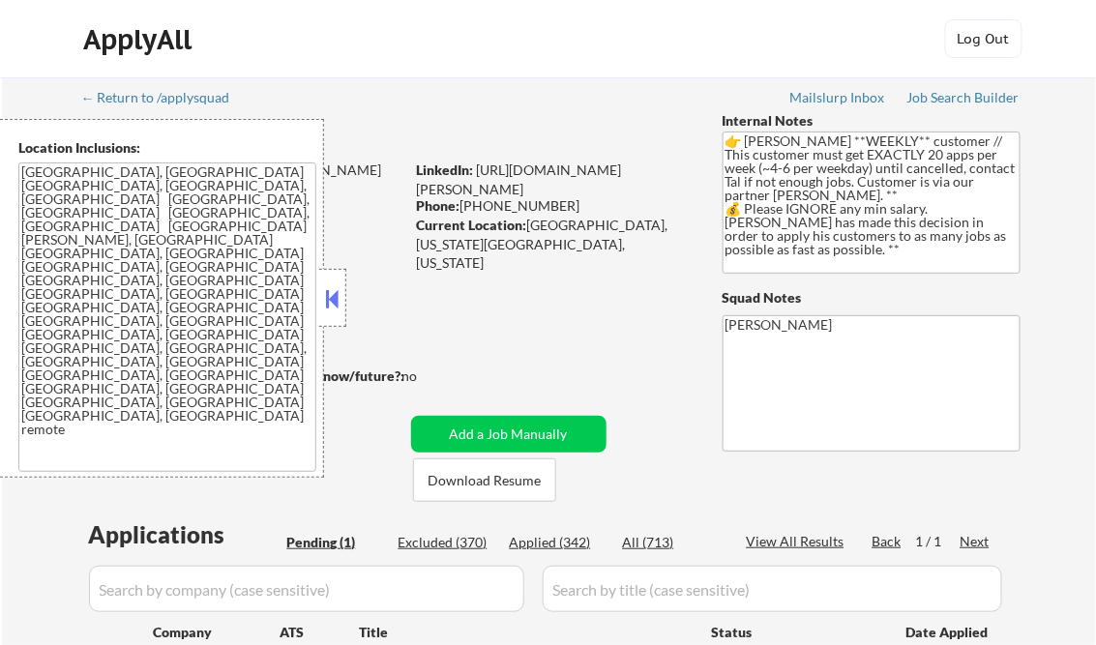
click at [339, 288] on button at bounding box center [332, 298] width 21 height 29
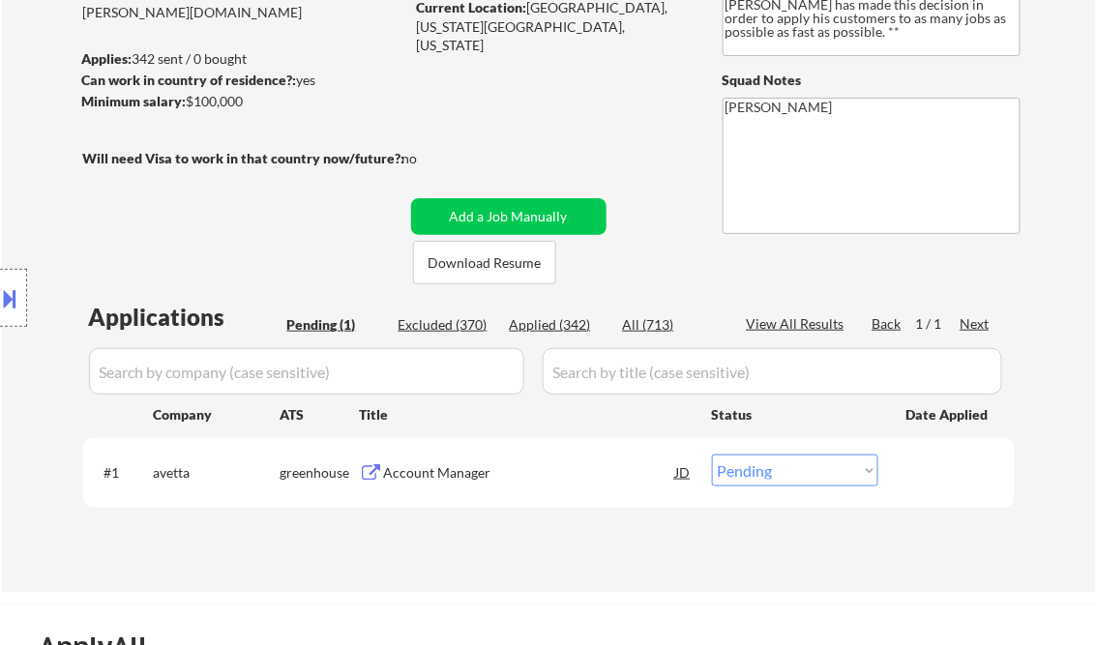
scroll to position [310, 0]
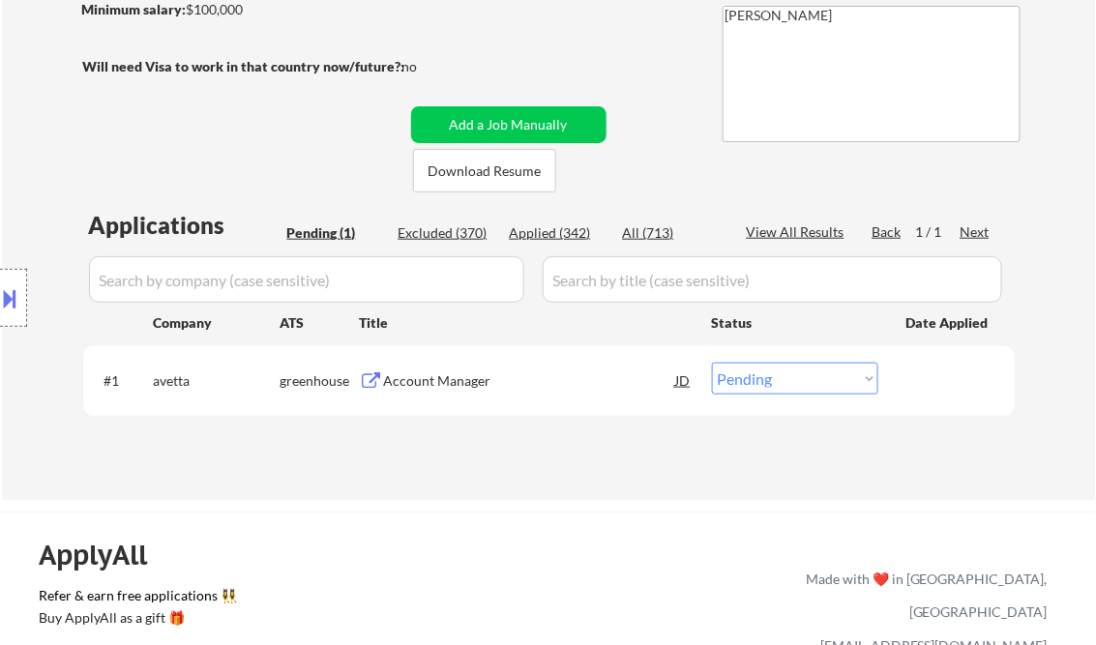
click at [470, 381] on div "Account Manager" at bounding box center [530, 381] width 292 height 19
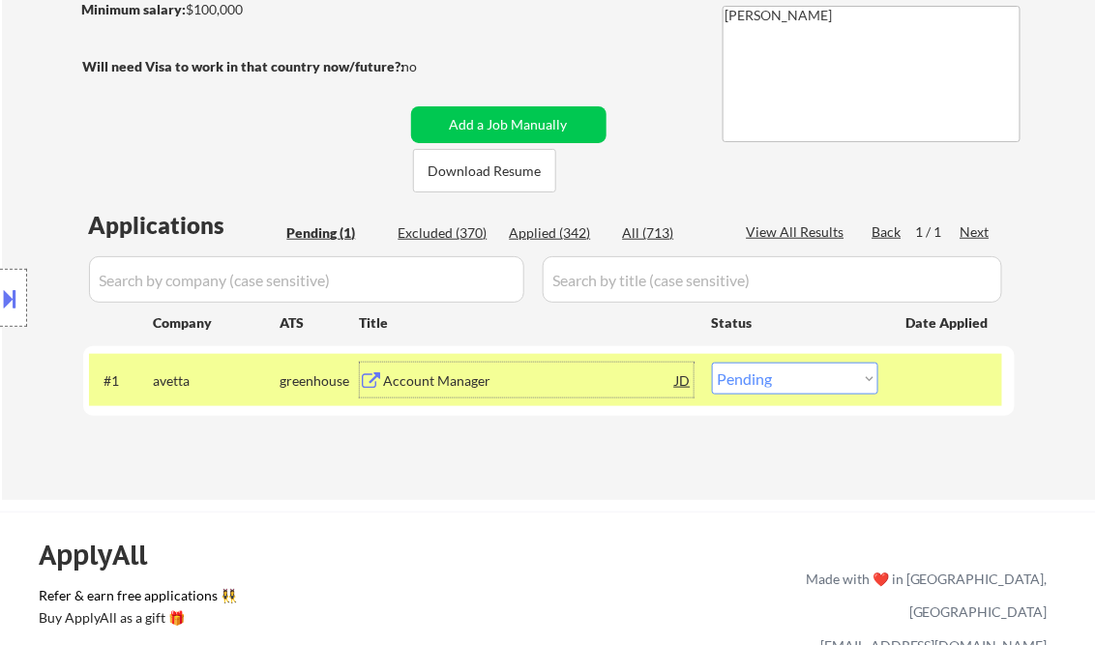
click at [762, 378] on select "Choose an option... Pending Applied Excluded (Questions) Excluded (Expired) Exc…" at bounding box center [795, 379] width 166 height 32
select select ""applied""
click at [712, 363] on select "Choose an option... Pending Applied Excluded (Questions) Excluded (Expired) Exc…" at bounding box center [795, 379] width 166 height 32
click at [620, 449] on div "Applications Pending (1) Excluded (370) Applied (342) All (713) View All Result…" at bounding box center [549, 336] width 932 height 254
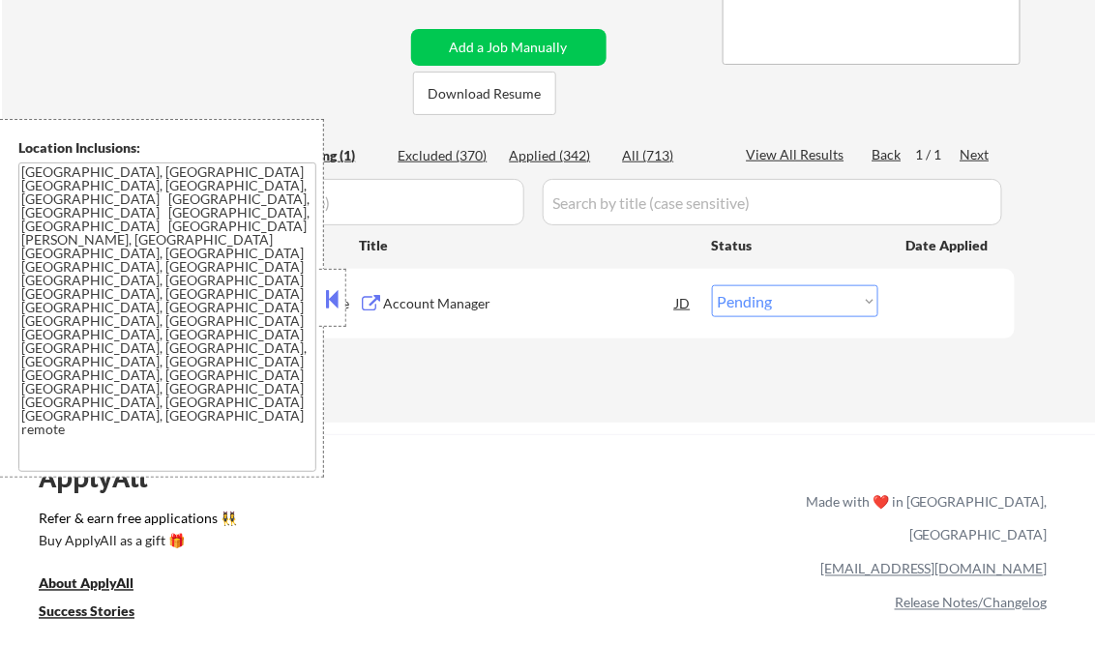
scroll to position [310, 0]
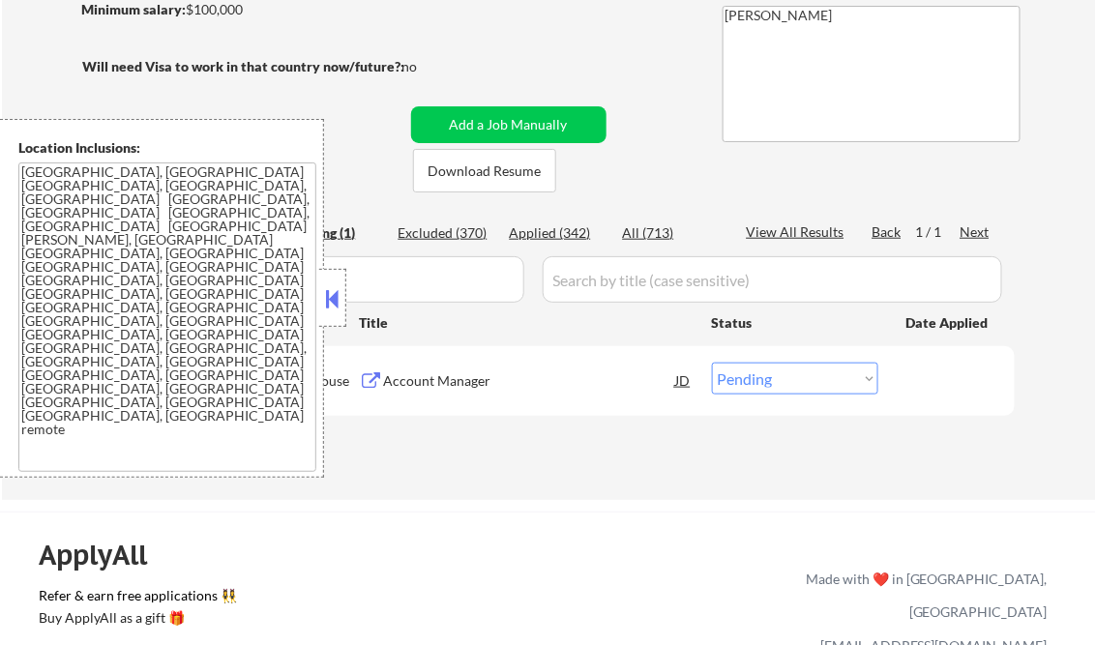
click at [332, 302] on button at bounding box center [332, 298] width 21 height 29
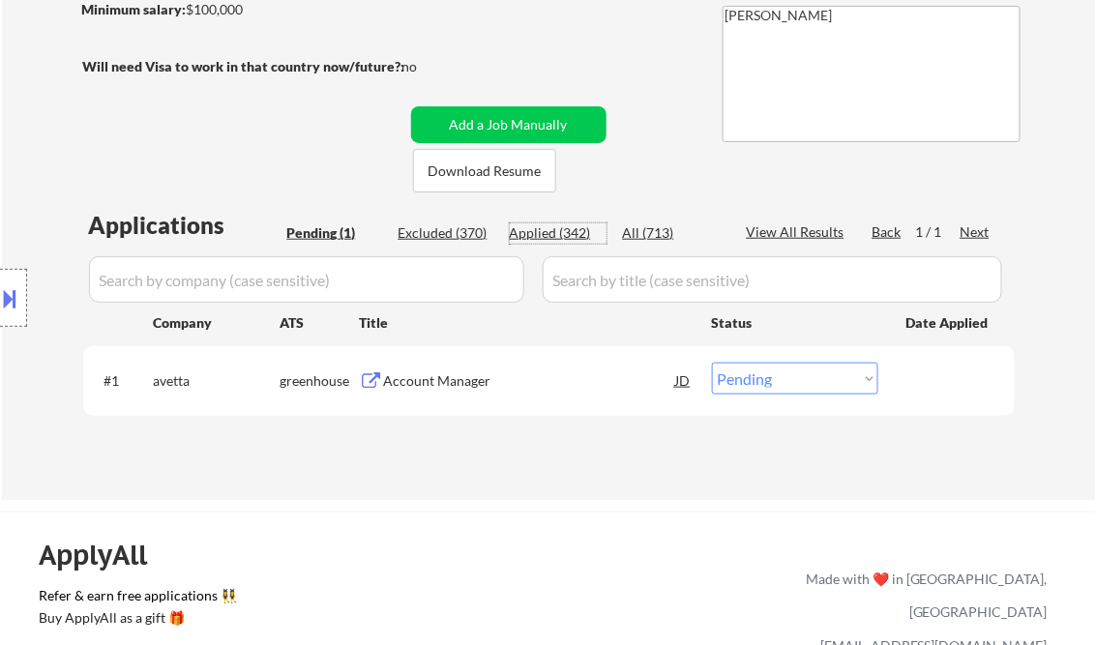
drag, startPoint x: 555, startPoint y: 234, endPoint x: 646, endPoint y: 246, distance: 91.7
click at [556, 235] on div "Applied (342)" at bounding box center [558, 233] width 97 height 19
click at [827, 242] on div "View All Results" at bounding box center [799, 233] width 104 height 21
select select ""applied""
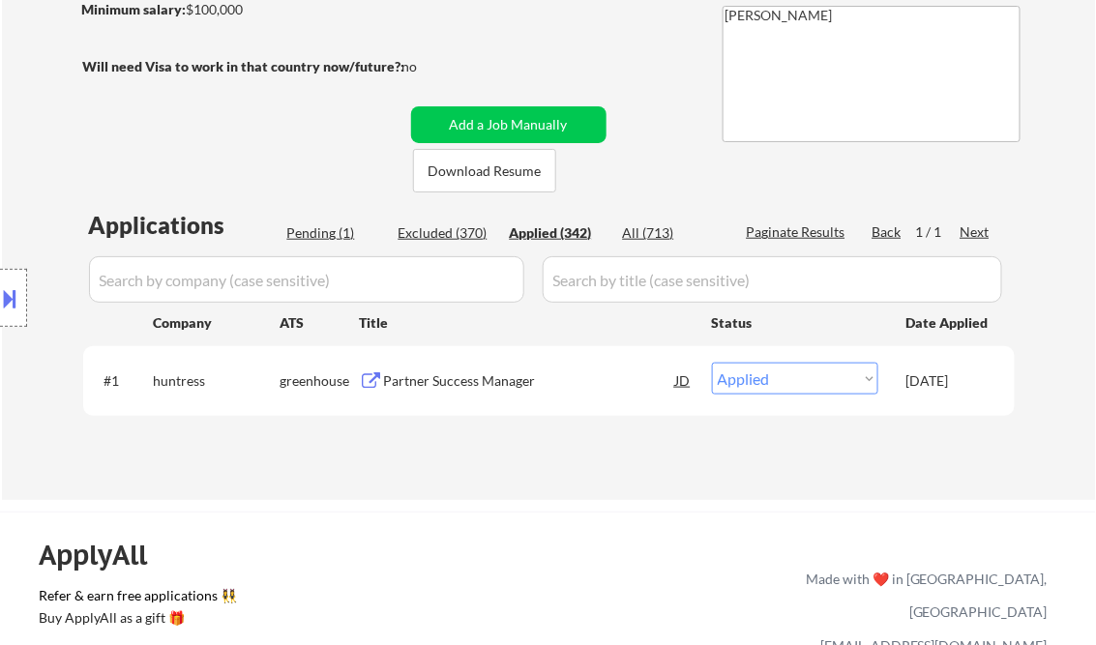
select select ""applied""
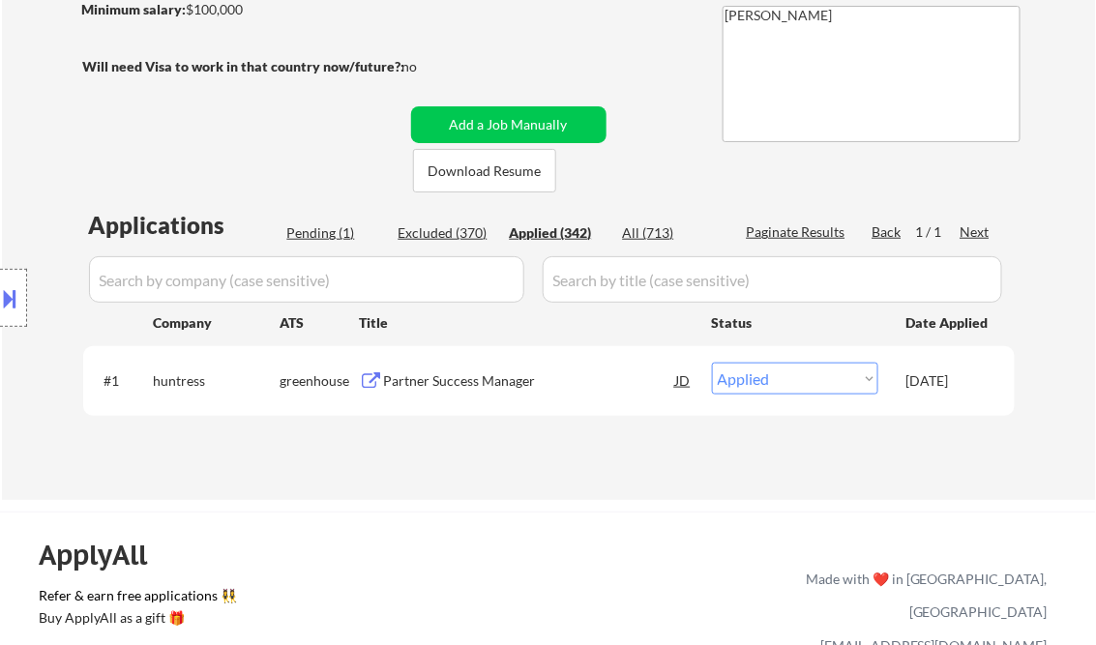
select select ""applied""
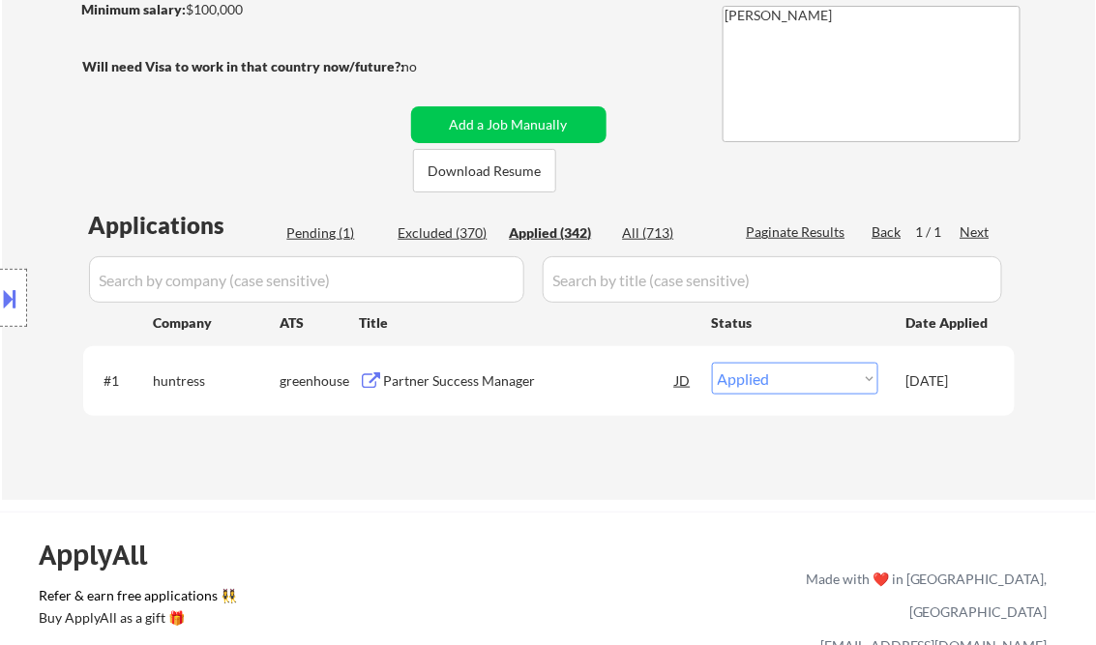
select select ""applied""
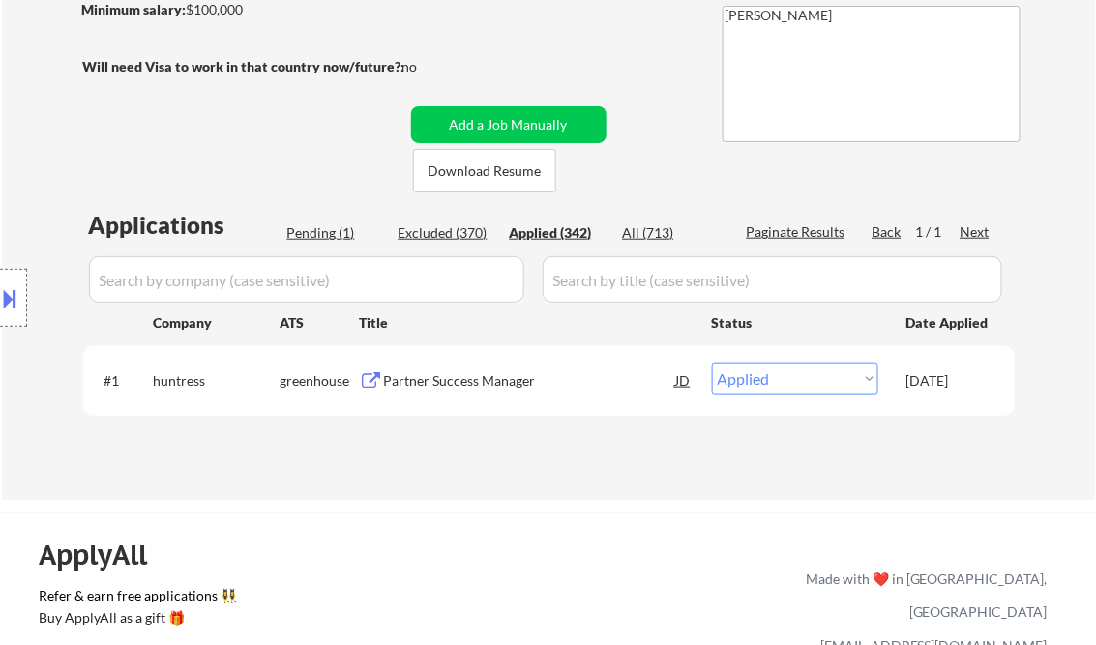
select select ""applied""
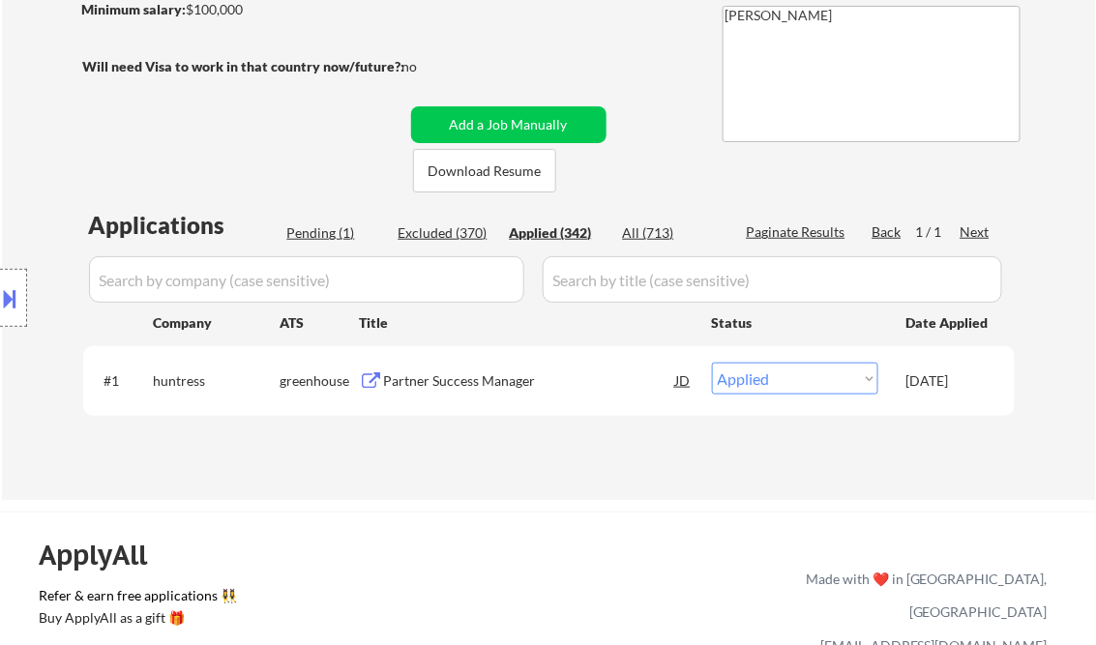
select select ""applied""
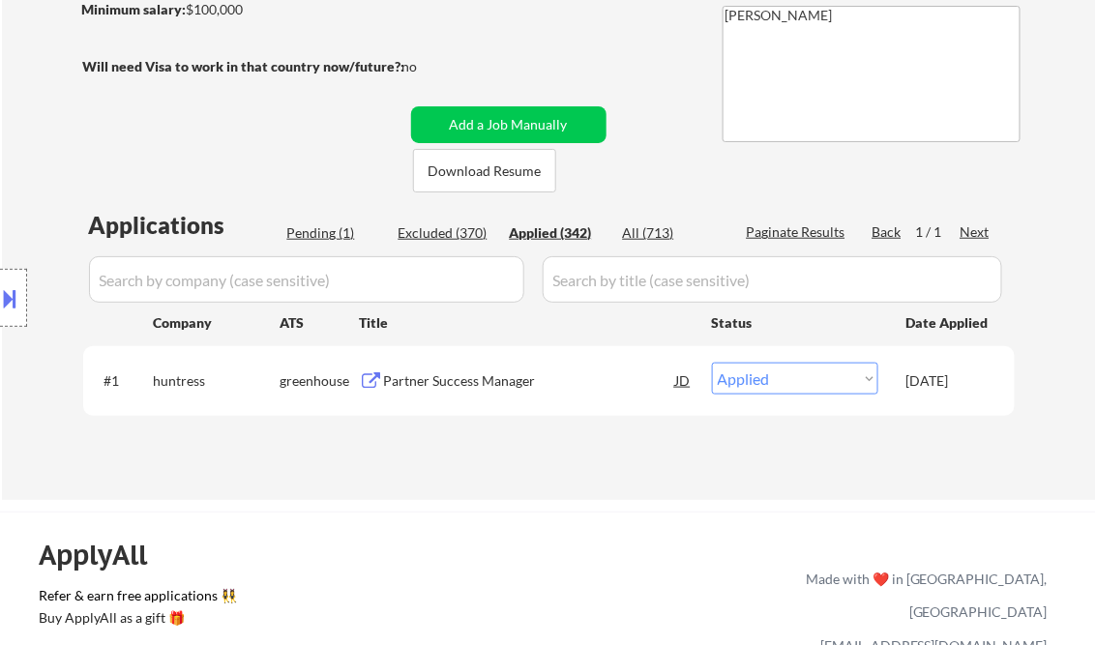
select select ""applied""
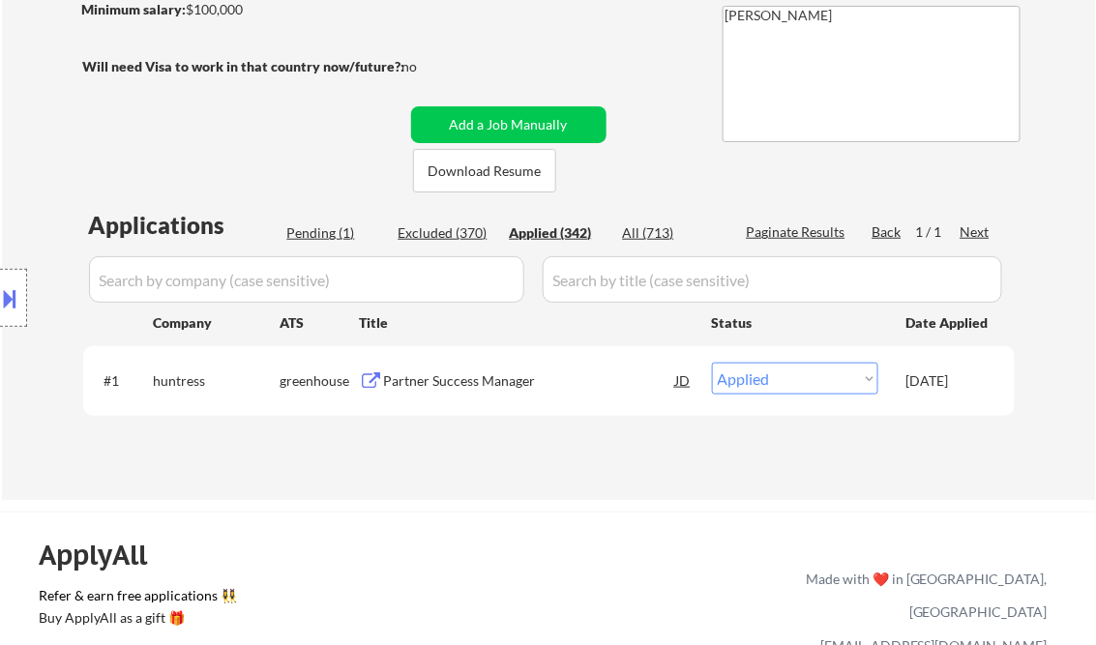
select select ""applied""
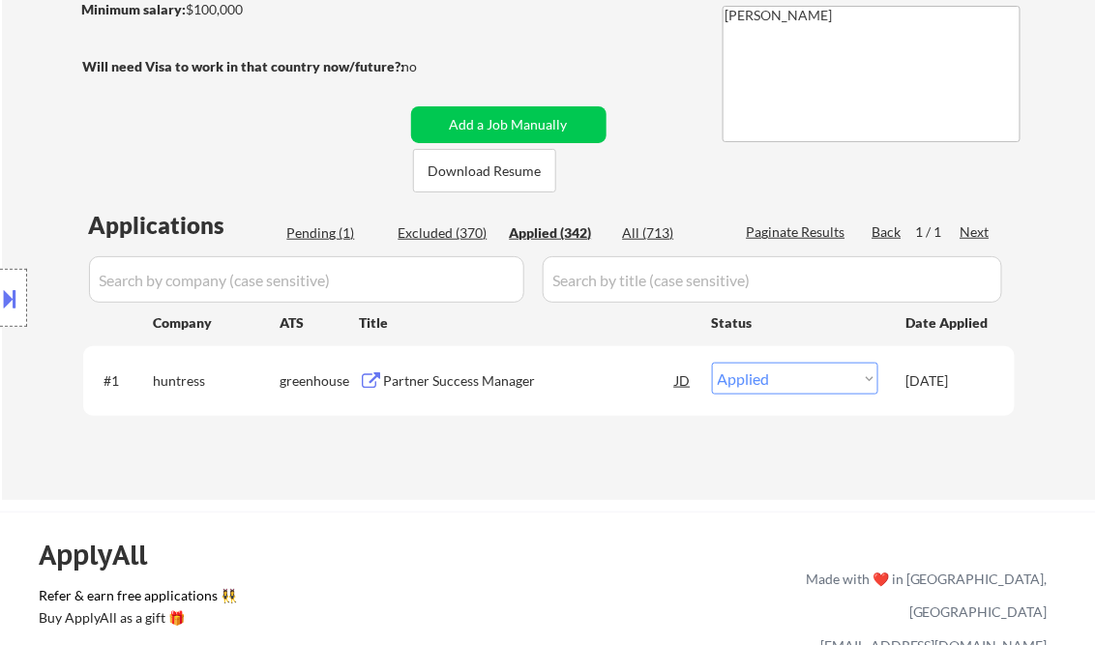
select select ""applied""
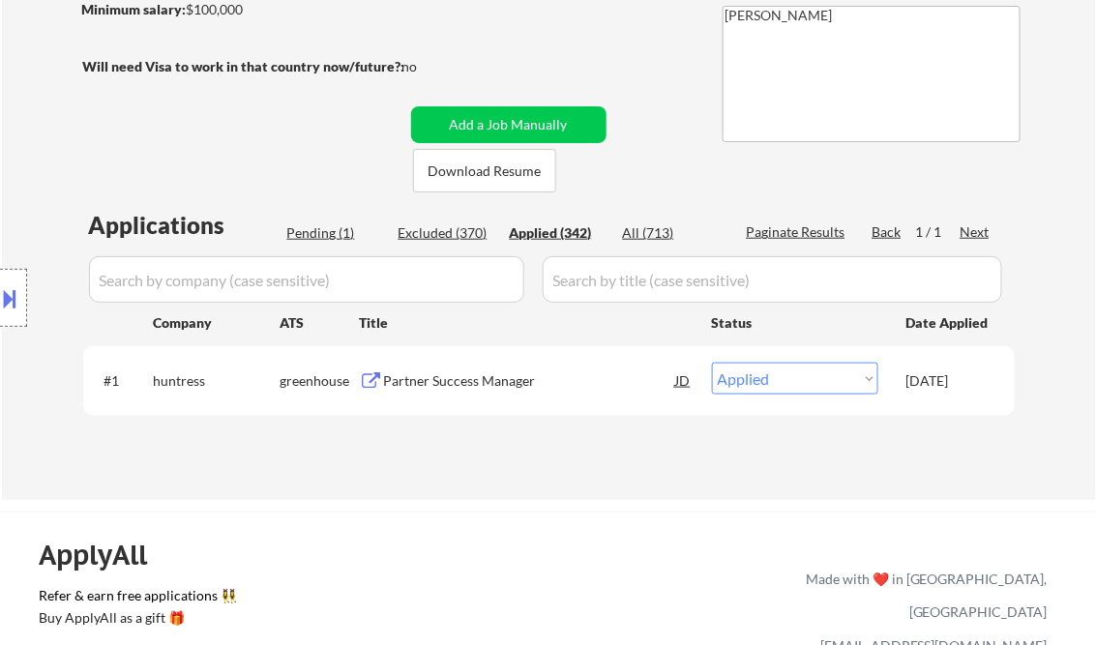
select select ""applied""
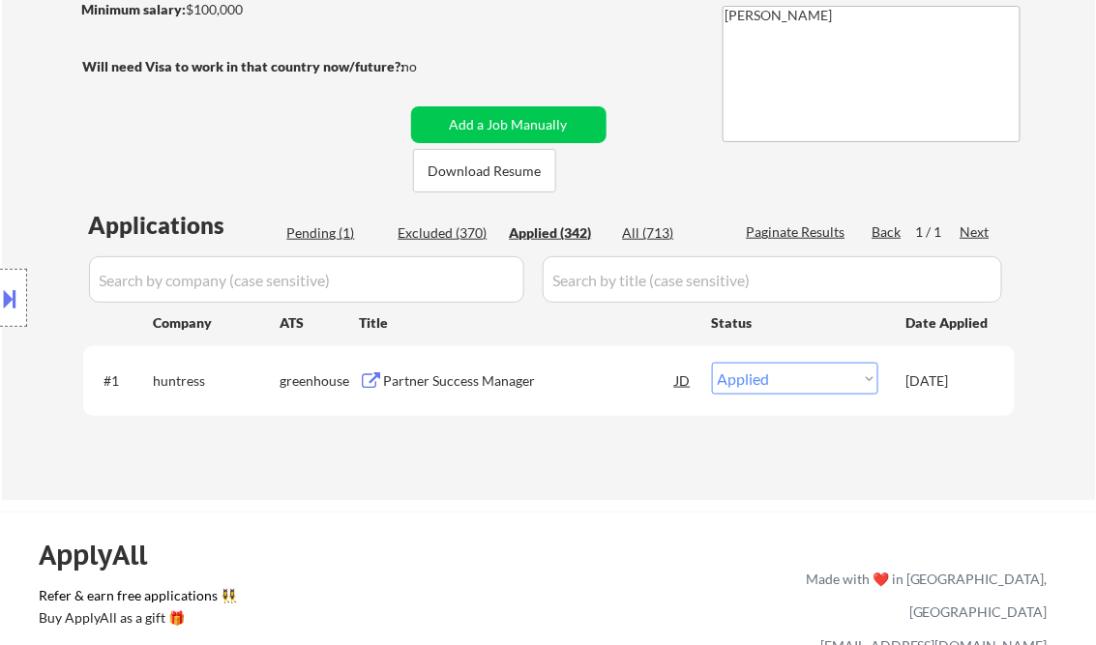
select select ""applied""
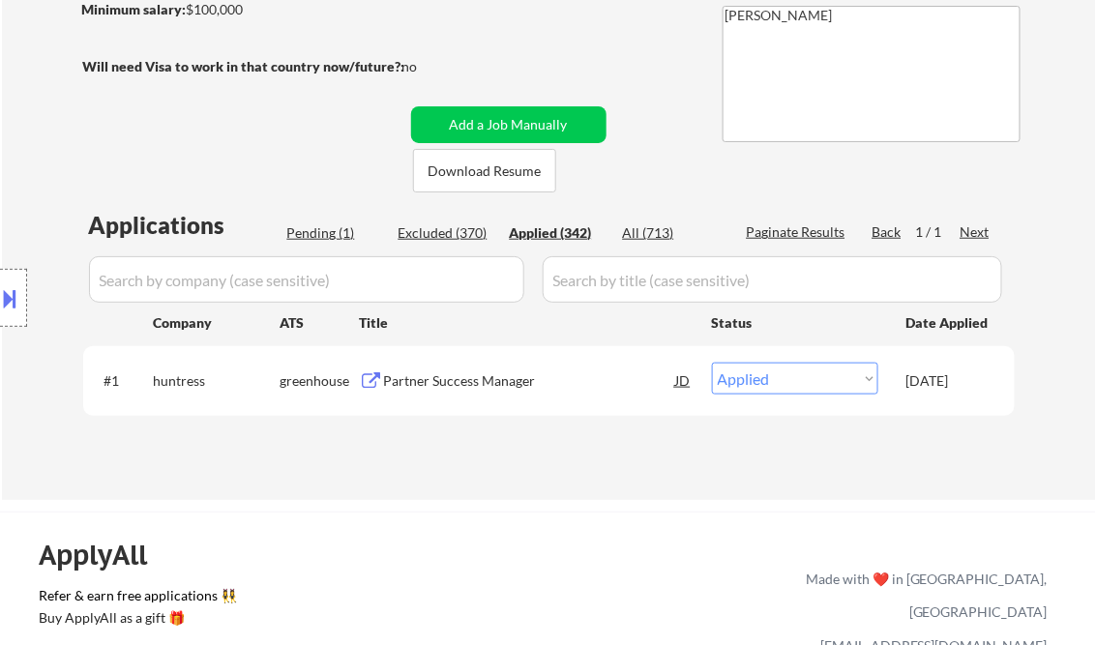
select select ""applied""
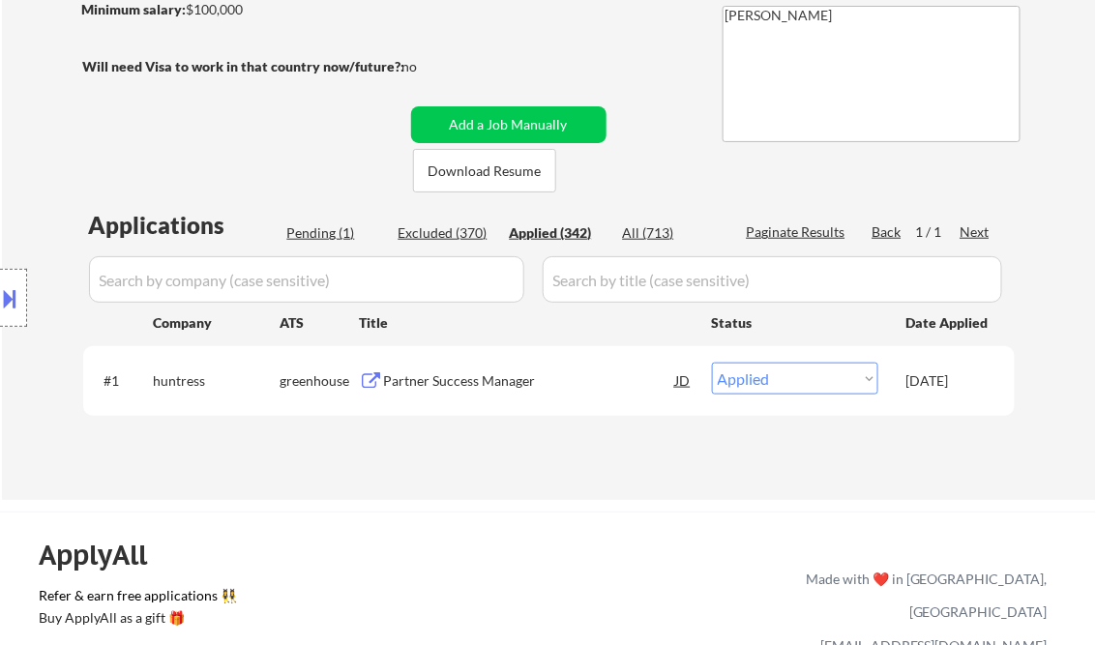
select select ""applied""
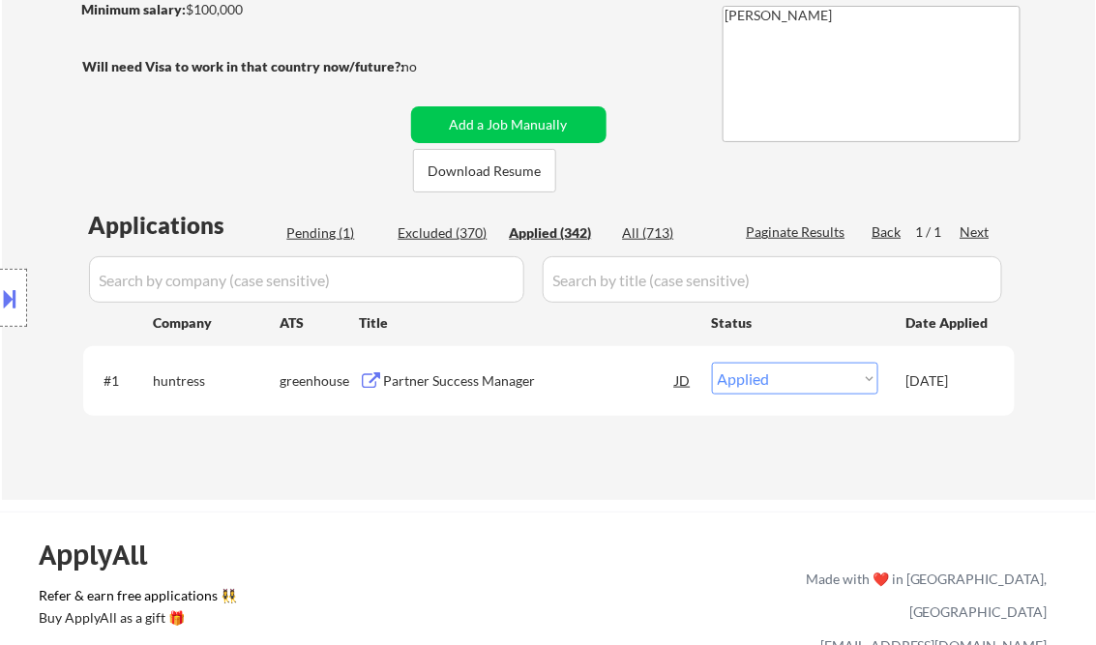
select select ""applied""
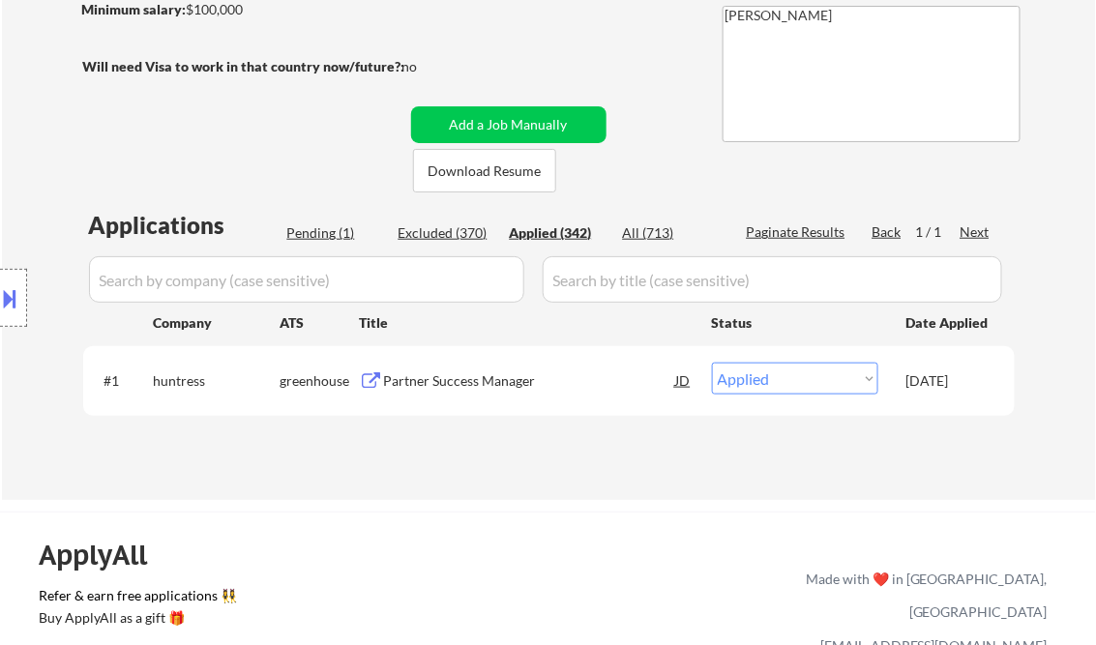
select select ""applied""
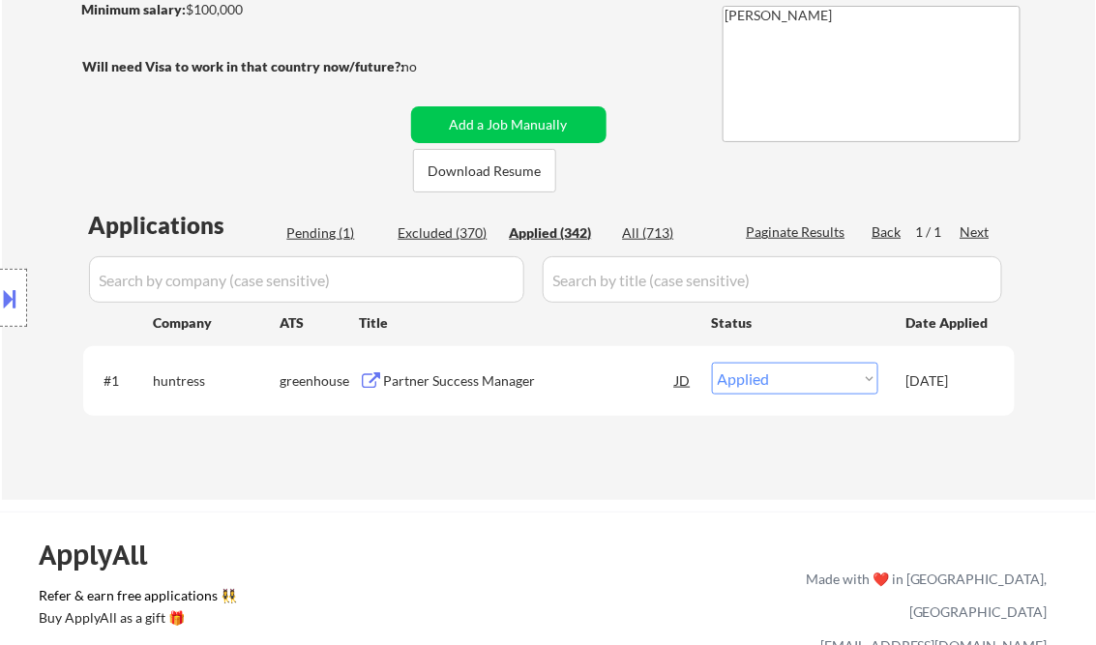
select select ""applied""
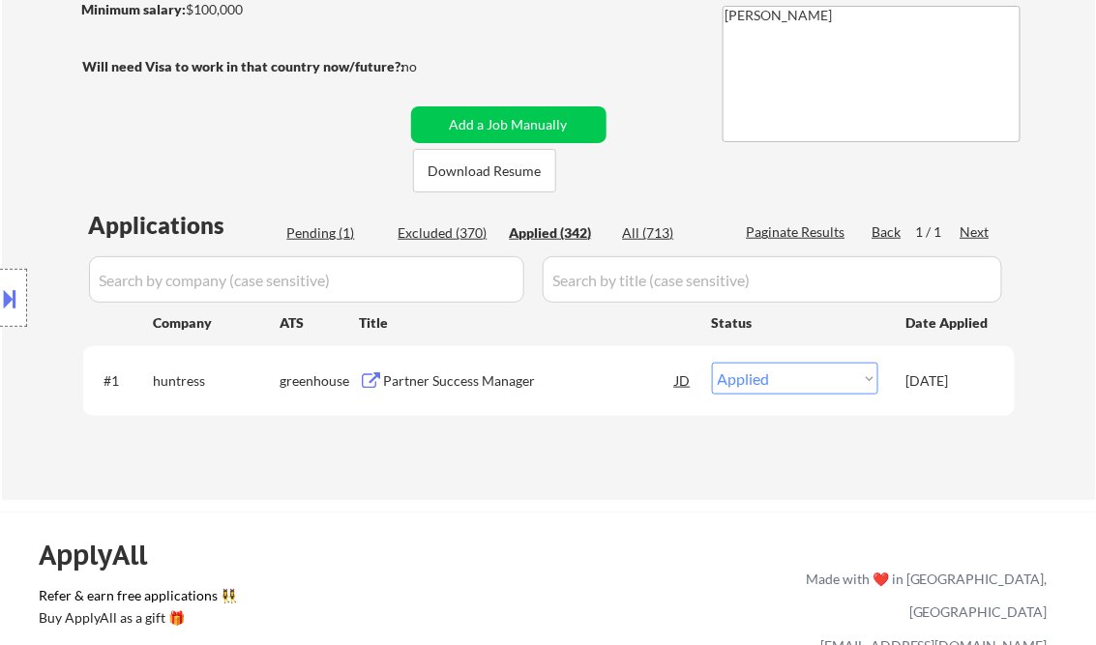
select select ""applied""
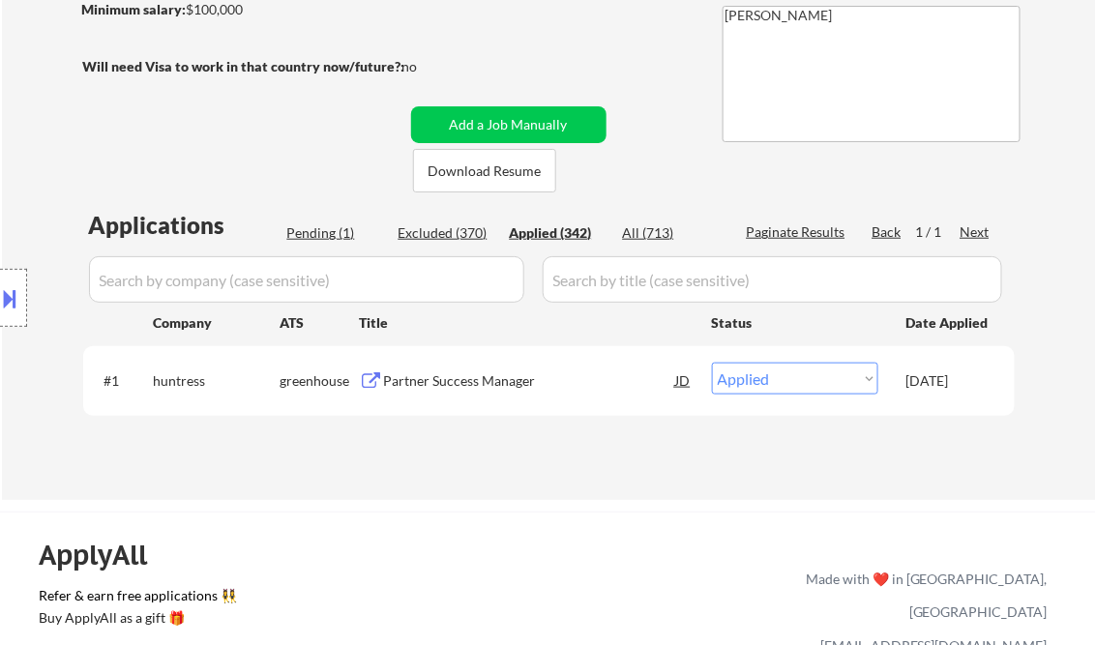
select select ""applied""
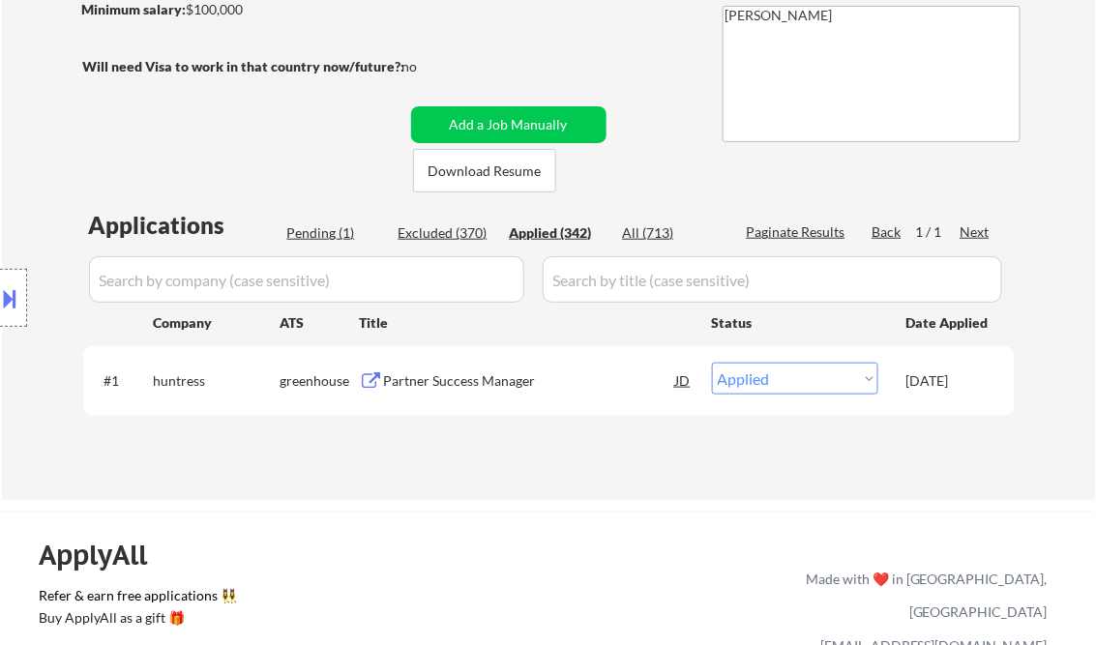
select select ""applied""
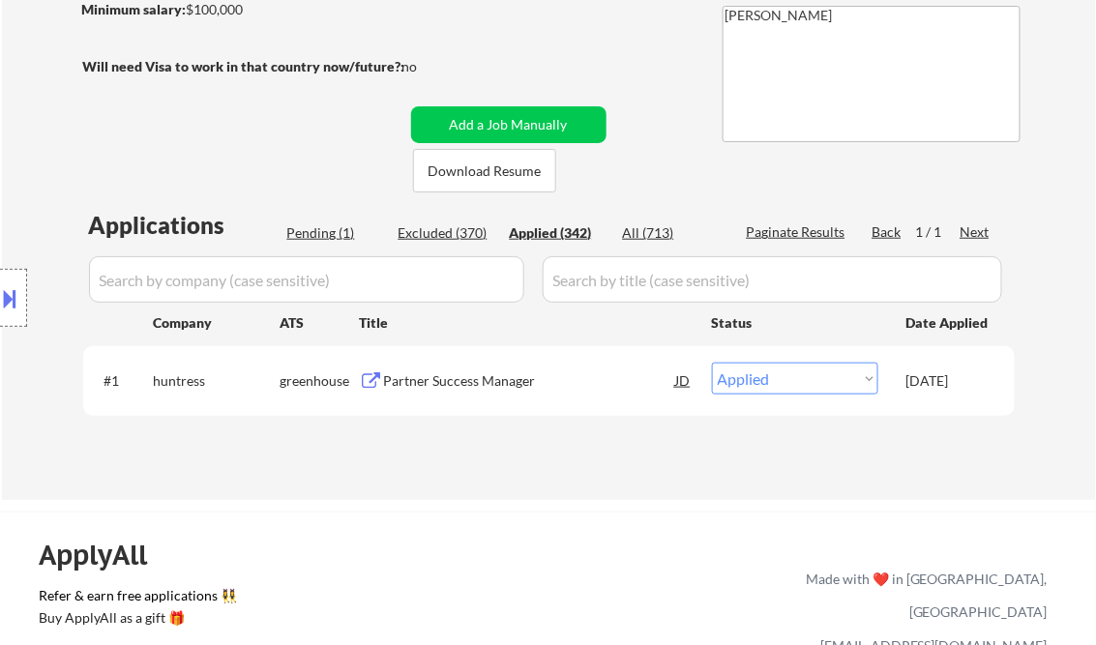
select select ""applied""
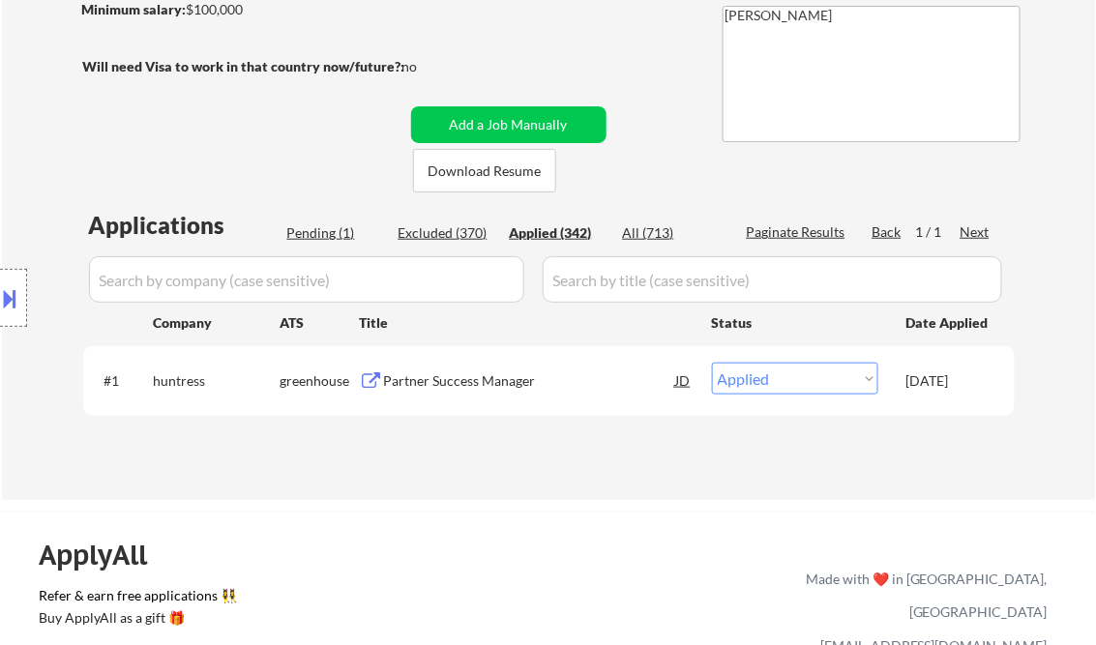
select select ""applied""
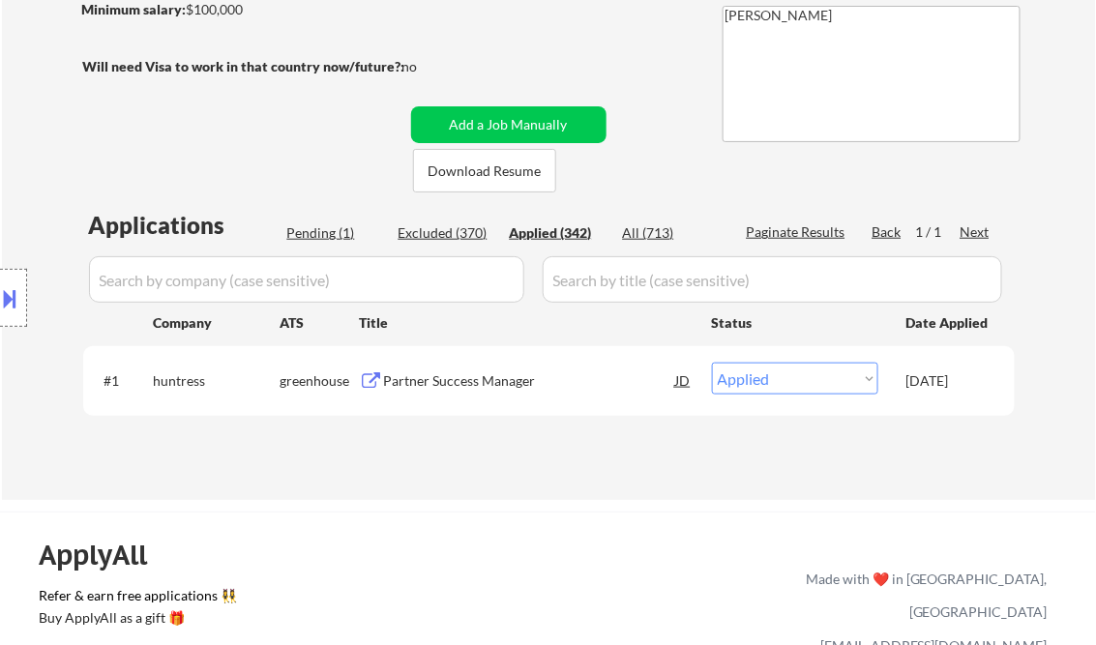
select select ""applied""
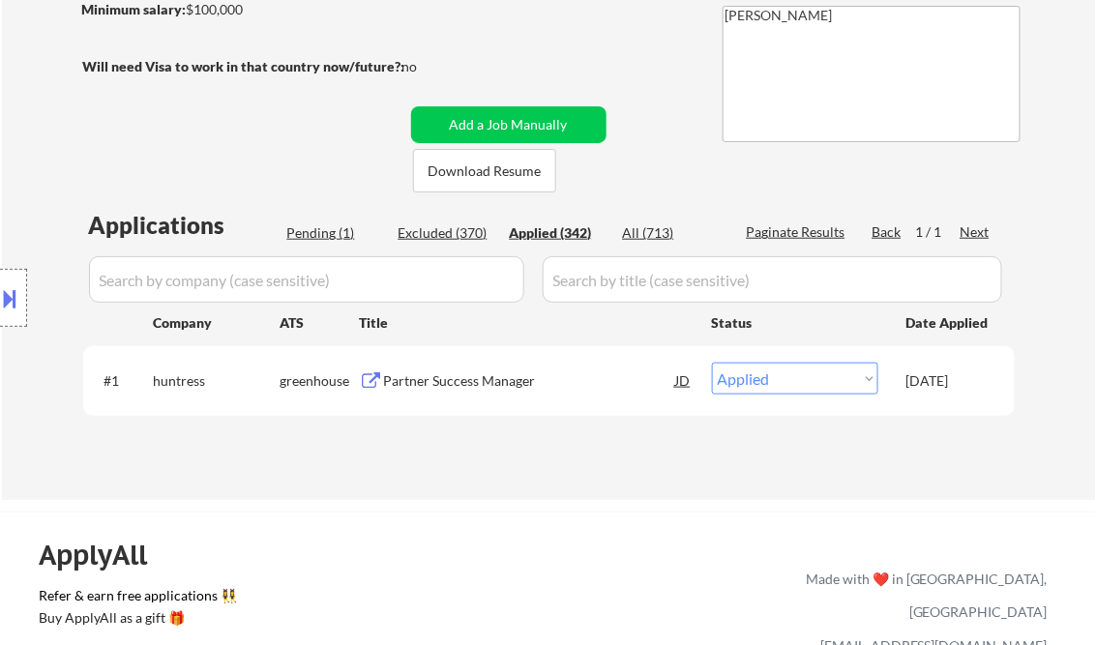
select select ""applied""
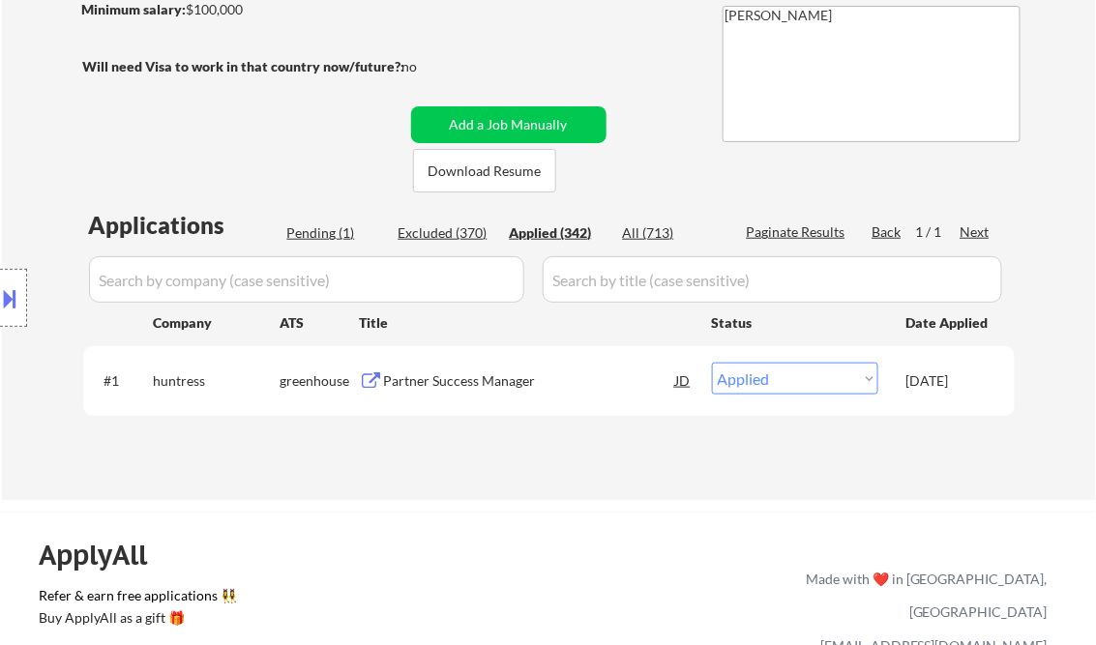
select select ""applied""
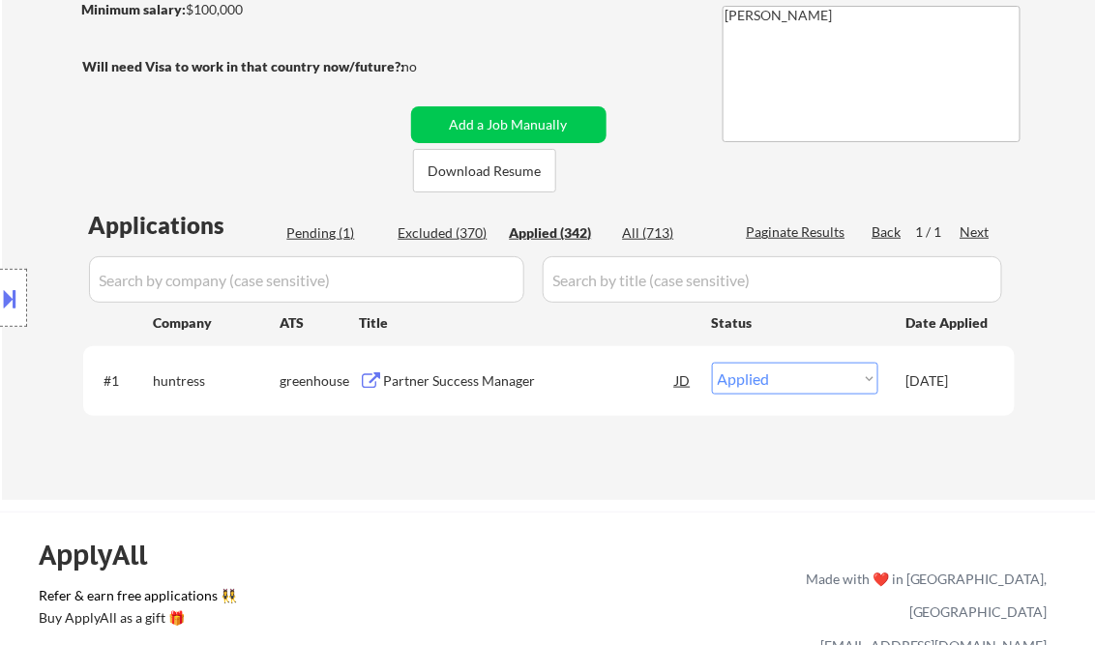
select select ""applied""
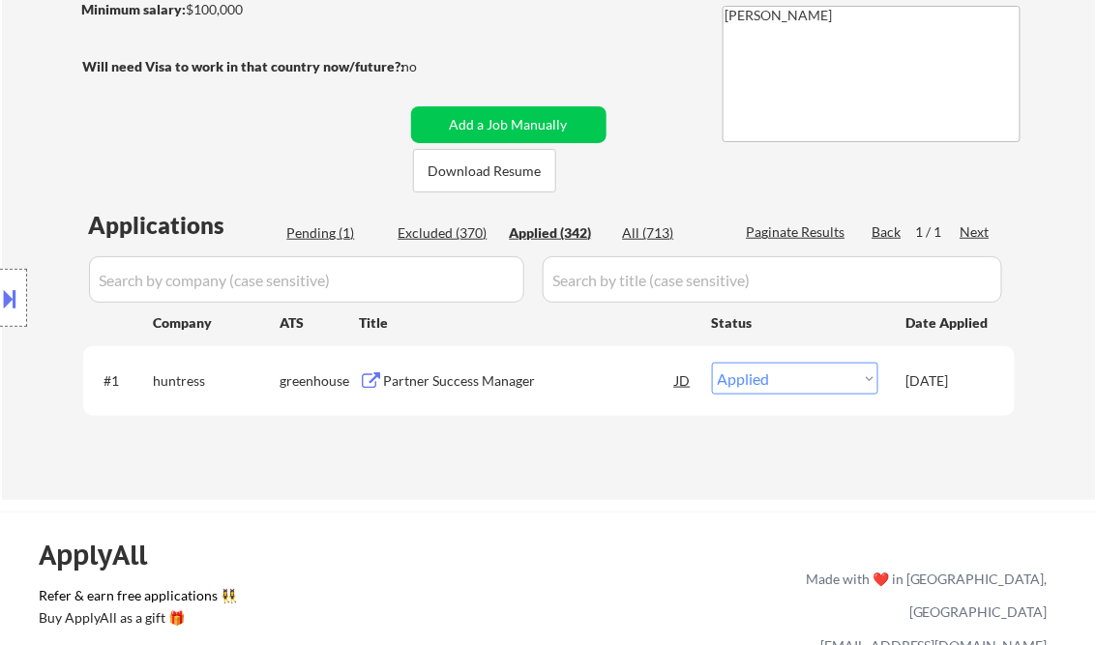
select select ""applied""
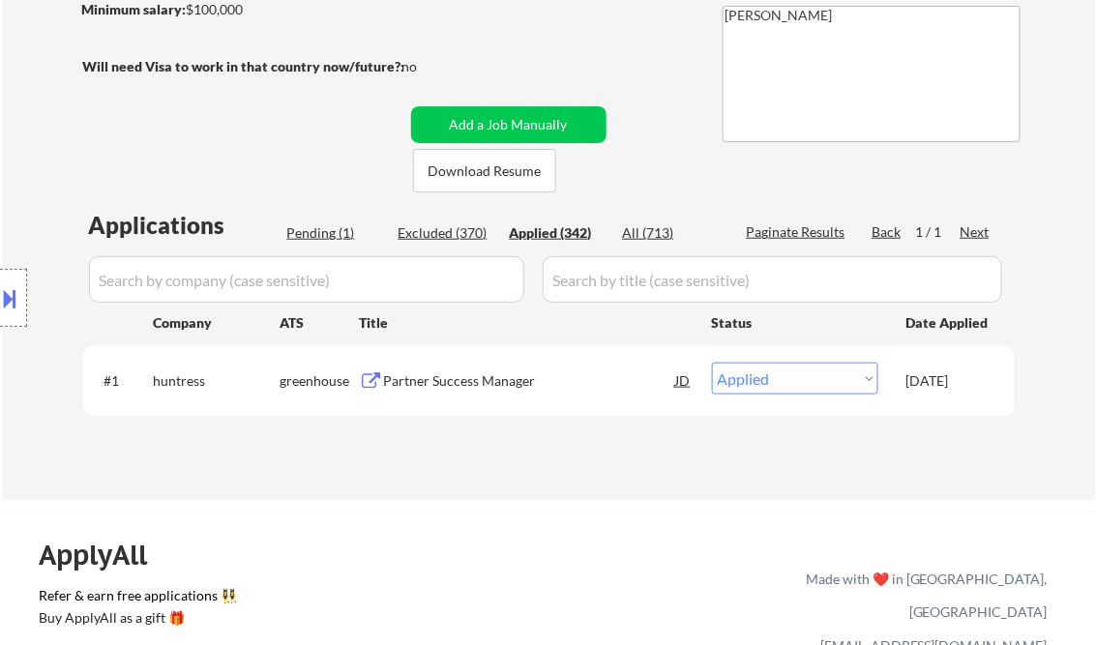
select select ""applied""
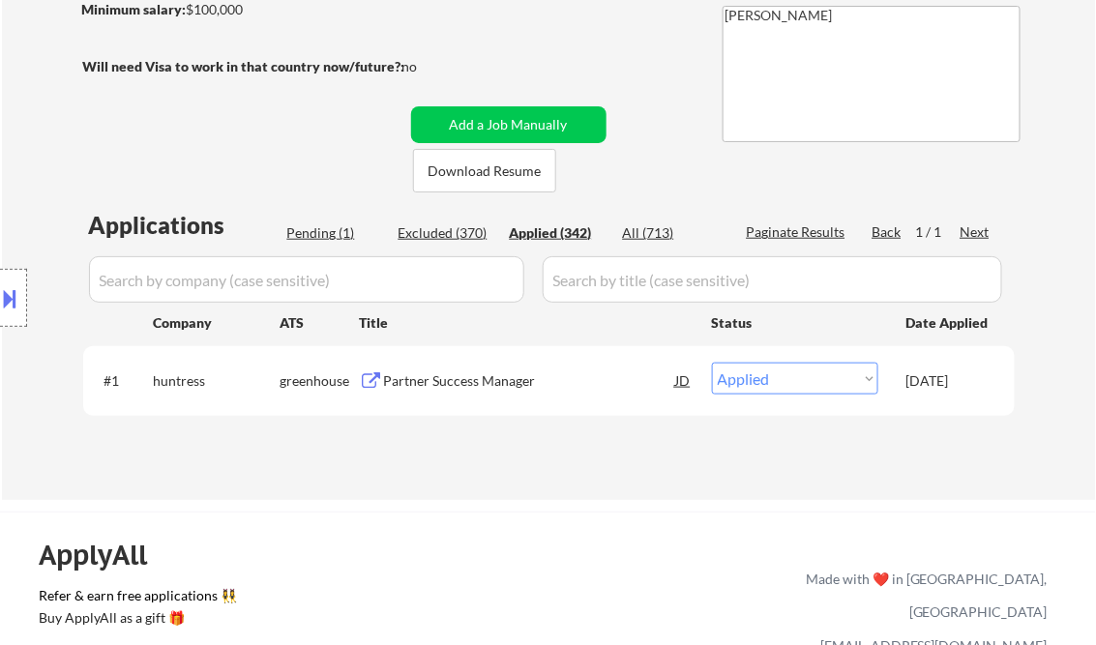
select select ""applied""
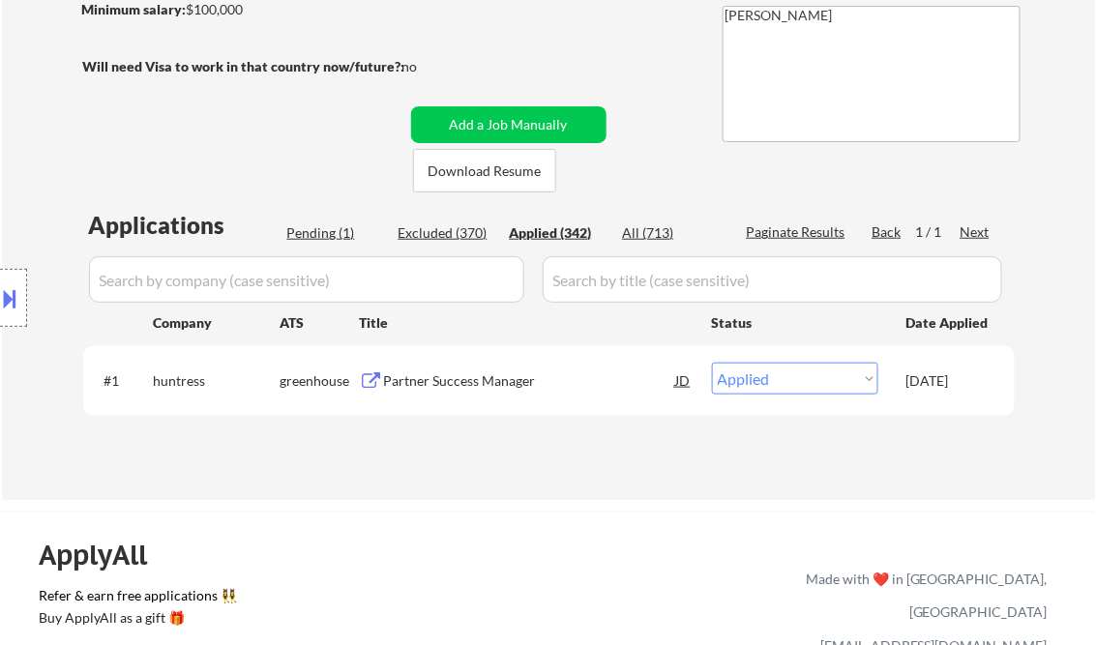
select select ""applied""
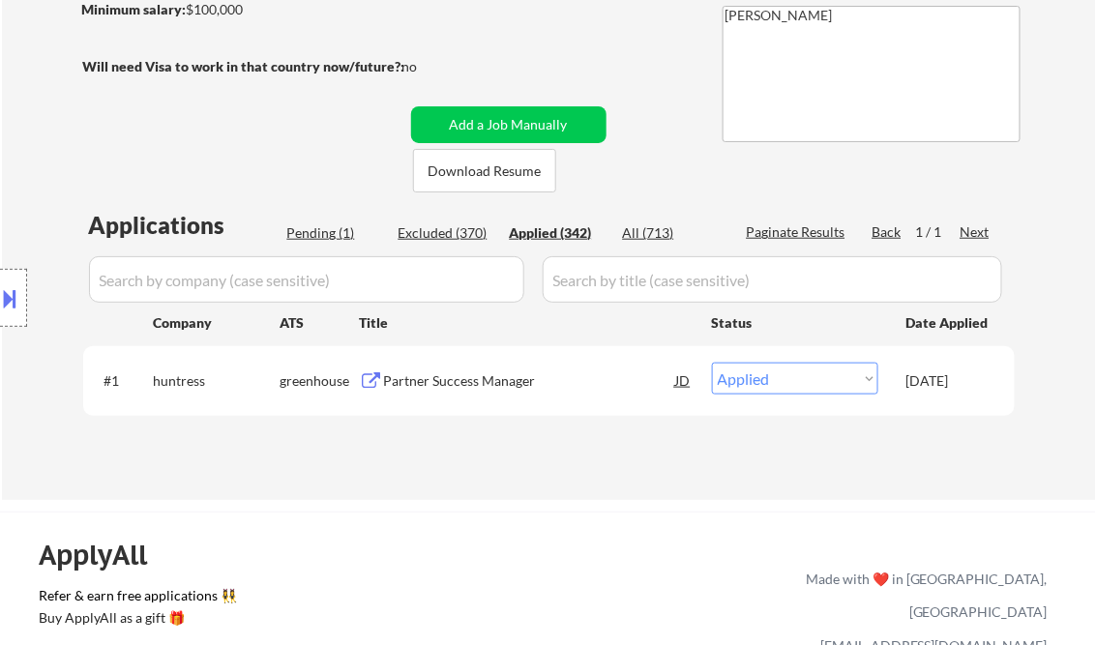
select select ""applied""
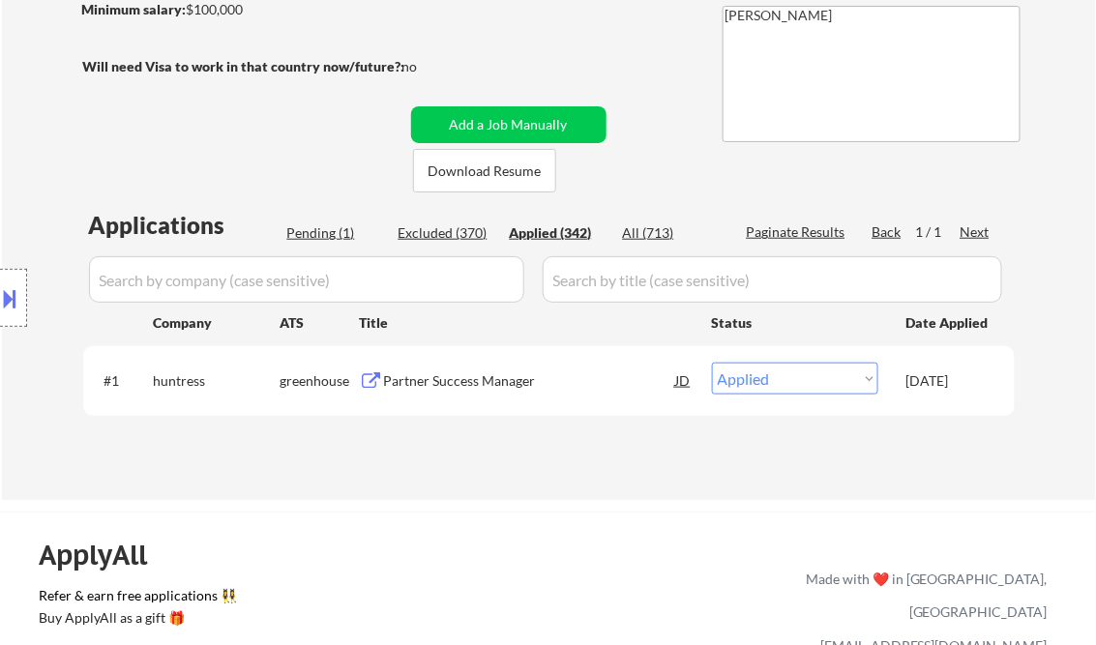
select select ""applied""
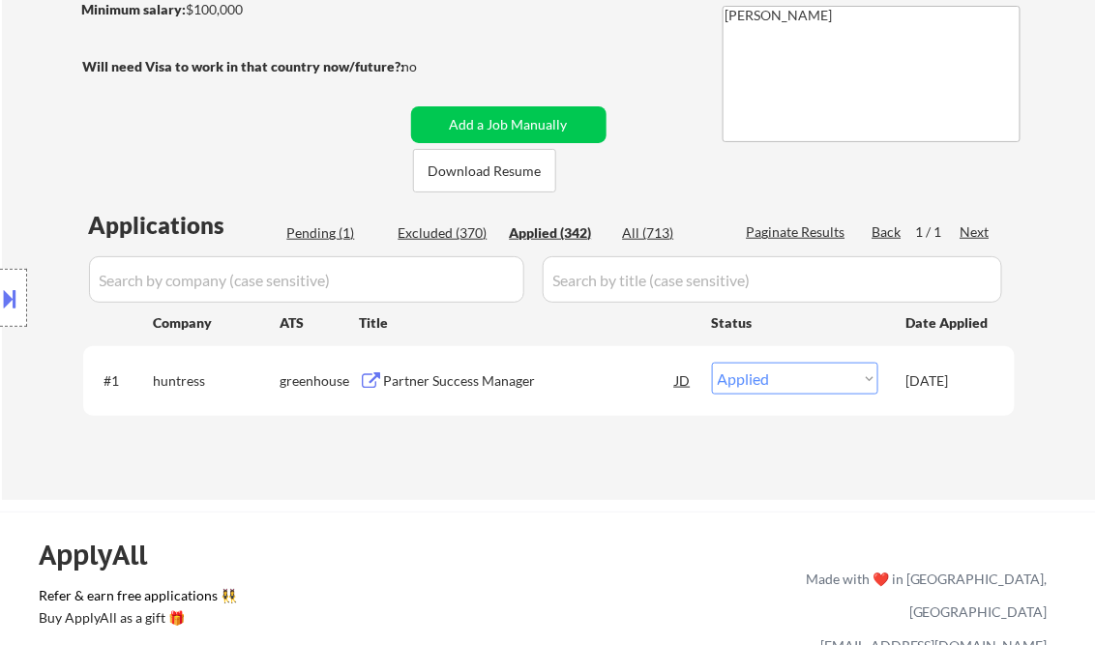
select select ""applied""
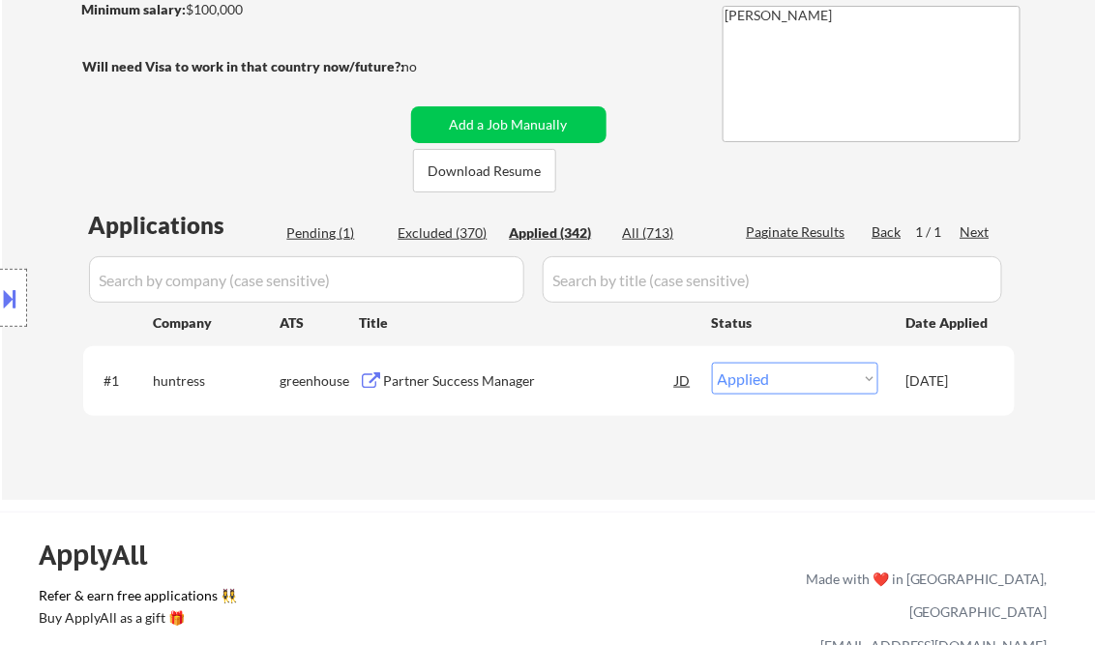
select select ""applied""
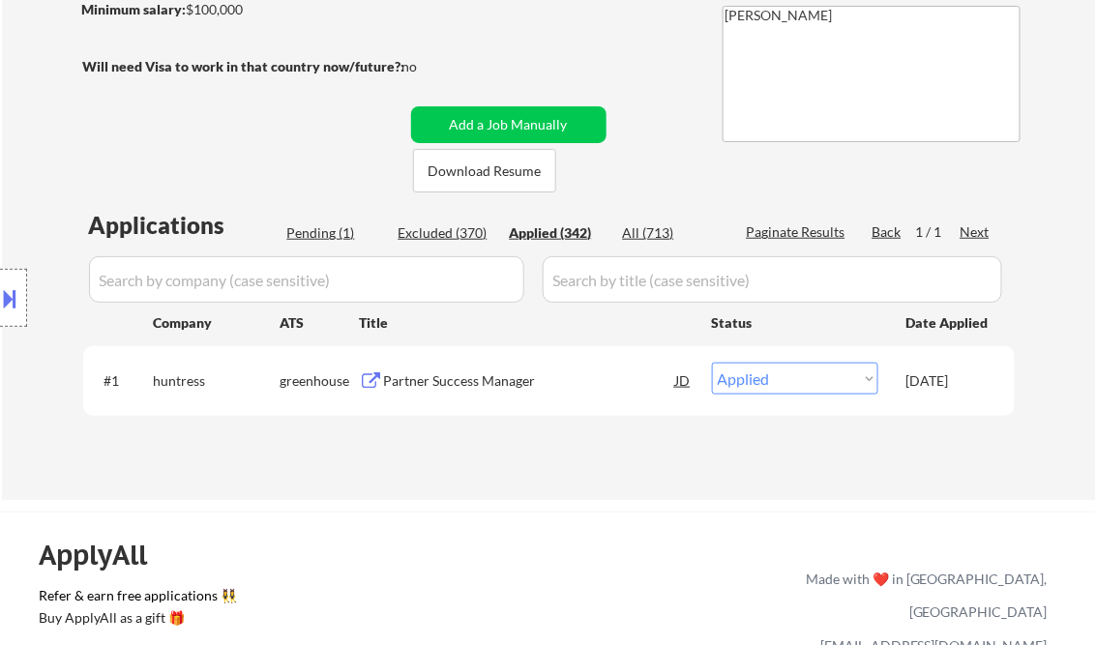
select select ""applied""
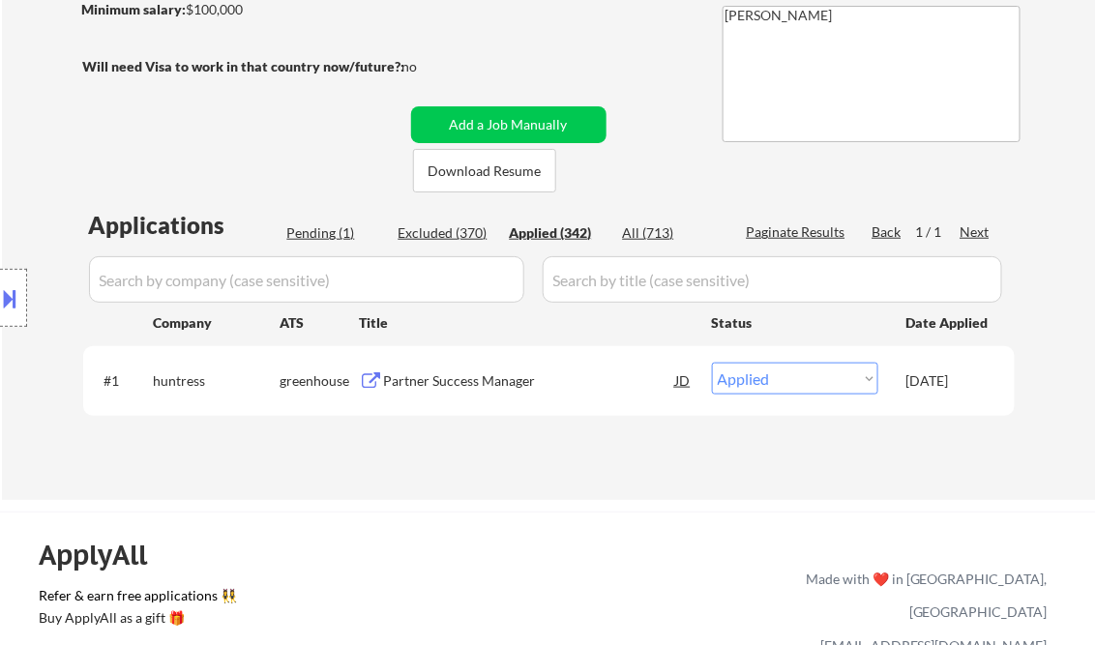
select select ""applied""
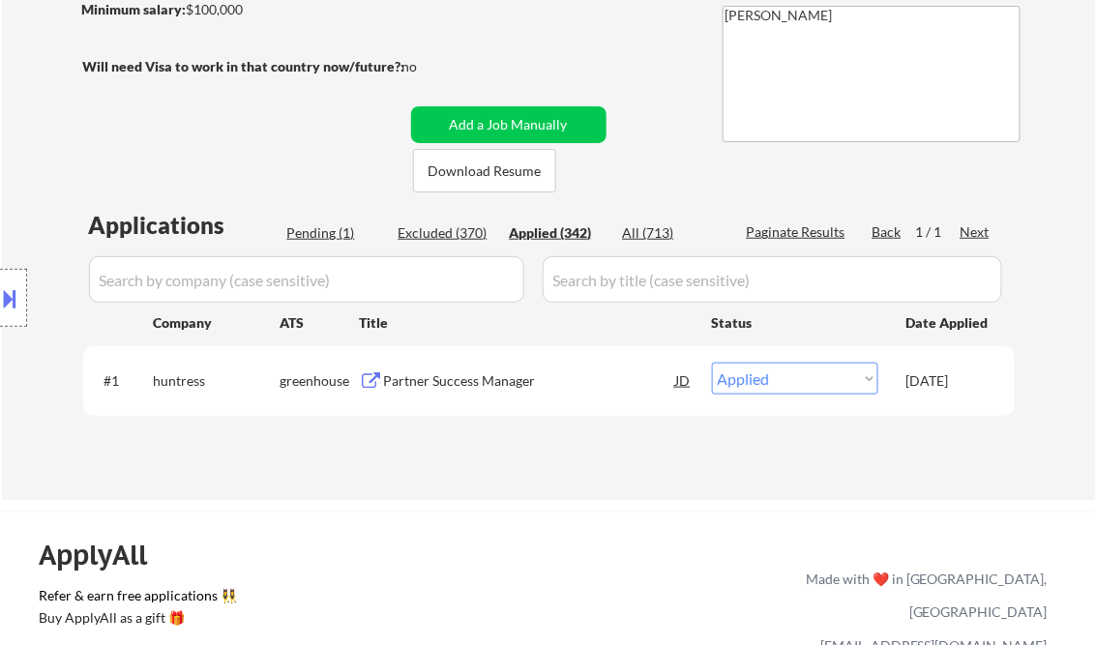
select select ""applied""
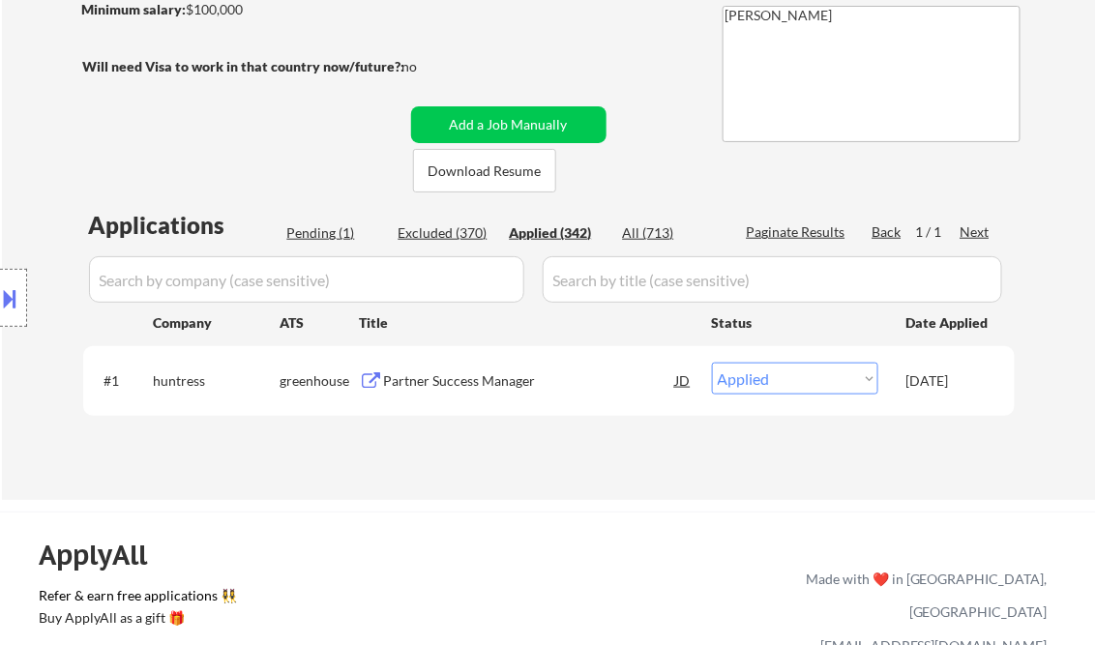
select select ""applied""
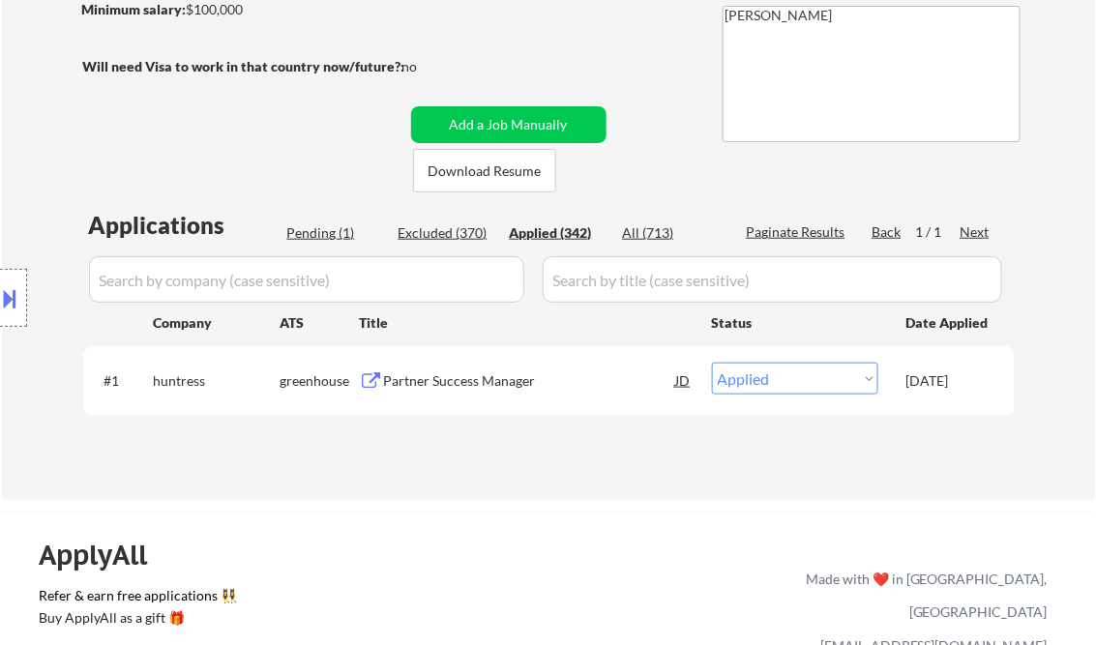
select select ""applied""
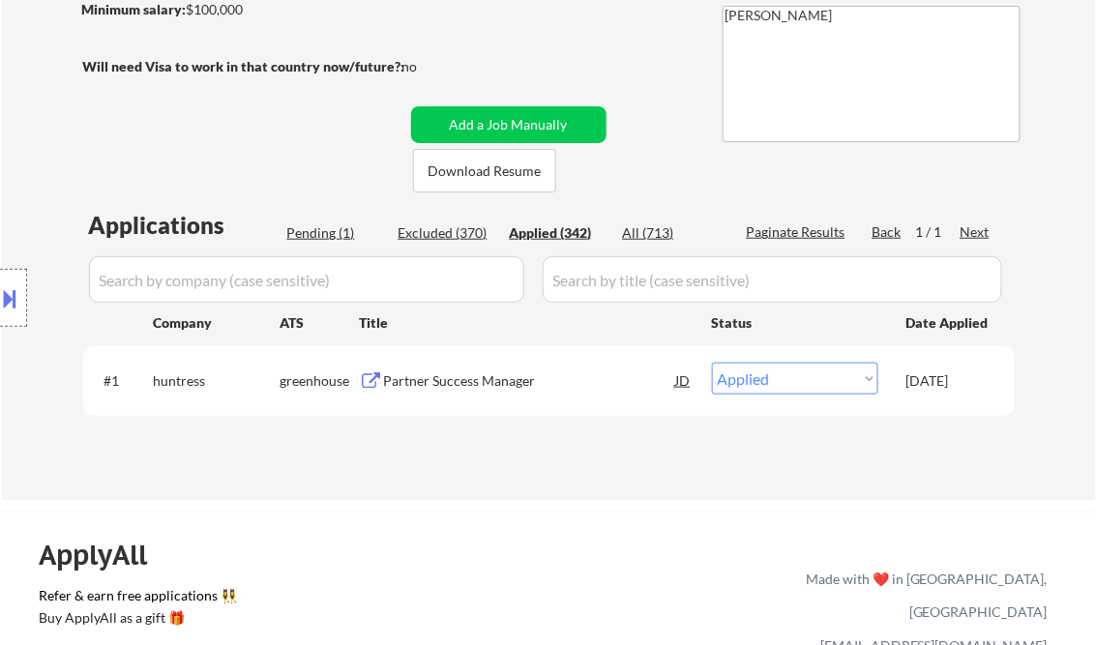
select select ""applied""
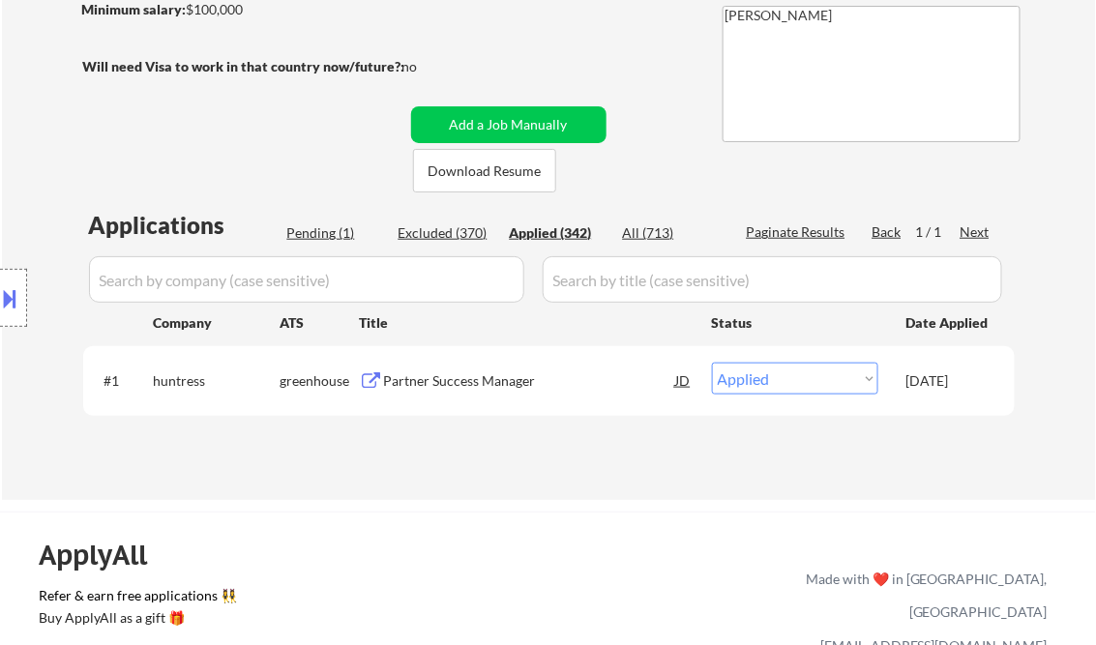
select select ""applied""
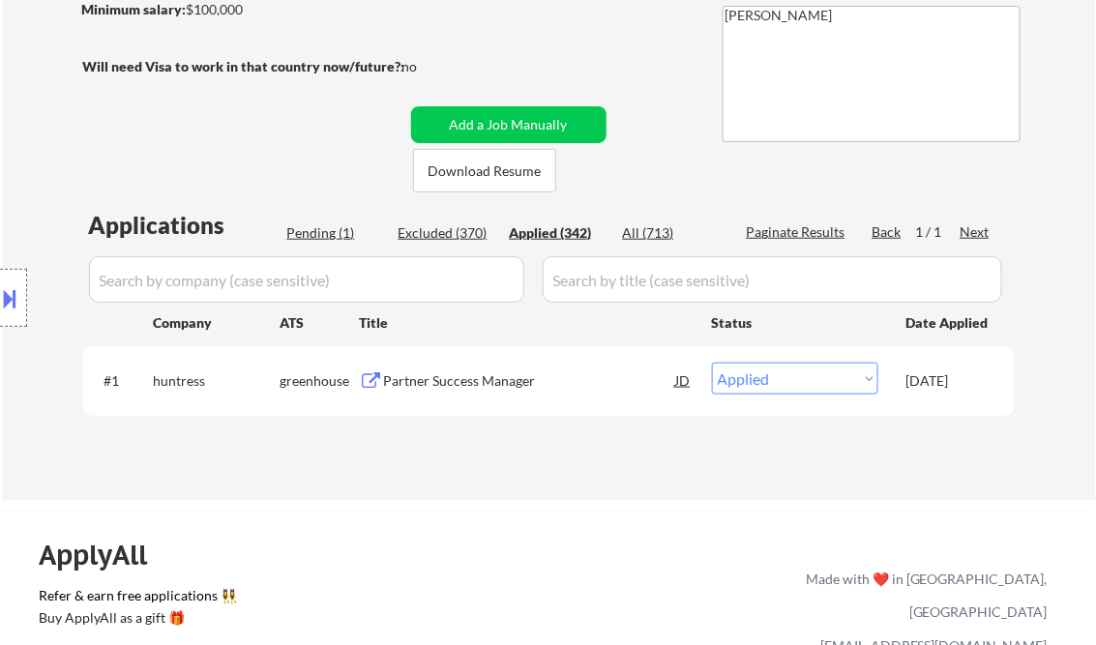
select select ""applied""
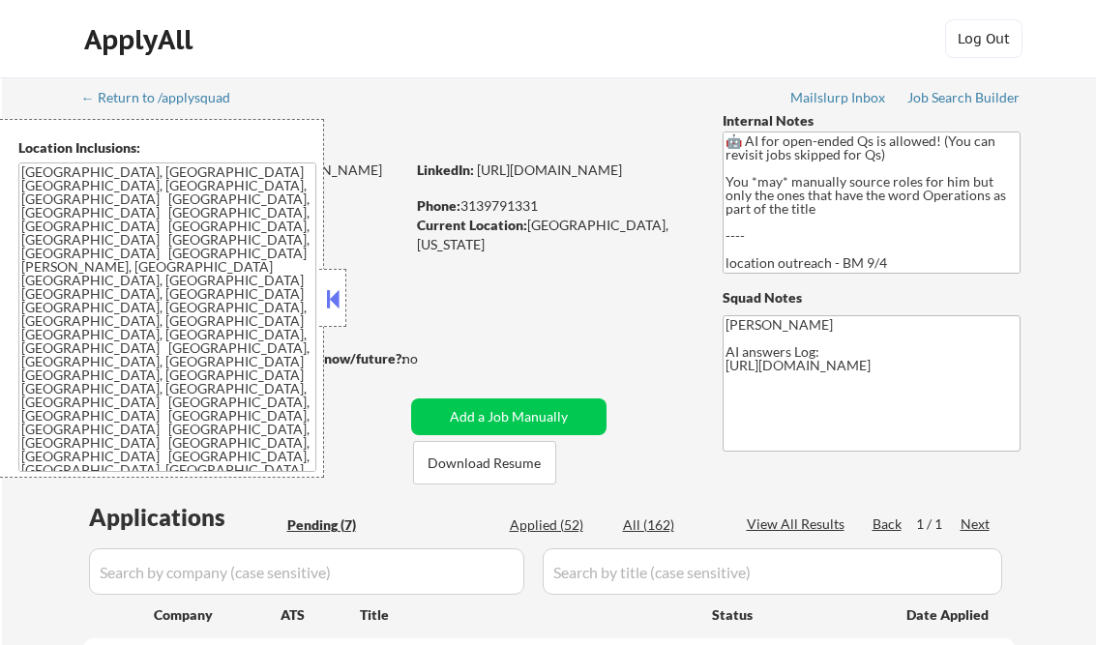
select select ""pending""
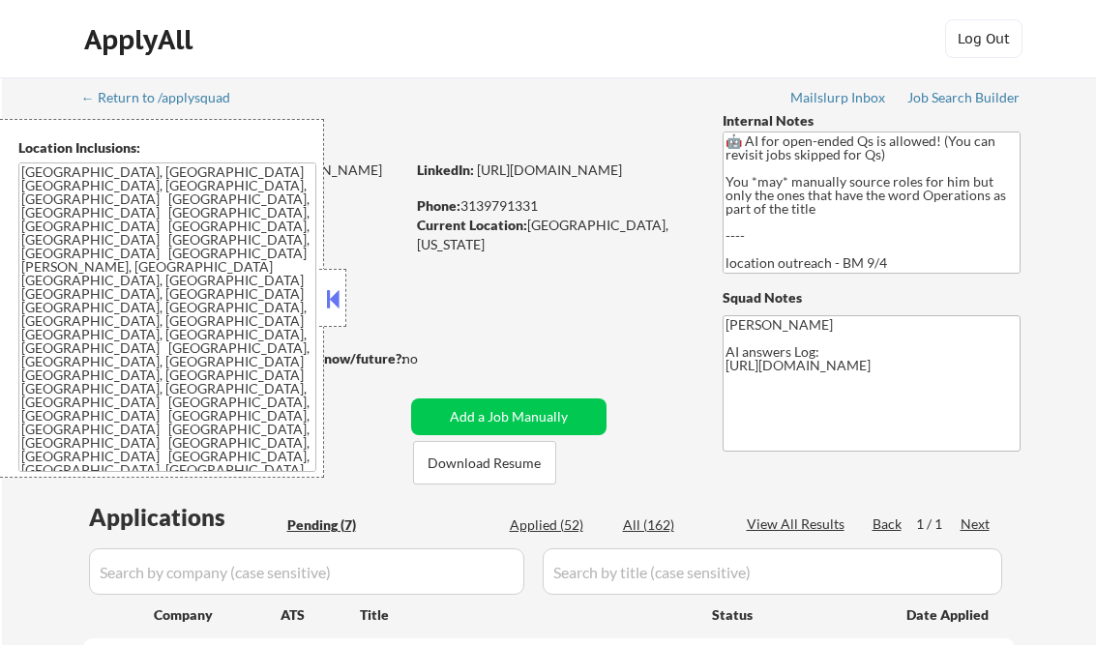
select select ""pending""
click at [329, 296] on button at bounding box center [332, 298] width 21 height 29
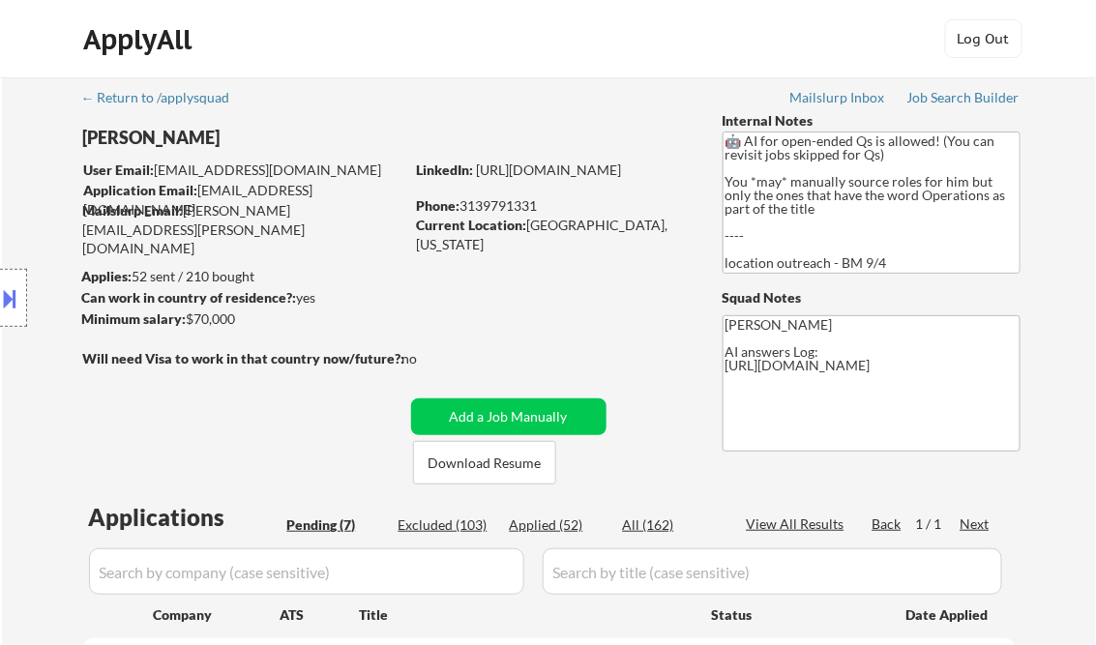
click at [931, 100] on div "Job Search Builder" at bounding box center [964, 98] width 113 height 14
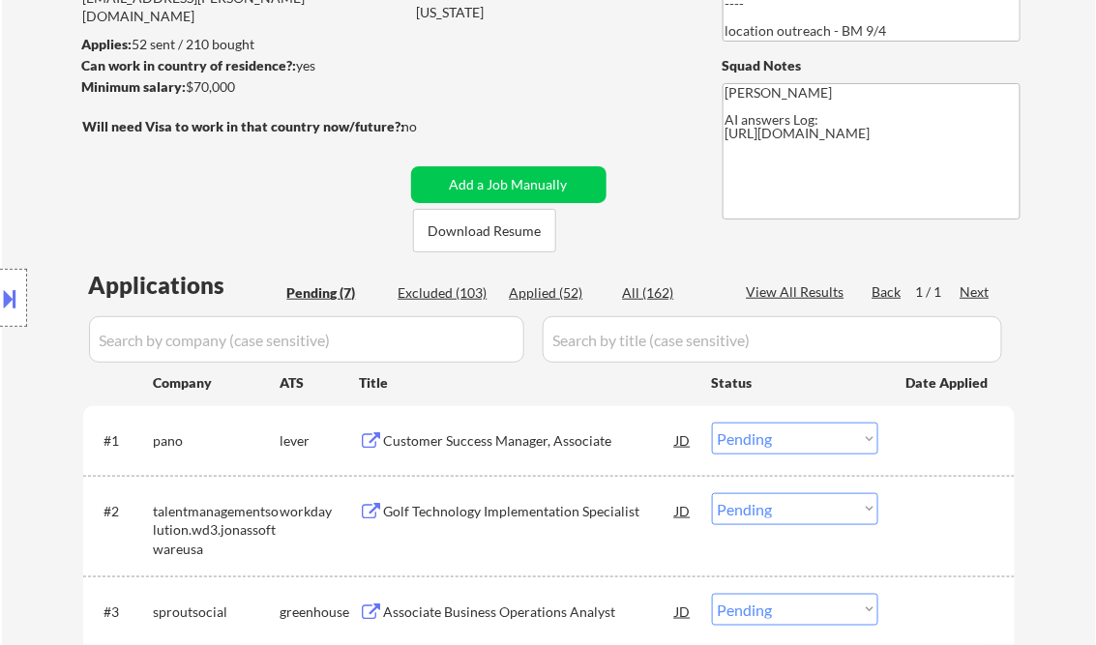
click at [494, 441] on div "Customer Success Manager, Associate" at bounding box center [530, 441] width 292 height 19
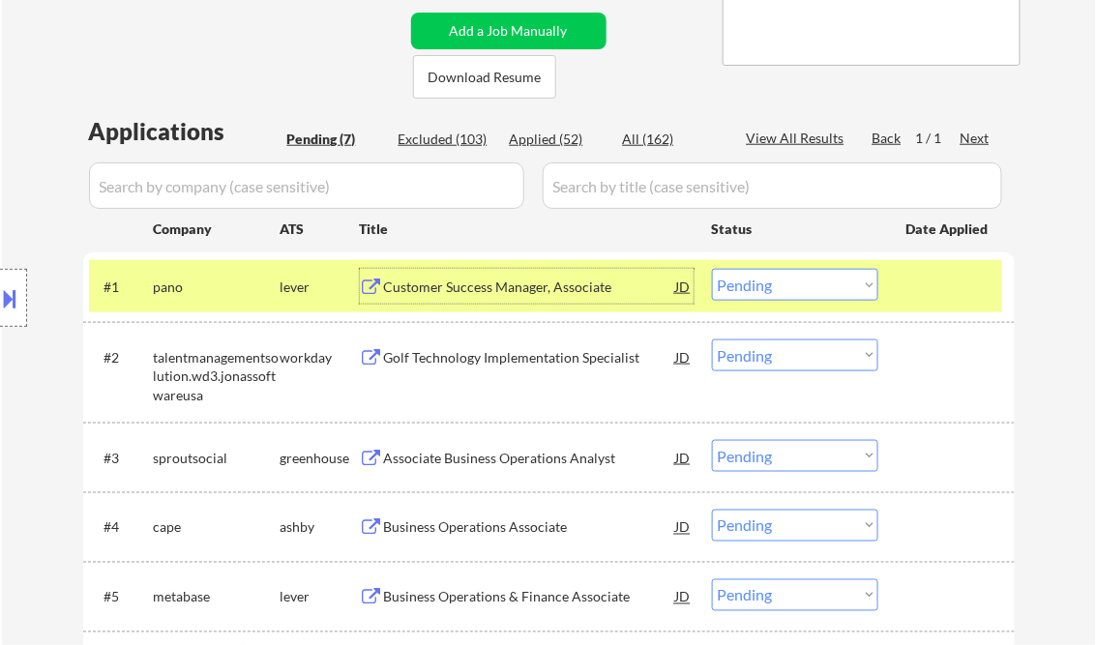
scroll to position [387, 0]
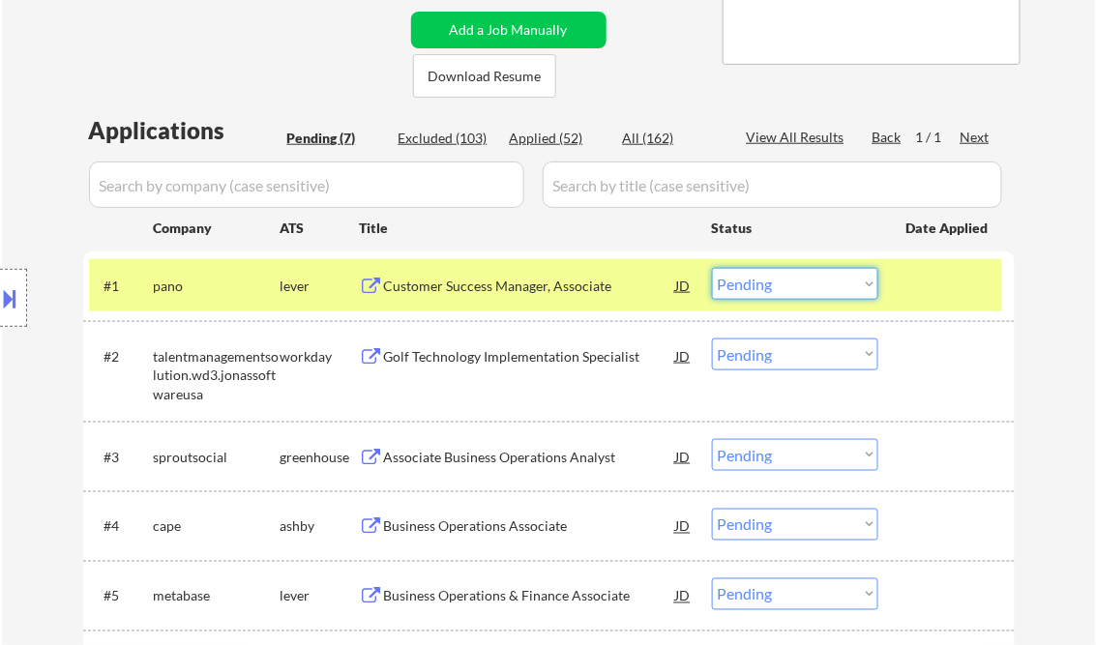
drag, startPoint x: 761, startPoint y: 279, endPoint x: 794, endPoint y: 308, distance: 43.9
click at [761, 279] on select "Choose an option... Pending Applied Excluded (Questions) Excluded (Expired) Exc…" at bounding box center [795, 284] width 166 height 32
click at [712, 268] on select "Choose an option... Pending Applied Excluded (Questions) Excluded (Expired) Exc…" at bounding box center [795, 284] width 166 height 32
click at [506, 358] on div "Golf Technology Implementation Specialist" at bounding box center [530, 356] width 292 height 19
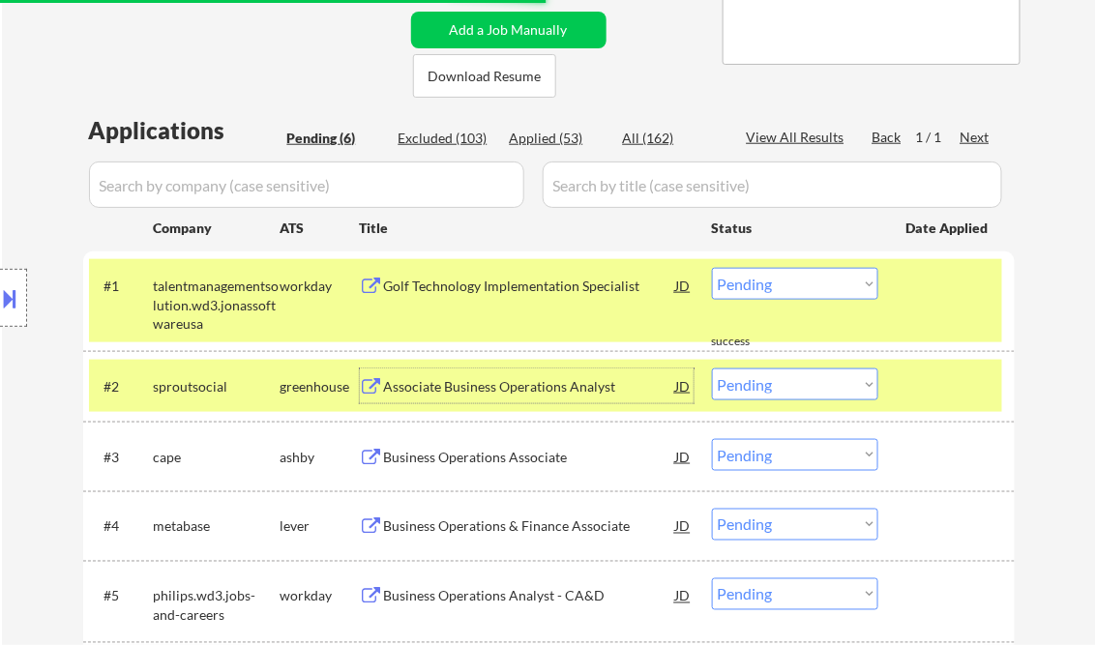
click at [790, 283] on select "Choose an option... Pending Applied Excluded (Questions) Excluded (Expired) Exc…" at bounding box center [795, 284] width 166 height 32
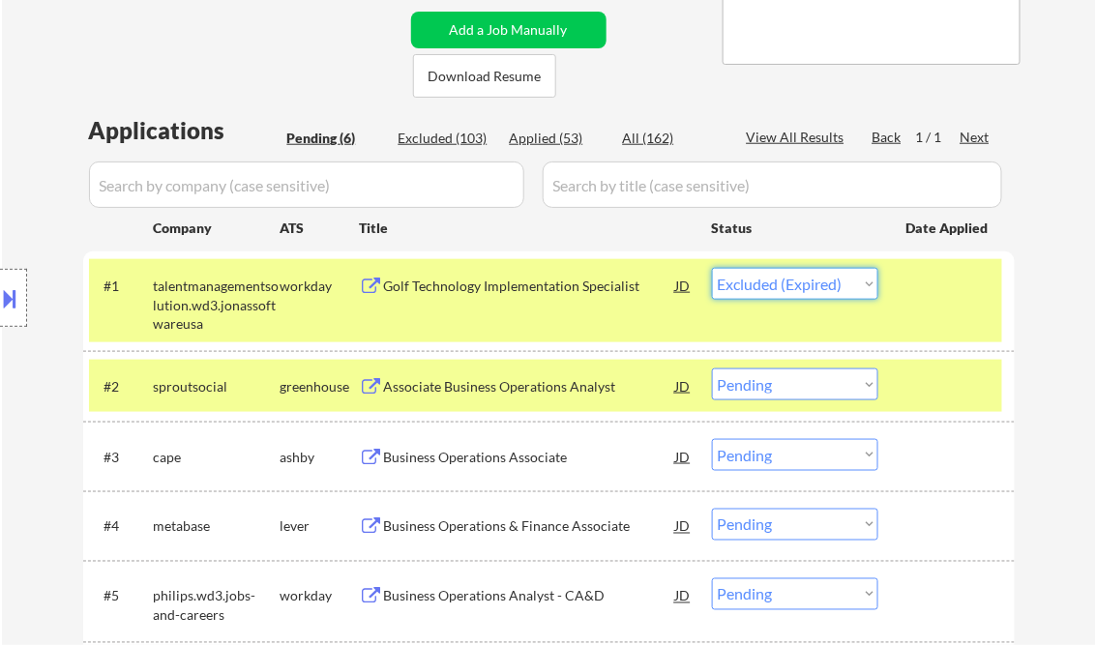
click at [712, 268] on select "Choose an option... Pending Applied Excluded (Questions) Excluded (Expired) Exc…" at bounding box center [795, 284] width 166 height 32
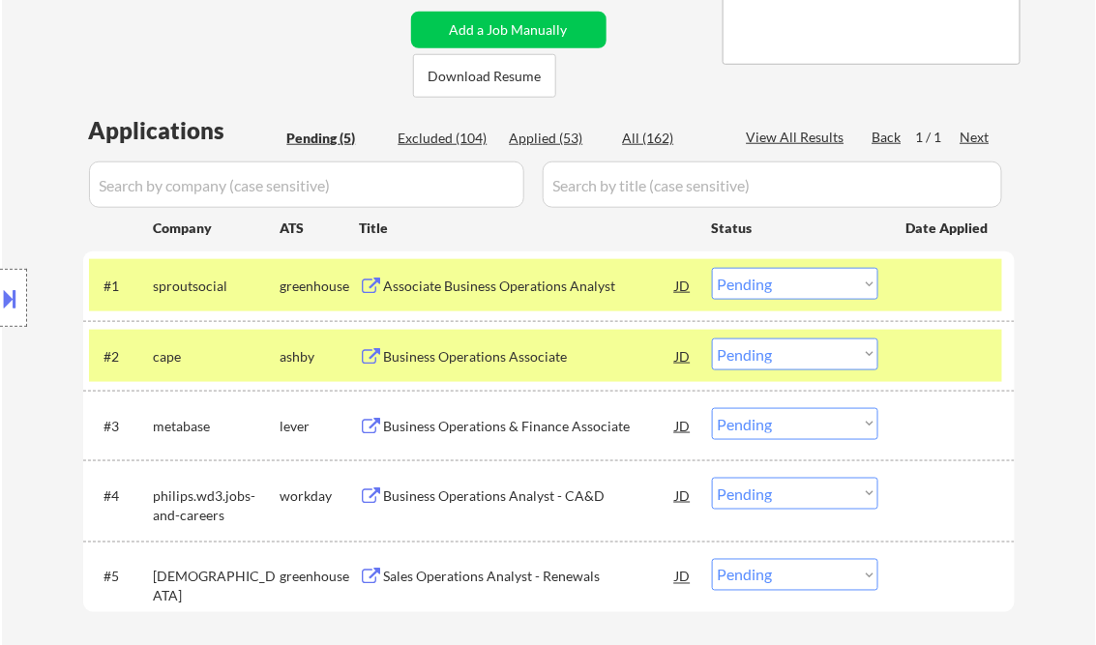
click at [509, 288] on div "Associate Business Operations Analyst" at bounding box center [530, 286] width 292 height 19
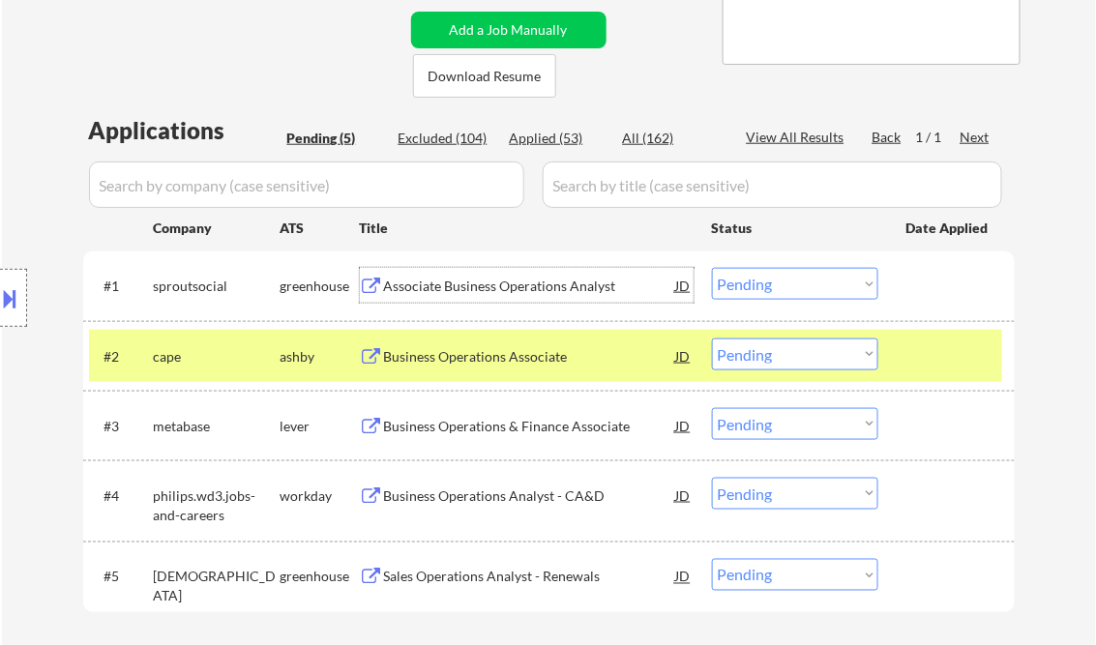
drag, startPoint x: 738, startPoint y: 284, endPoint x: 768, endPoint y: 300, distance: 33.8
click at [738, 284] on select "Choose an option... Pending Applied Excluded (Questions) Excluded (Expired) Exc…" at bounding box center [795, 284] width 166 height 32
click at [712, 268] on select "Choose an option... Pending Applied Excluded (Questions) Excluded (Expired) Exc…" at bounding box center [795, 284] width 166 height 32
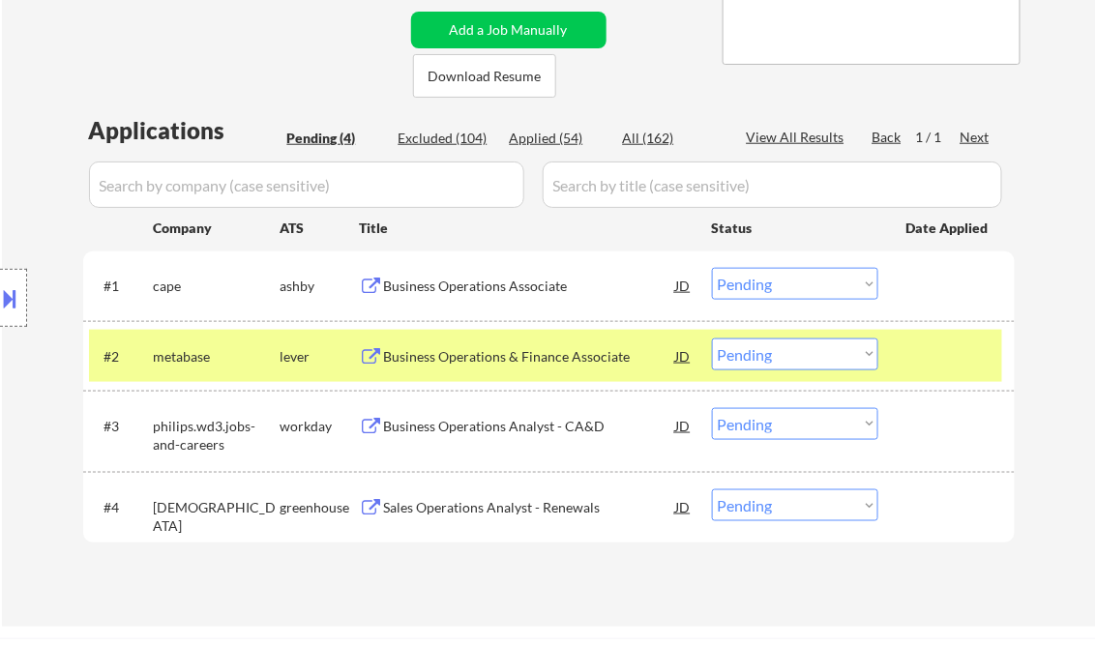
click at [499, 283] on div "Business Operations Associate" at bounding box center [530, 286] width 292 height 19
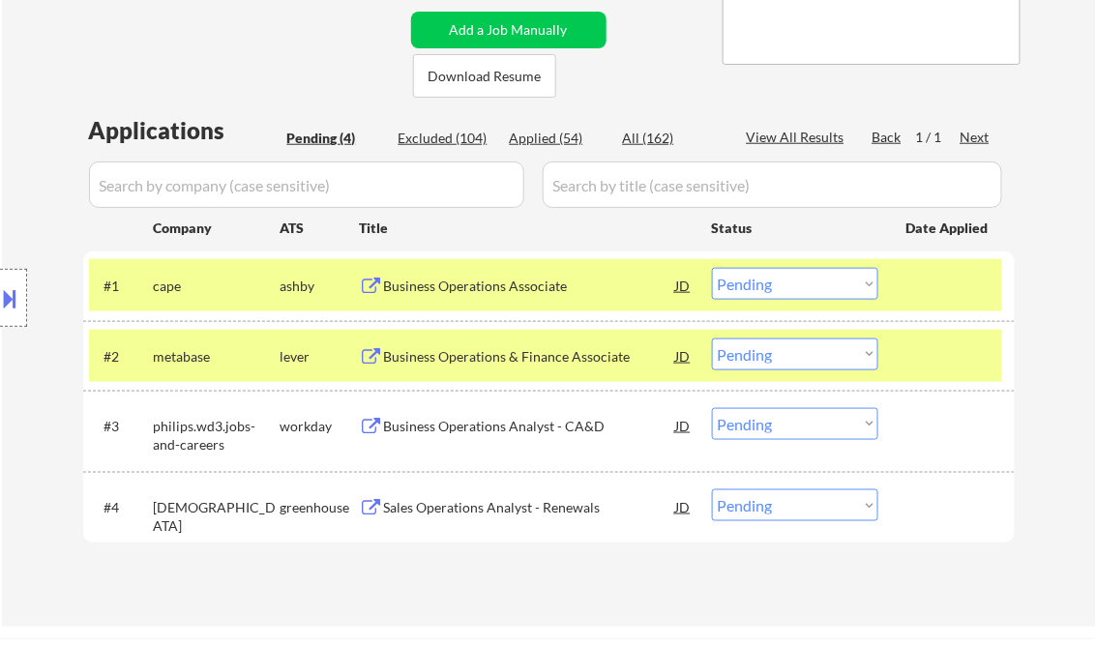
click at [15, 292] on button at bounding box center [10, 299] width 21 height 32
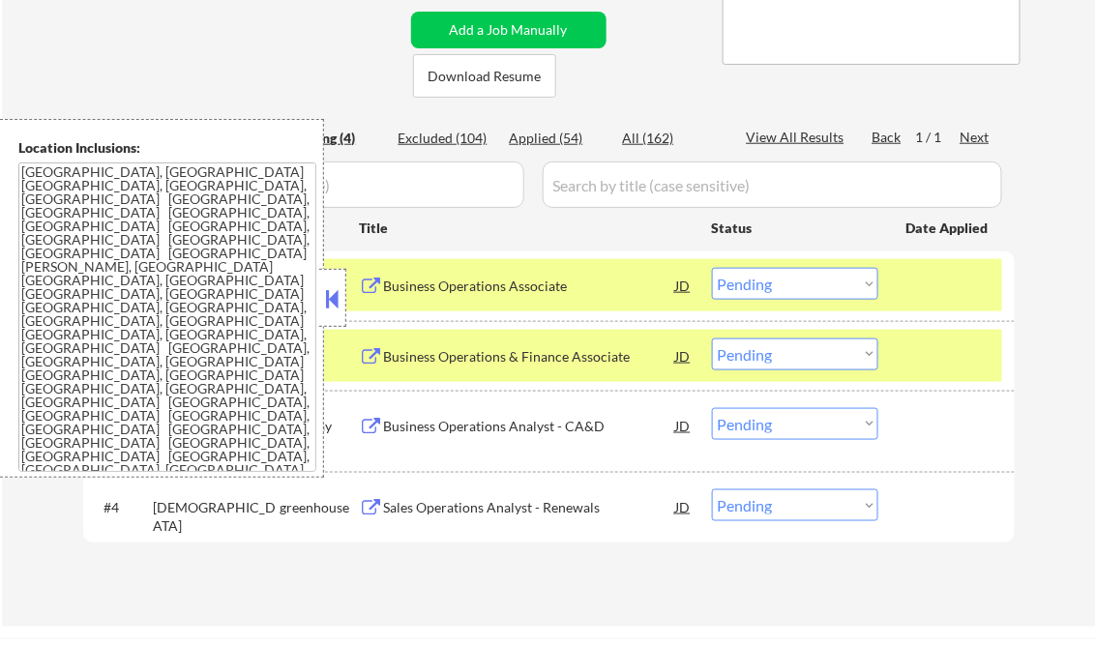
click at [327, 285] on button at bounding box center [332, 298] width 21 height 29
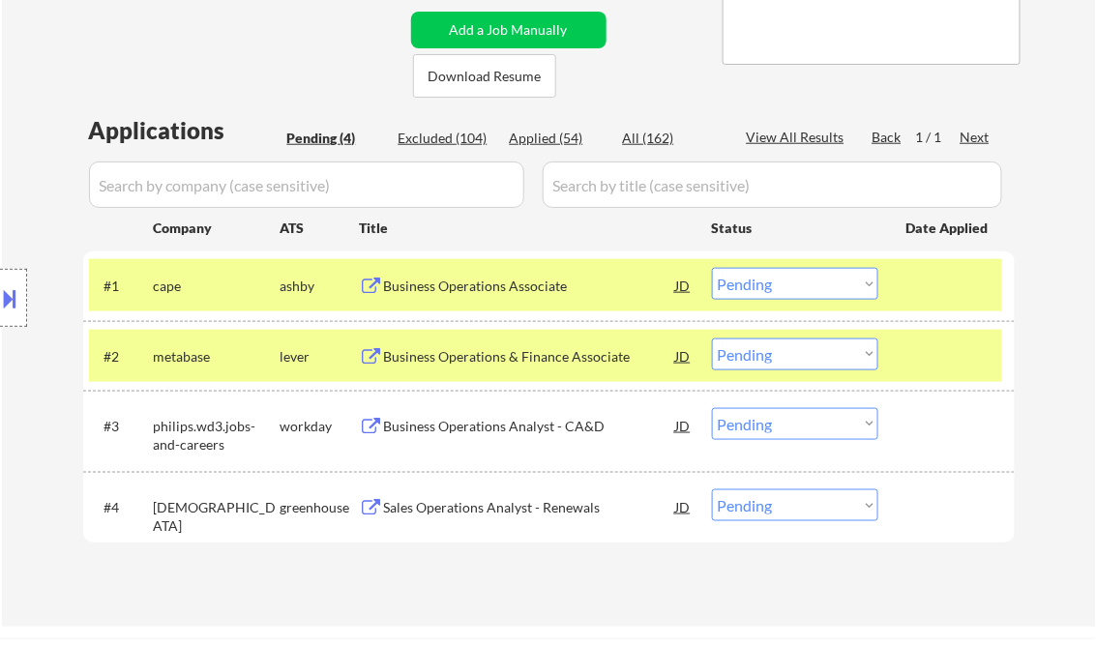
drag, startPoint x: 761, startPoint y: 283, endPoint x: 784, endPoint y: 295, distance: 25.1
click at [762, 284] on select "Choose an option... Pending Applied Excluded (Questions) Excluded (Expired) Exc…" at bounding box center [795, 284] width 166 height 32
click at [712, 268] on select "Choose an option... Pending Applied Excluded (Questions) Excluded (Expired) Exc…" at bounding box center [795, 284] width 166 height 32
click at [492, 360] on div "Business Operations & Finance Associate" at bounding box center [530, 356] width 292 height 19
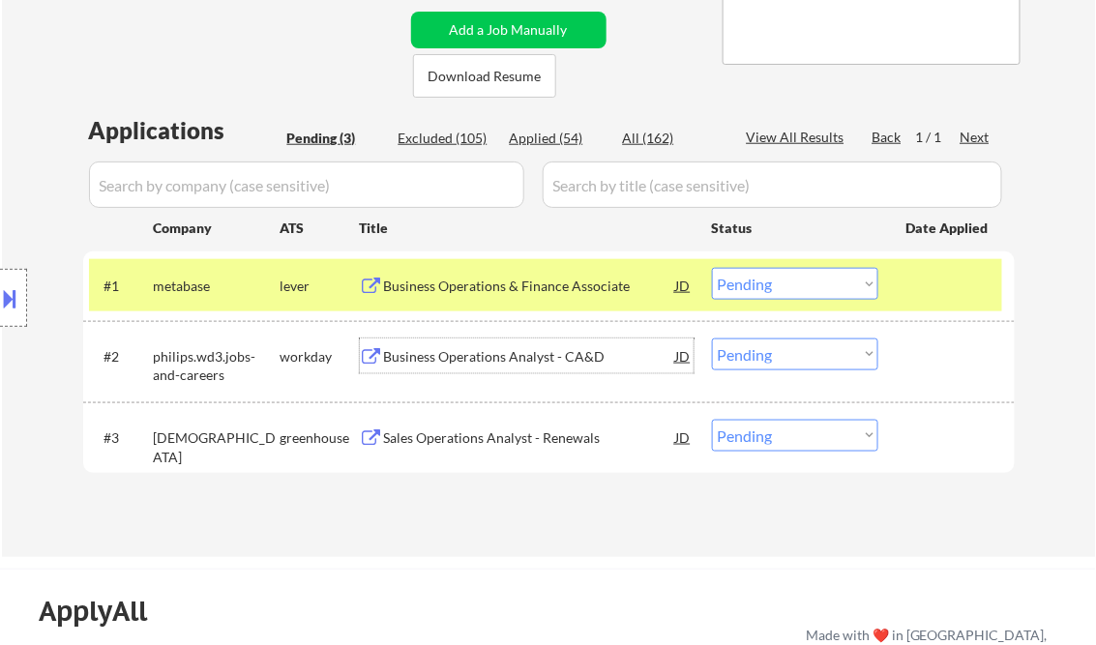
click at [766, 286] on select "Choose an option... Pending Applied Excluded (Questions) Excluded (Expired) Exc…" at bounding box center [795, 284] width 166 height 32
click at [712, 268] on select "Choose an option... Pending Applied Excluded (Questions) Excluded (Expired) Exc…" at bounding box center [795, 284] width 166 height 32
click at [503, 361] on div "Business Operations Analyst - CA&D" at bounding box center [530, 356] width 292 height 19
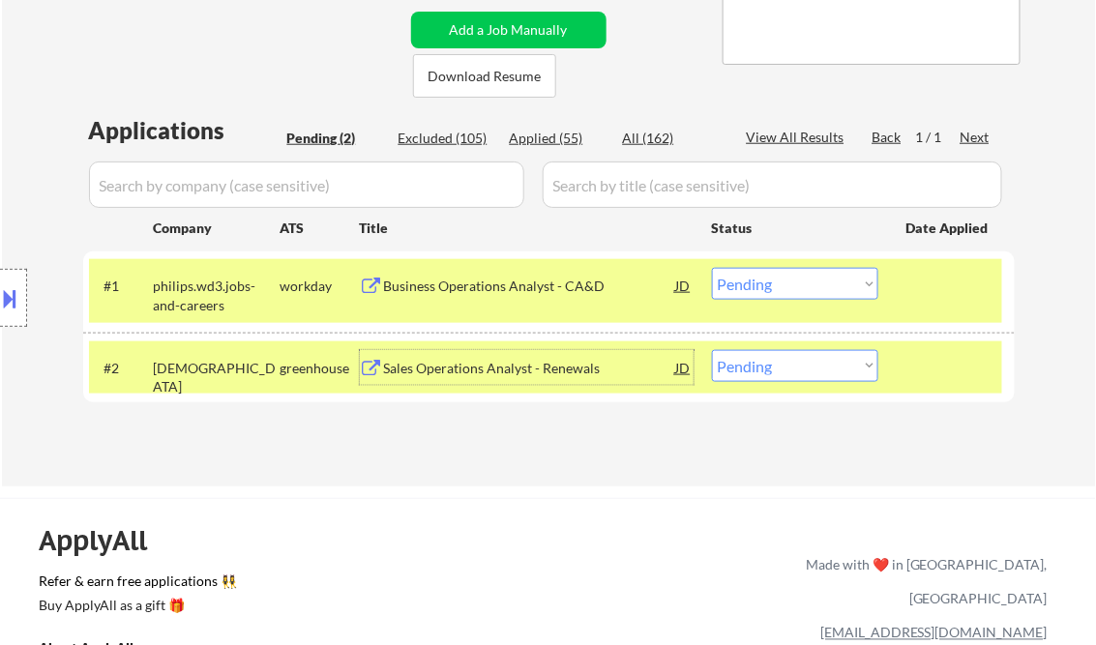
drag, startPoint x: 802, startPoint y: 286, endPoint x: 829, endPoint y: 301, distance: 30.7
click at [803, 286] on select "Choose an option... Pending Applied Excluded (Questions) Excluded (Expired) Exc…" at bounding box center [795, 284] width 166 height 32
click at [712, 268] on select "Choose an option... Pending Applied Excluded (Questions) Excluded (Expired) Exc…" at bounding box center [795, 284] width 166 height 32
click at [500, 379] on div "Sales Operations Analyst - Renewals" at bounding box center [530, 367] width 292 height 35
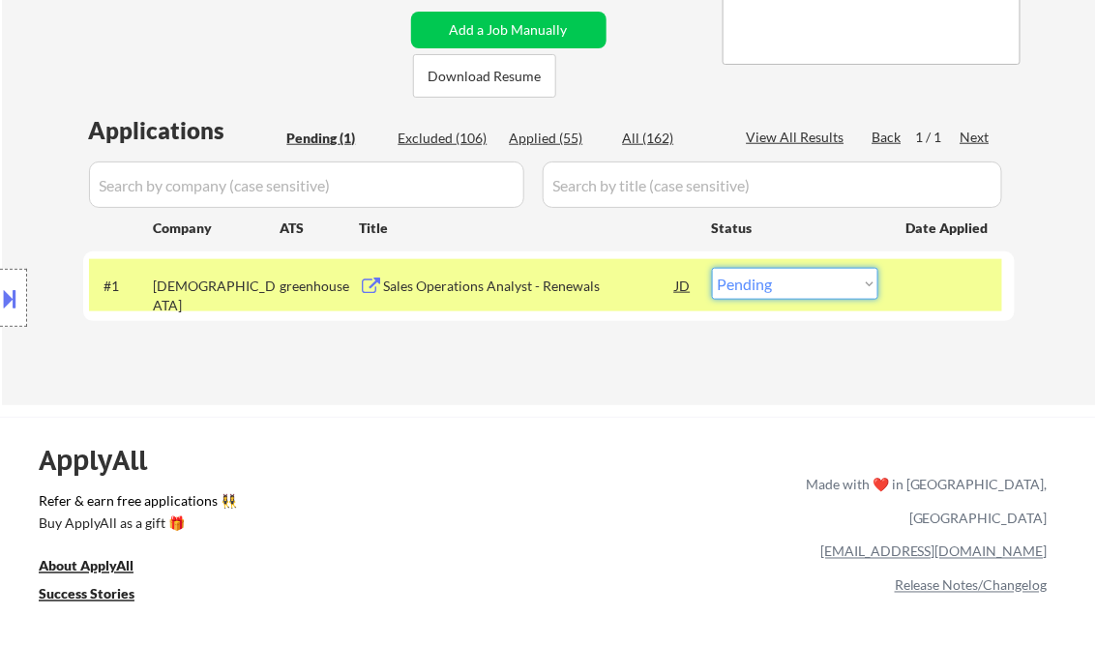
drag, startPoint x: 846, startPoint y: 291, endPoint x: 850, endPoint y: 302, distance: 11.7
click at [846, 291] on select "Choose an option... Pending Applied Excluded (Questions) Excluded (Expired) Exc…" at bounding box center [795, 284] width 166 height 32
select select ""applied""
click at [712, 268] on select "Choose an option... Pending Applied Excluded (Questions) Excluded (Expired) Exc…" at bounding box center [795, 284] width 166 height 32
click at [511, 376] on div "← Return to /applysquad Mailslurp Inbox Job Search Builder [PERSON_NAME] User E…" at bounding box center [550, 40] width 966 height 700
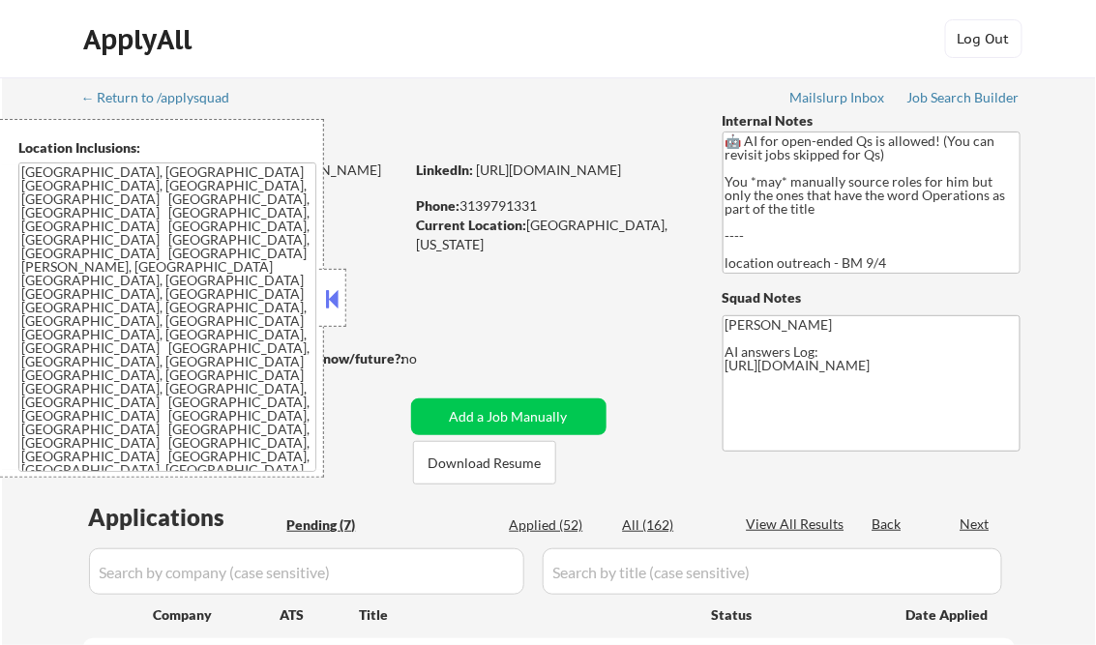
select select ""pending""
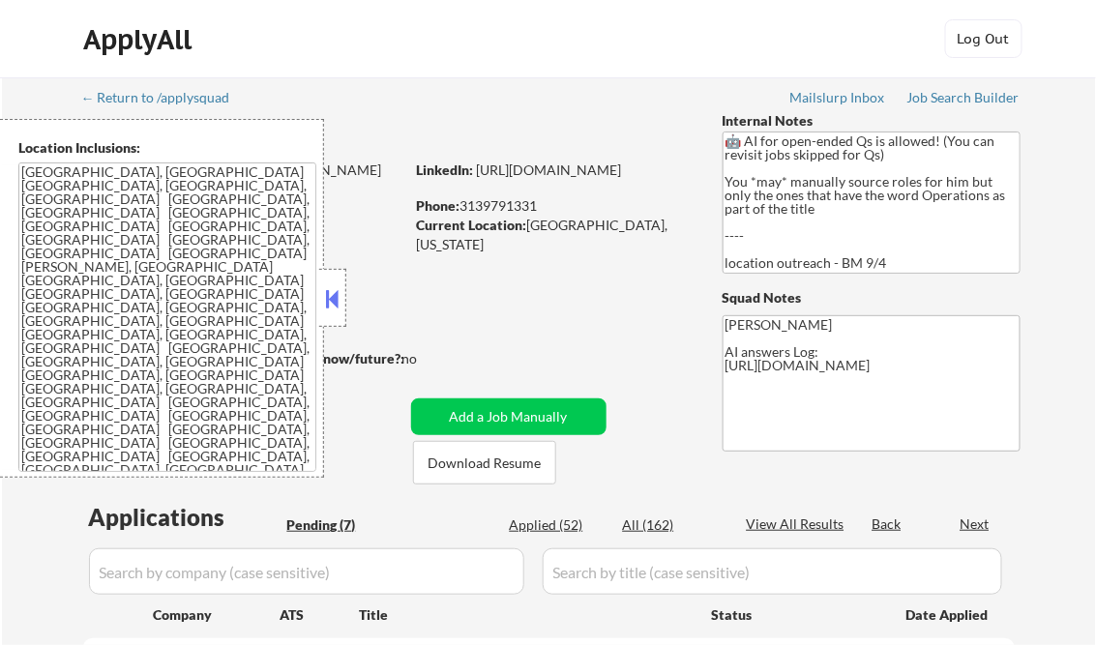
select select ""pending""
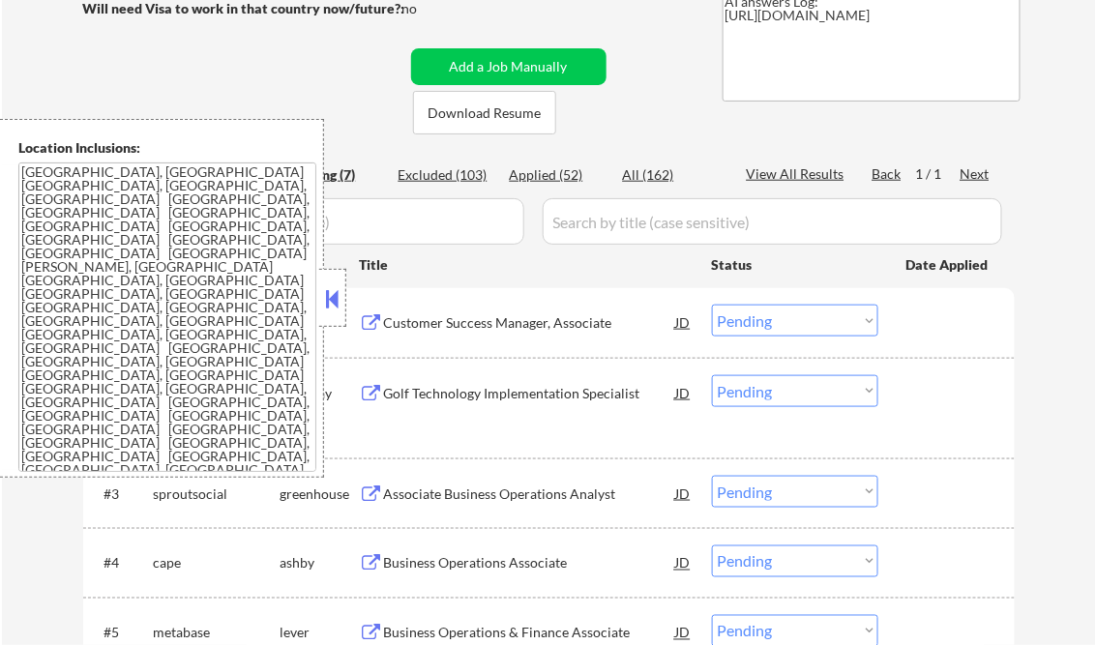
click at [336, 290] on button at bounding box center [332, 298] width 21 height 29
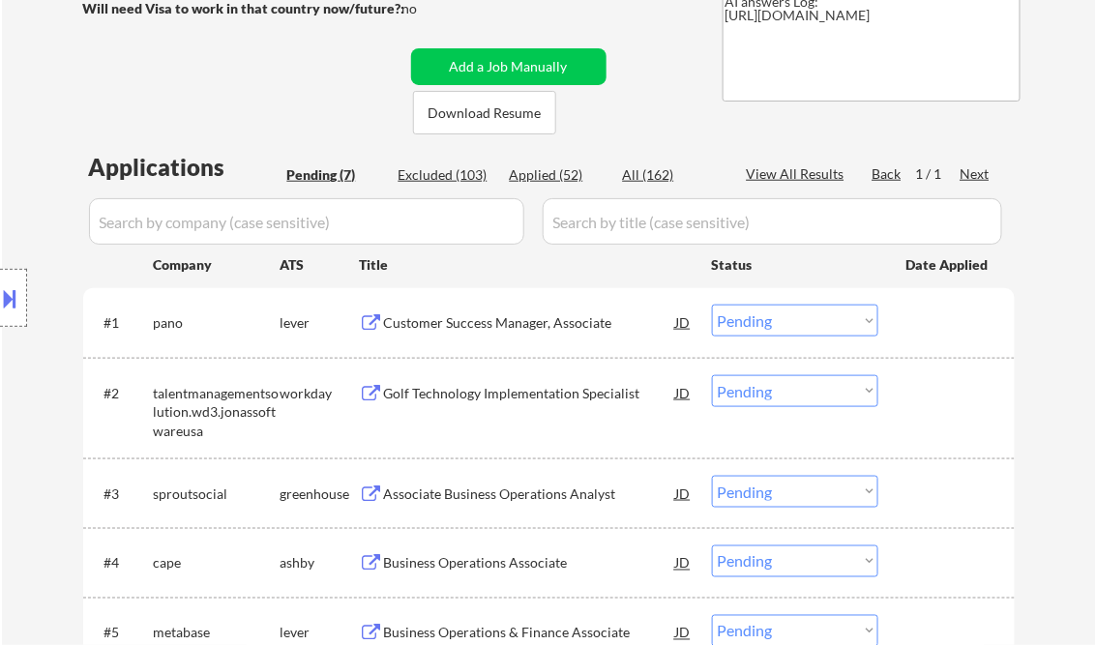
click at [552, 180] on div "Applied (52)" at bounding box center [558, 174] width 97 height 19
select select ""applied""
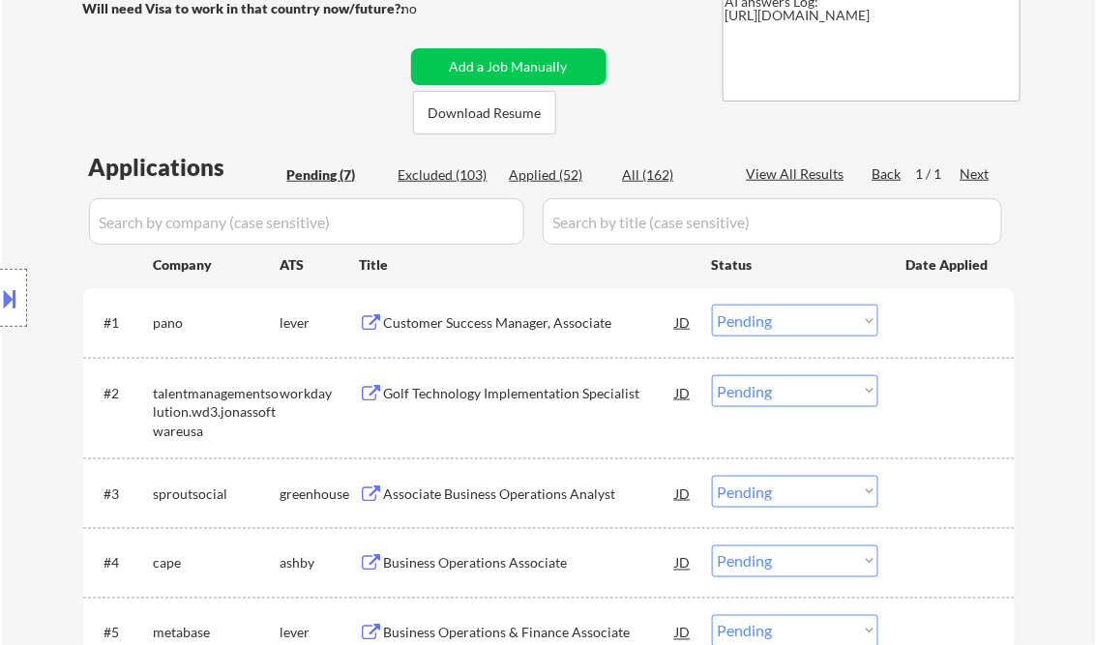
select select ""applied""
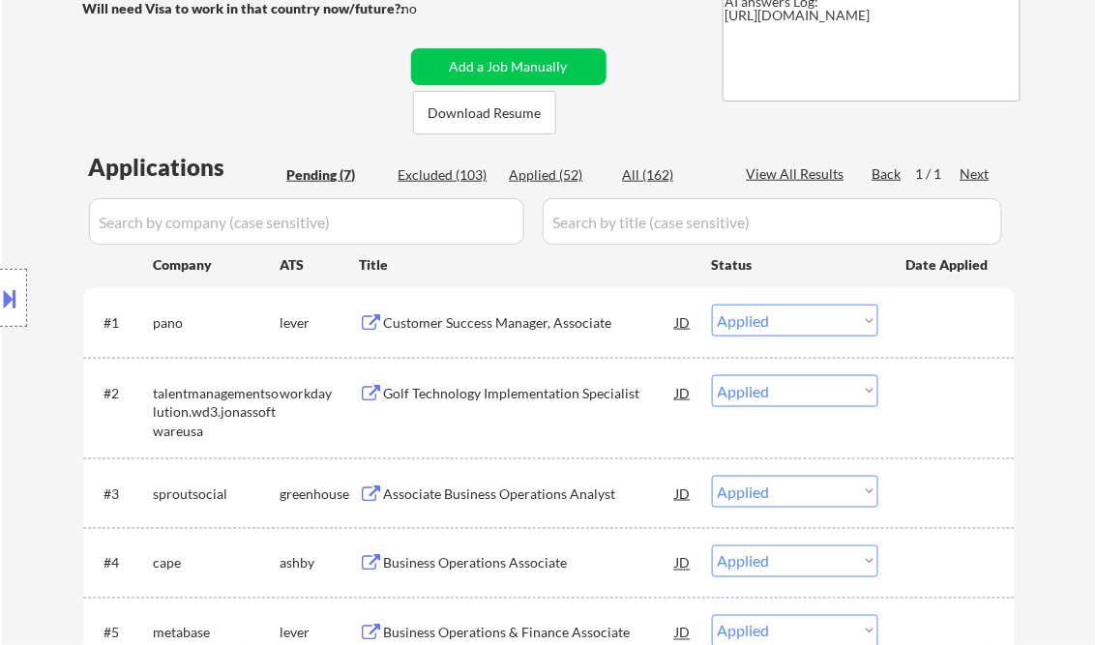
select select ""applied""
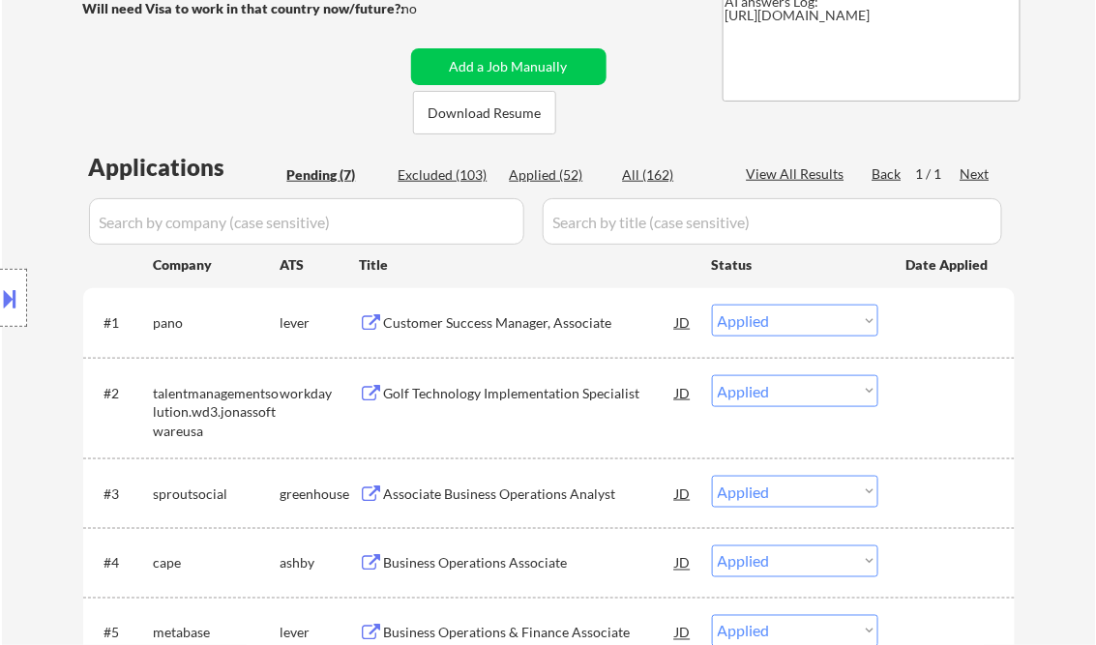
select select ""applied""
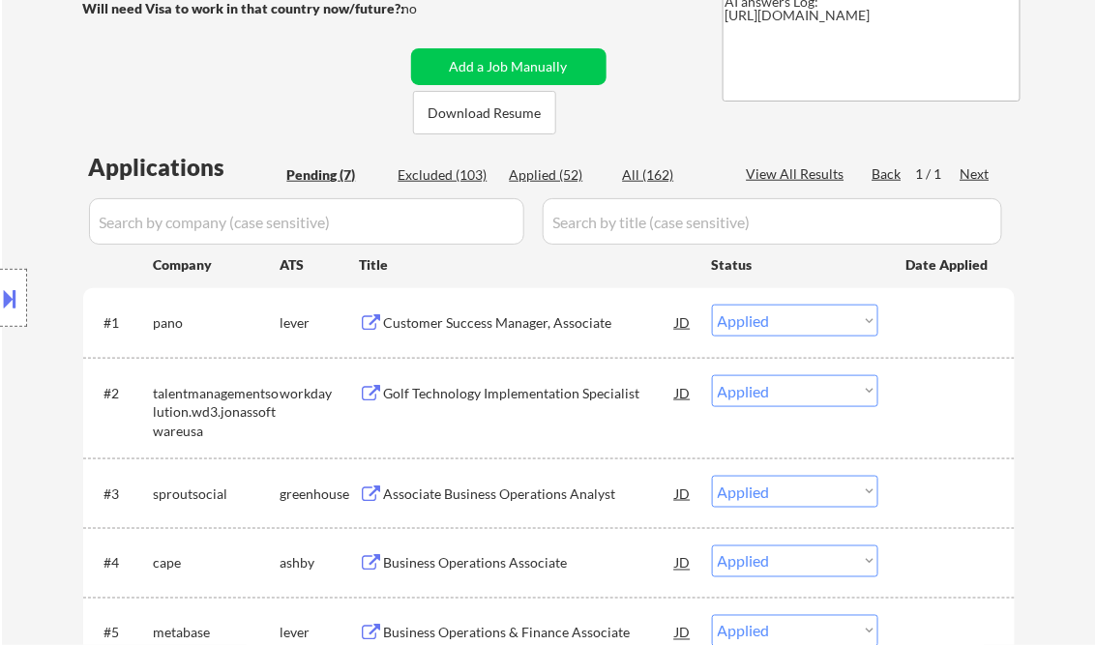
select select ""applied""
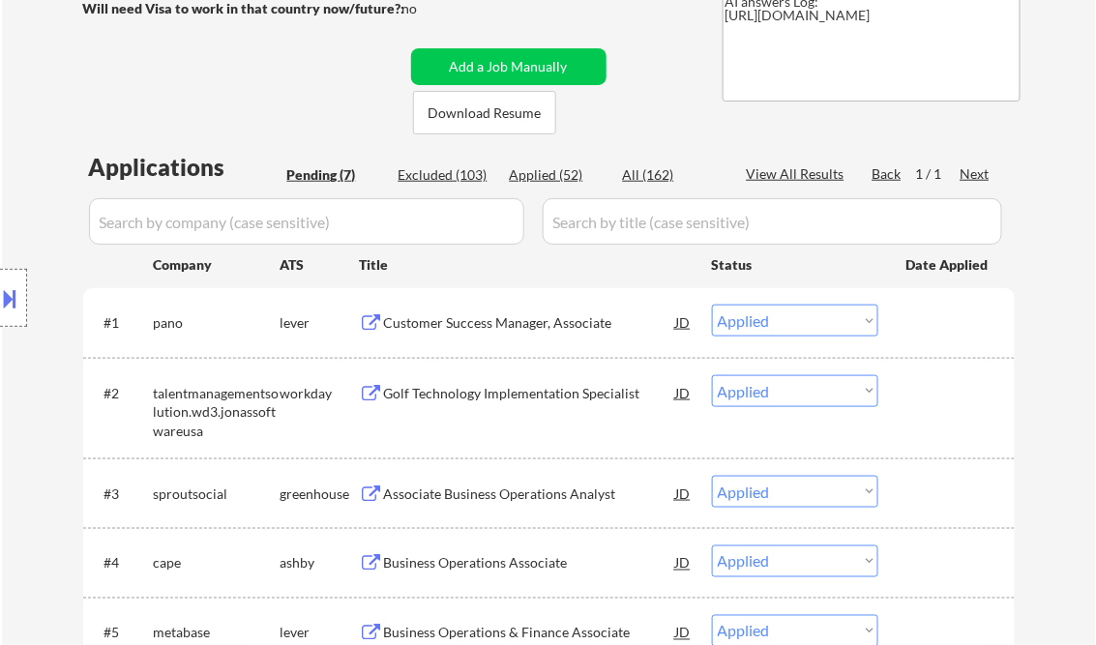
select select ""applied""
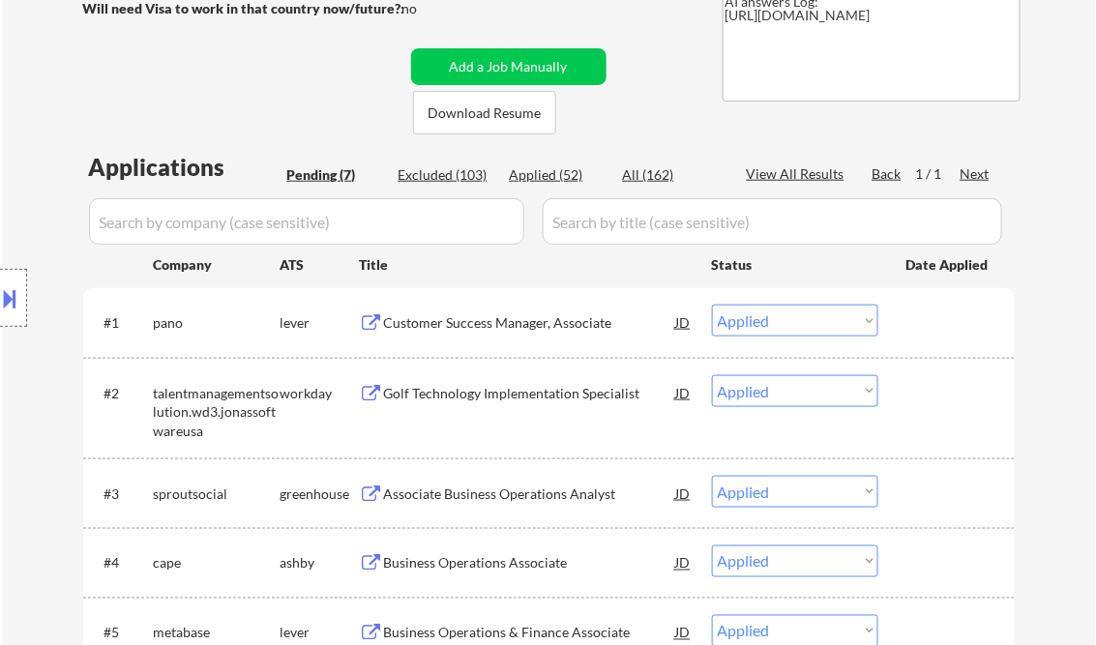
select select ""applied""
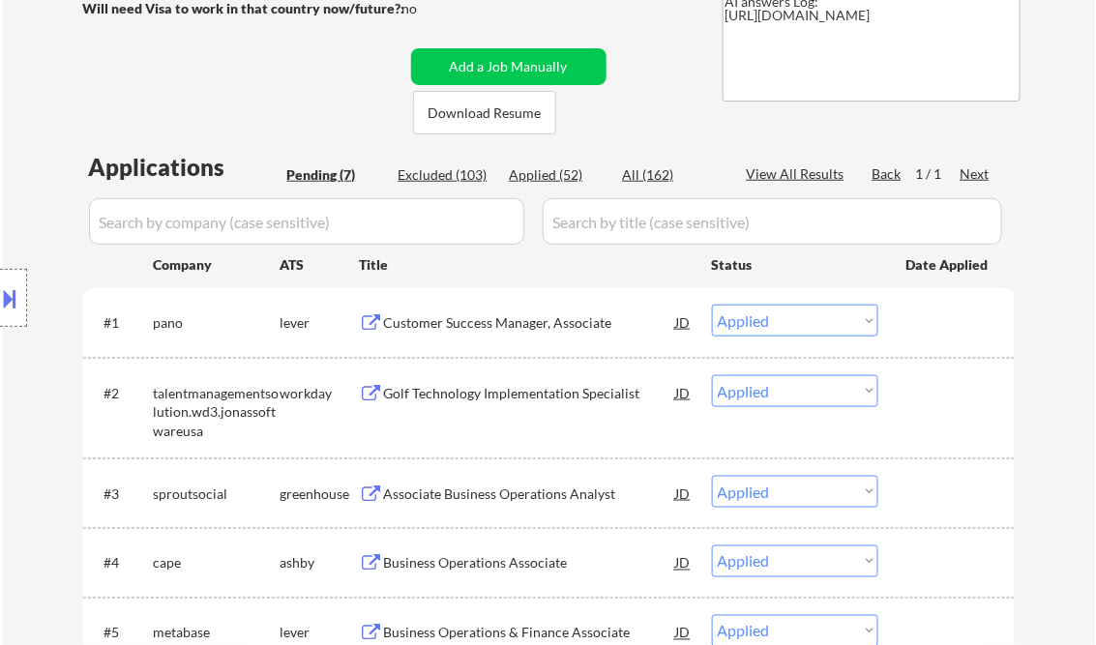
select select ""applied""
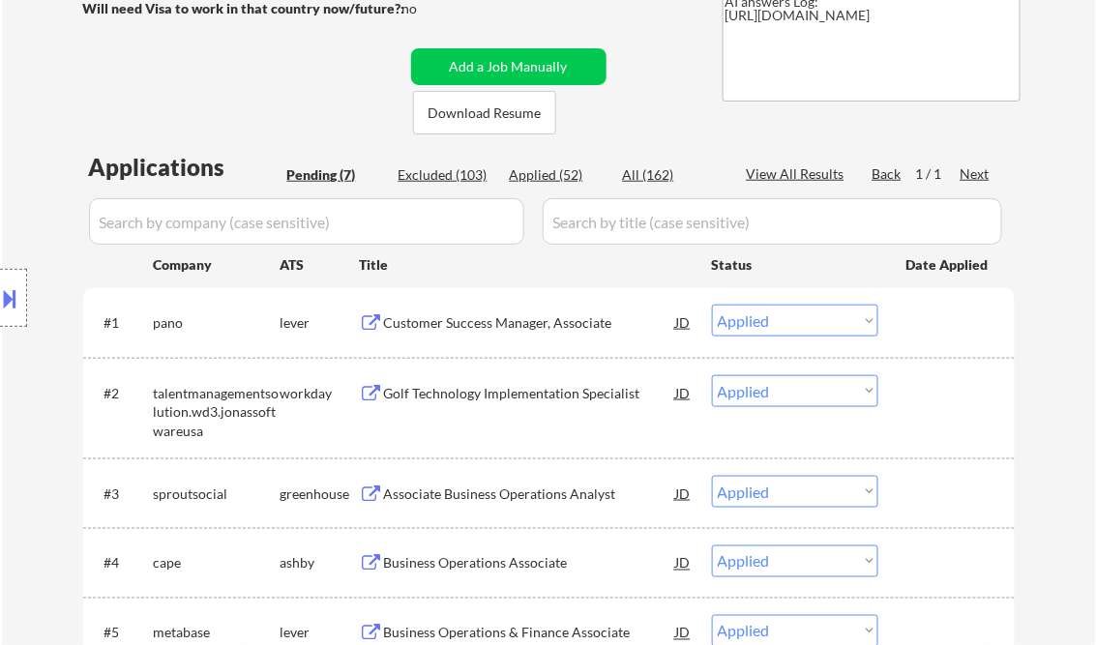
select select ""applied""
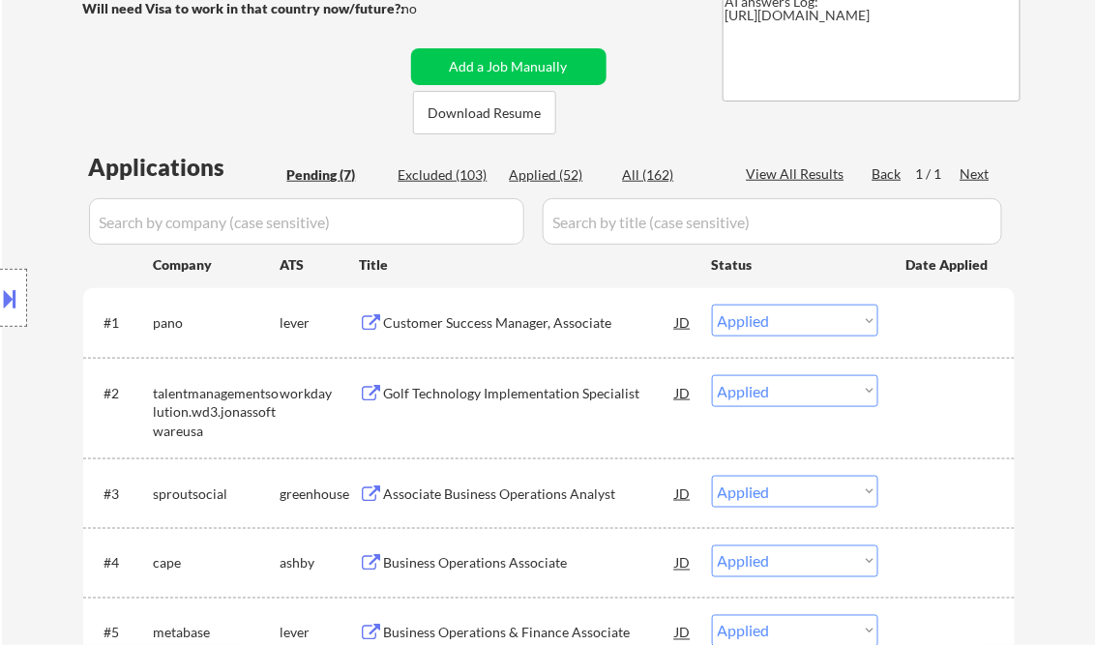
select select ""applied""
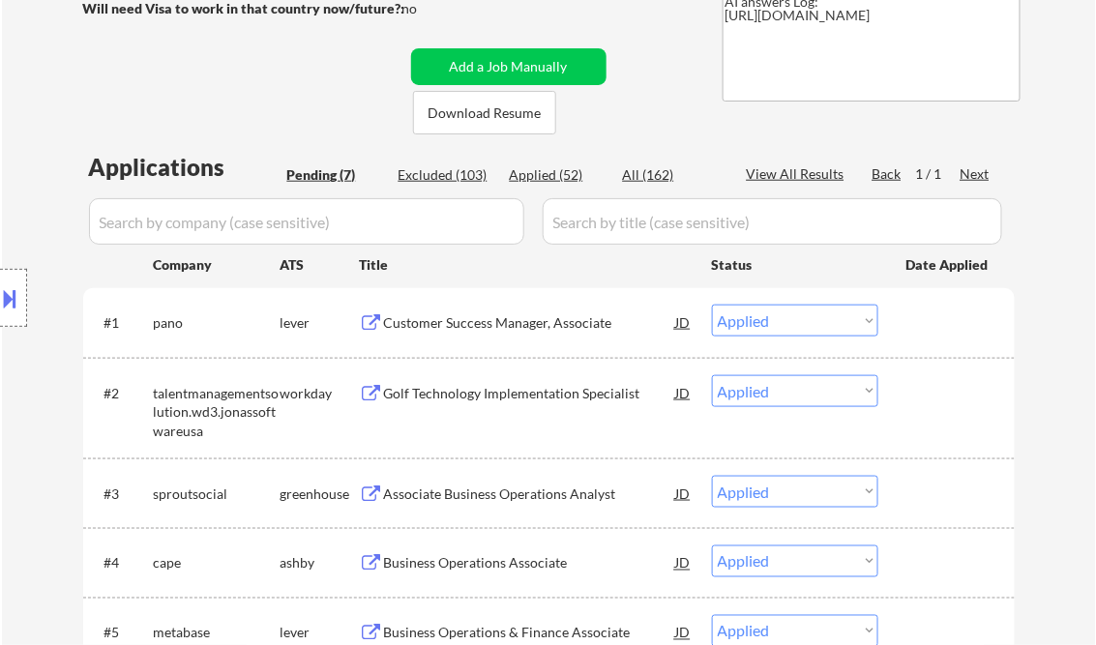
select select ""applied""
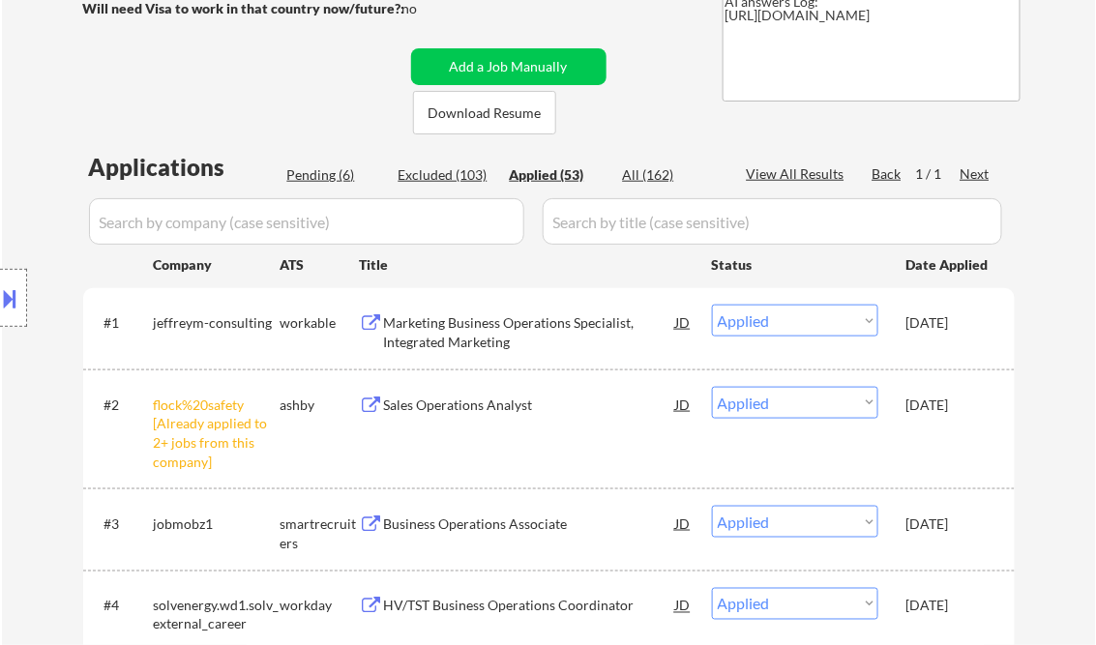
select select ""applied""
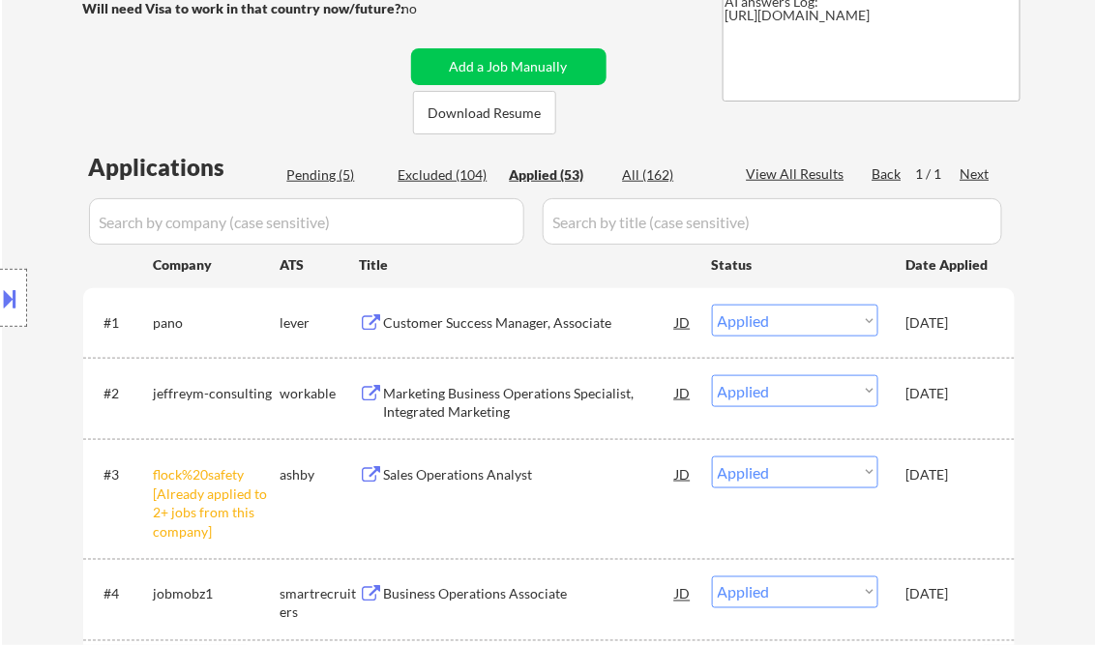
select select ""applied""
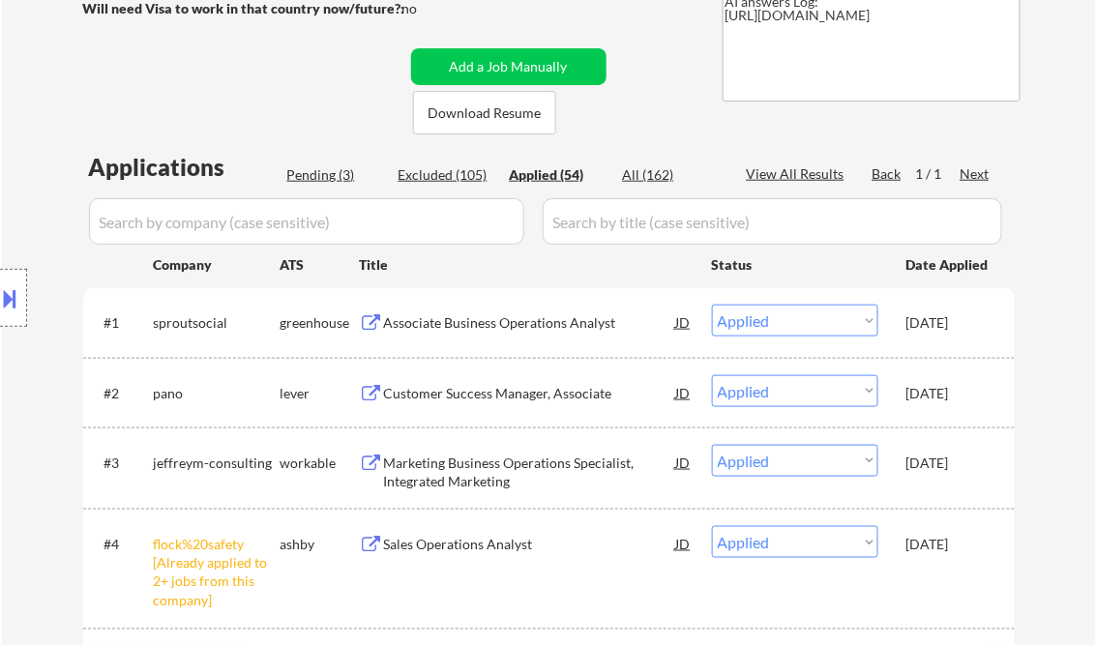
select select ""applied""
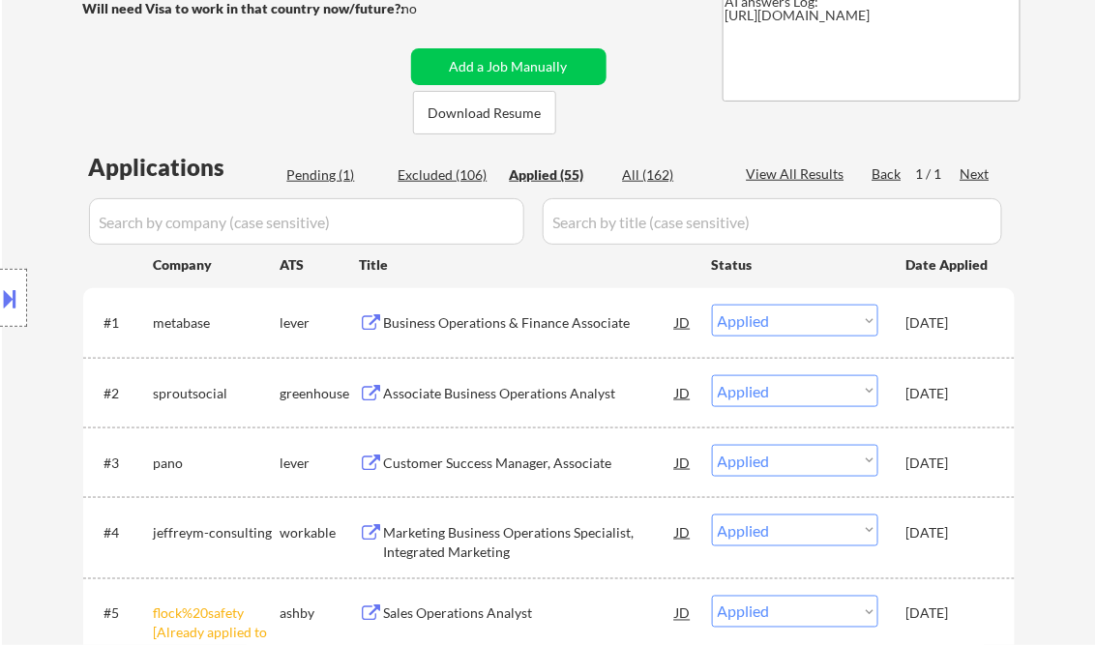
select select ""applied""
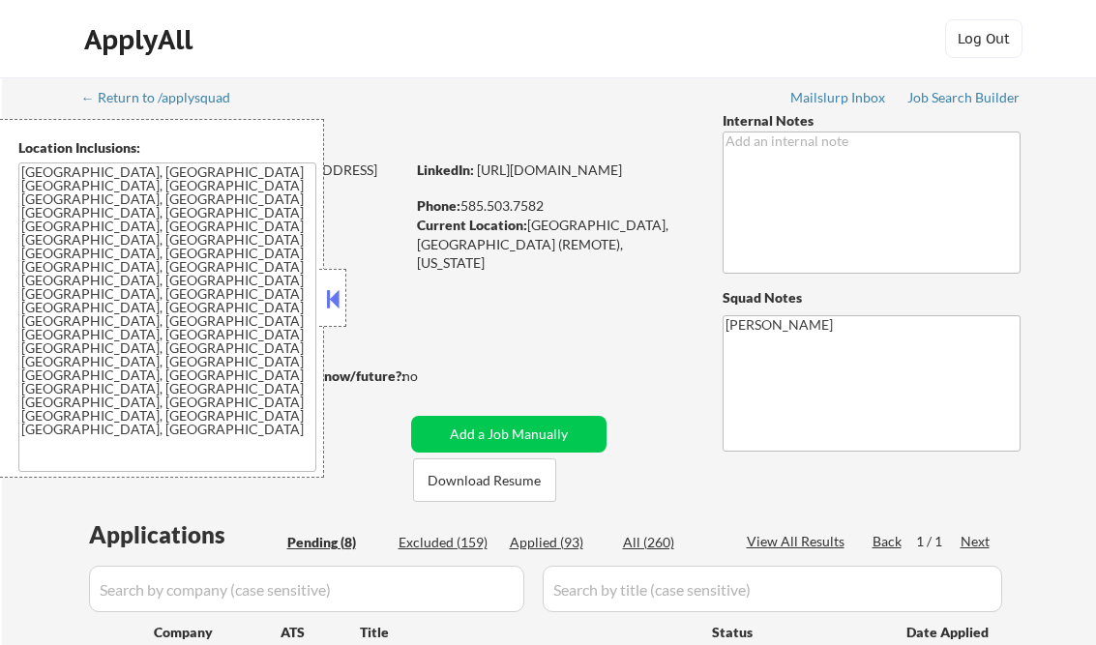
select select ""pending""
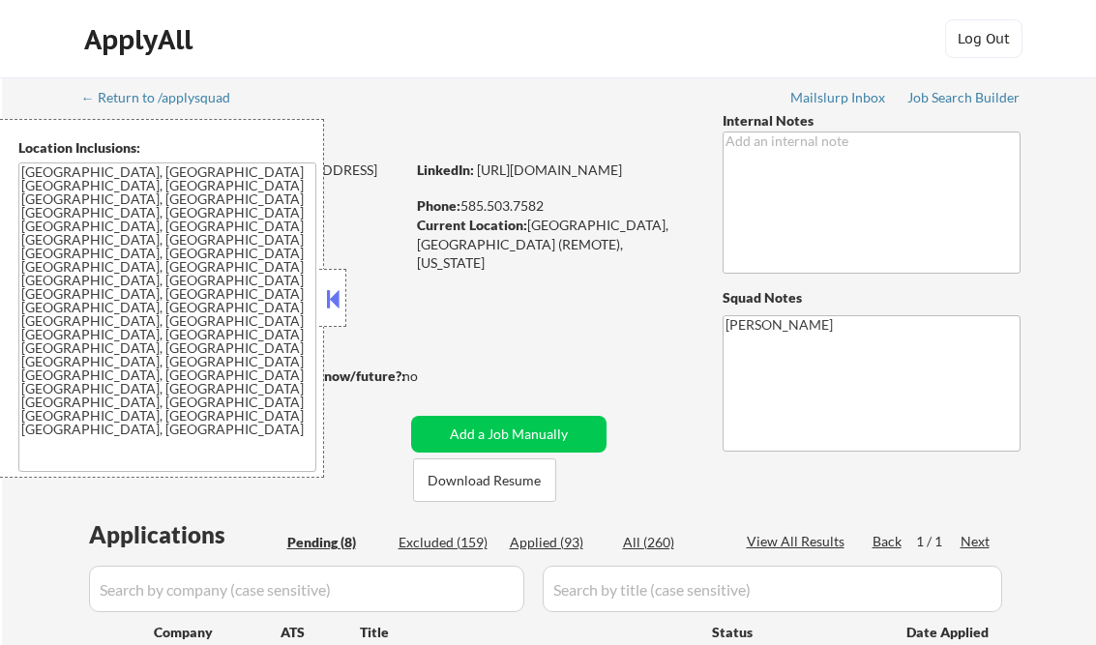
select select ""pending""
click at [337, 299] on button at bounding box center [332, 298] width 21 height 29
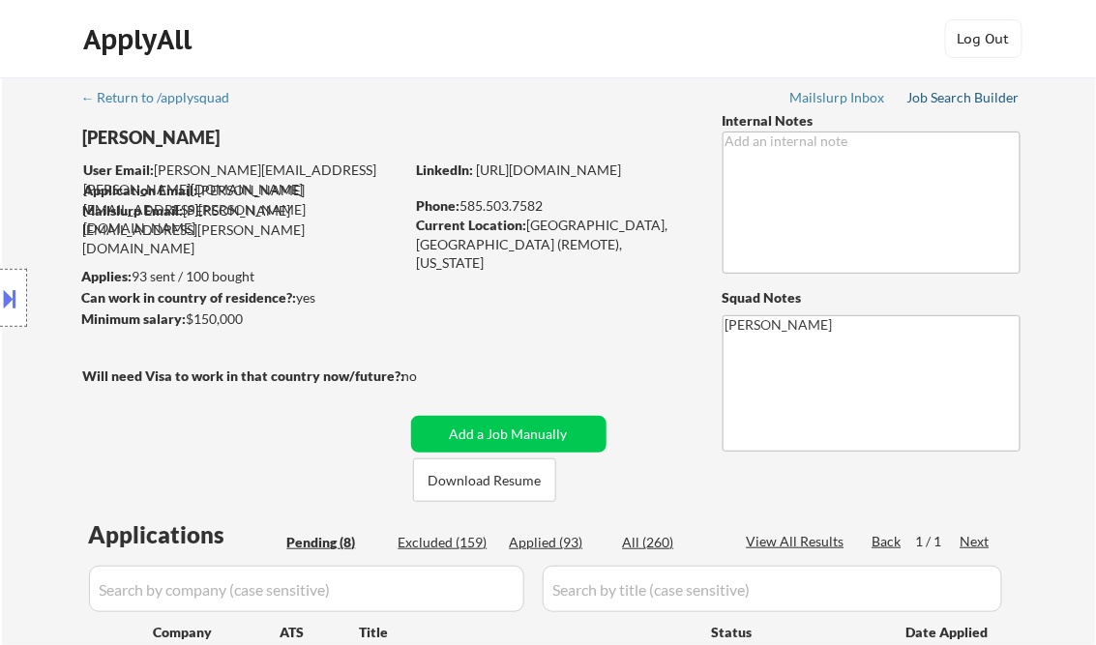
click at [960, 93] on div "Job Search Builder" at bounding box center [964, 98] width 113 height 14
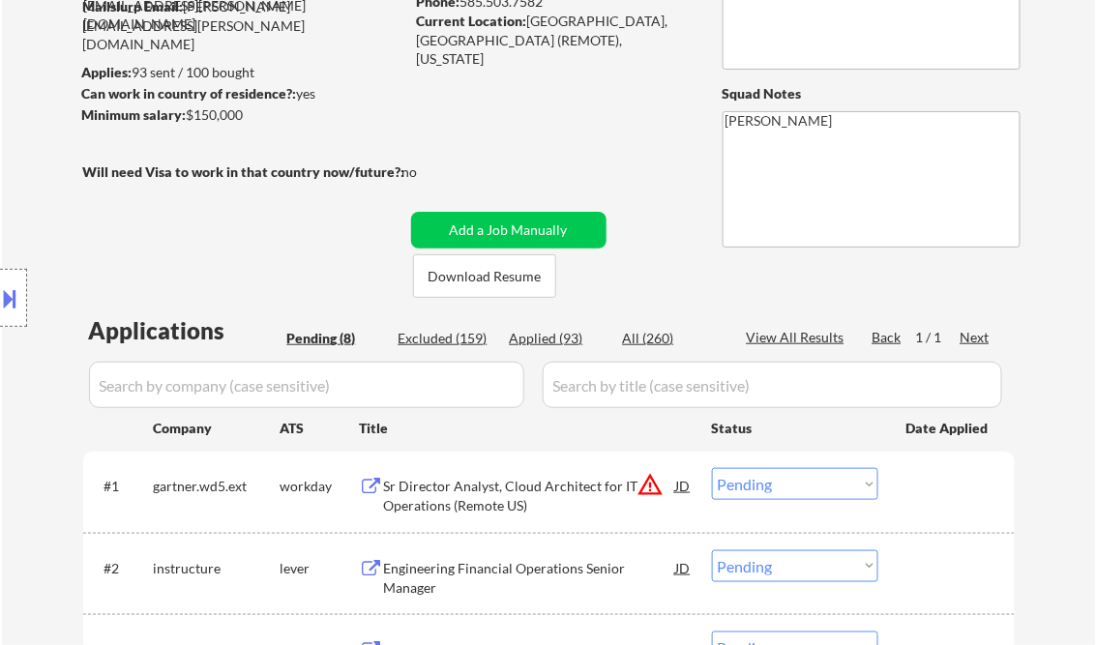
scroll to position [387, 0]
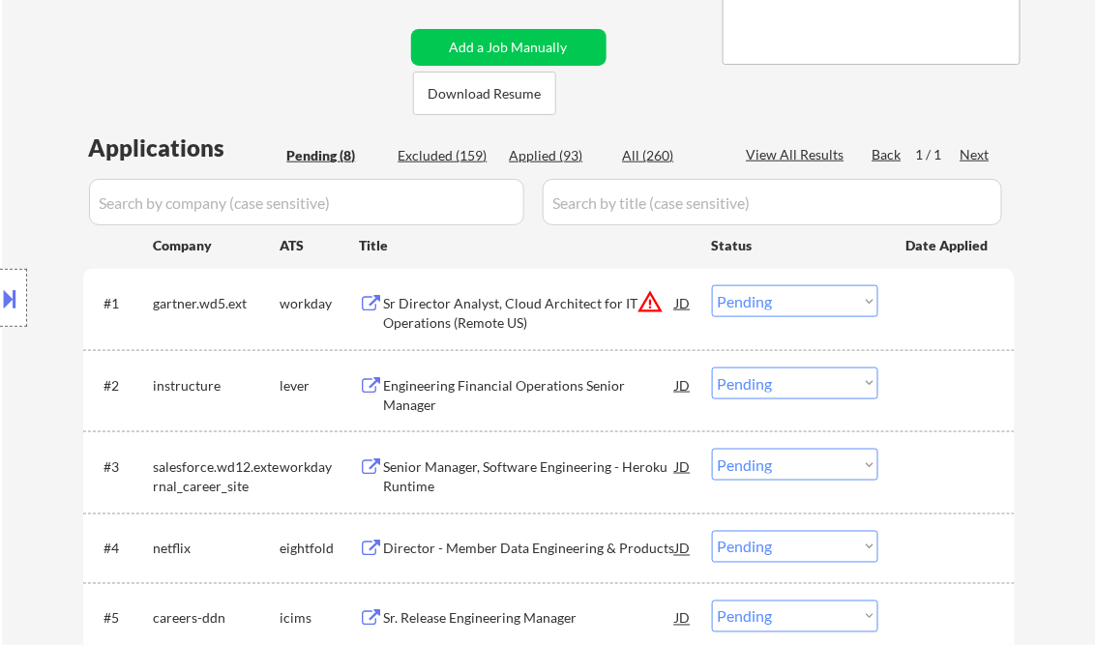
click at [484, 309] on div "Sr Director Analyst, Cloud Architect for IT Operations (Remote US)" at bounding box center [530, 313] width 292 height 38
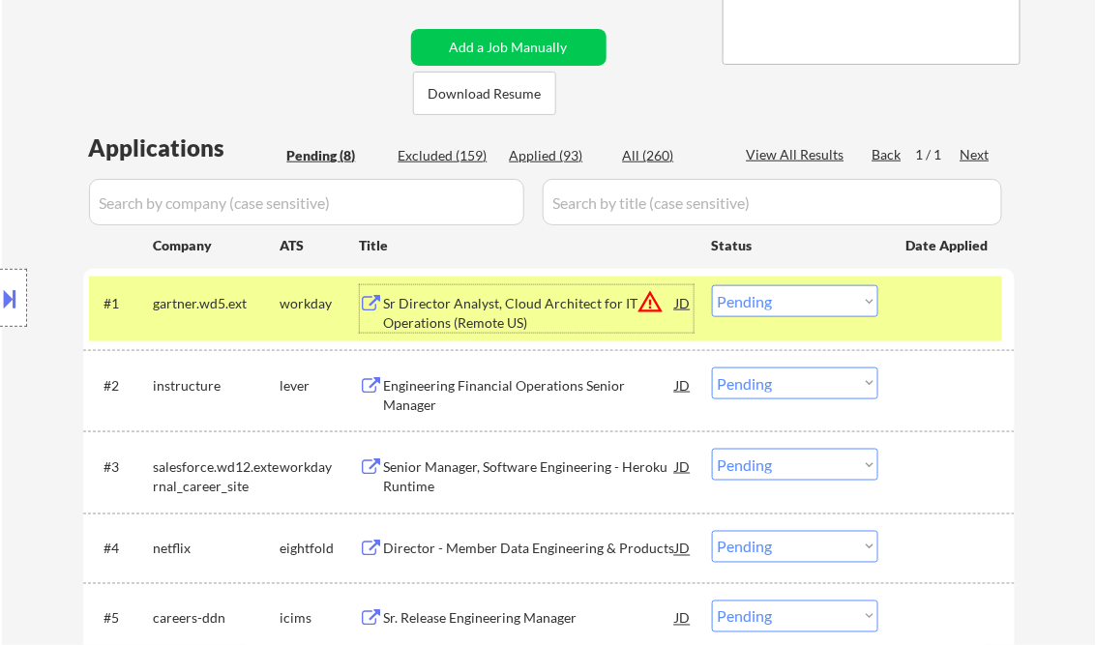
click at [522, 316] on div "Sr Director Analyst, Cloud Architect for IT Operations (Remote US)" at bounding box center [530, 313] width 292 height 38
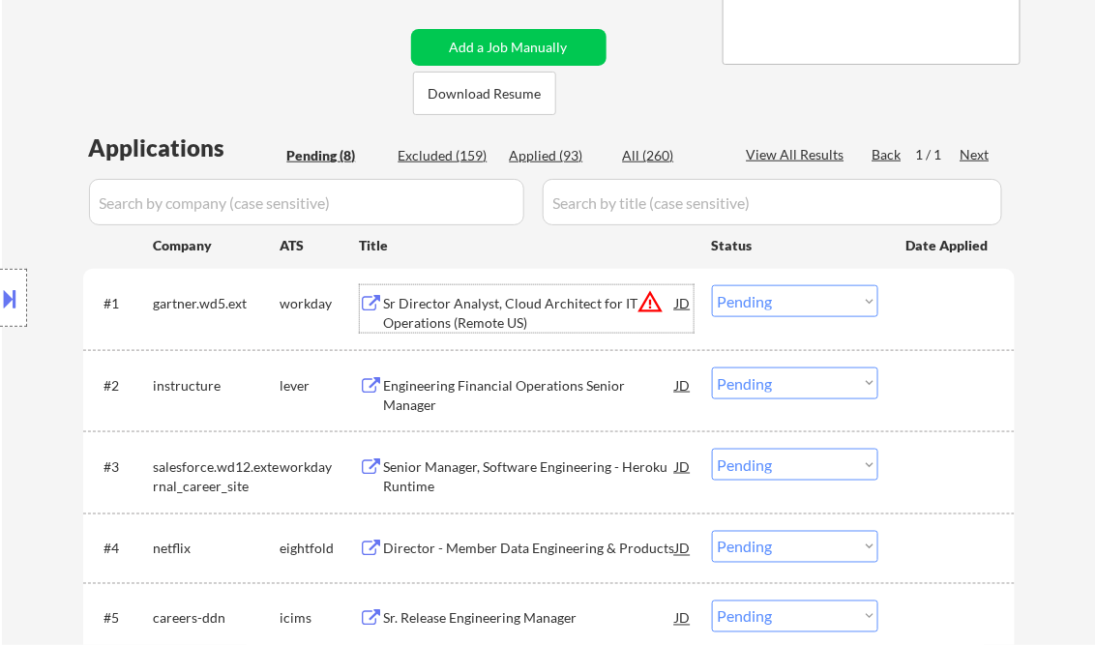
click at [766, 296] on select "Choose an option... Pending Applied Excluded (Questions) Excluded (Expired) Exc…" at bounding box center [795, 301] width 166 height 32
click at [712, 285] on select "Choose an option... Pending Applied Excluded (Questions) Excluded (Expired) Exc…" at bounding box center [795, 301] width 166 height 32
select select ""pending""
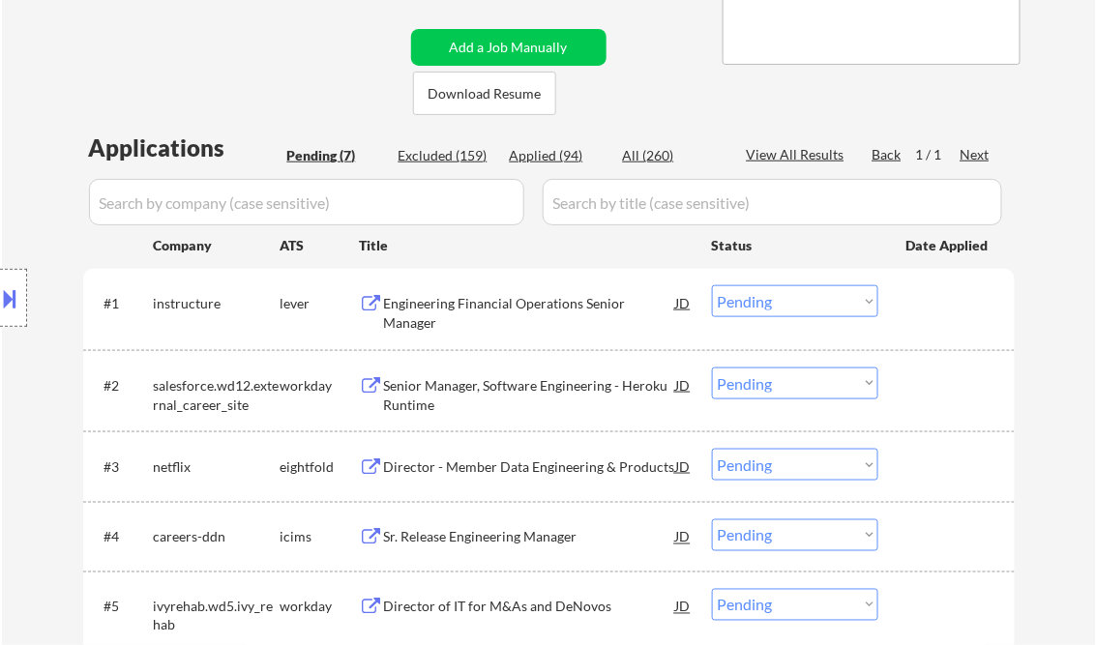
click at [488, 309] on div "Engineering Financial Operations Senior Manager" at bounding box center [530, 313] width 292 height 38
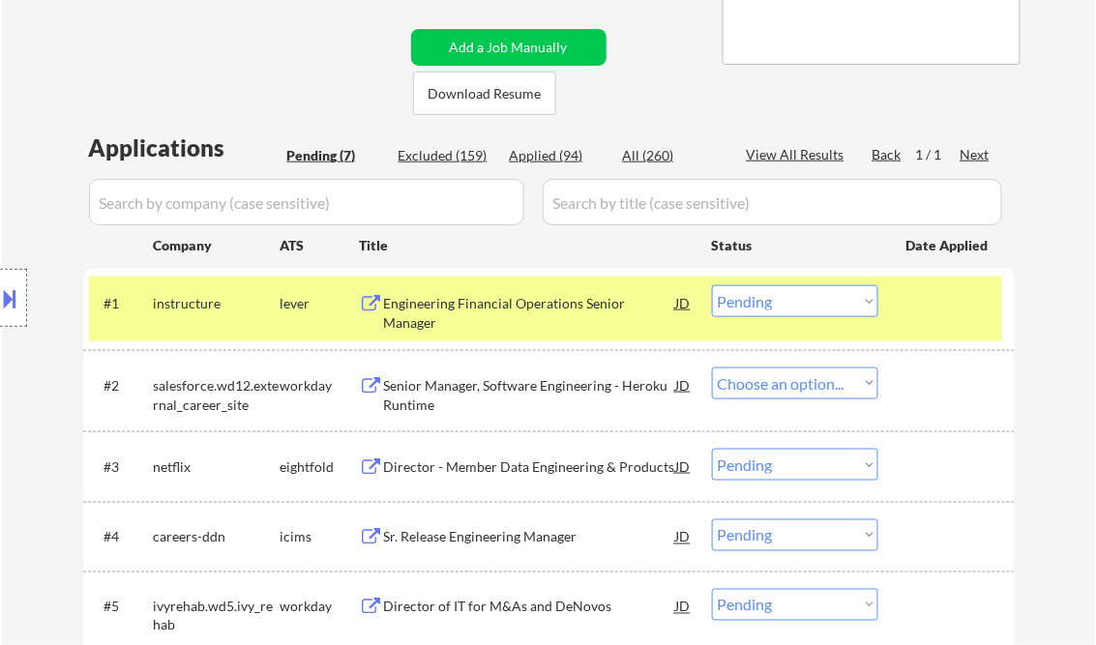
select select ""pending""
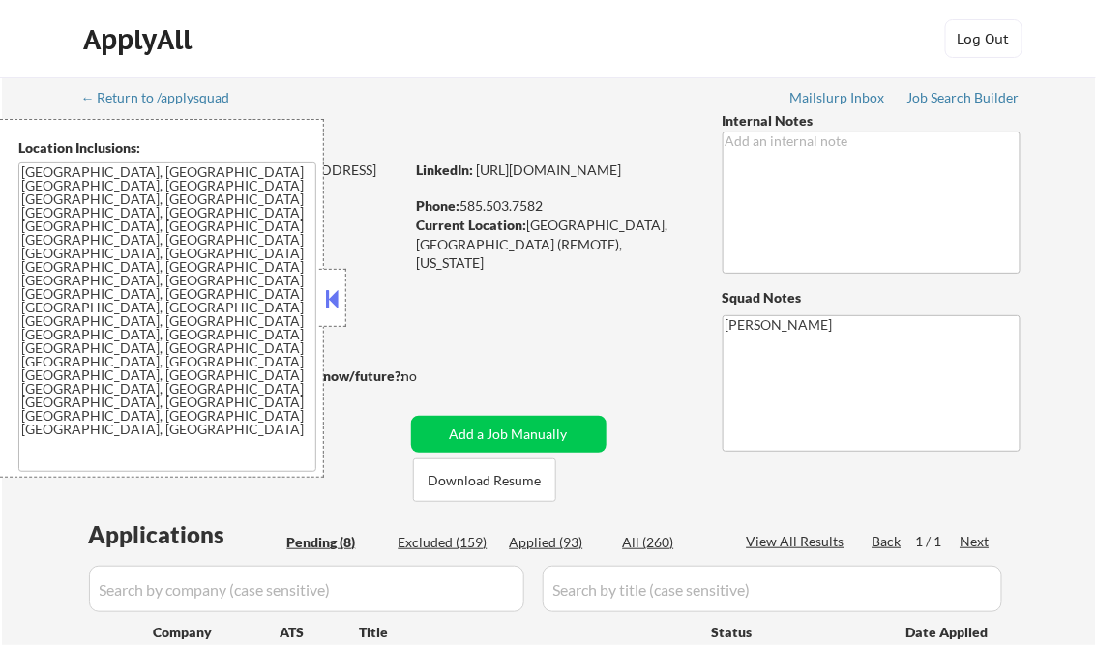
select select ""pending""
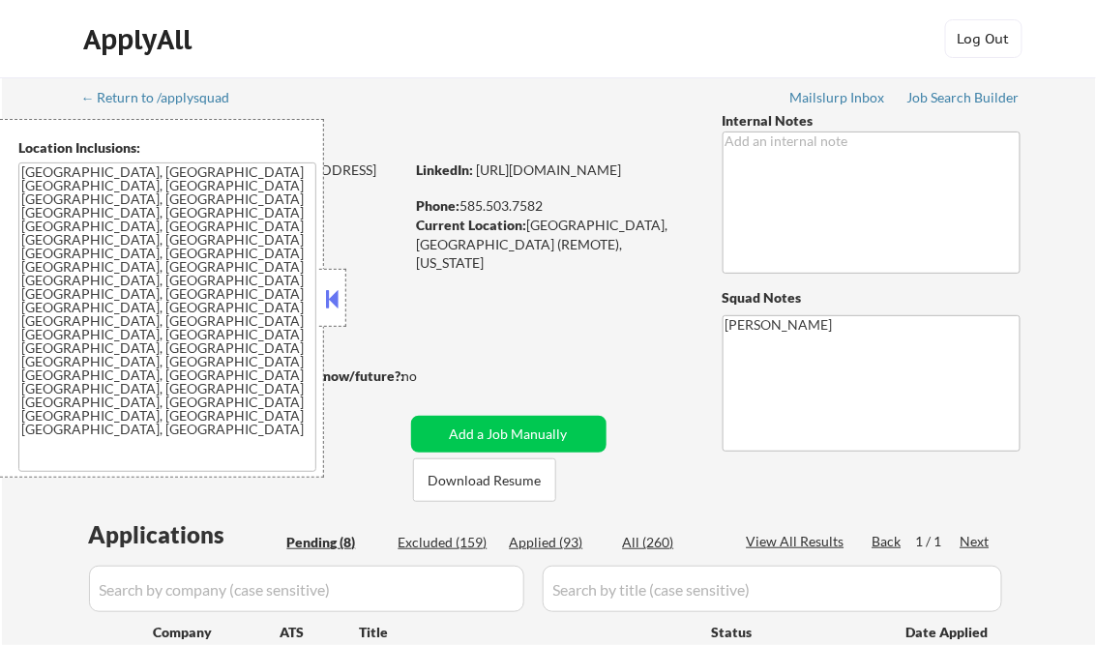
select select ""pending""
drag, startPoint x: 329, startPoint y: 296, endPoint x: 338, endPoint y: 385, distance: 89.4
click at [329, 296] on button at bounding box center [332, 298] width 21 height 29
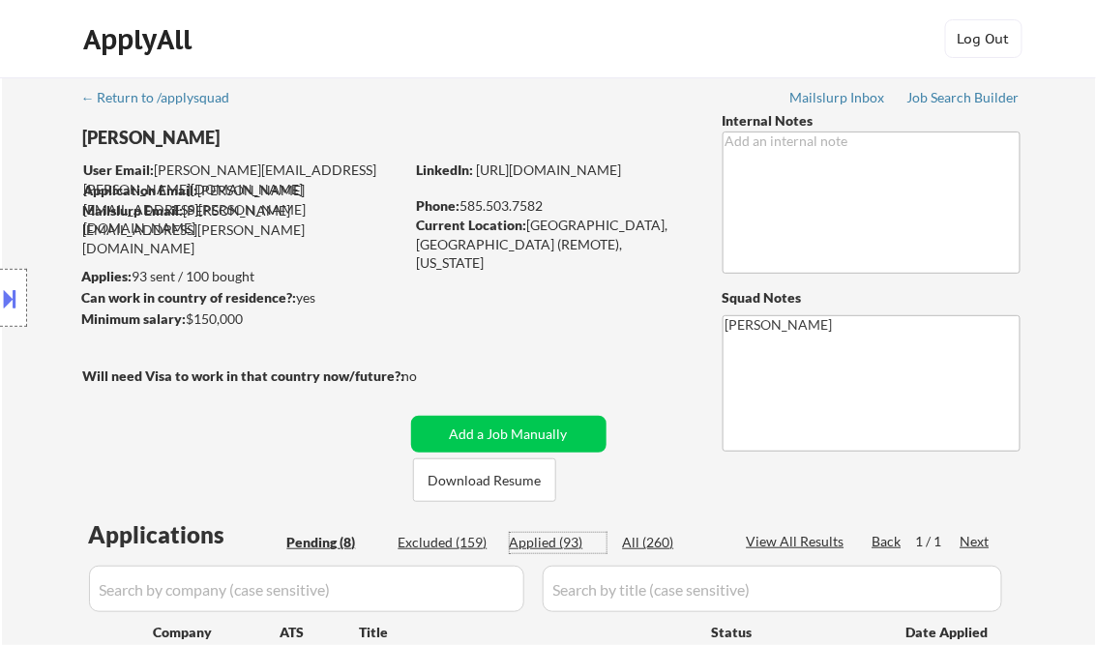
click at [552, 544] on div "Applied (93)" at bounding box center [558, 542] width 97 height 19
select select ""applied""
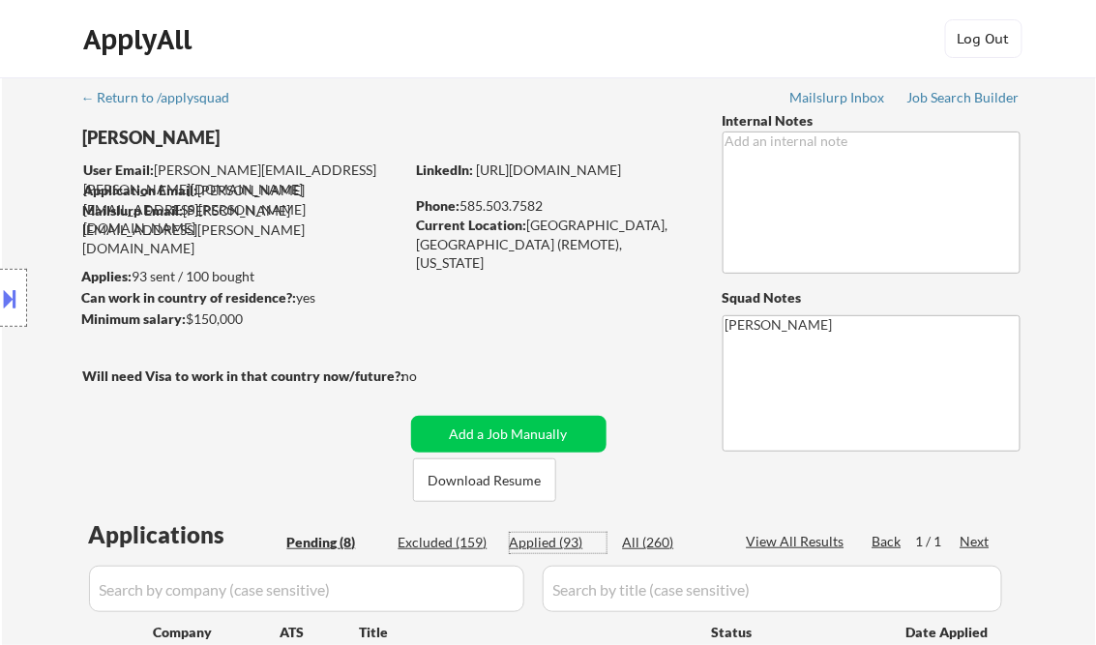
select select ""applied""
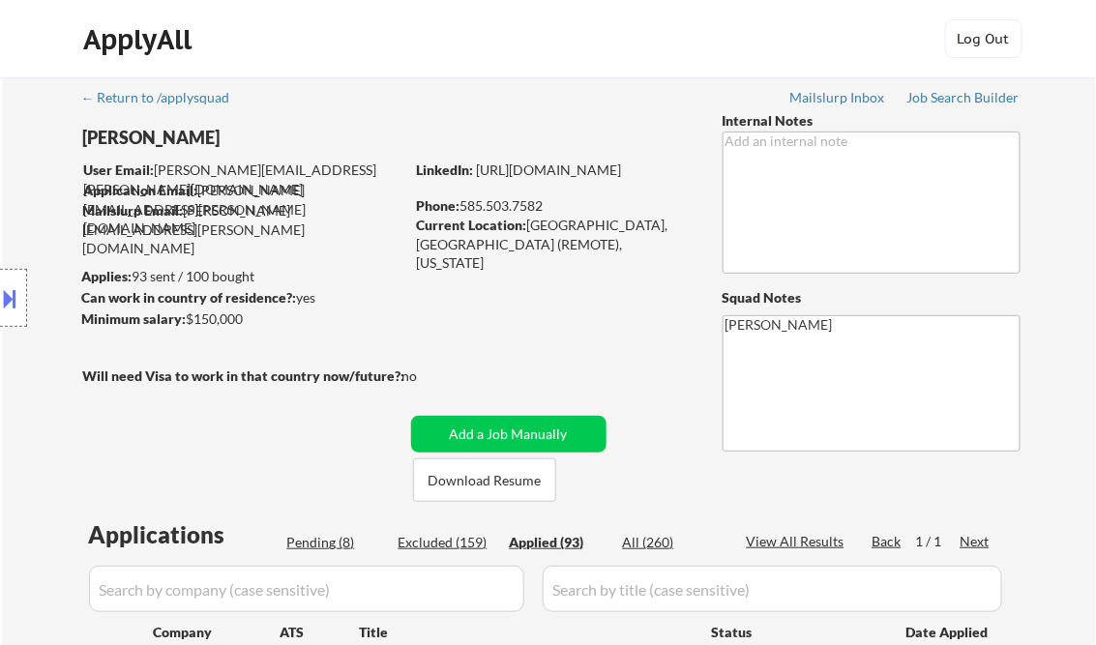
select select ""applied""
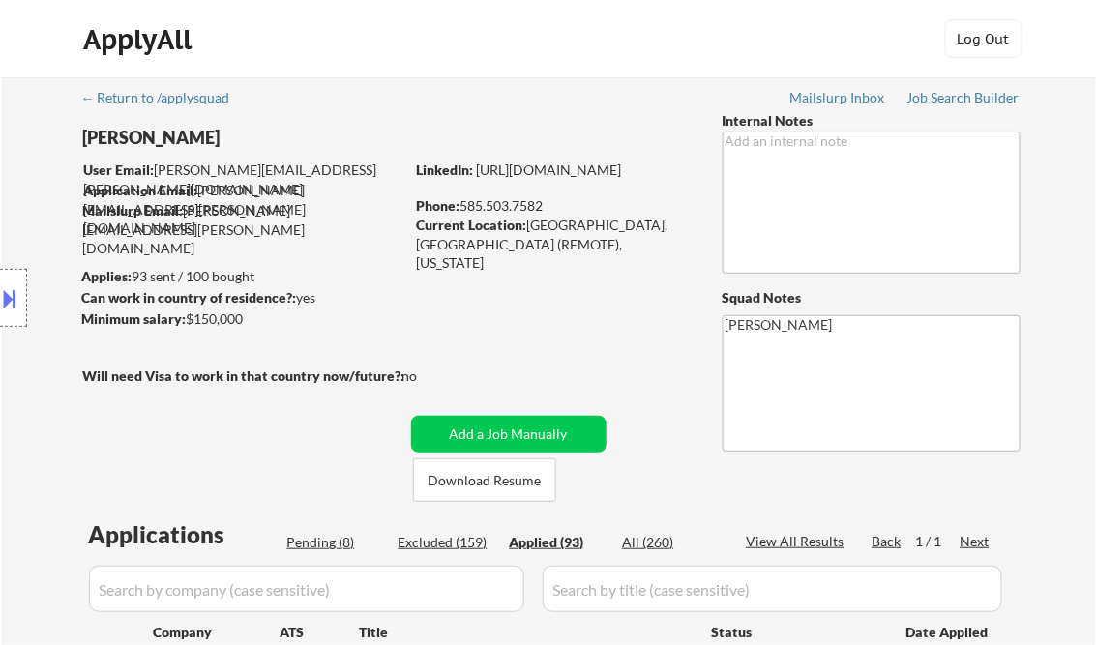
select select ""applied""
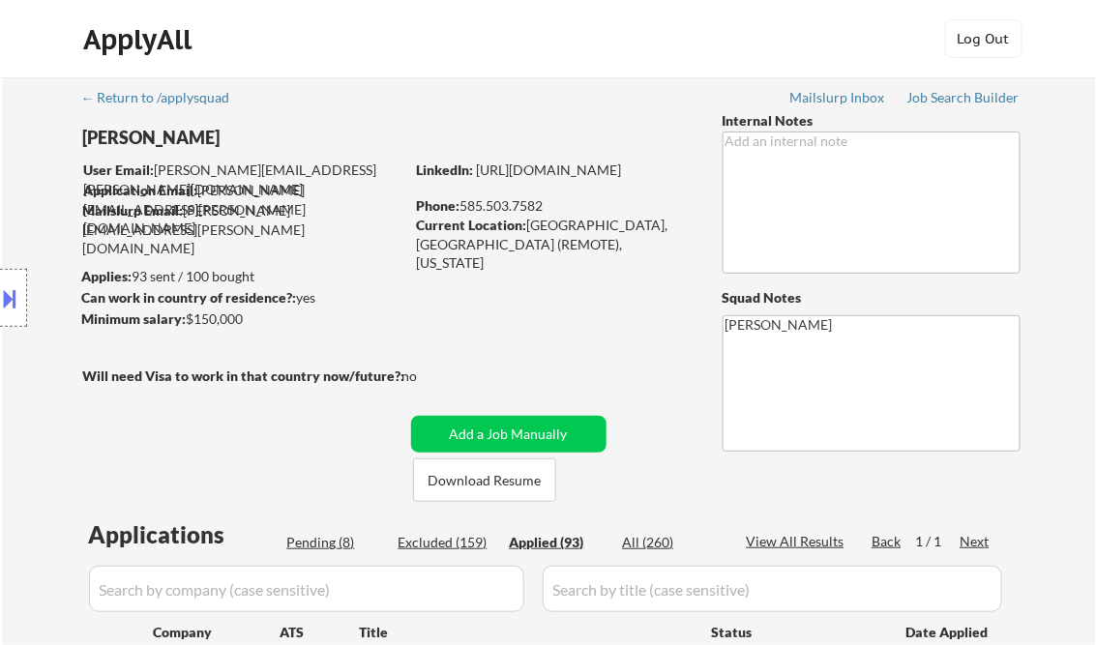
select select ""applied""
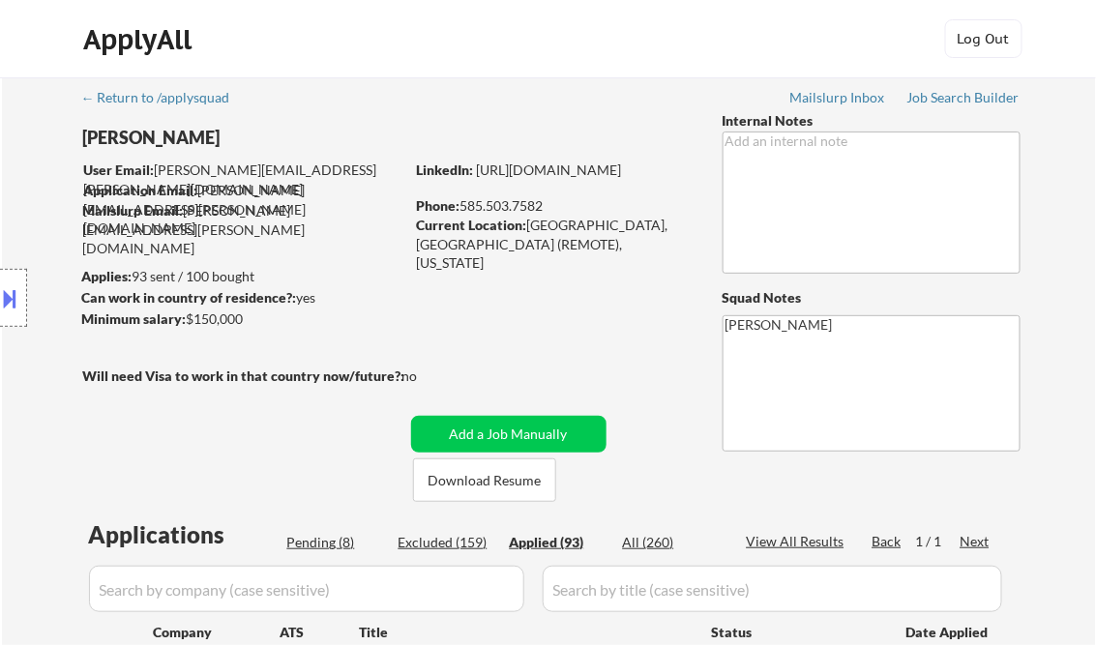
select select ""applied""
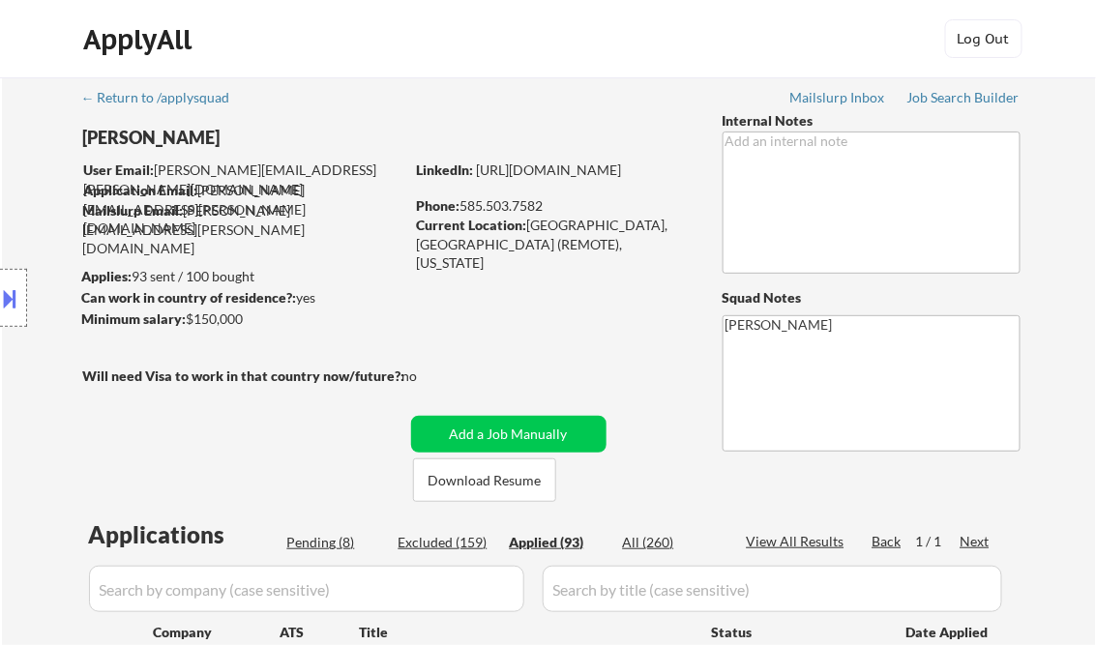
select select ""applied""
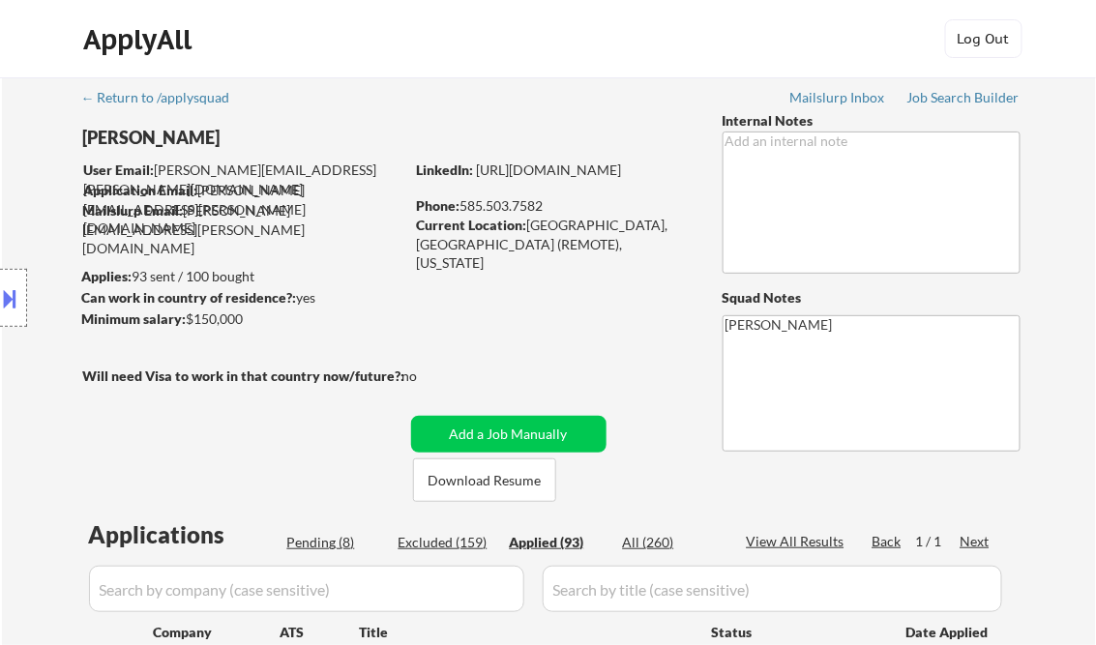
select select ""applied""
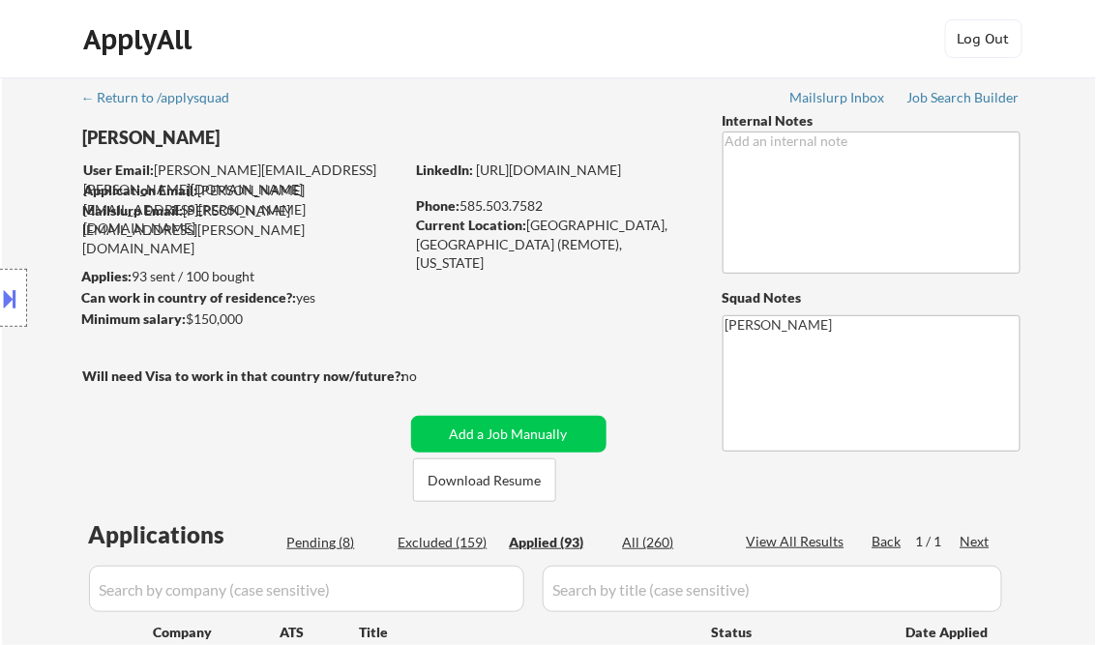
select select ""applied""
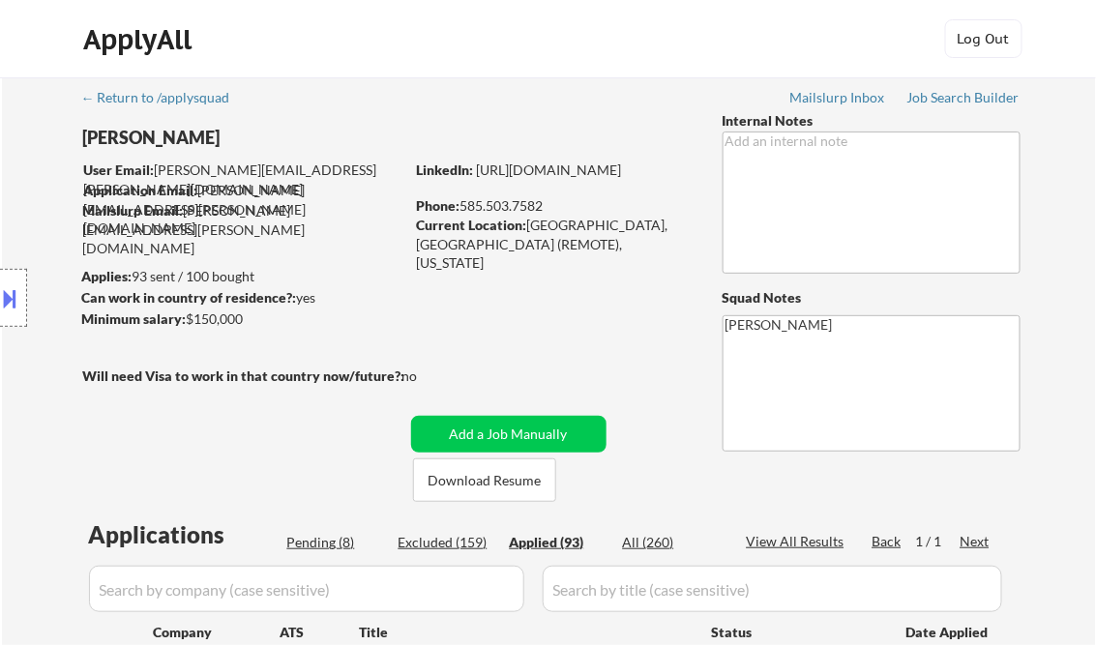
select select ""applied""
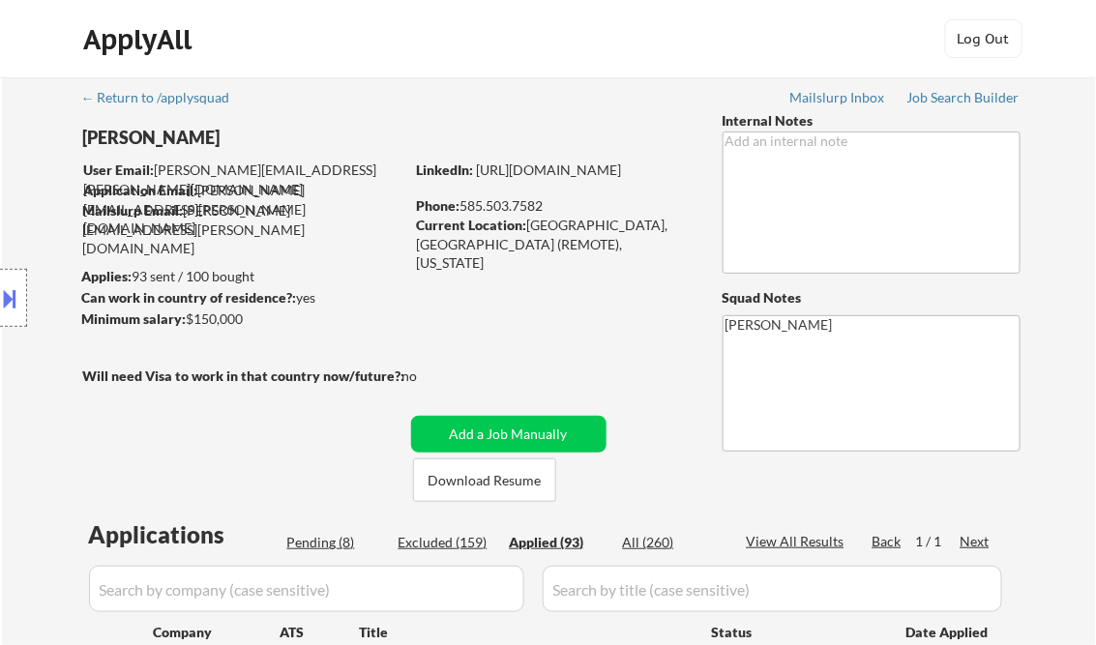
select select ""applied""
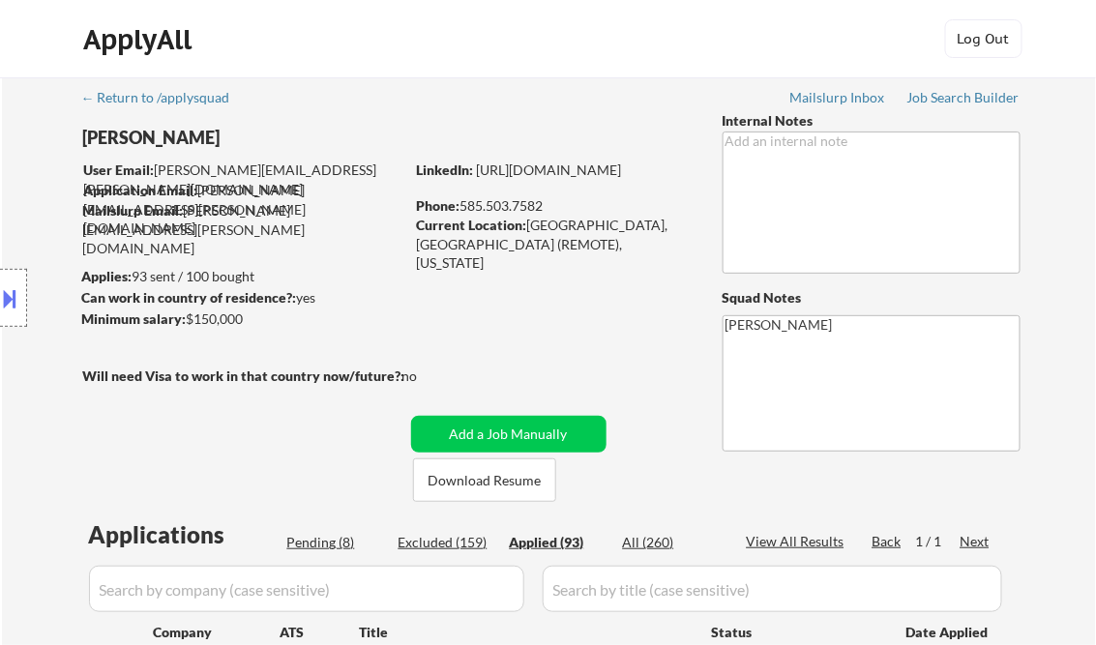
select select ""applied""
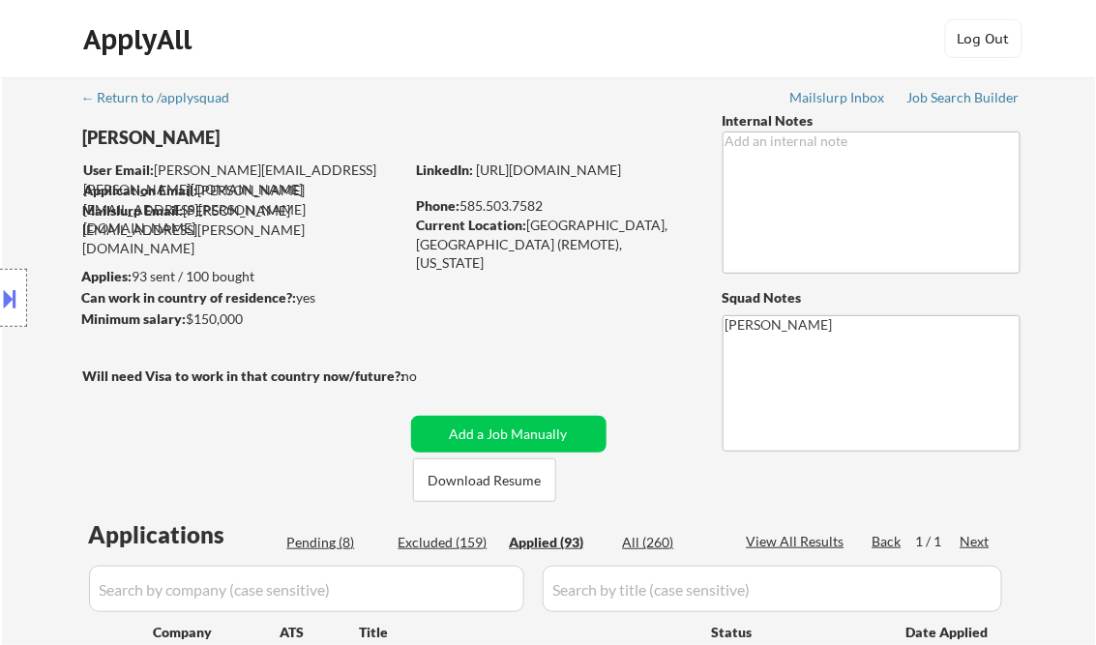
select select ""applied""
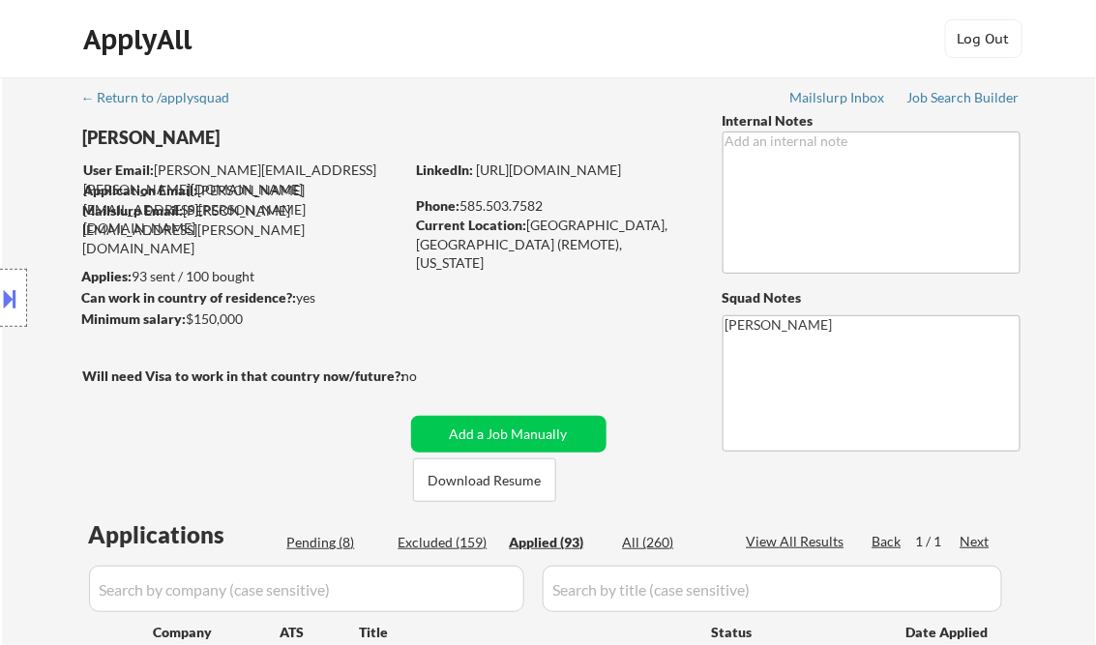
select select ""applied""
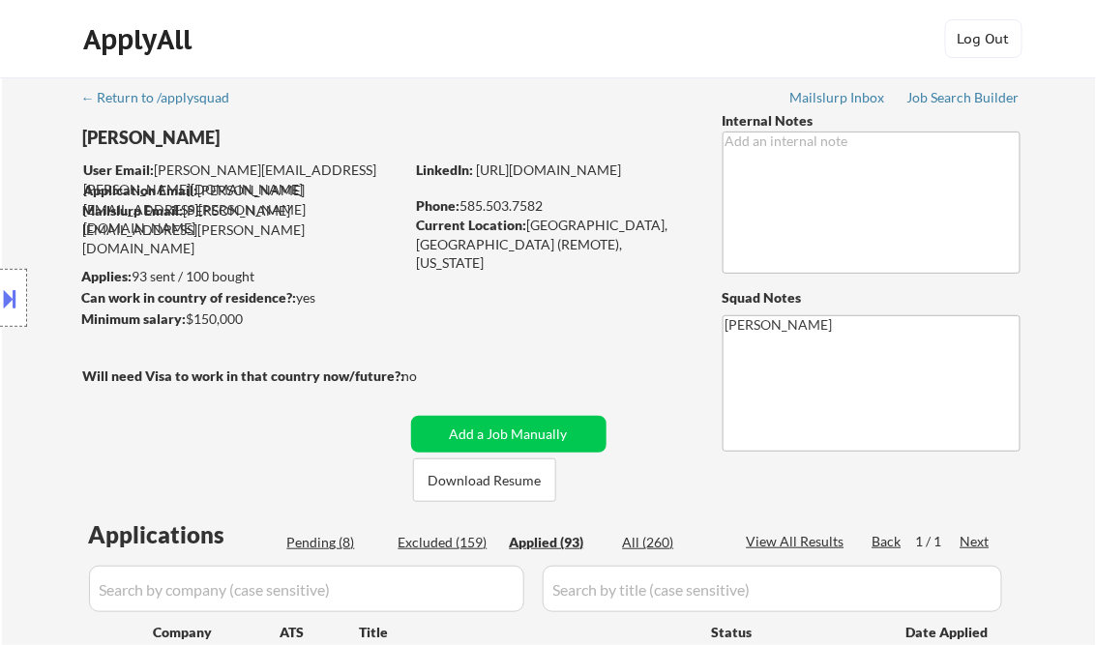
select select ""applied""
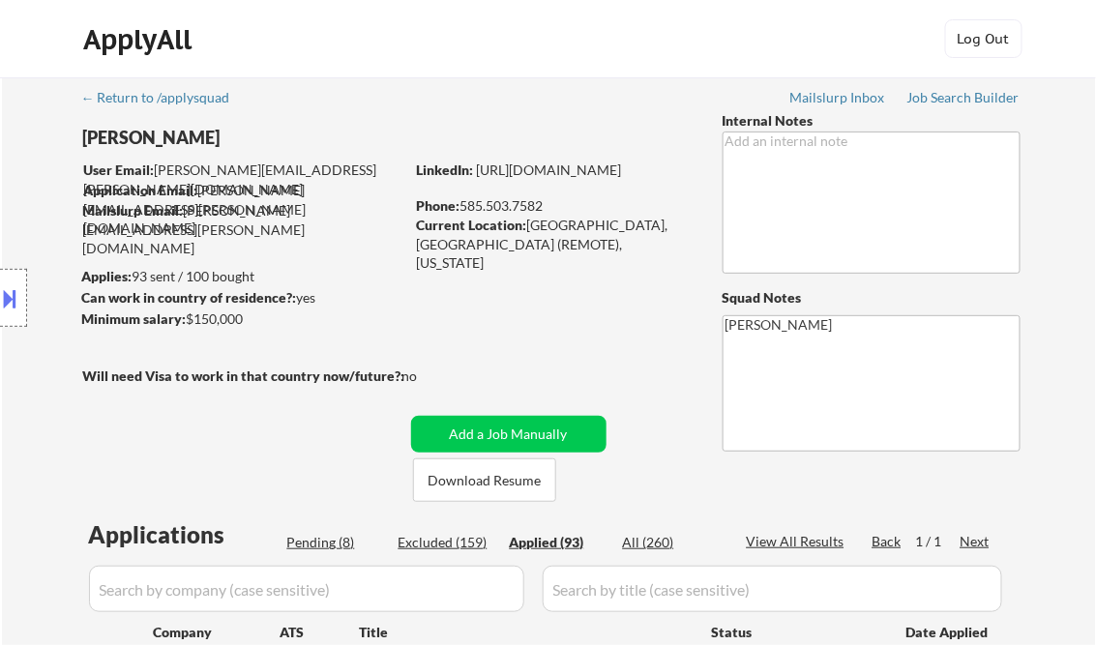
select select ""applied""
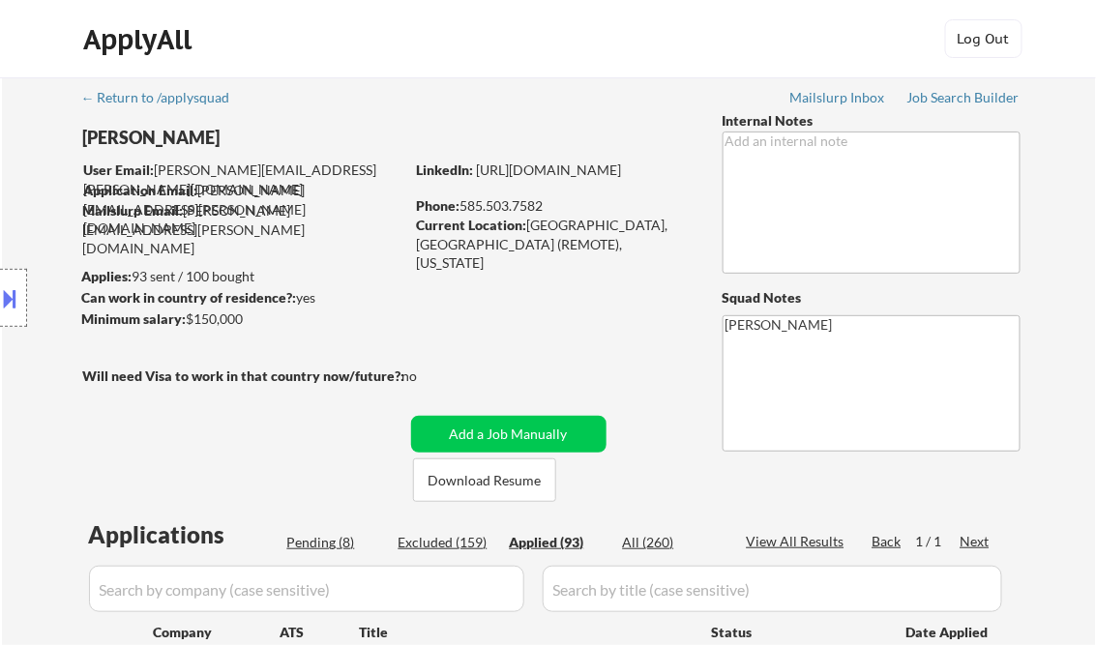
select select ""applied""
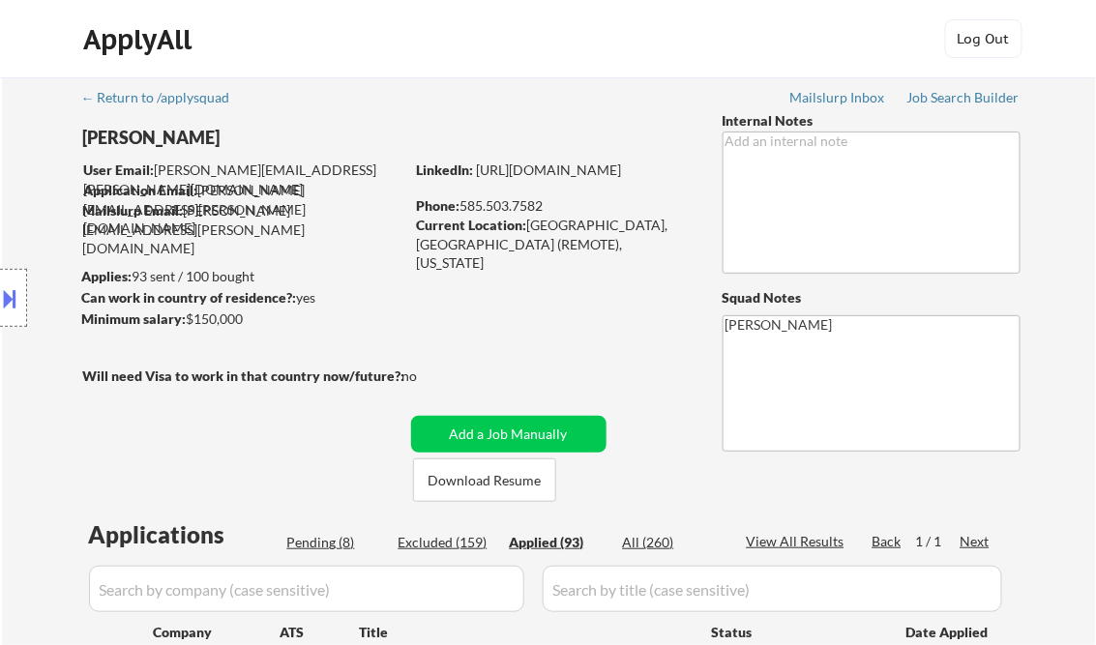
select select ""applied""
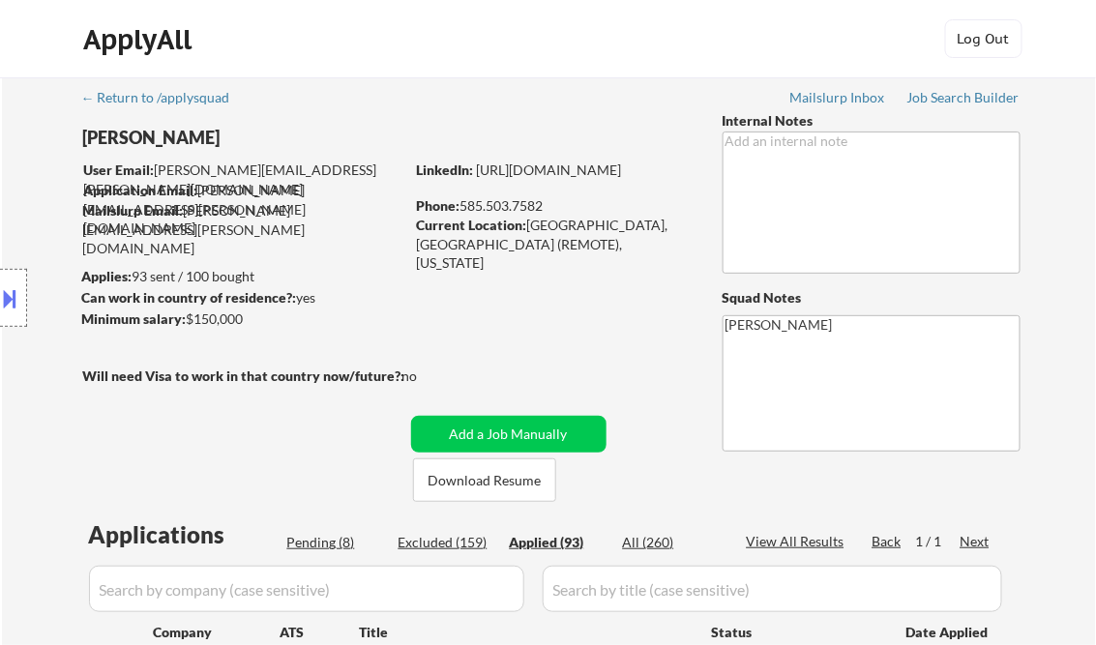
select select ""applied""
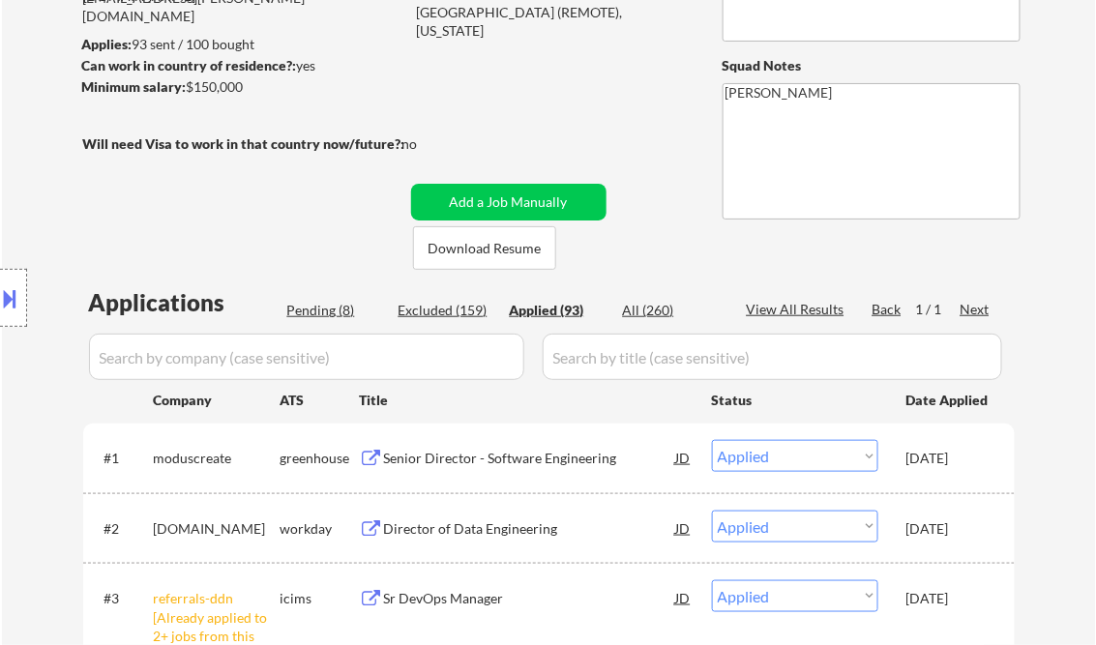
select select ""applied""
